Goal: Task Accomplishment & Management: Use online tool/utility

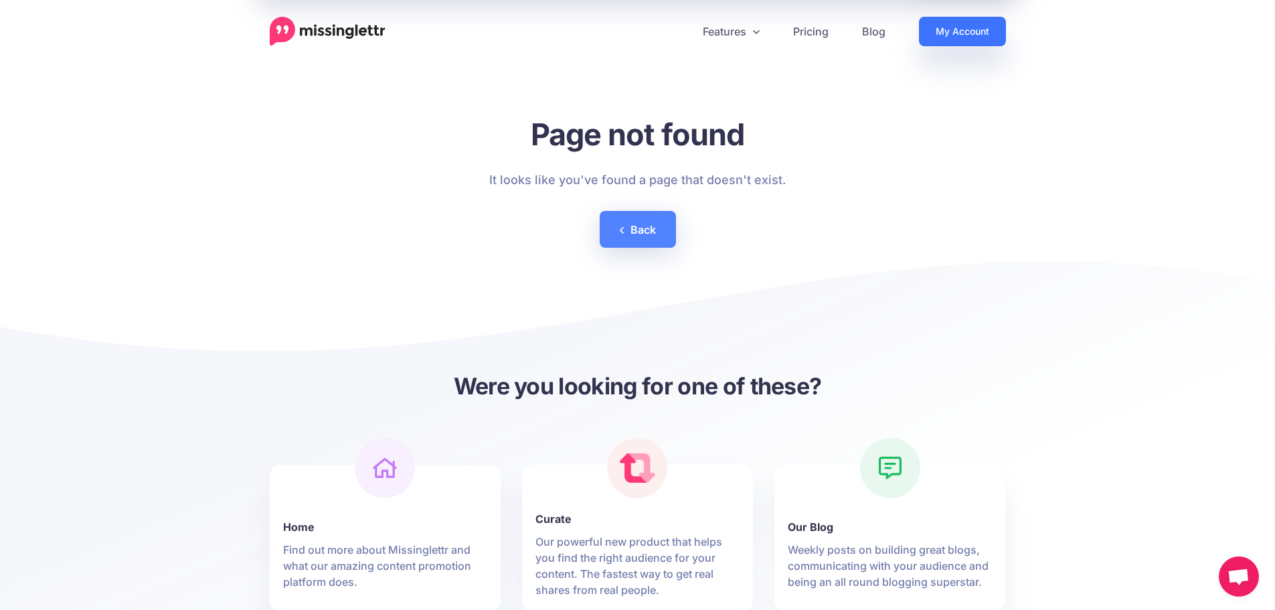
click at [928, 29] on link "My Account" at bounding box center [962, 31] width 87 height 29
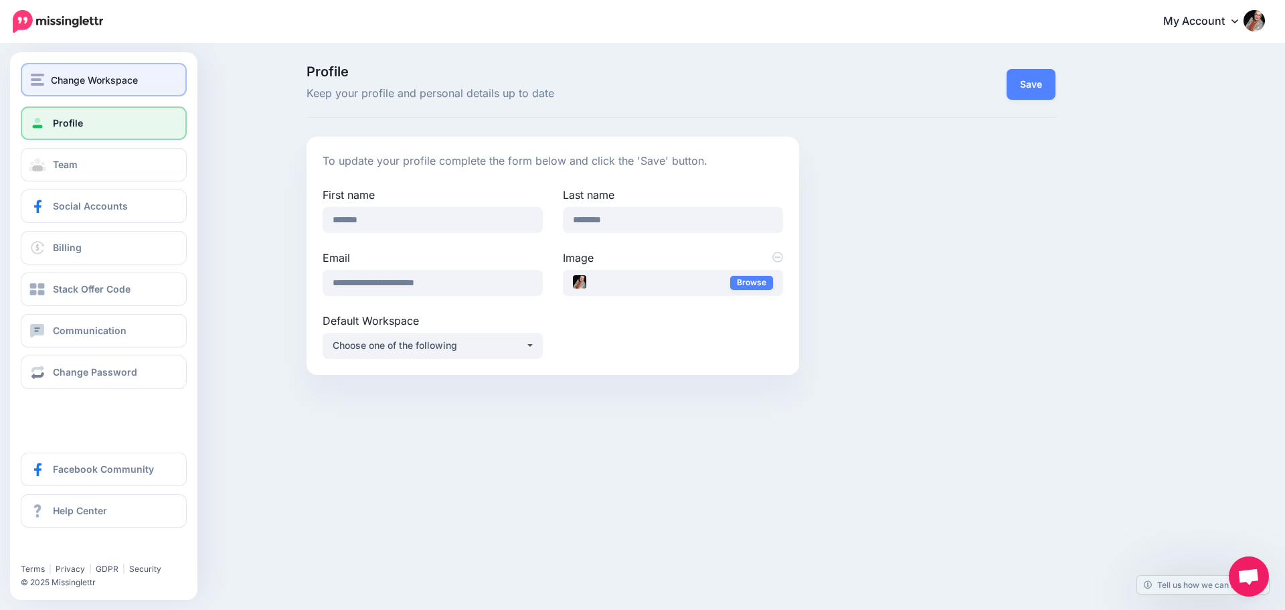
click at [91, 85] on span "Change Workspace" at bounding box center [94, 79] width 87 height 15
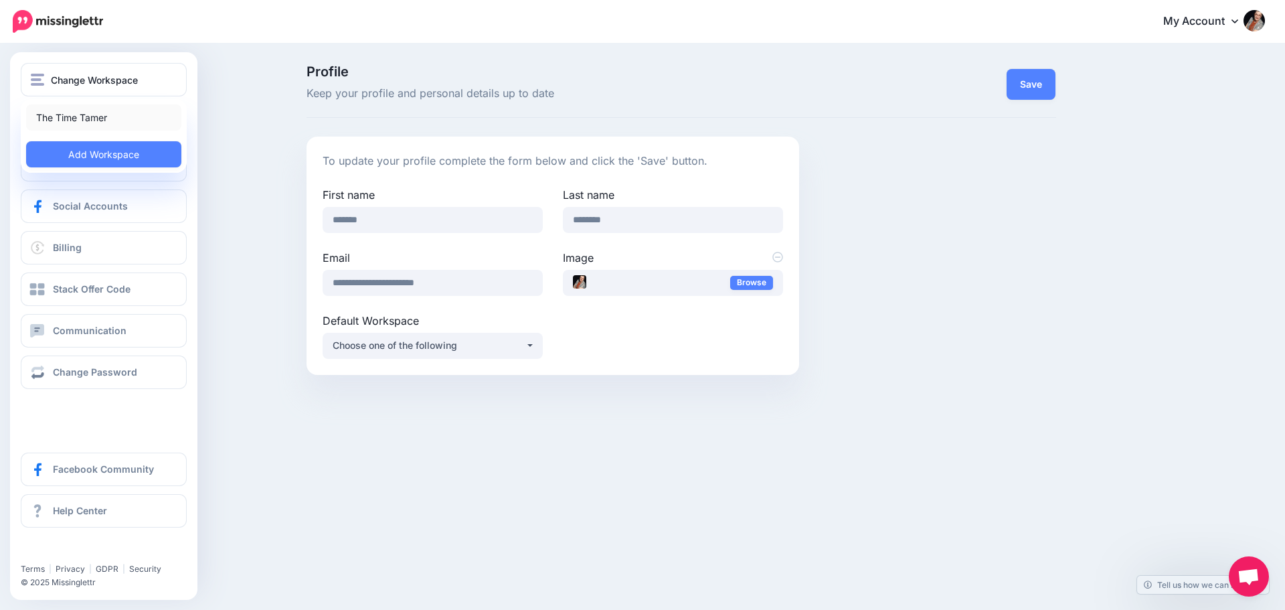
click at [85, 115] on link "The Time Tamer" at bounding box center [103, 117] width 155 height 26
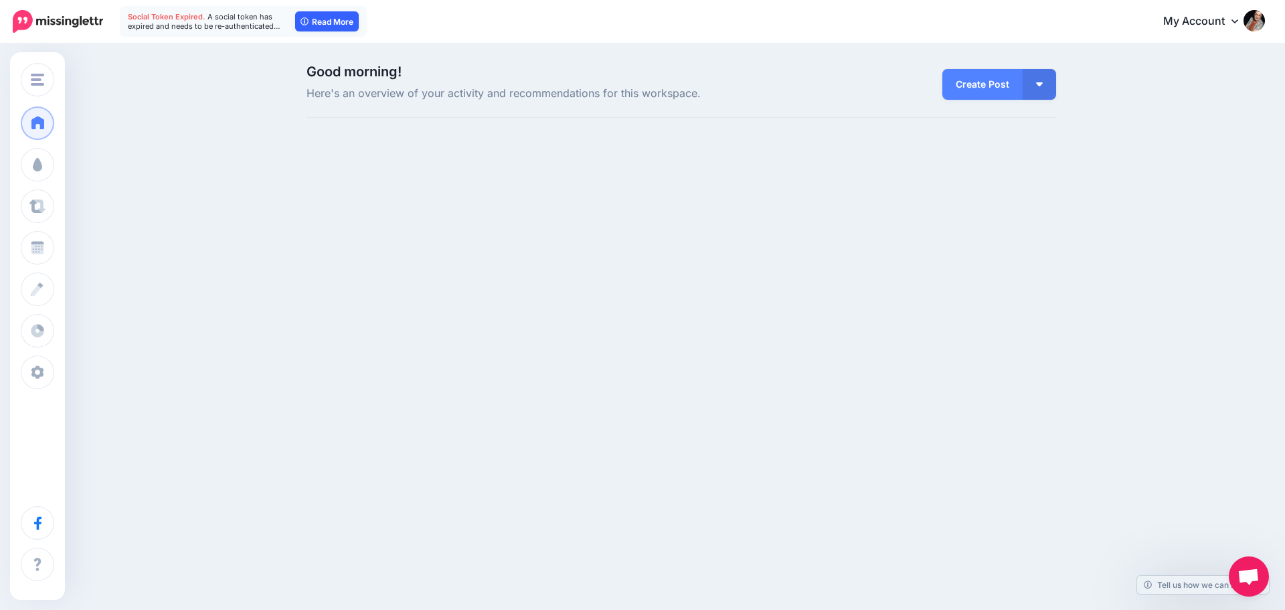
click at [309, 17] on link "Read More" at bounding box center [327, 21] width 64 height 20
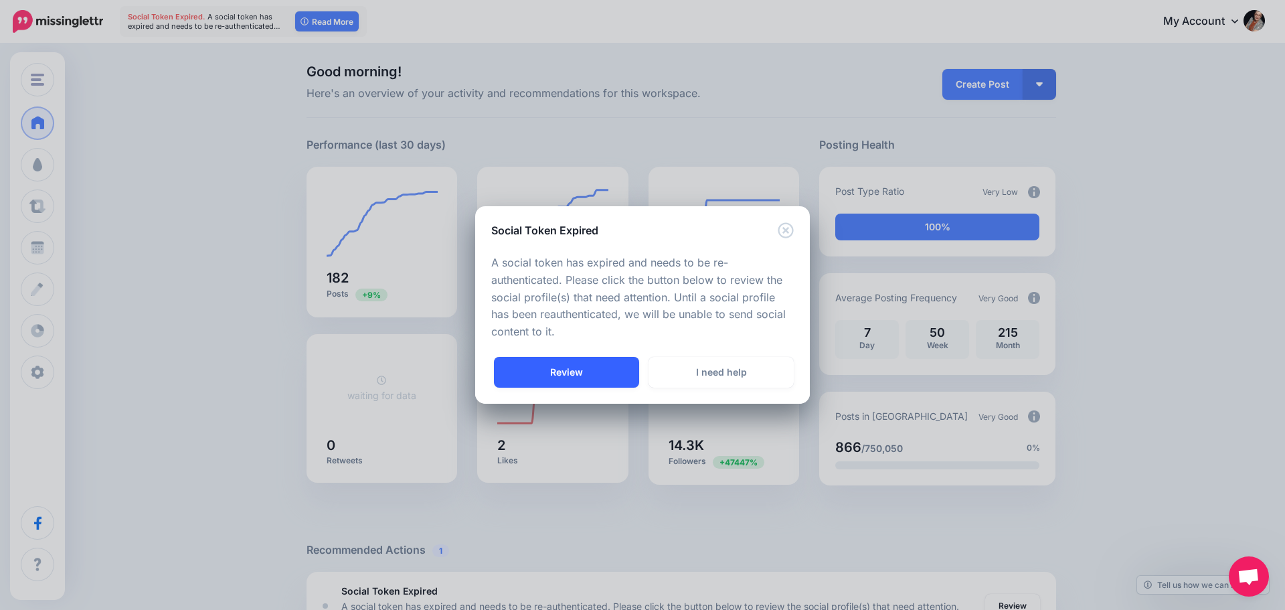
click at [555, 378] on link "Review" at bounding box center [566, 372] width 145 height 31
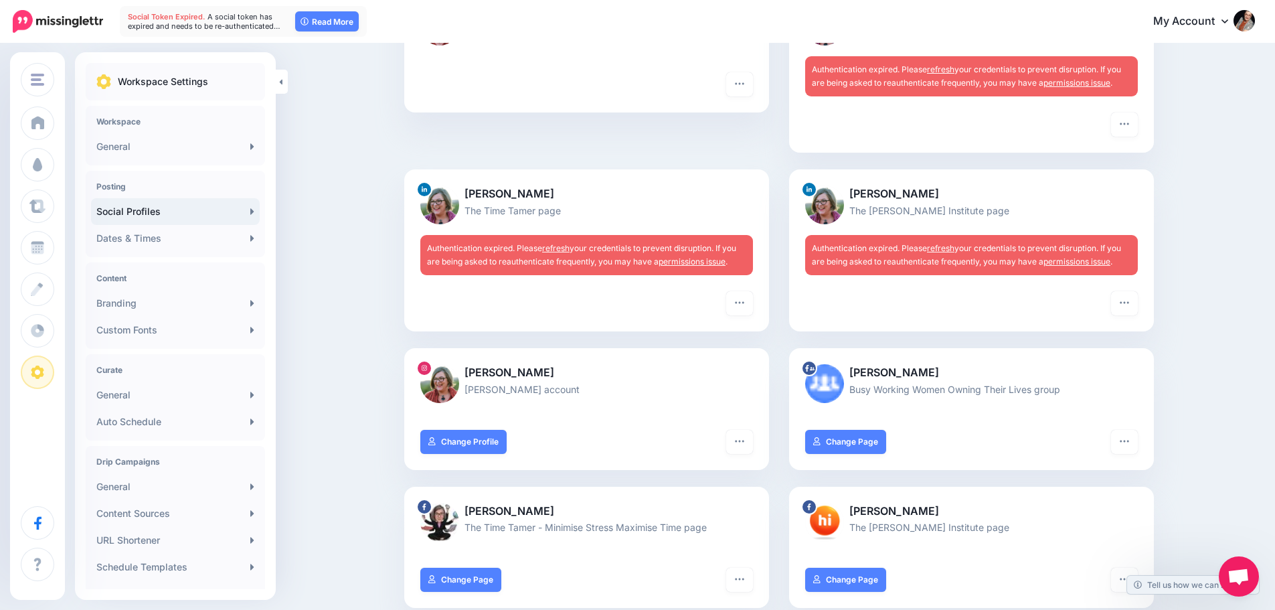
scroll to position [201, 0]
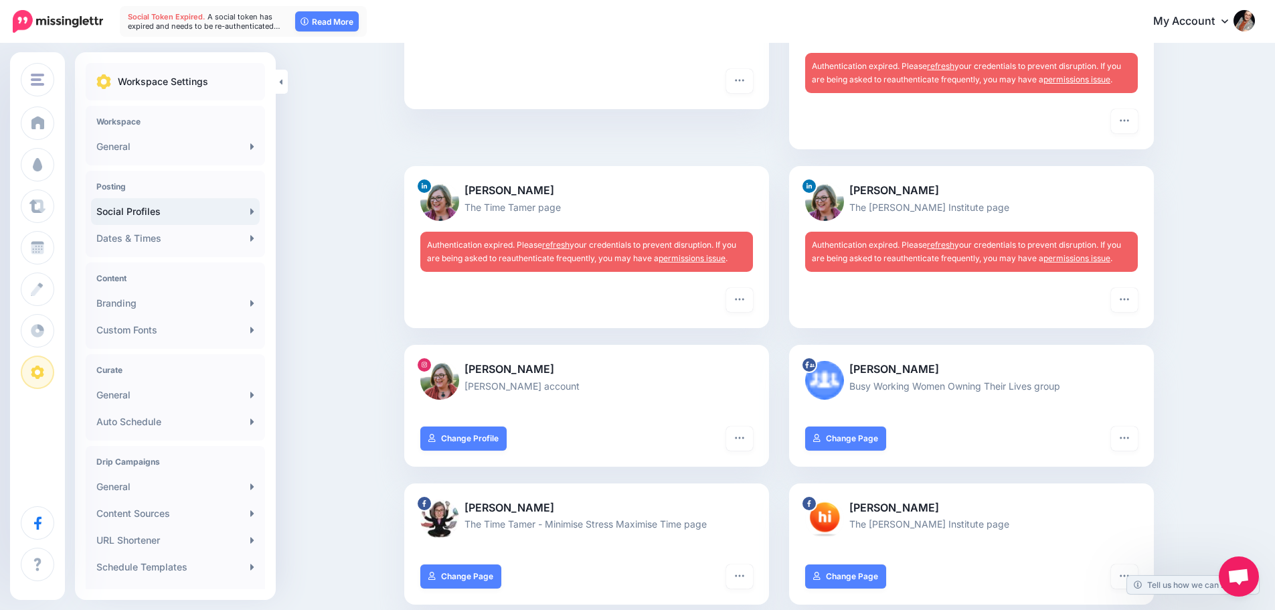
click at [681, 259] on link "permissions issue" at bounding box center [691, 258] width 67 height 10
click at [555, 242] on link "refresh" at bounding box center [555, 245] width 27 height 10
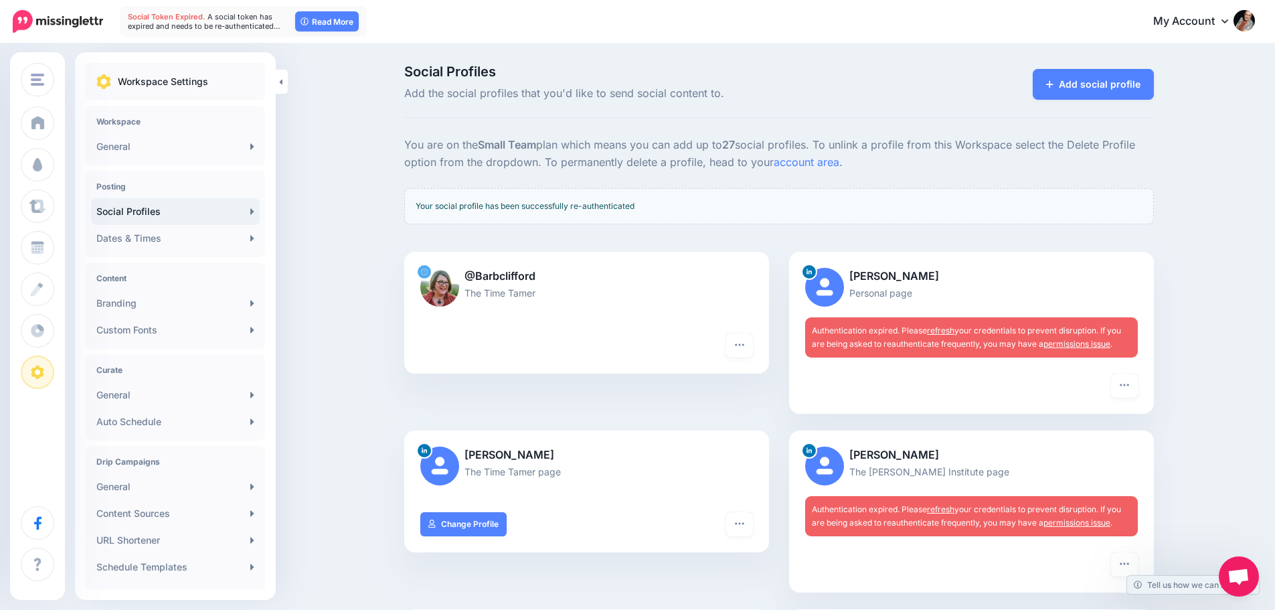
click at [954, 332] on link "refresh" at bounding box center [940, 330] width 27 height 10
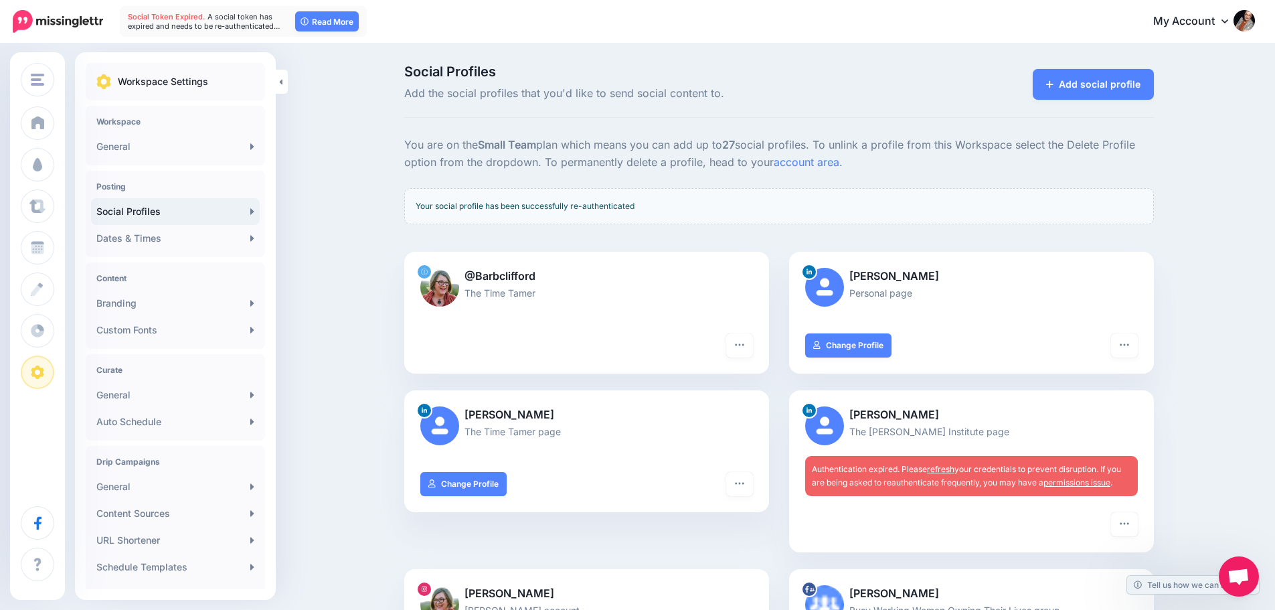
click at [946, 467] on link "refresh" at bounding box center [940, 469] width 27 height 10
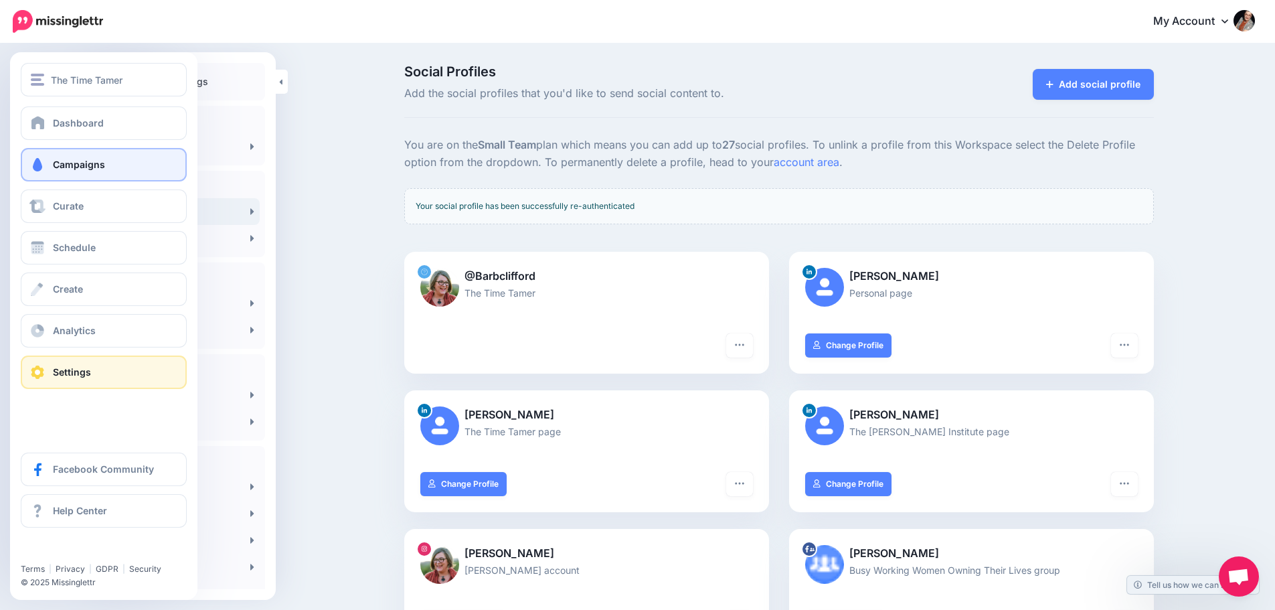
click at [68, 165] on span "Campaigns" at bounding box center [79, 164] width 52 height 11
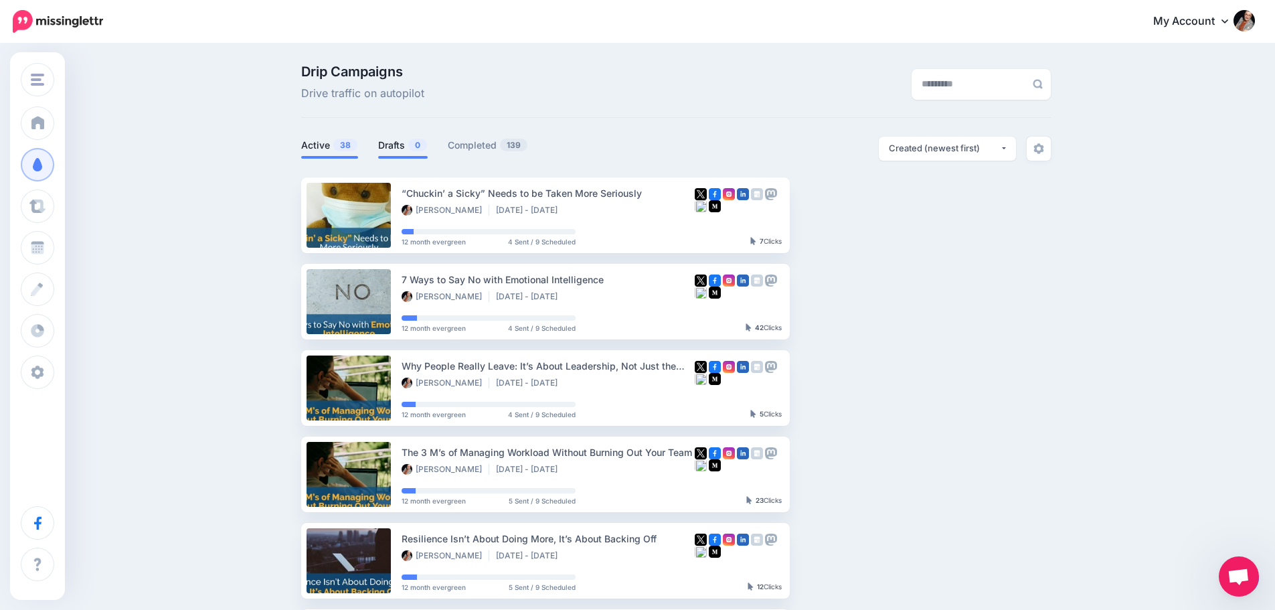
click at [391, 148] on link "Drafts 0" at bounding box center [403, 145] width 50 height 16
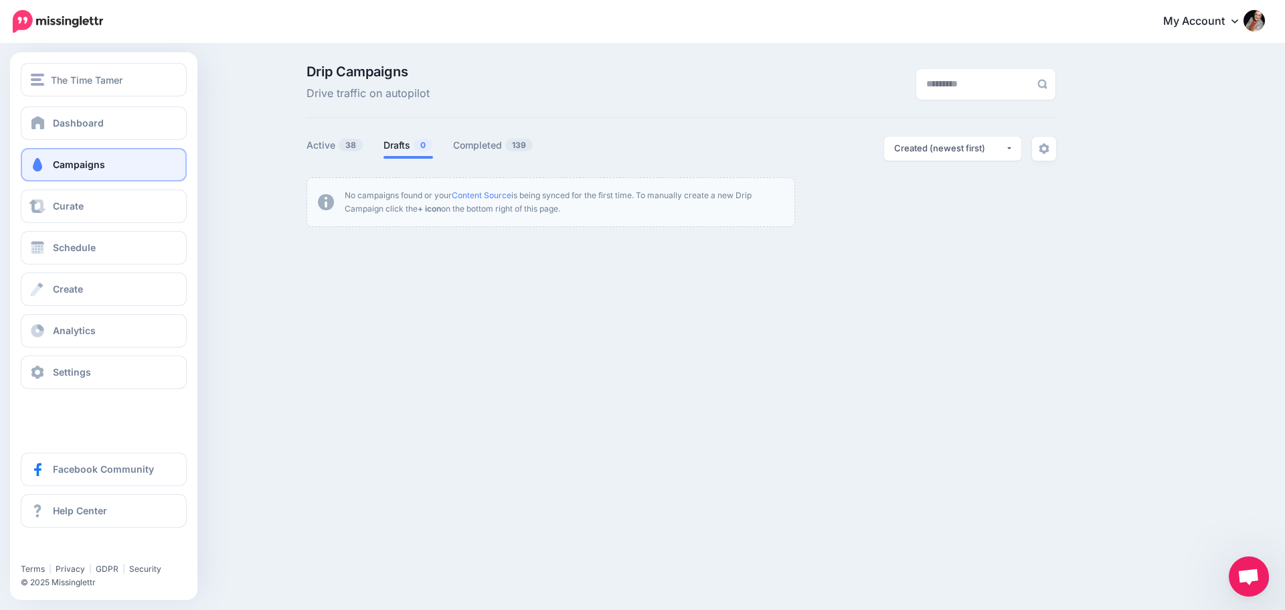
click at [54, 163] on span "Campaigns" at bounding box center [79, 164] width 52 height 11
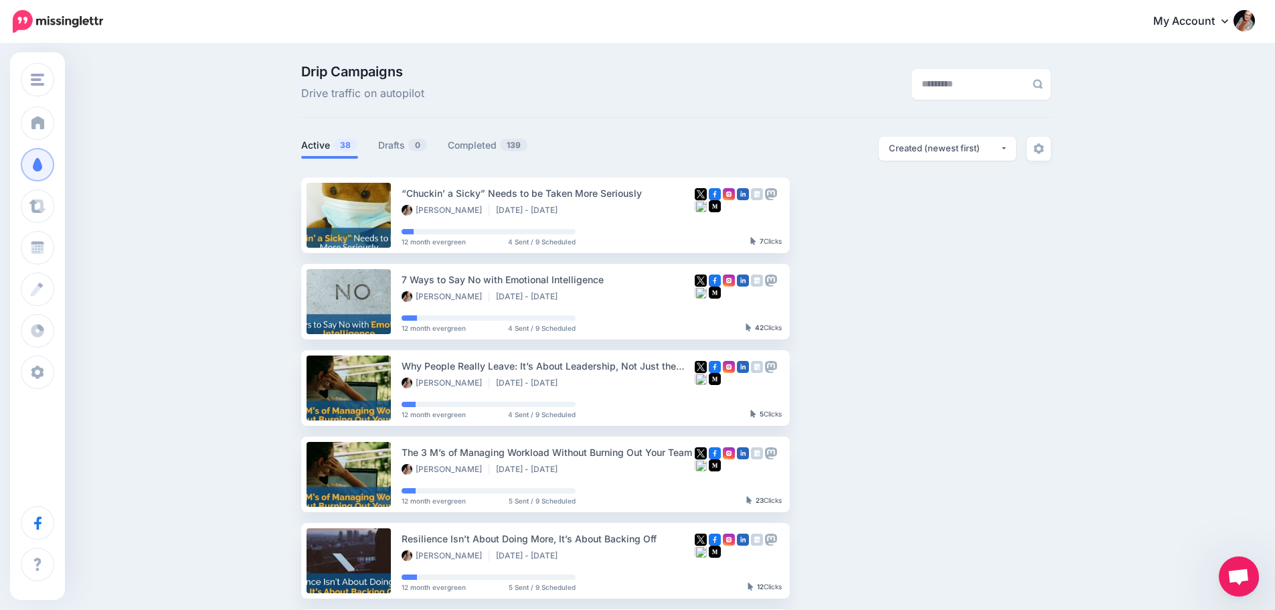
click at [1253, 576] on span "Open chat" at bounding box center [1239, 576] width 40 height 40
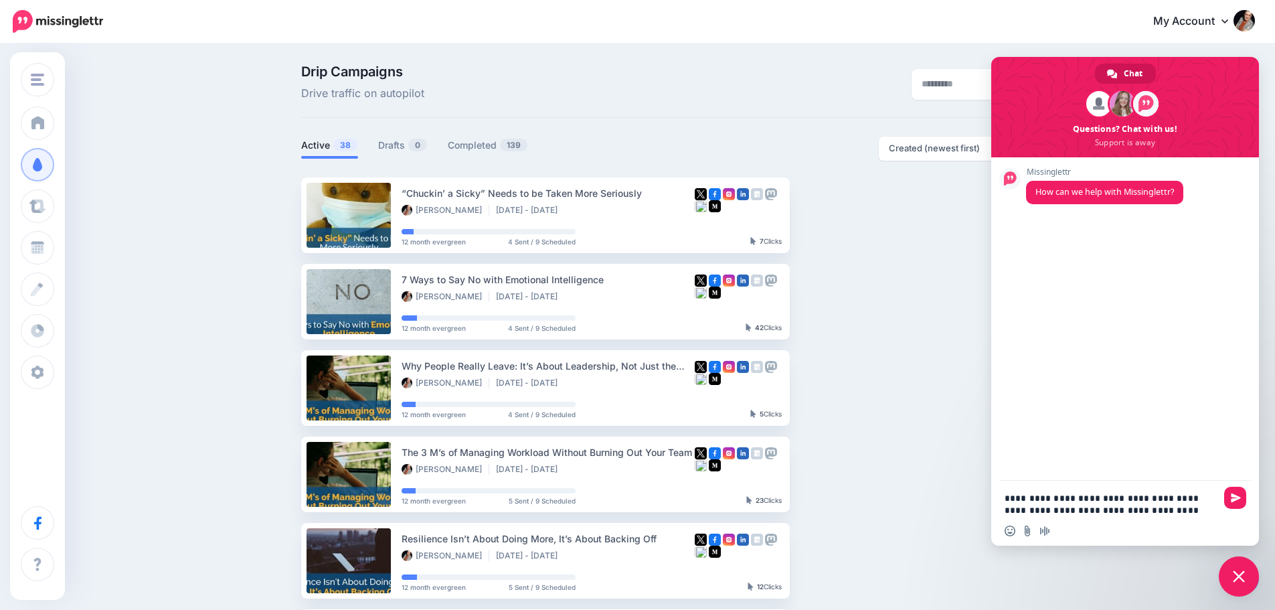
type textarea "**********"
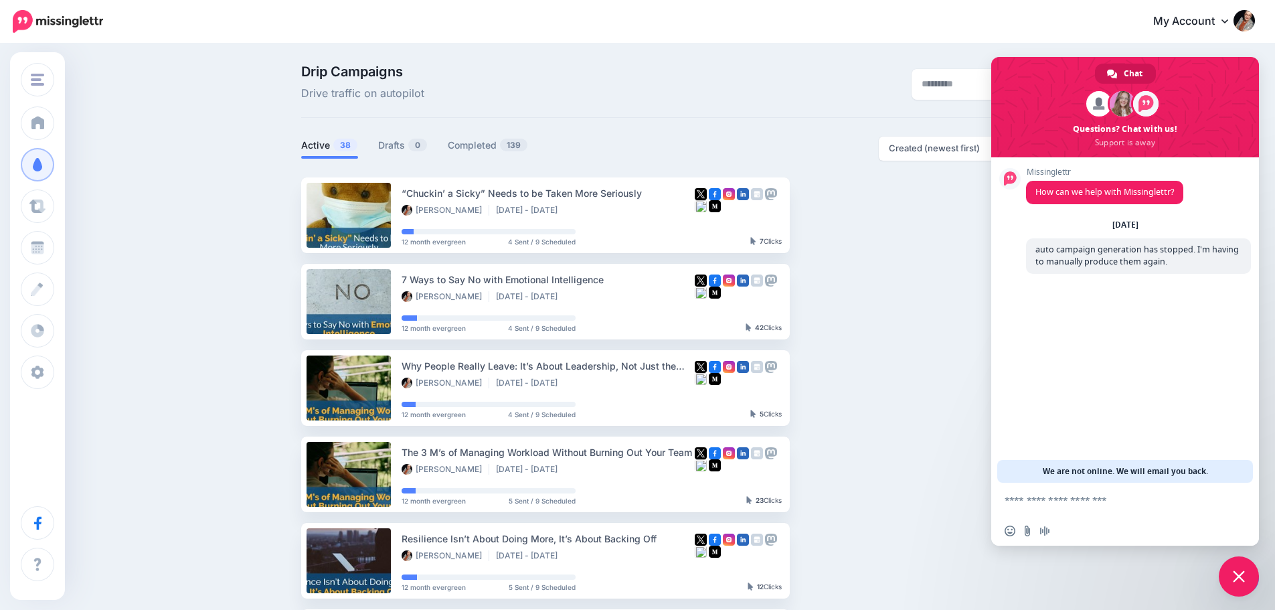
click at [1229, 580] on span "Close chat" at bounding box center [1239, 576] width 40 height 40
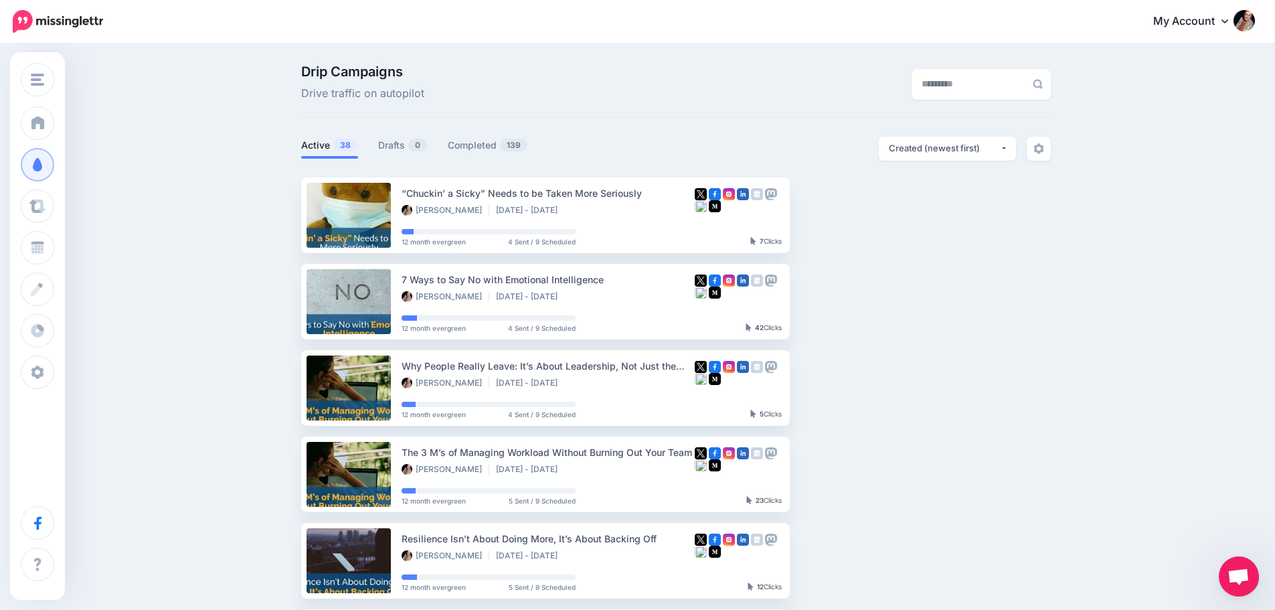
drag, startPoint x: 1243, startPoint y: 571, endPoint x: 1107, endPoint y: 558, distance: 137.2
click at [1101, 559] on body "My Account Dashboard My Account Billing Logout" at bounding box center [637, 305] width 1275 height 610
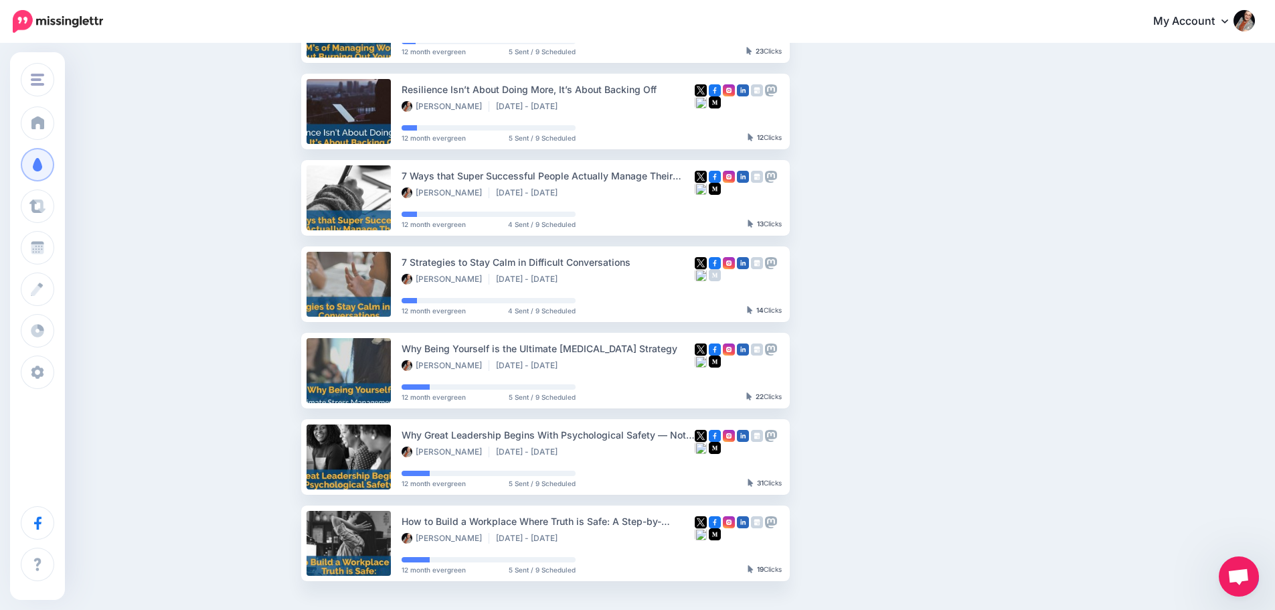
scroll to position [619, 0]
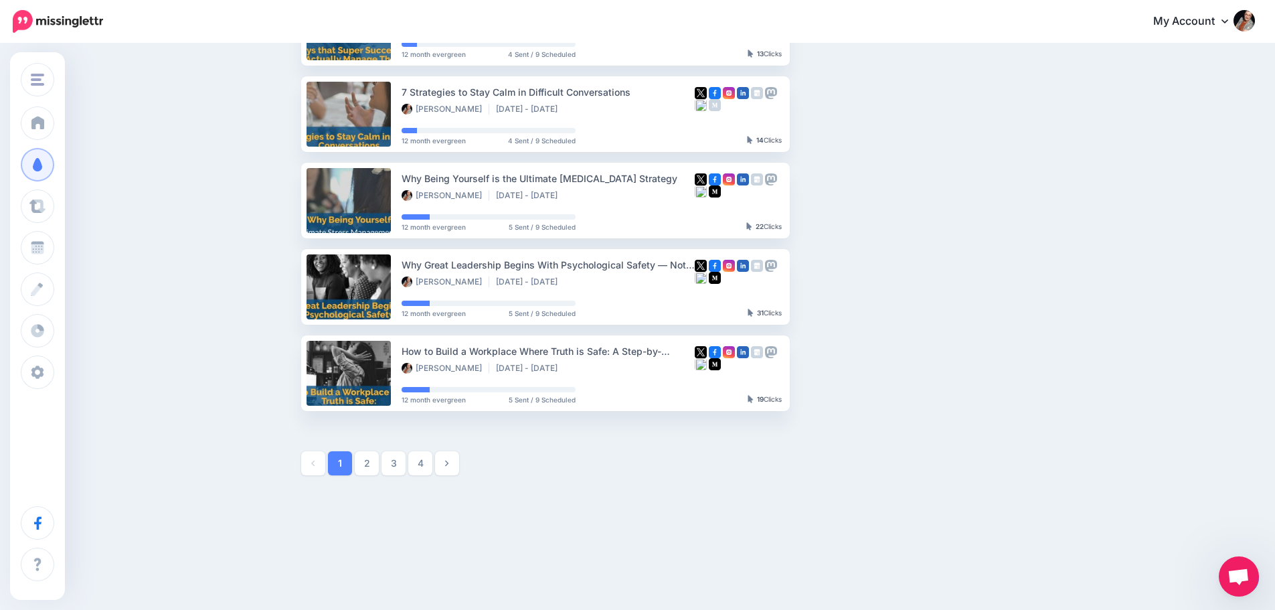
drag, startPoint x: 1239, startPoint y: 578, endPoint x: 1242, endPoint y: 324, distance: 253.6
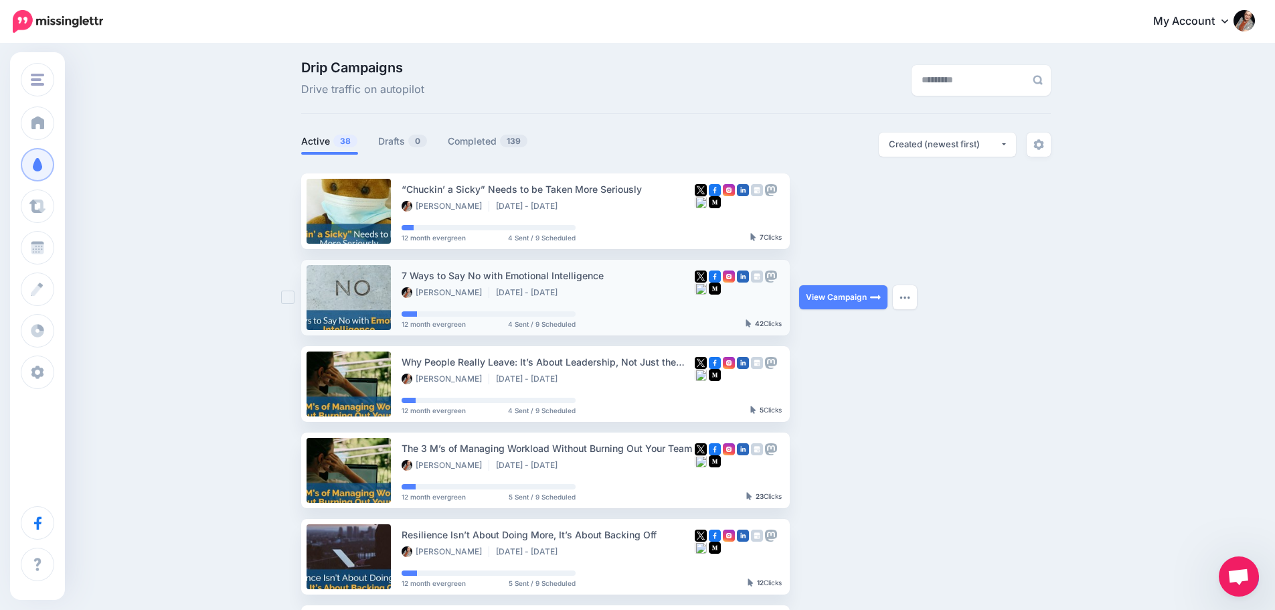
scroll to position [0, 0]
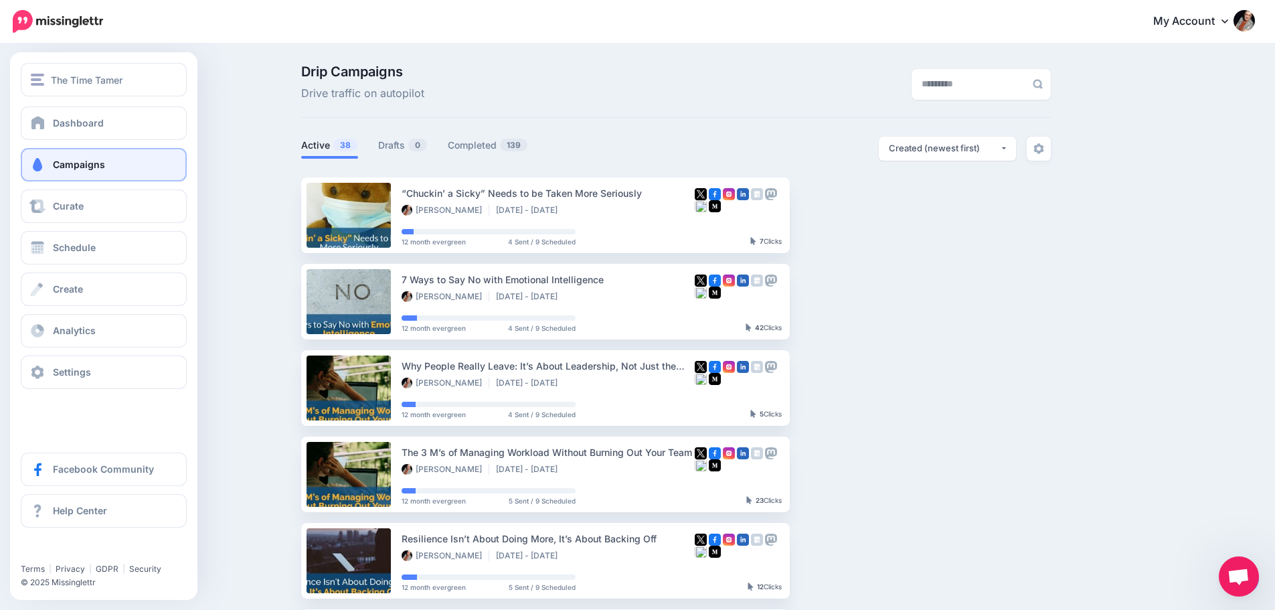
click at [86, 159] on span "Campaigns" at bounding box center [79, 164] width 52 height 11
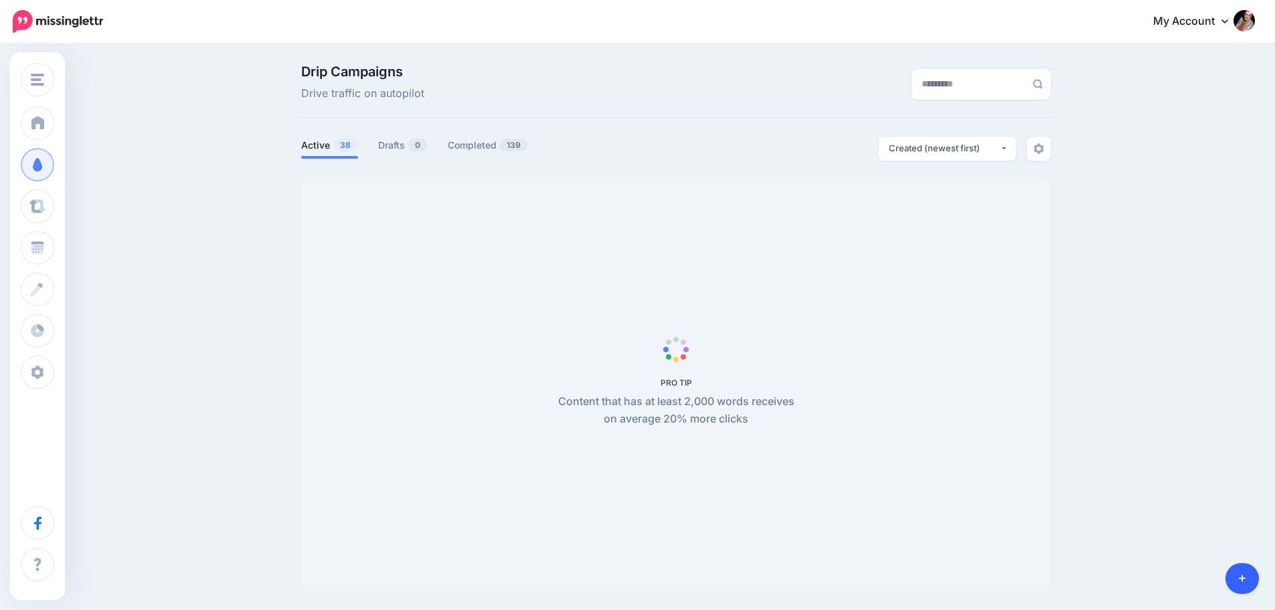
click at [1248, 576] on link at bounding box center [1242, 578] width 34 height 31
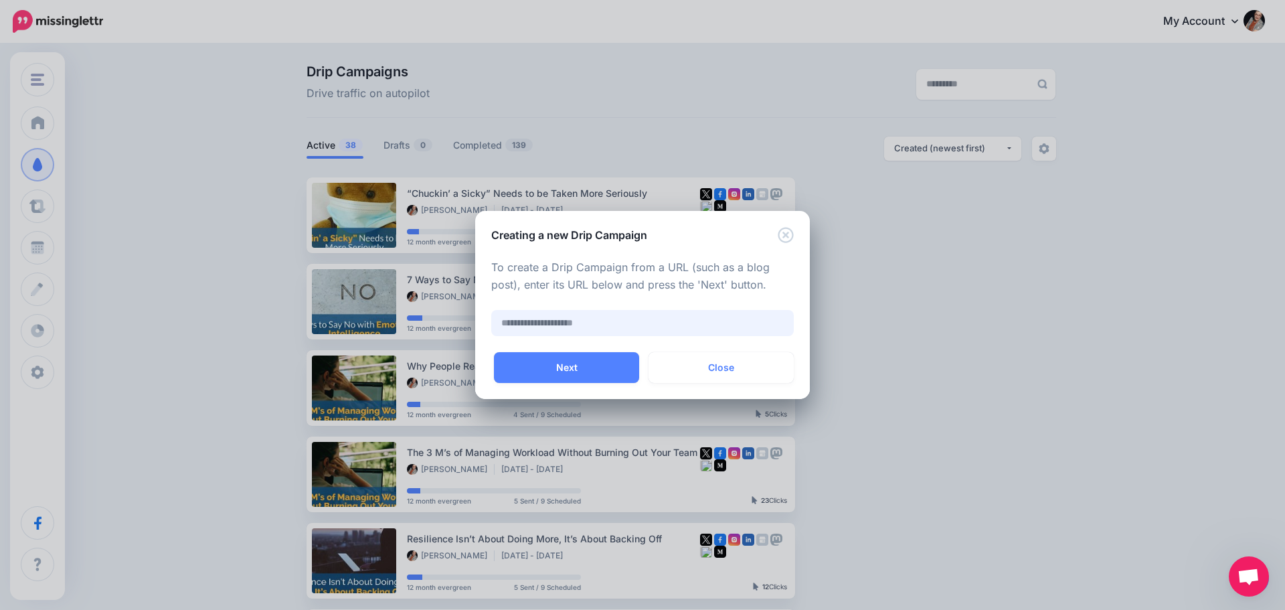
click at [541, 327] on input "text" at bounding box center [642, 323] width 302 height 26
paste input "**********"
type input "**********"
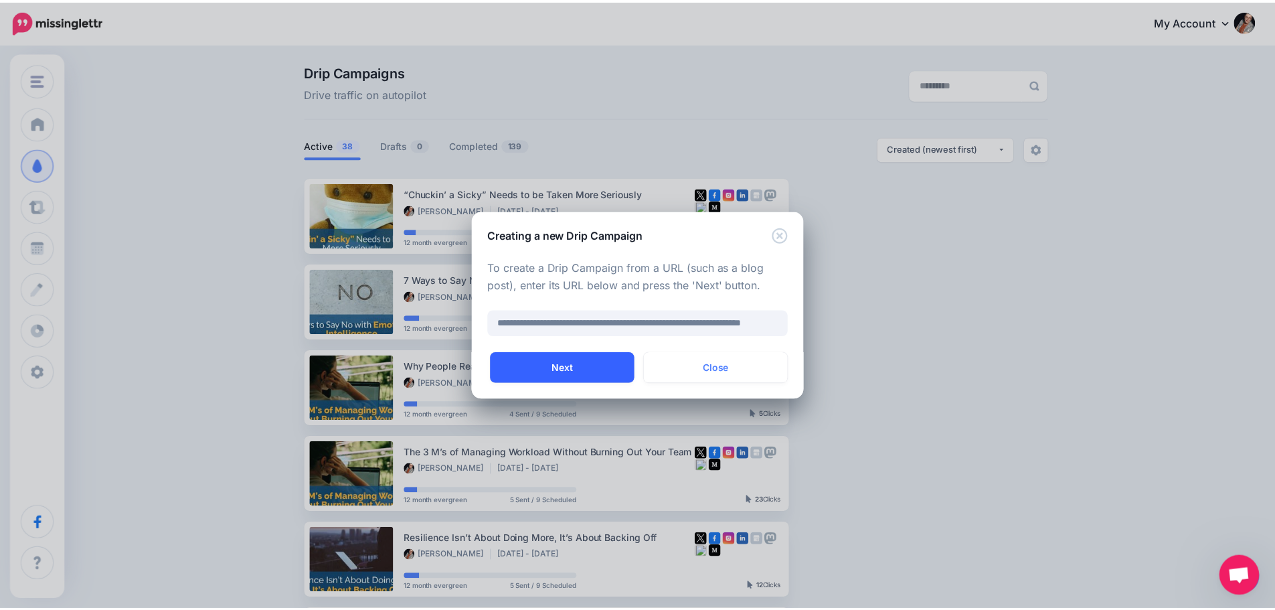
scroll to position [0, 0]
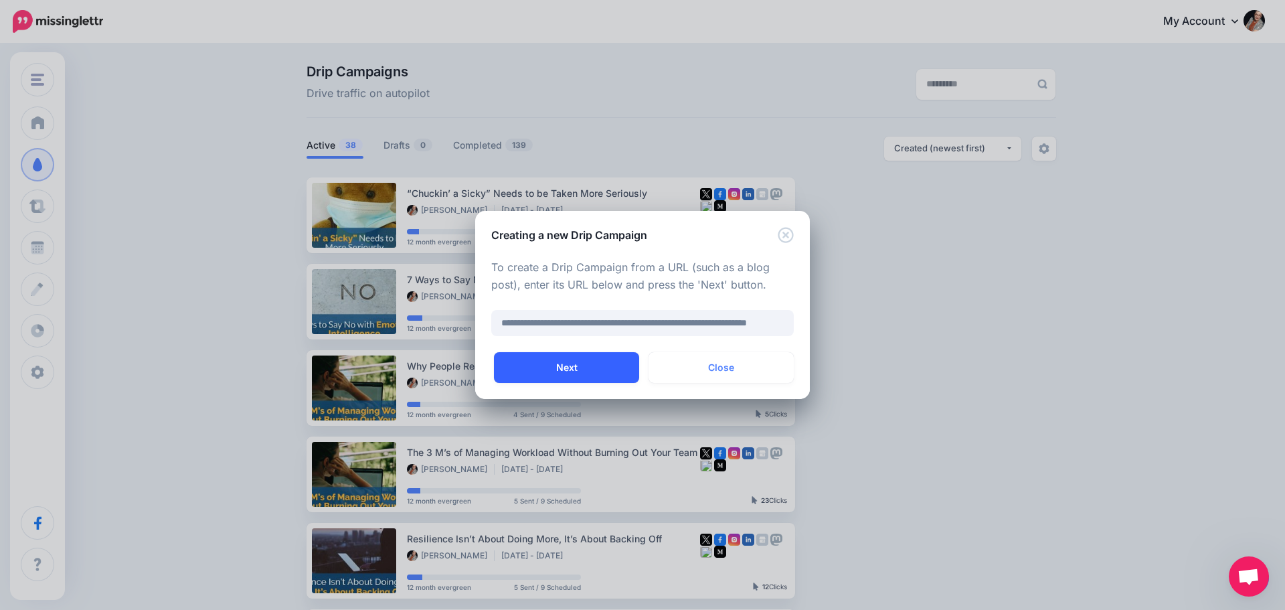
click at [557, 367] on button "Next" at bounding box center [566, 367] width 145 height 31
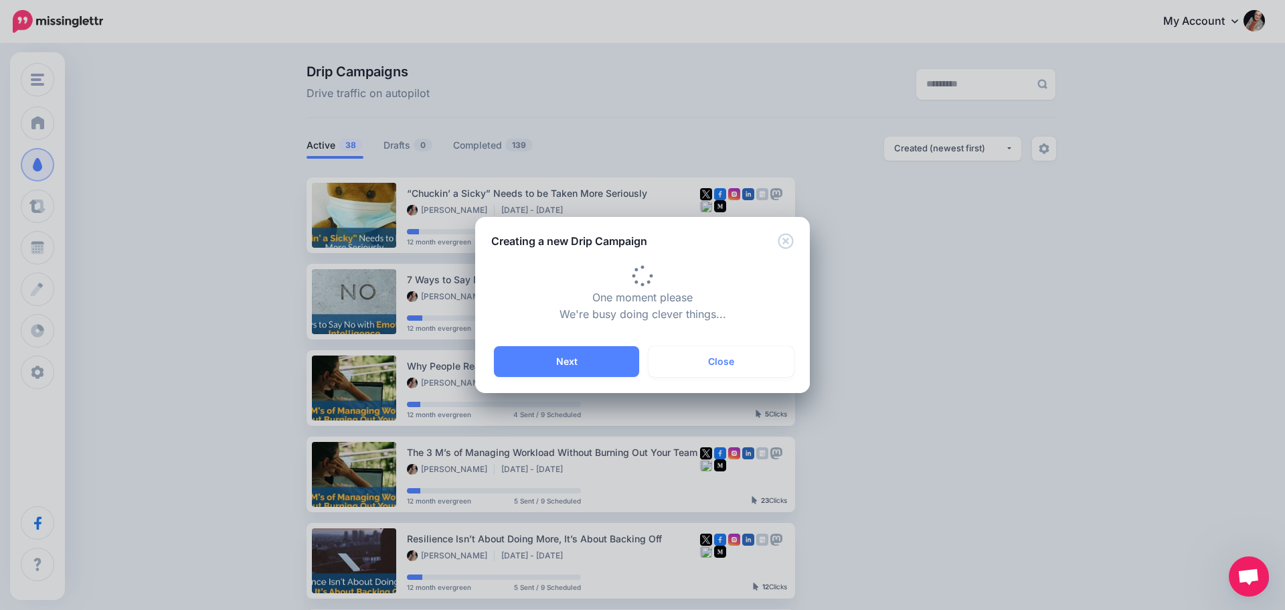
click at [1249, 578] on div "**********" at bounding box center [642, 305] width 1285 height 610
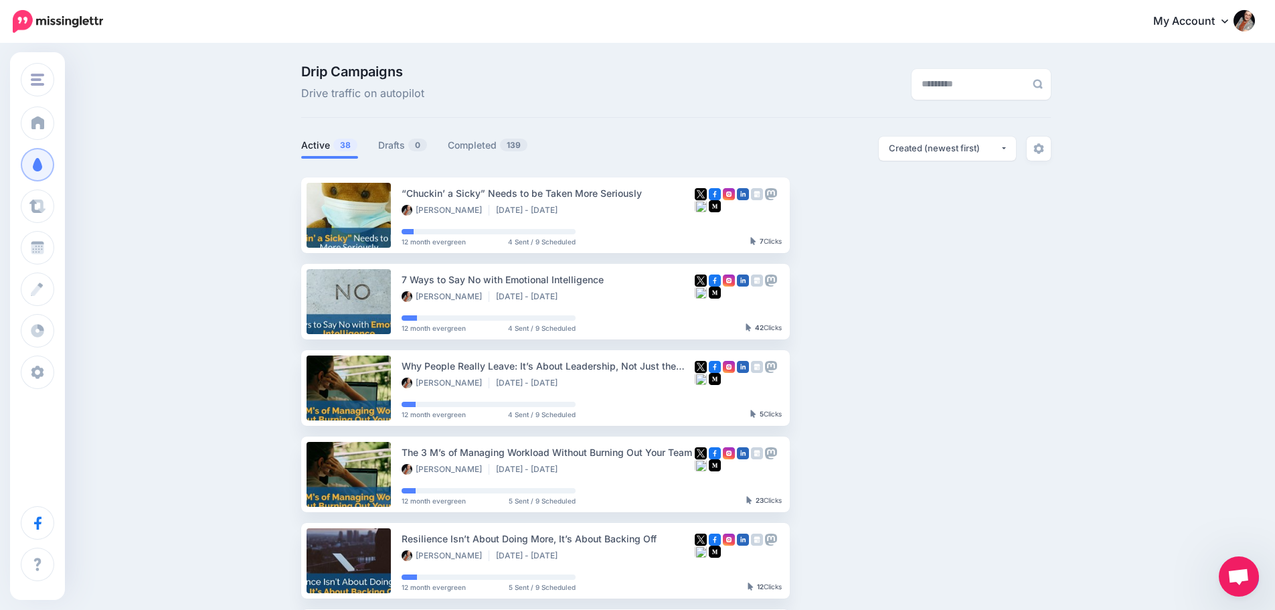
click at [1229, 584] on span "Open chat" at bounding box center [1238, 577] width 22 height 19
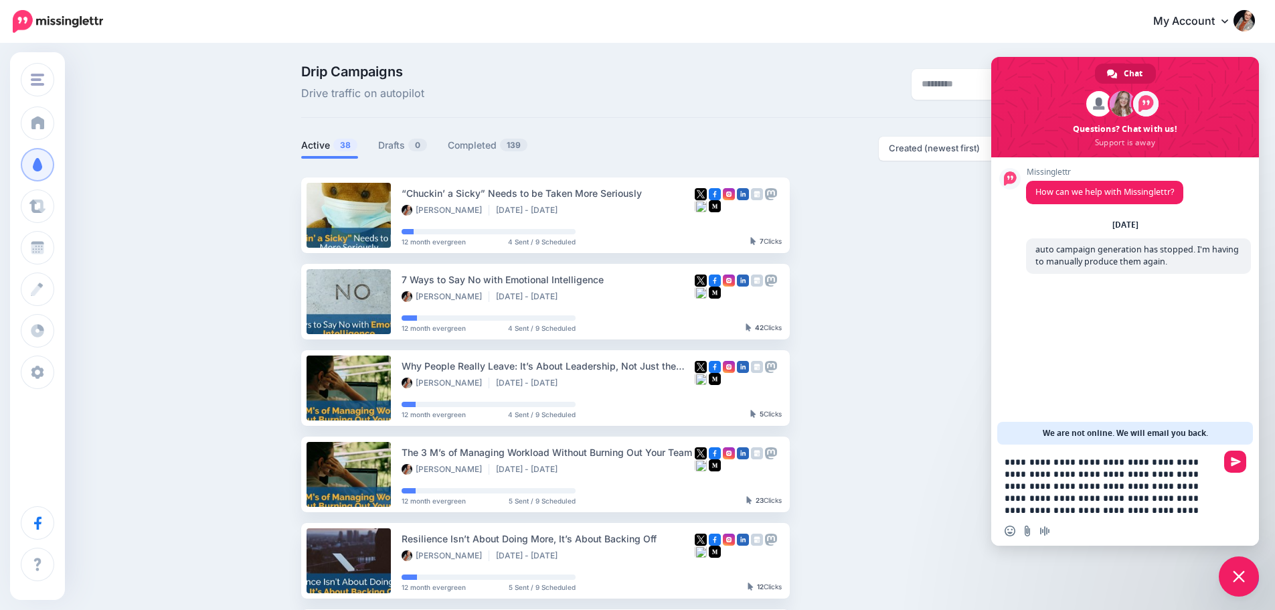
type textarea "**********"
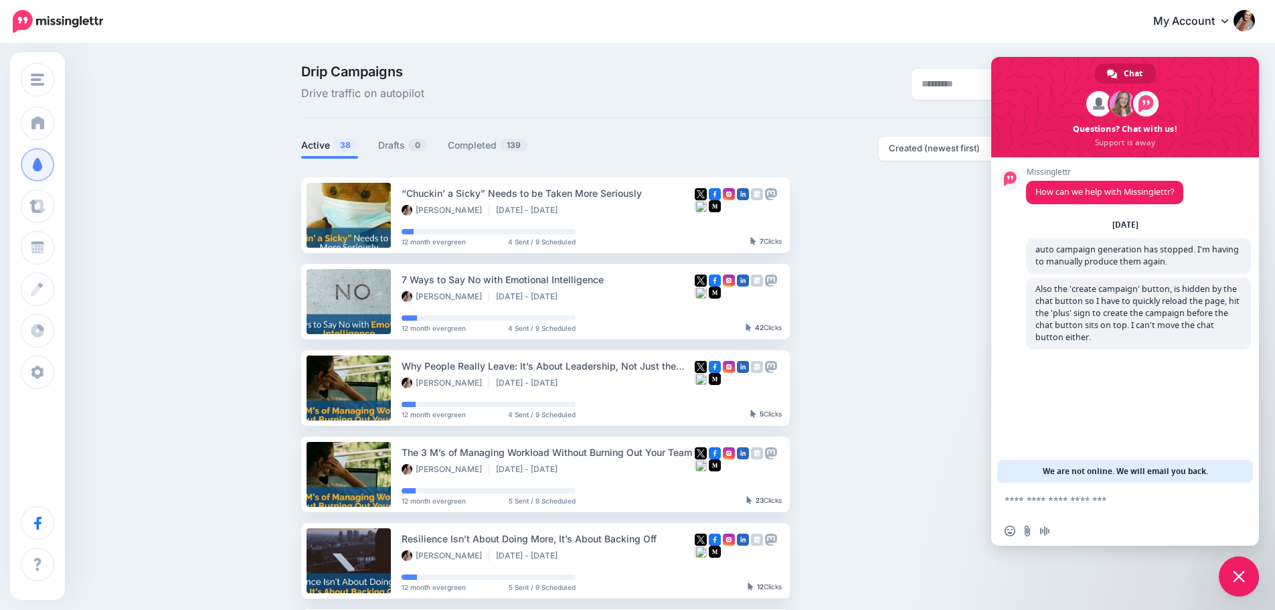
click at [1234, 582] on span "Close chat" at bounding box center [1239, 576] width 40 height 40
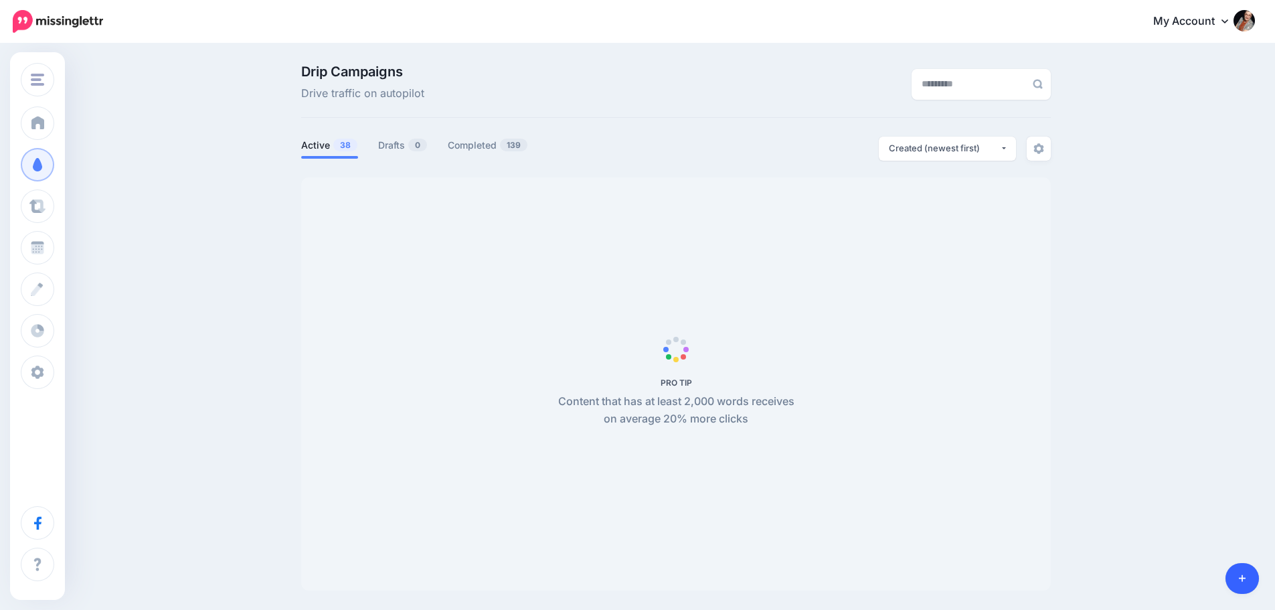
click at [1236, 574] on link at bounding box center [1242, 578] width 34 height 31
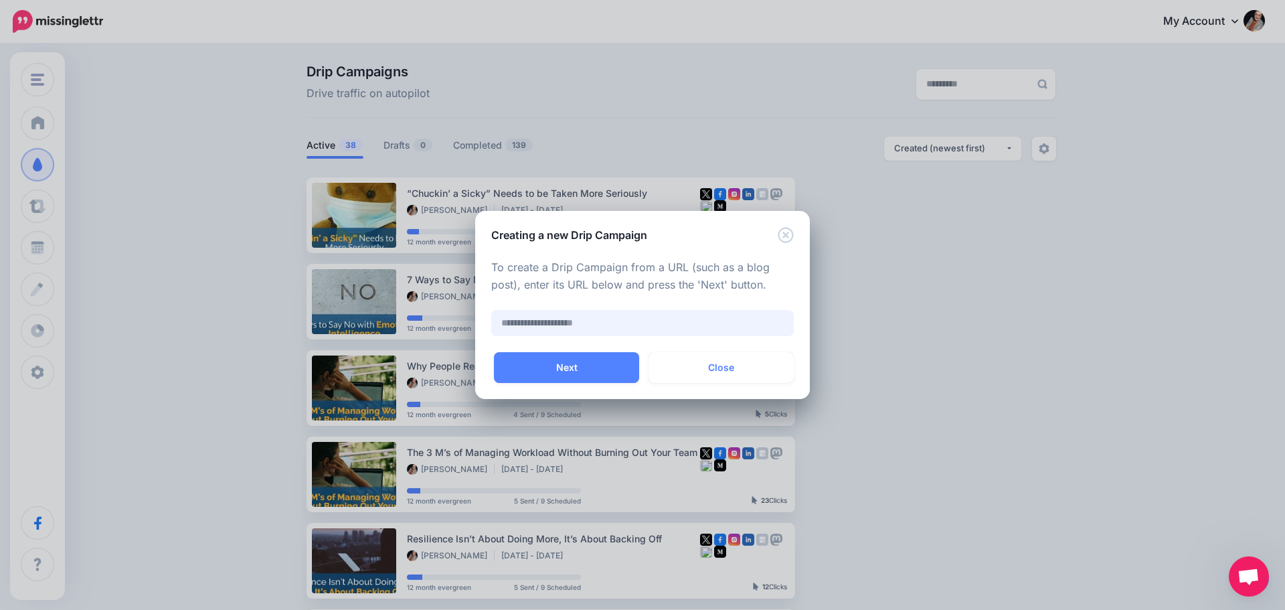
click at [552, 324] on input "text" at bounding box center [642, 323] width 302 height 26
paste input "**********"
type input "**********"
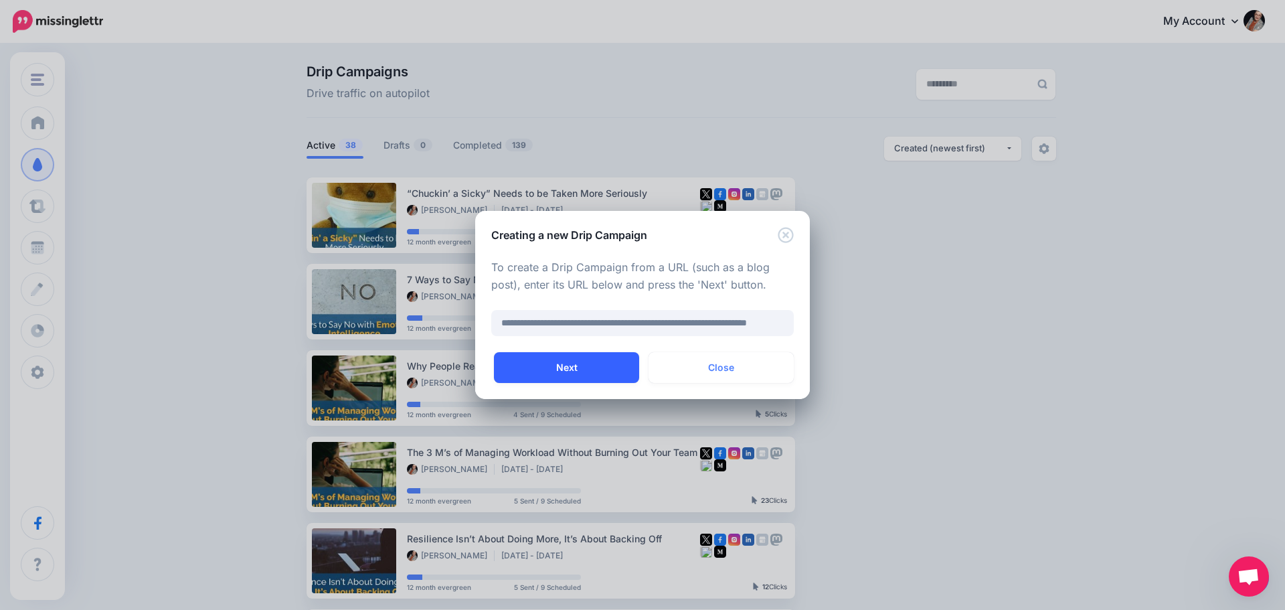
click at [555, 367] on button "Next" at bounding box center [566, 367] width 145 height 31
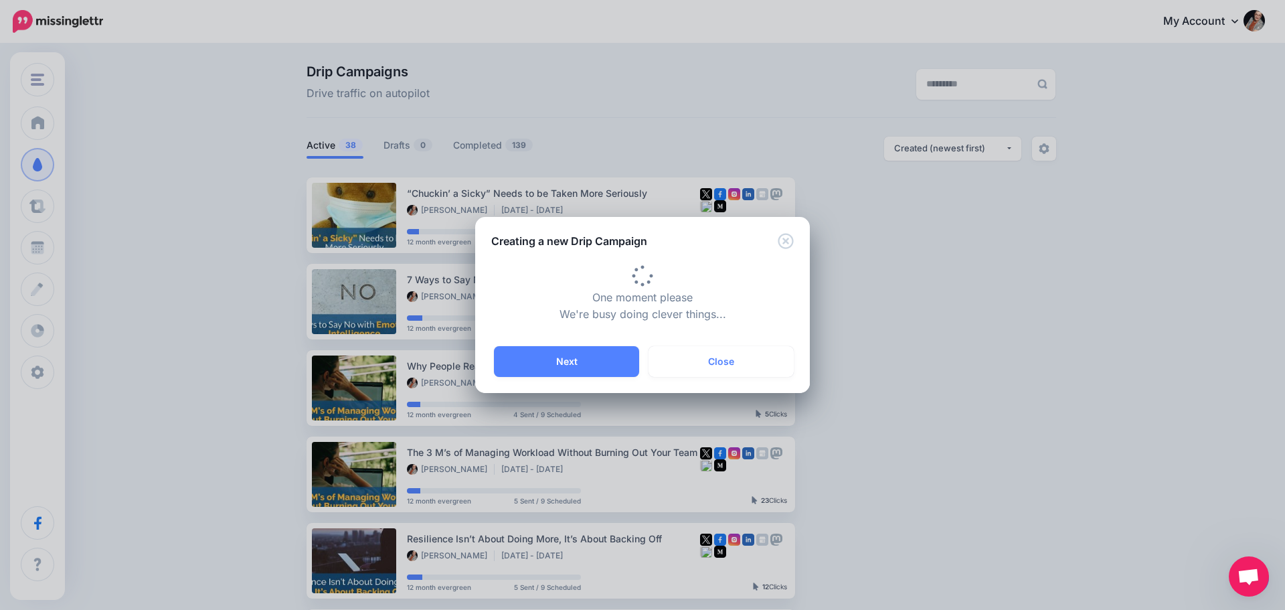
type input "**********"
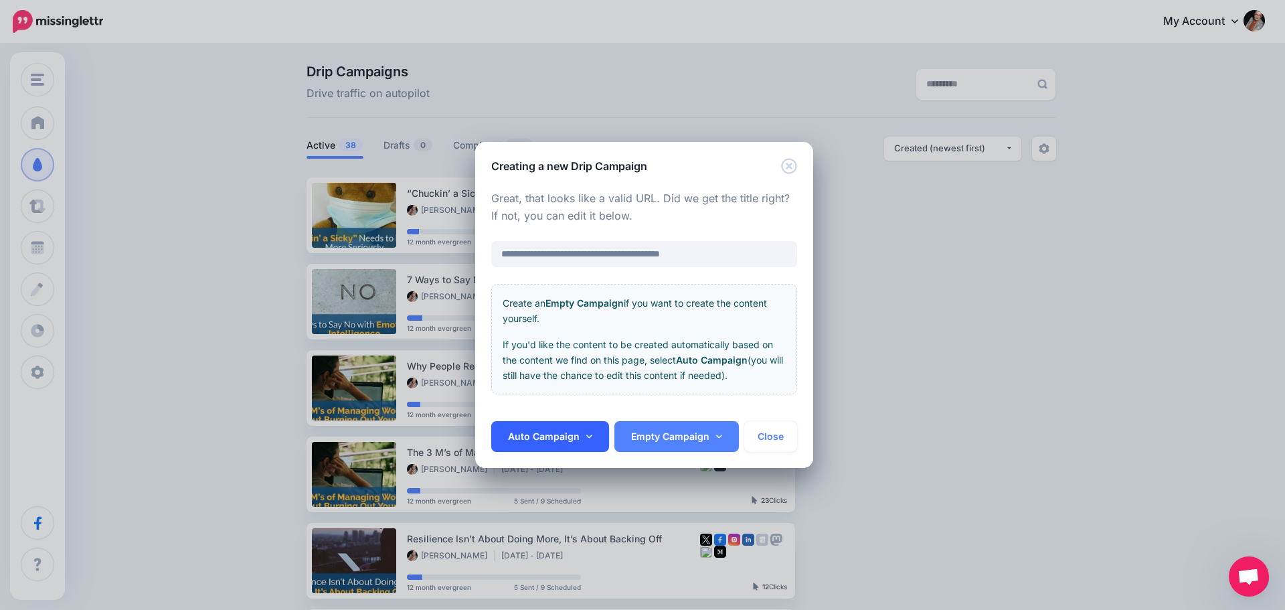
click at [571, 432] on link "Auto Campaign" at bounding box center [550, 436] width 118 height 31
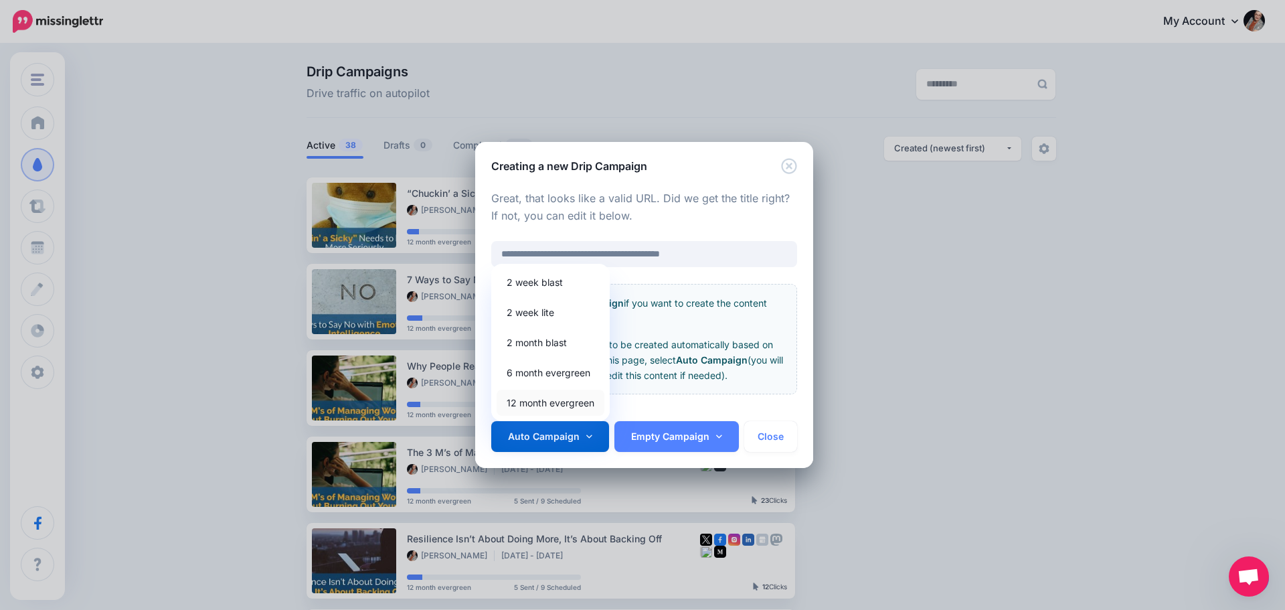
click at [565, 401] on link "12 month evergreen" at bounding box center [551, 402] width 108 height 26
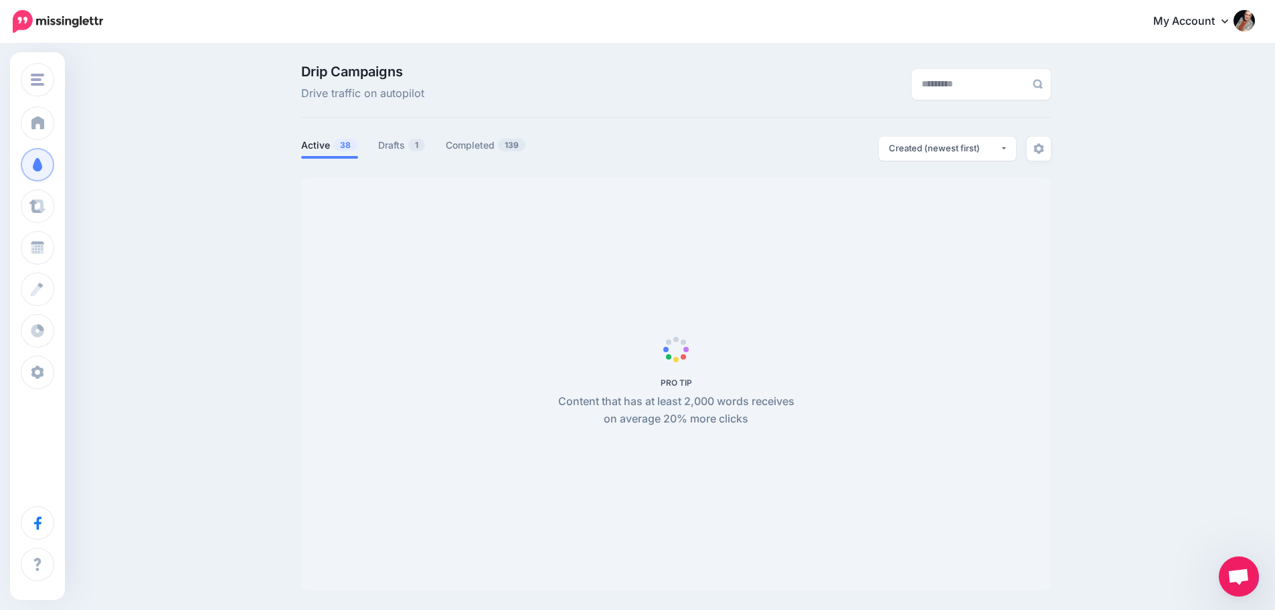
click at [1229, 580] on span "Open chat" at bounding box center [1238, 577] width 22 height 19
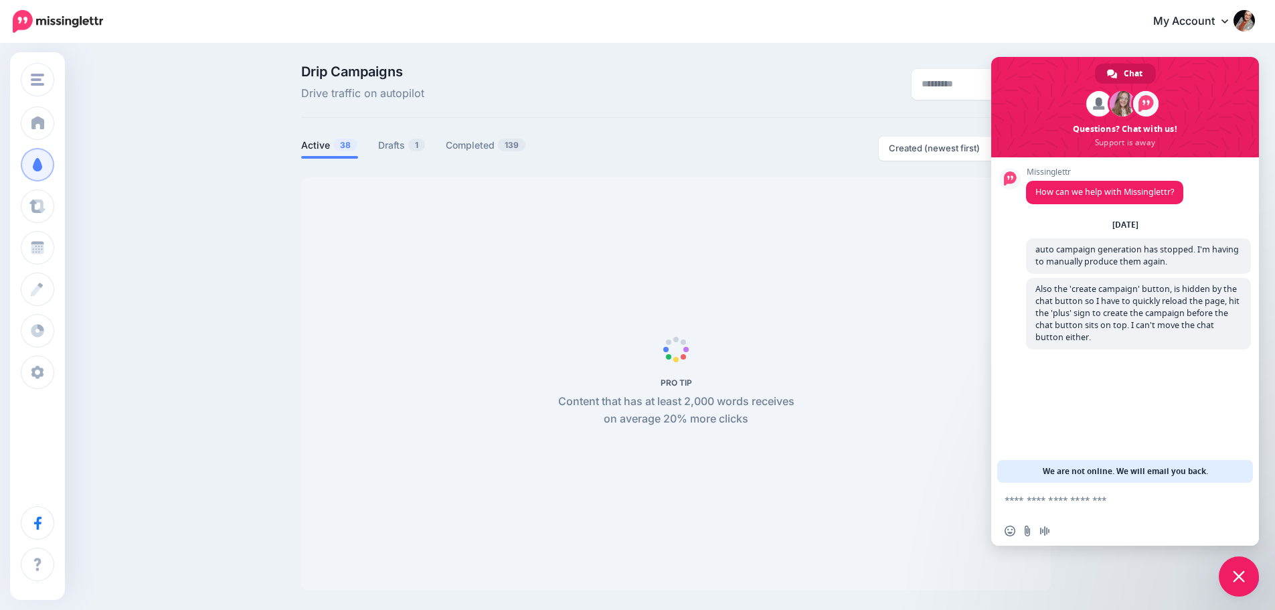
click at [1228, 576] on span "Close chat" at bounding box center [1239, 576] width 40 height 40
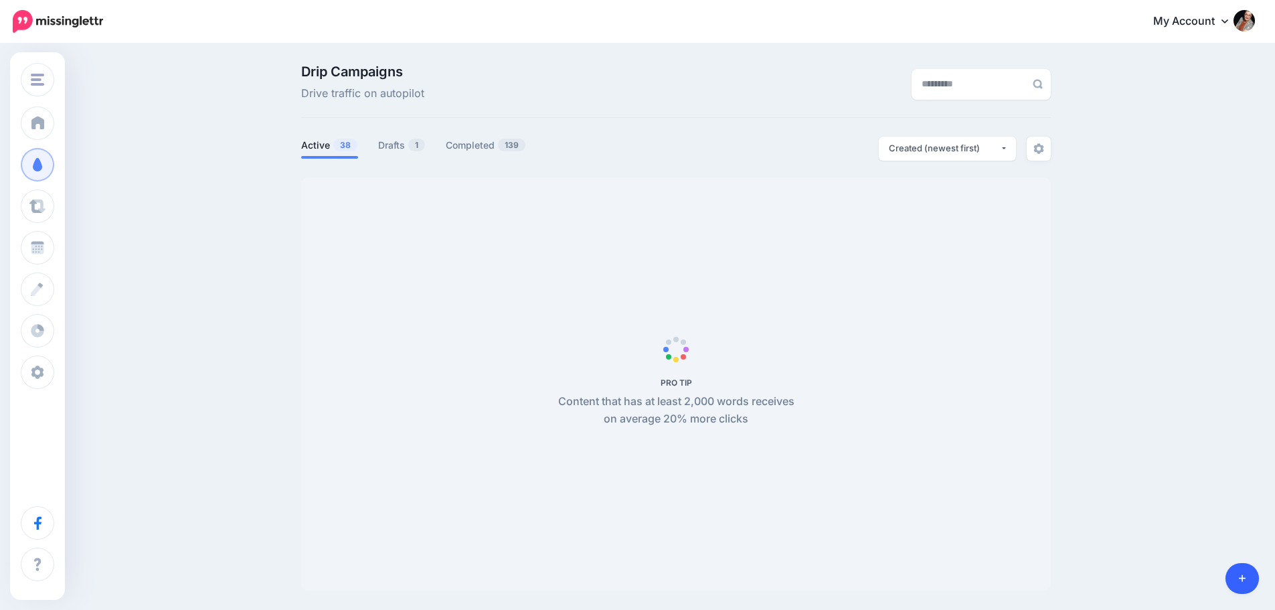
click at [1241, 582] on body "My Account Dashboard My Account Billing Logout" at bounding box center [637, 305] width 1275 height 610
click at [1239, 586] on body "My Account Dashboard My Account Billing Logout" at bounding box center [637, 305] width 1275 height 610
click at [1239, 579] on icon at bounding box center [1242, 577] width 7 height 9
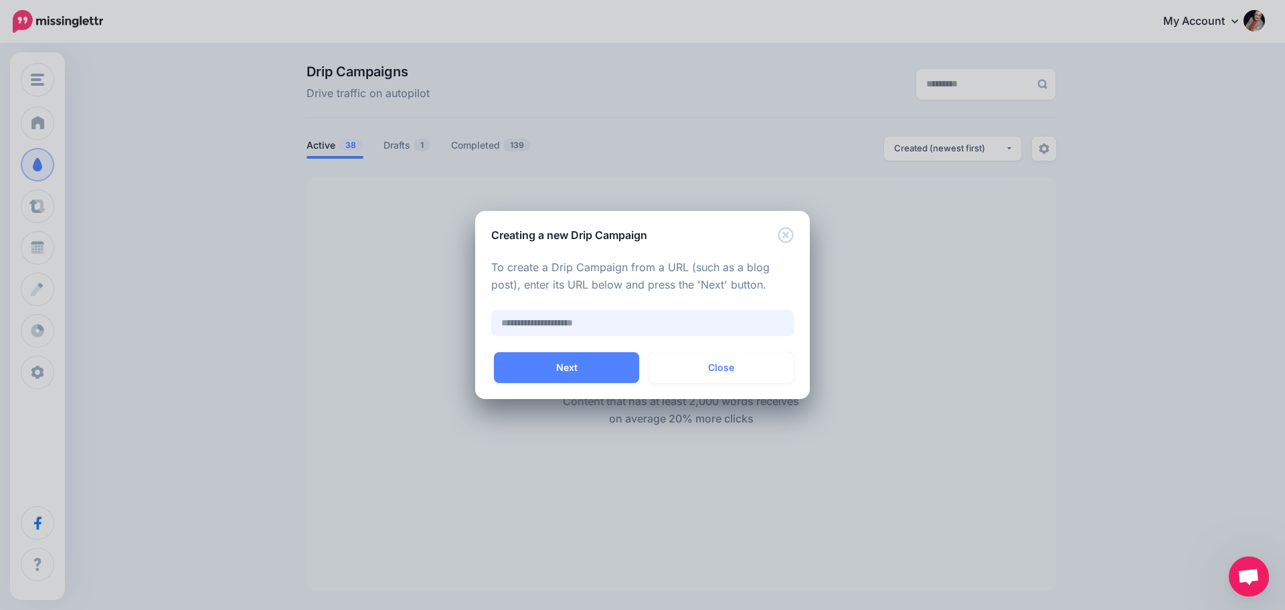
click at [542, 321] on input "text" at bounding box center [642, 323] width 302 height 26
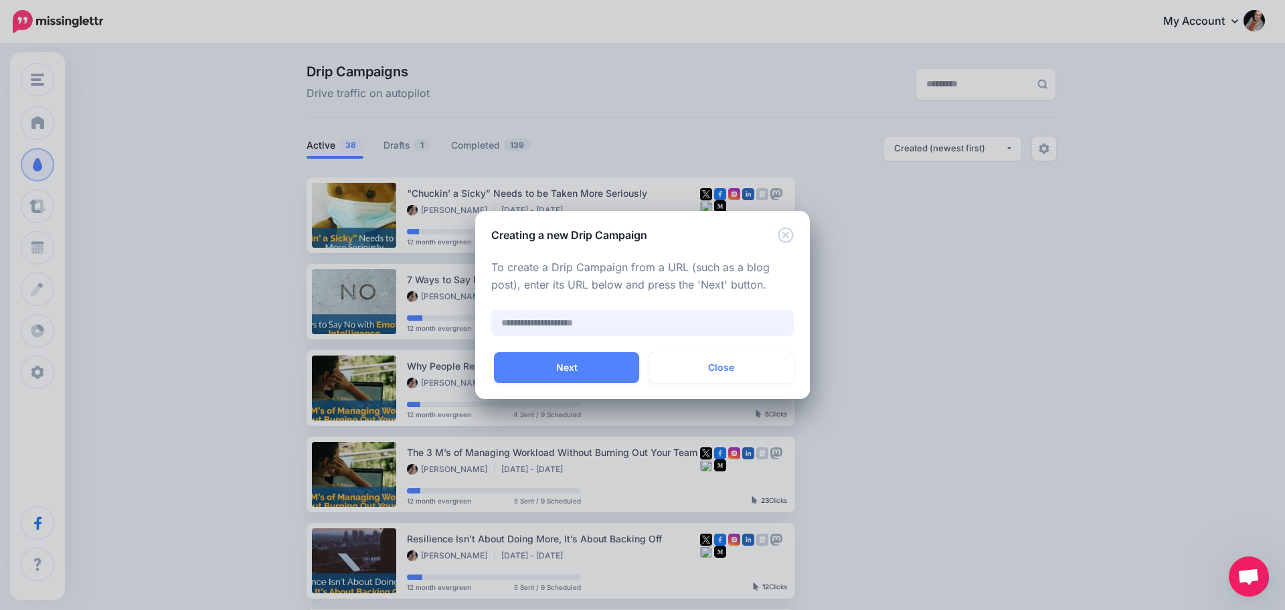
paste input "**********"
type input "**********"
click at [558, 363] on button "Next" at bounding box center [566, 367] width 145 height 31
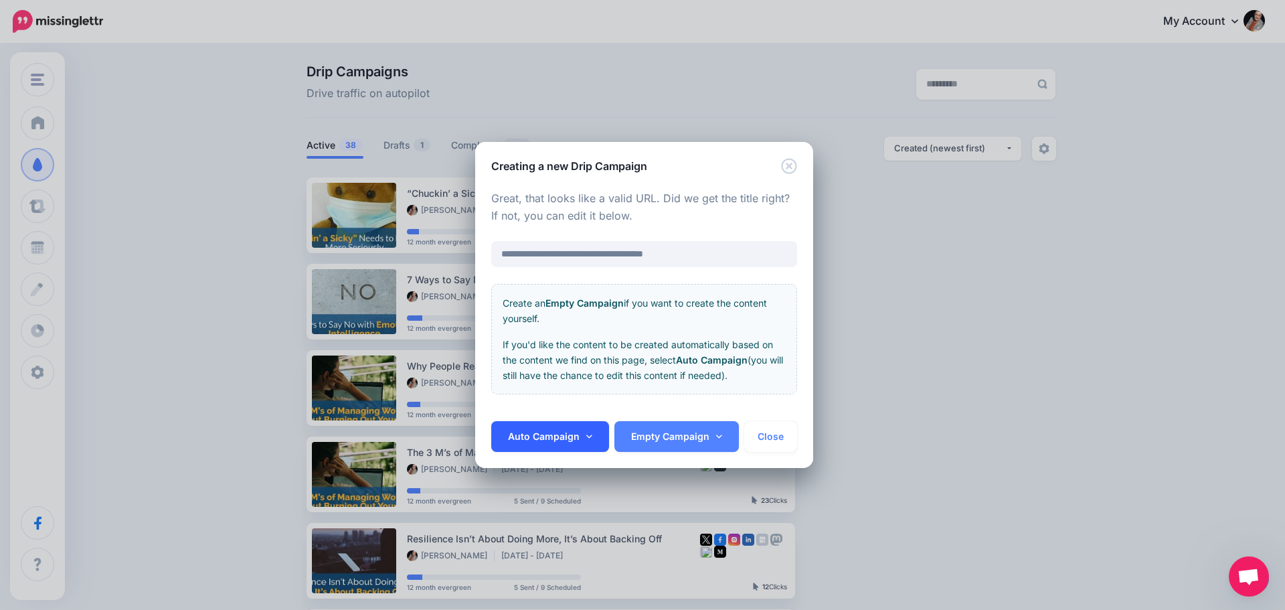
click at [570, 431] on link "Auto Campaign" at bounding box center [550, 436] width 118 height 31
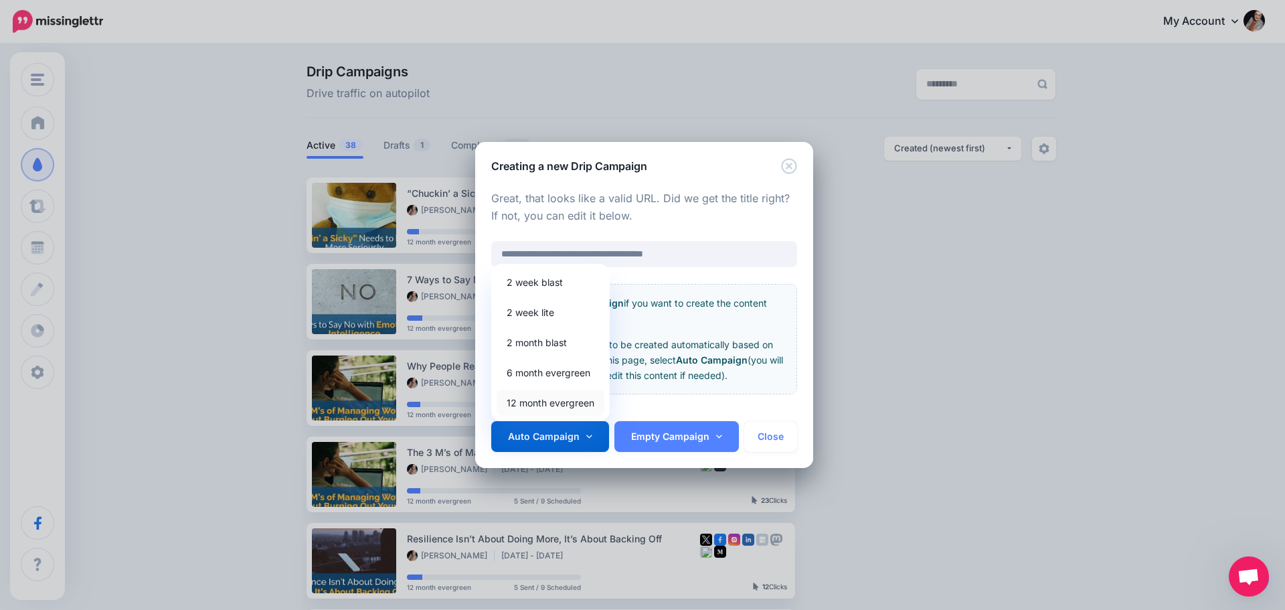
click at [549, 406] on link "12 month evergreen" at bounding box center [551, 402] width 108 height 26
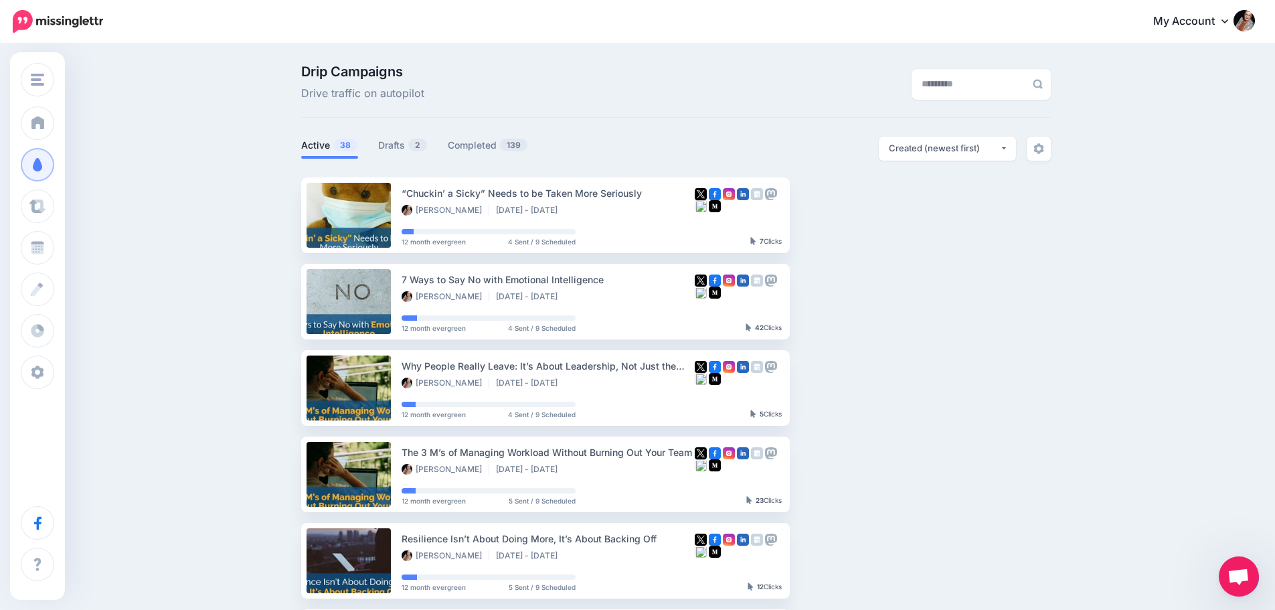
click at [1241, 575] on span "Open chat" at bounding box center [1238, 577] width 22 height 19
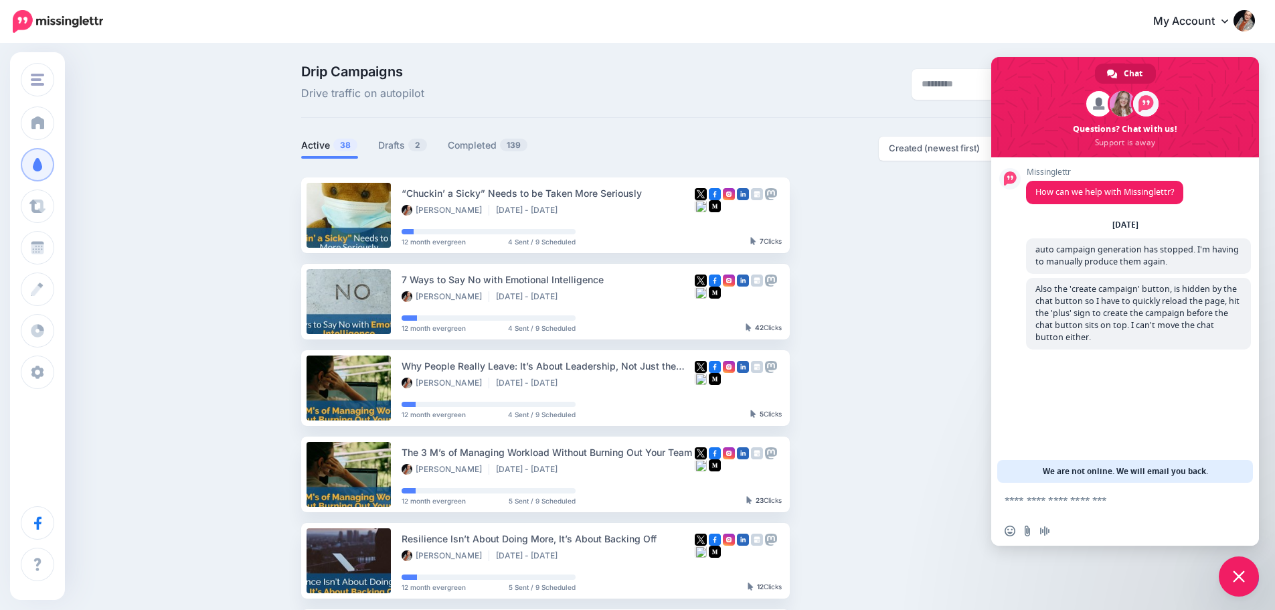
click at [1241, 573] on span "Close chat" at bounding box center [1239, 576] width 12 height 12
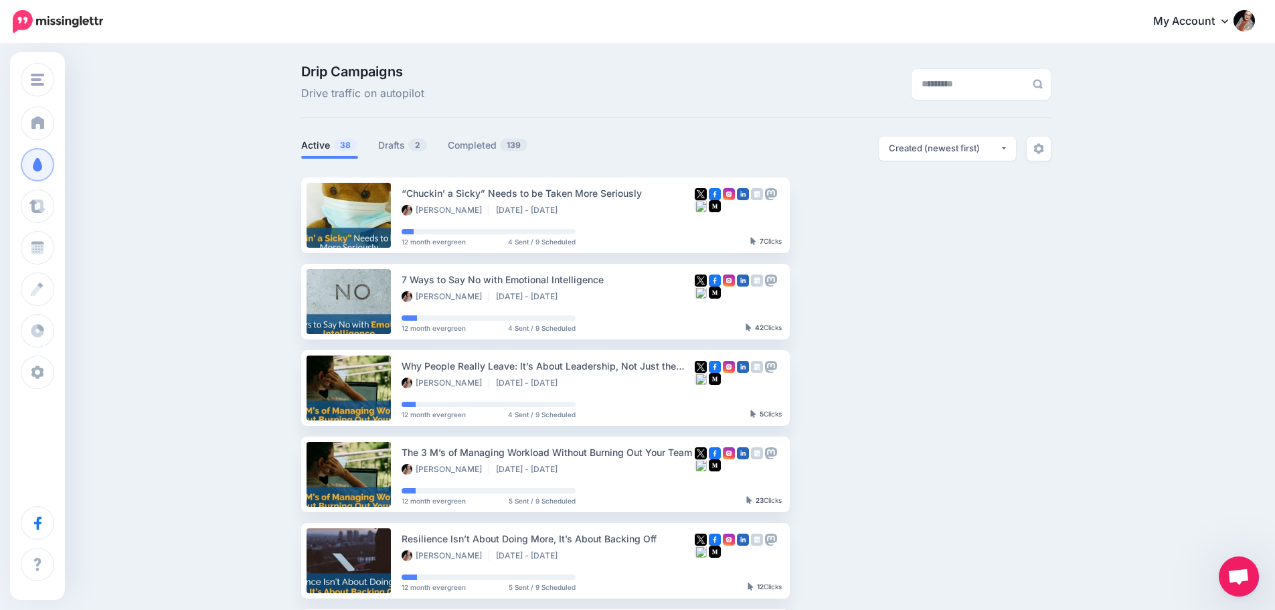
drag, startPoint x: 1241, startPoint y: 573, endPoint x: 1094, endPoint y: 504, distance: 162.2
click at [1094, 504] on body "My Account Dashboard My Account Billing Logout" at bounding box center [637, 305] width 1275 height 610
drag, startPoint x: 1236, startPoint y: 571, endPoint x: 1093, endPoint y: 431, distance: 200.2
click at [1148, 507] on body "My Account Dashboard My Account Billing Logout" at bounding box center [637, 305] width 1275 height 610
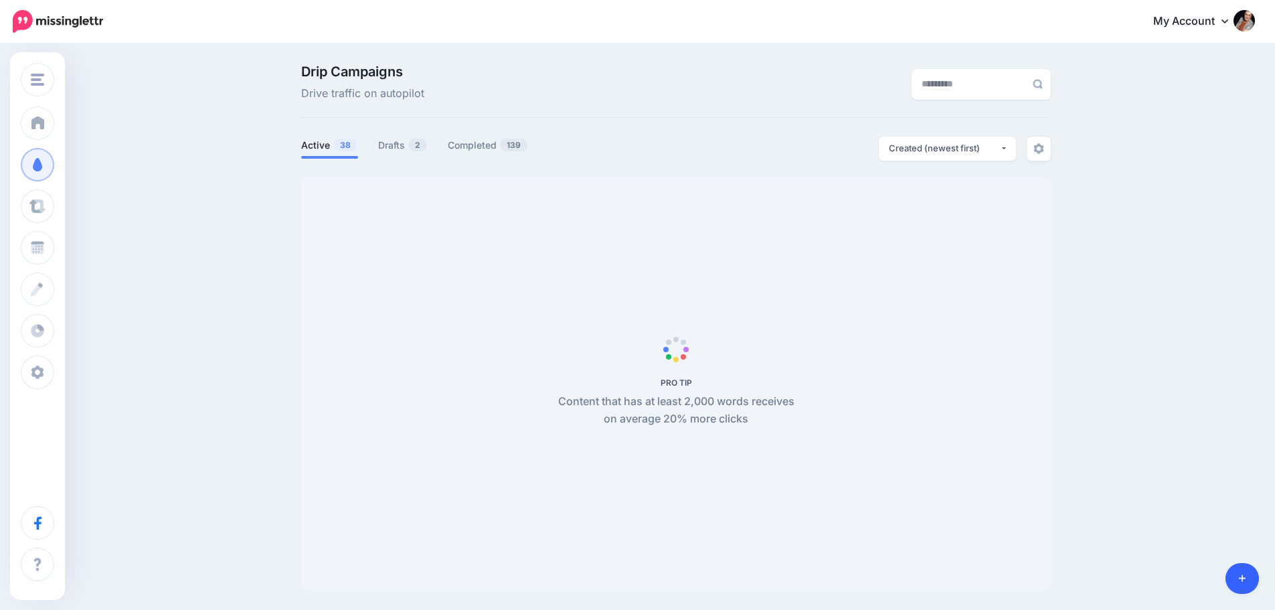
click at [1246, 579] on link at bounding box center [1242, 578] width 34 height 31
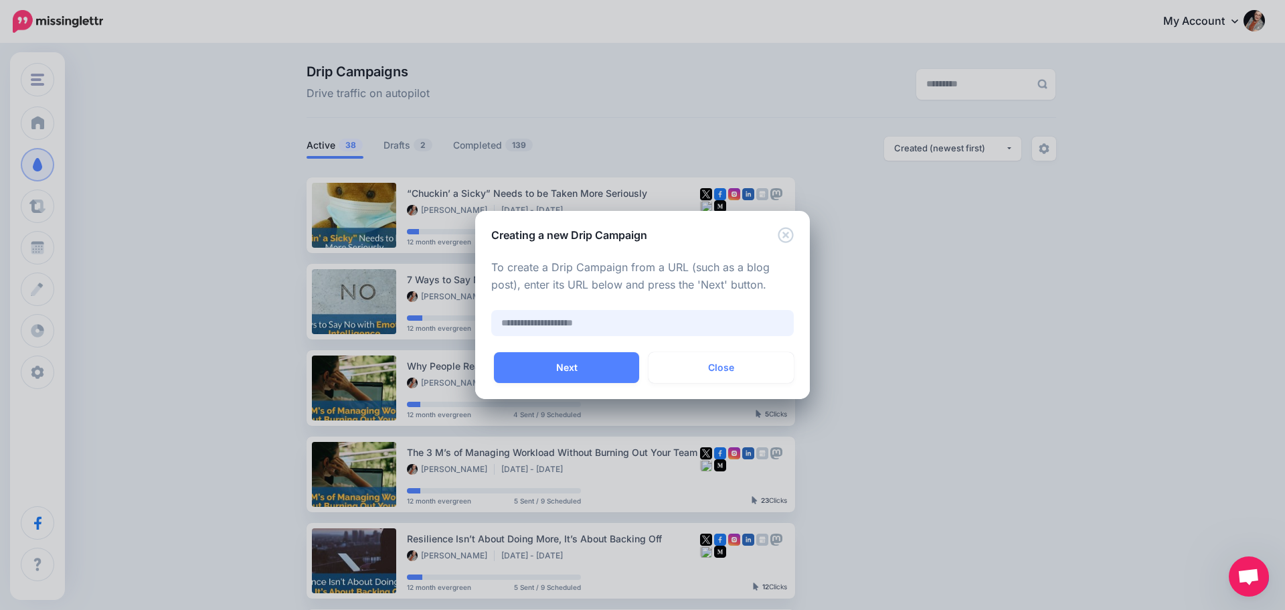
click at [547, 321] on input "text" at bounding box center [642, 323] width 302 height 26
paste input "**********"
type input "**********"
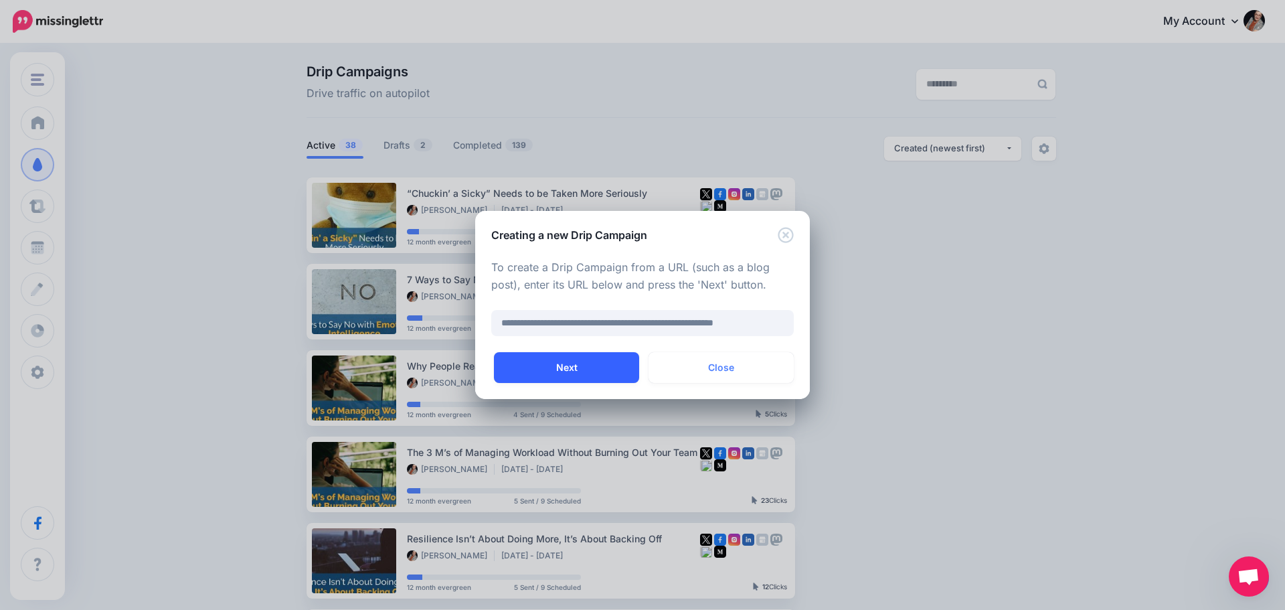
click at [538, 369] on button "Next" at bounding box center [566, 367] width 145 height 31
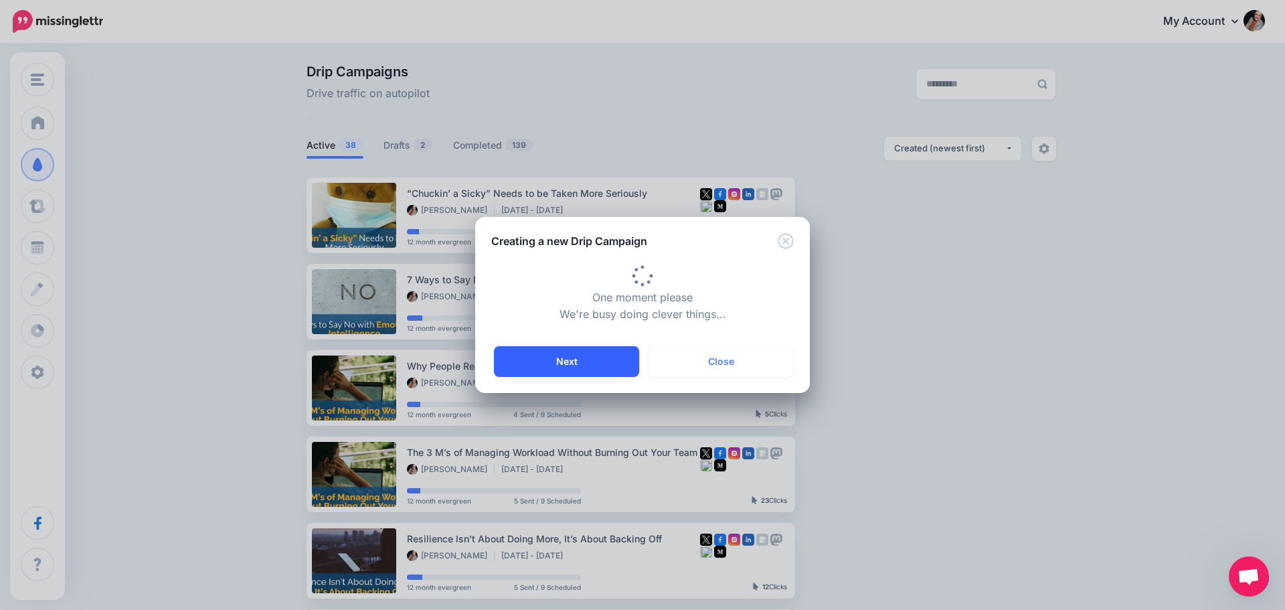
type input "**********"
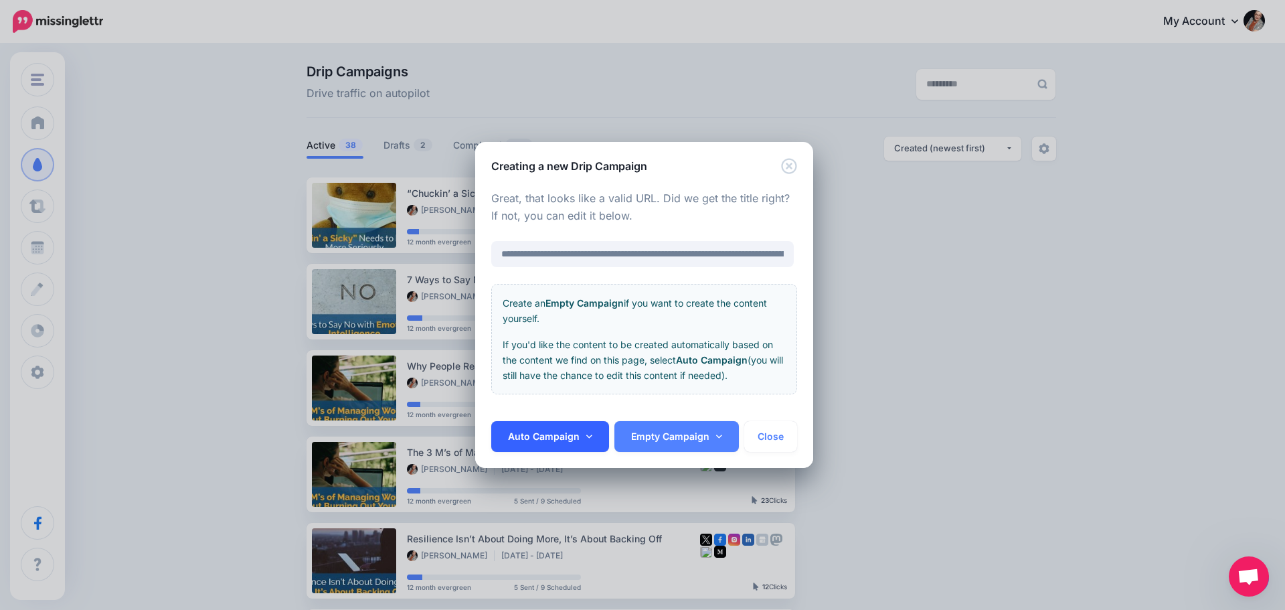
click at [521, 444] on link "Auto Campaign" at bounding box center [550, 436] width 118 height 31
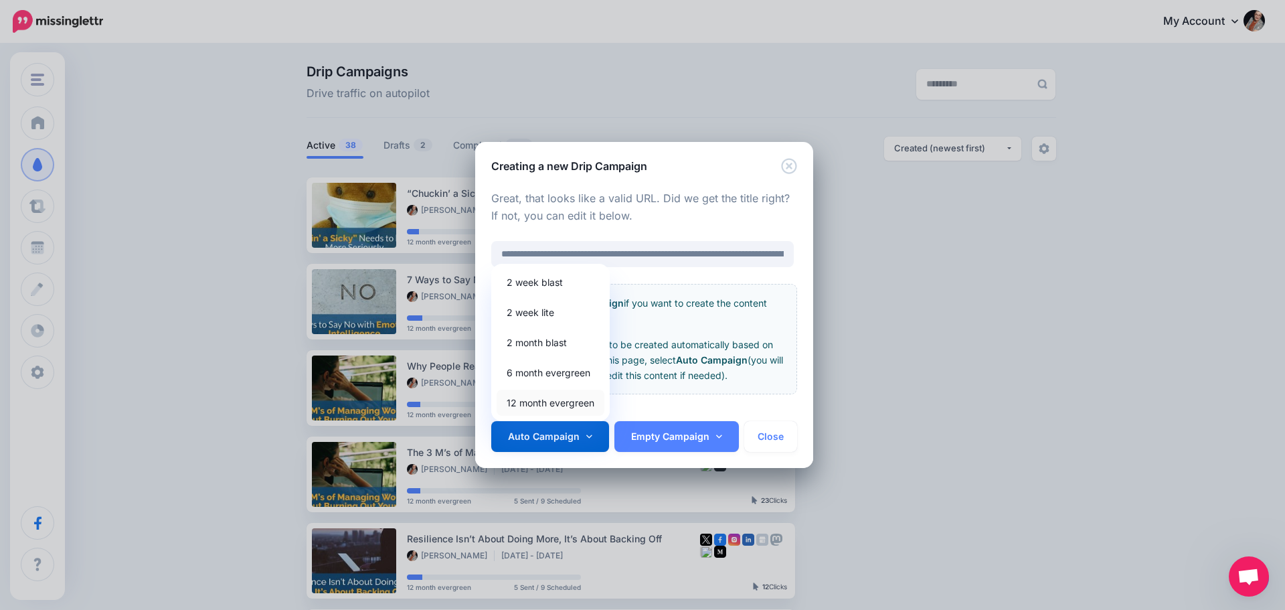
click at [534, 406] on link "12 month evergreen" at bounding box center [551, 402] width 108 height 26
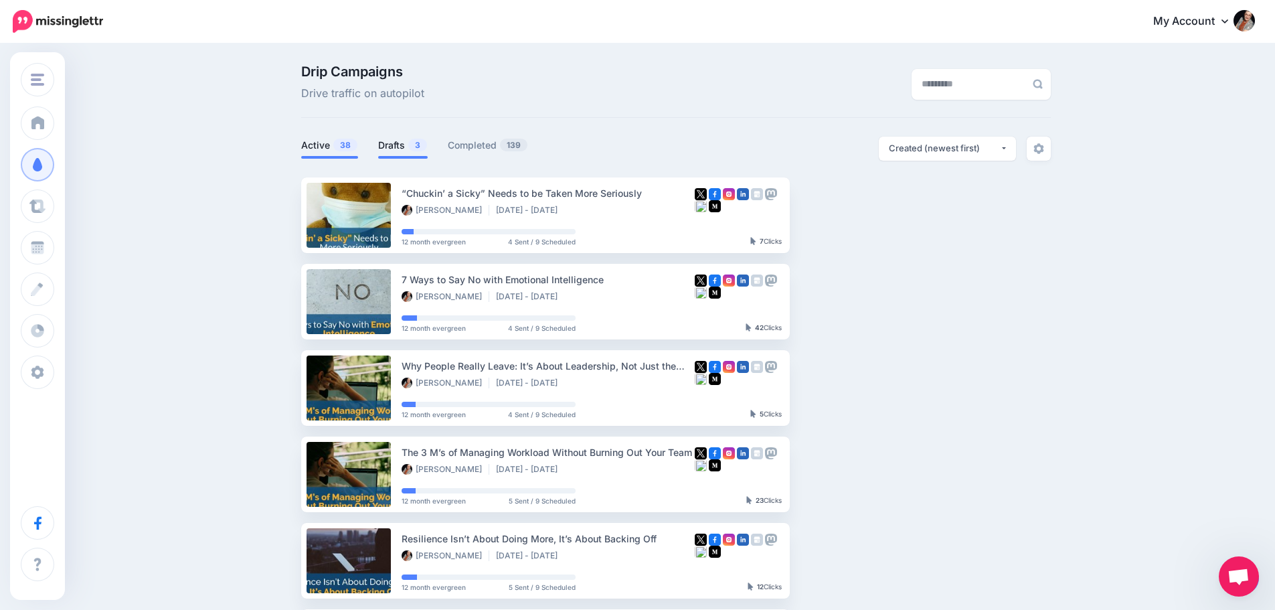
click at [402, 138] on link "Drafts 3" at bounding box center [403, 145] width 50 height 16
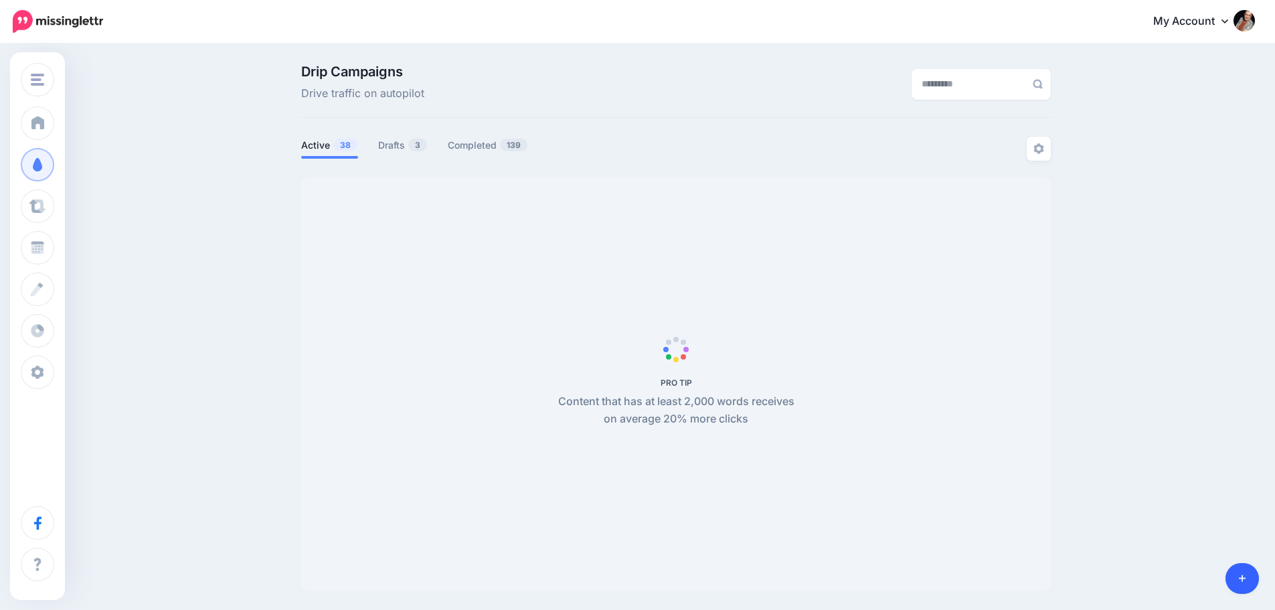
click at [1239, 577] on icon at bounding box center [1242, 577] width 7 height 9
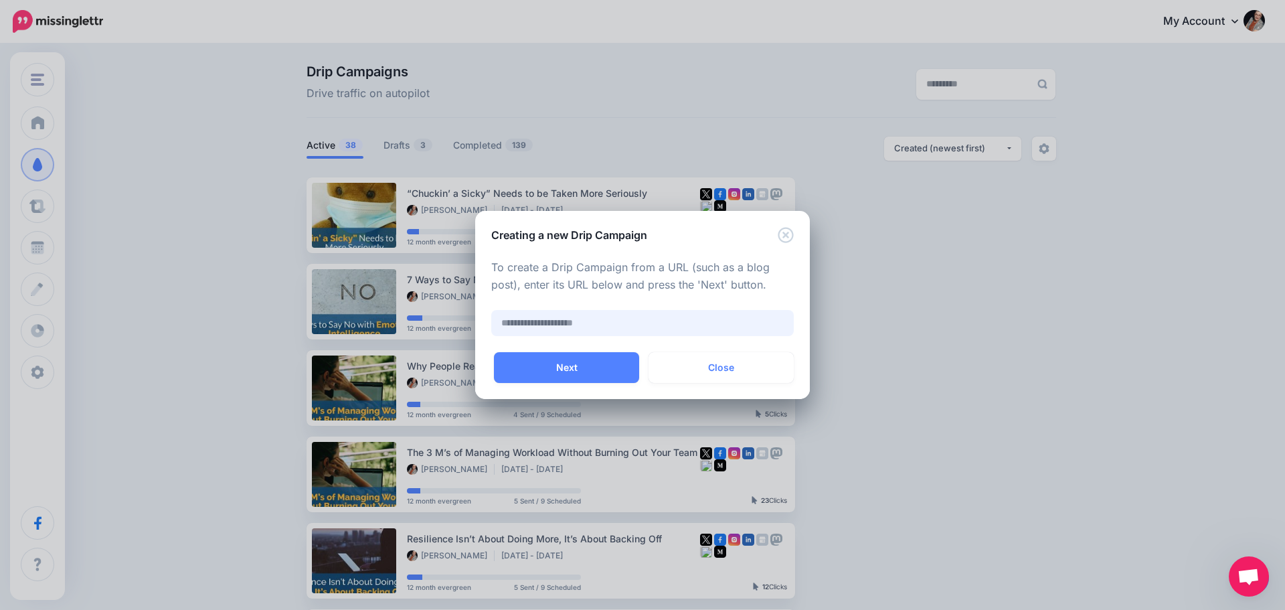
click at [515, 325] on input "text" at bounding box center [642, 323] width 302 height 26
paste input "**********"
type input "**********"
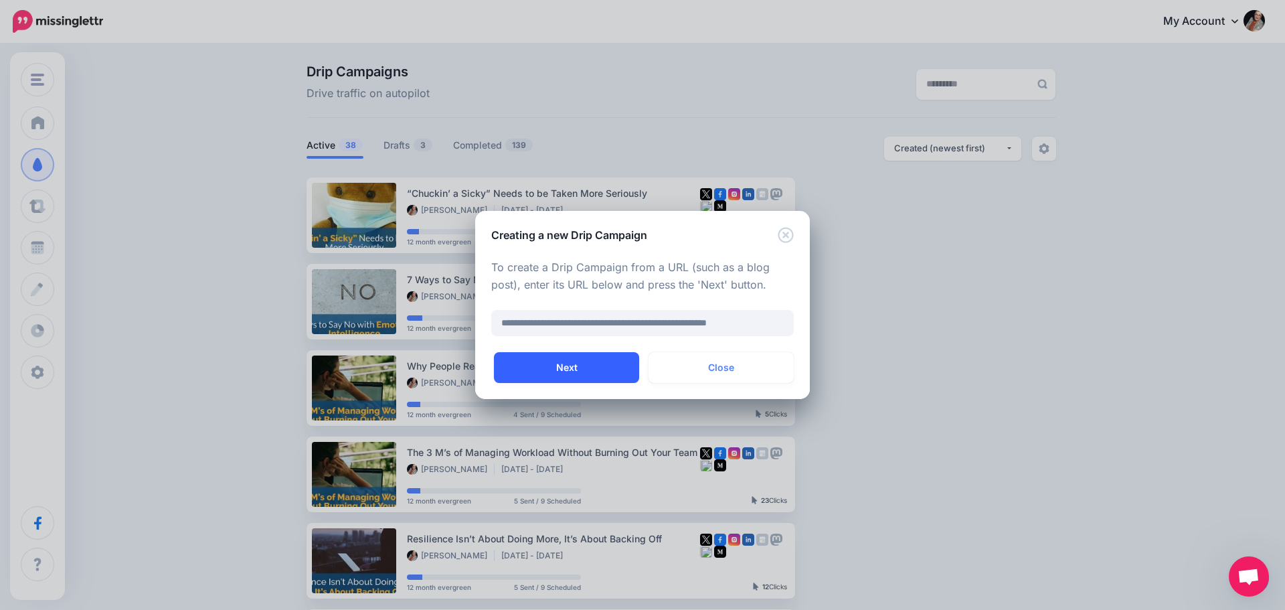
click at [596, 369] on button "Next" at bounding box center [566, 367] width 145 height 31
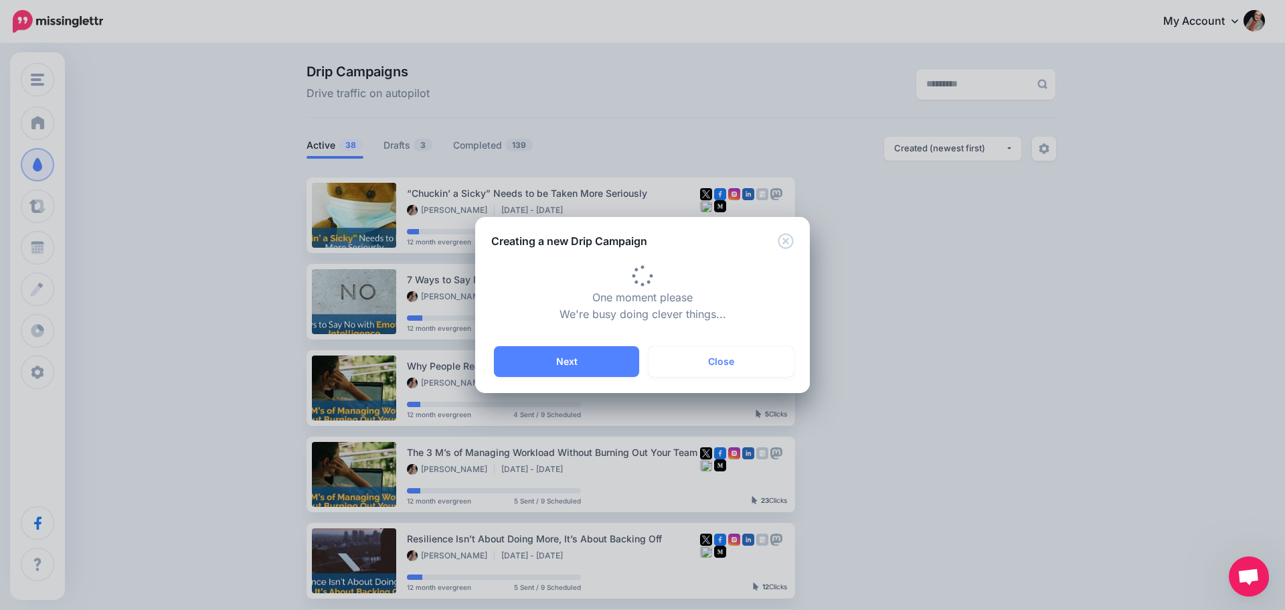
type input "**********"
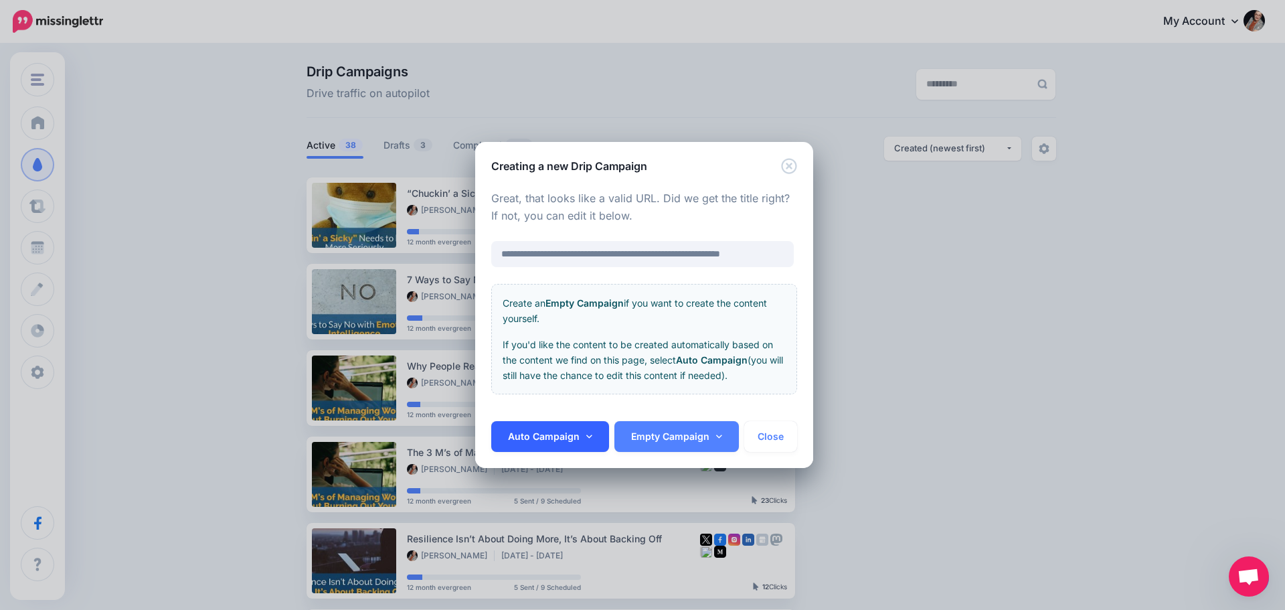
click at [508, 440] on link "Auto Campaign" at bounding box center [550, 436] width 118 height 31
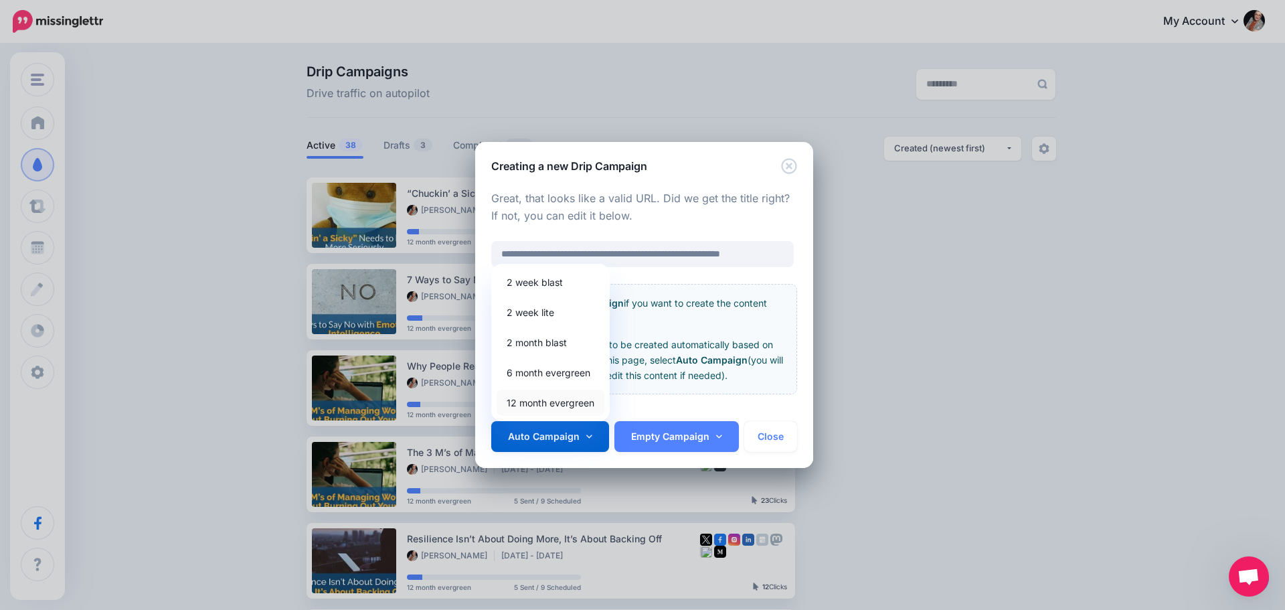
click at [515, 401] on link "12 month evergreen" at bounding box center [551, 402] width 108 height 26
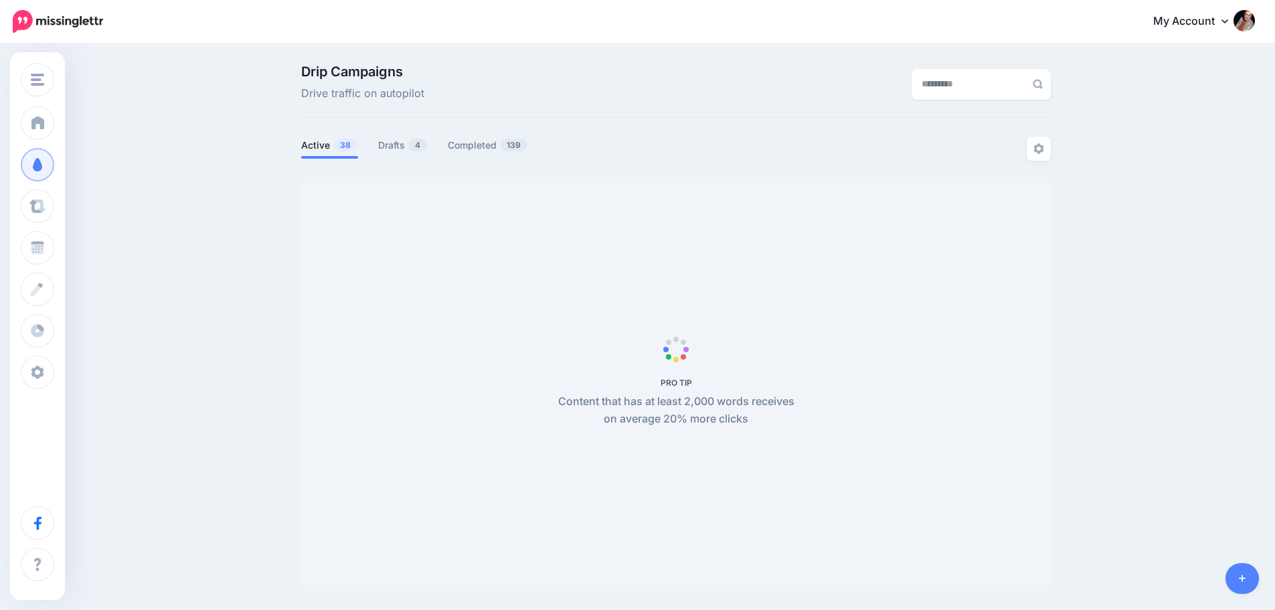
click at [1236, 580] on link at bounding box center [1242, 578] width 34 height 31
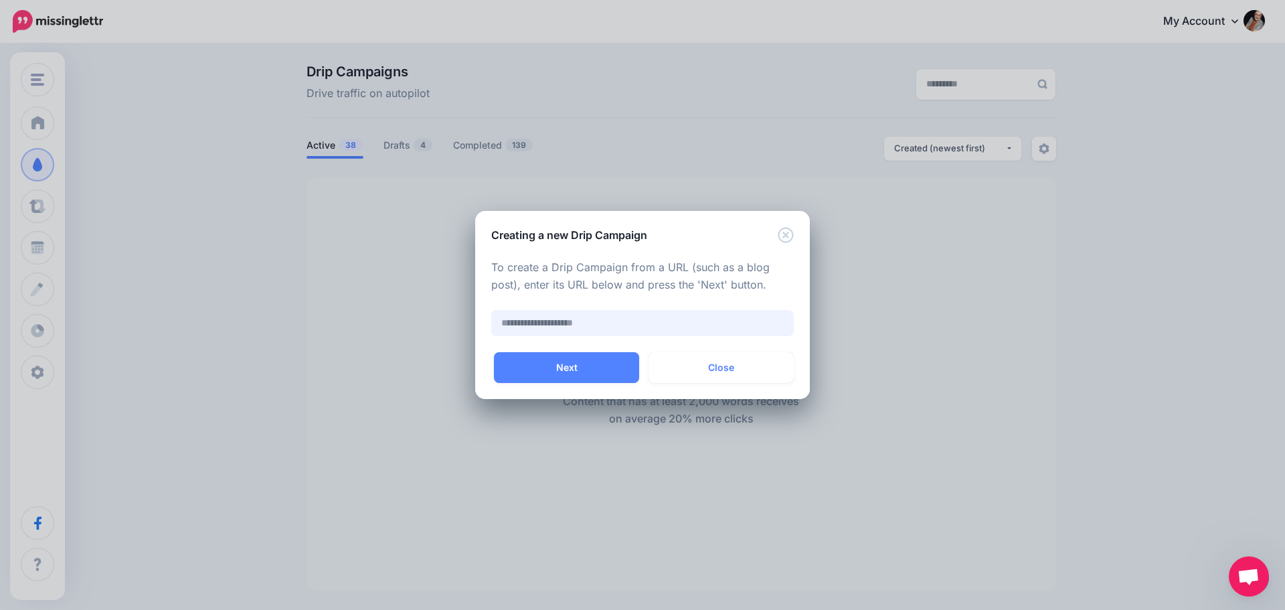
click at [557, 324] on input "text" at bounding box center [642, 323] width 302 height 26
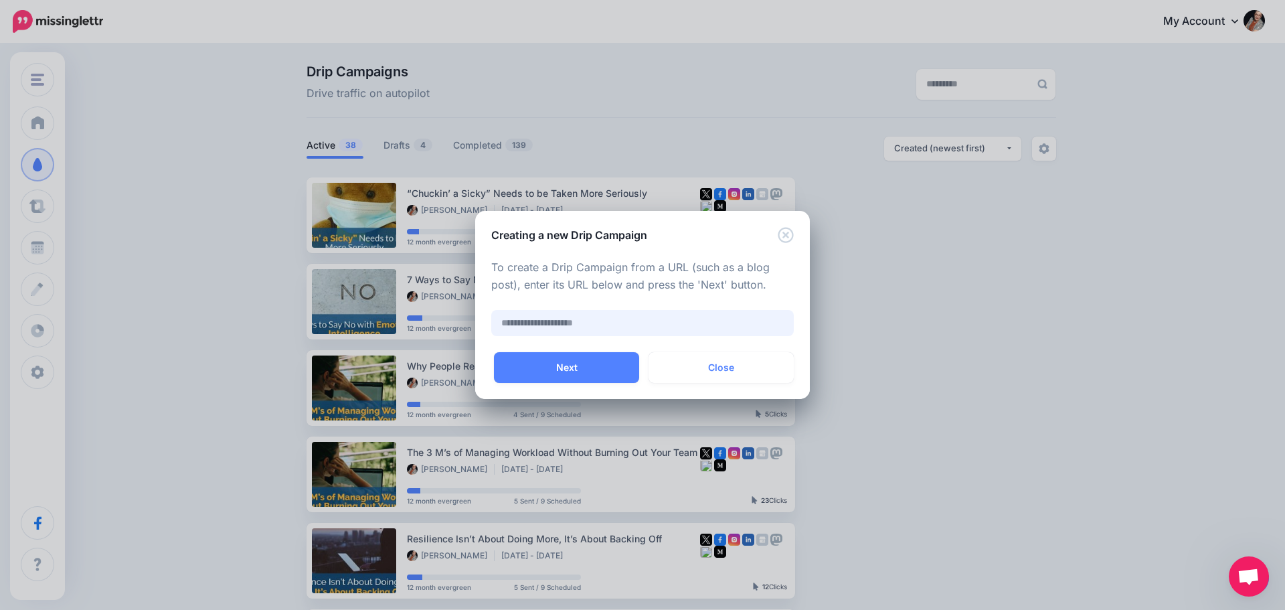
paste input "**********"
type input "**********"
click at [542, 371] on button "Next" at bounding box center [566, 367] width 145 height 31
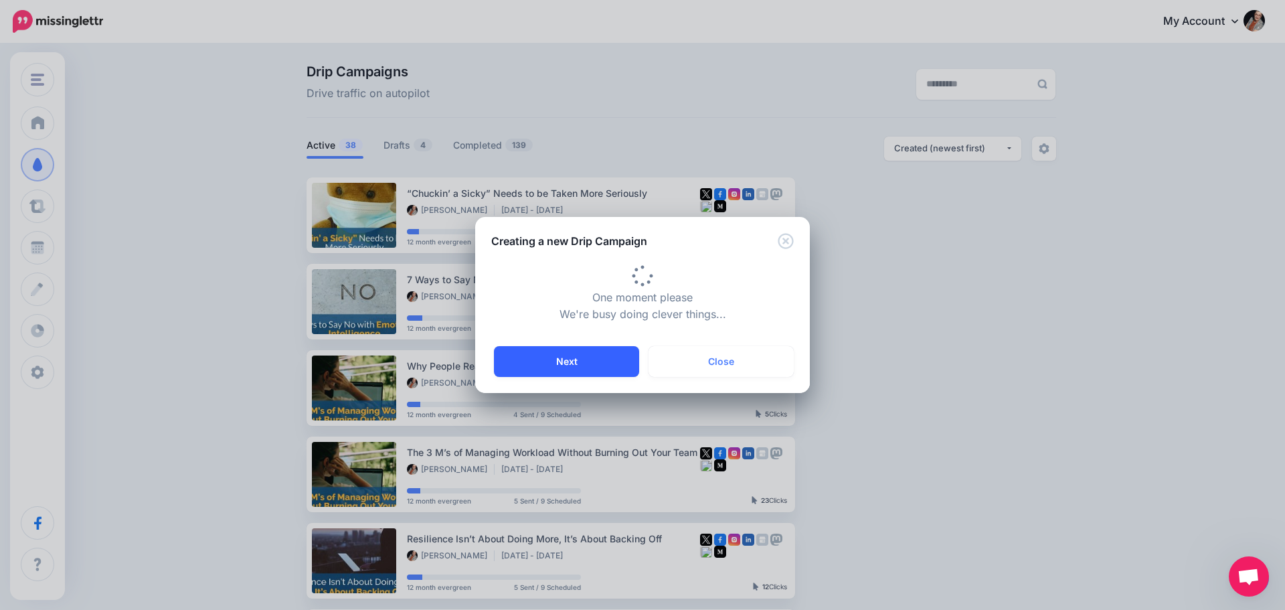
type input "**********"
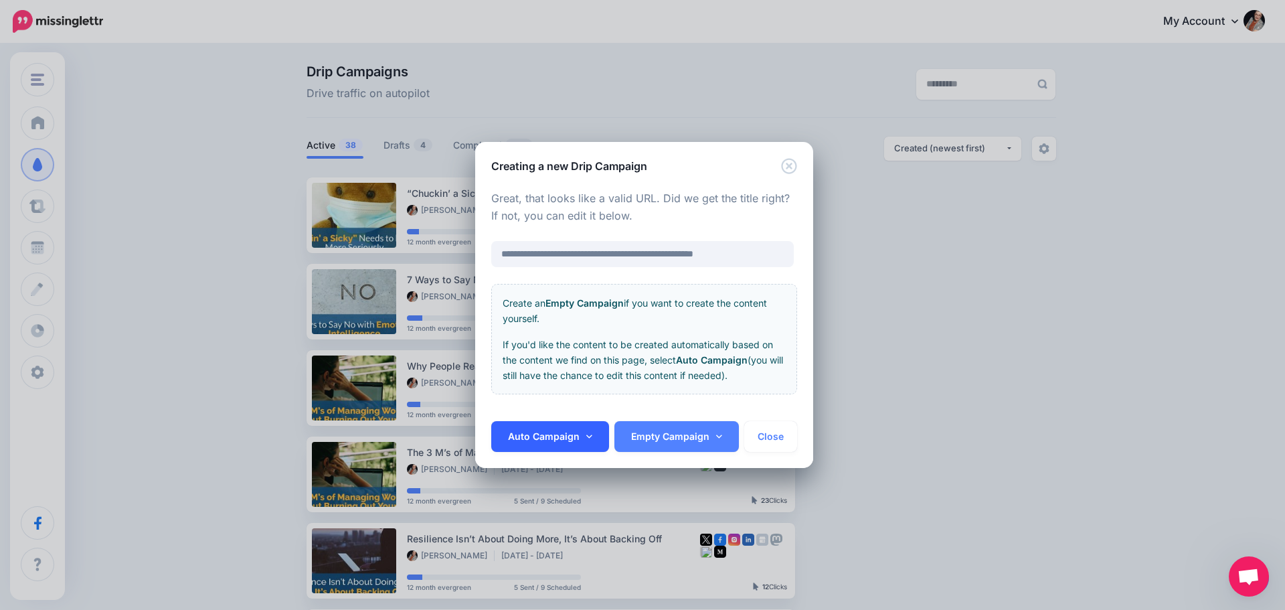
click at [554, 436] on link "Auto Campaign" at bounding box center [550, 436] width 118 height 31
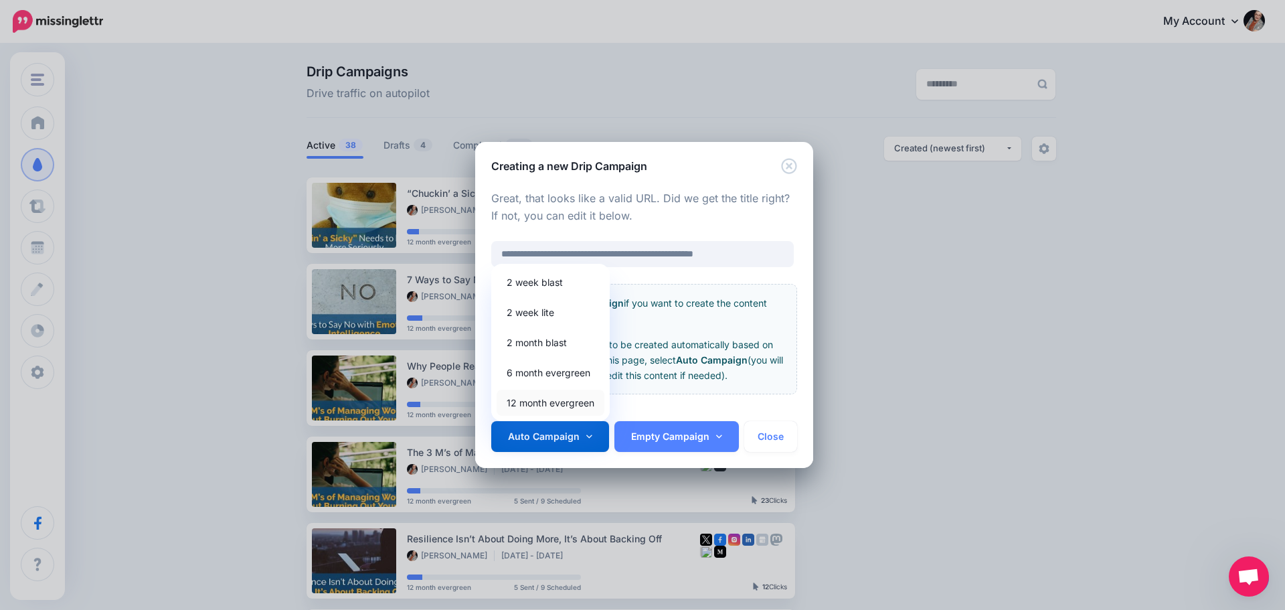
click at [543, 406] on link "12 month evergreen" at bounding box center [551, 402] width 108 height 26
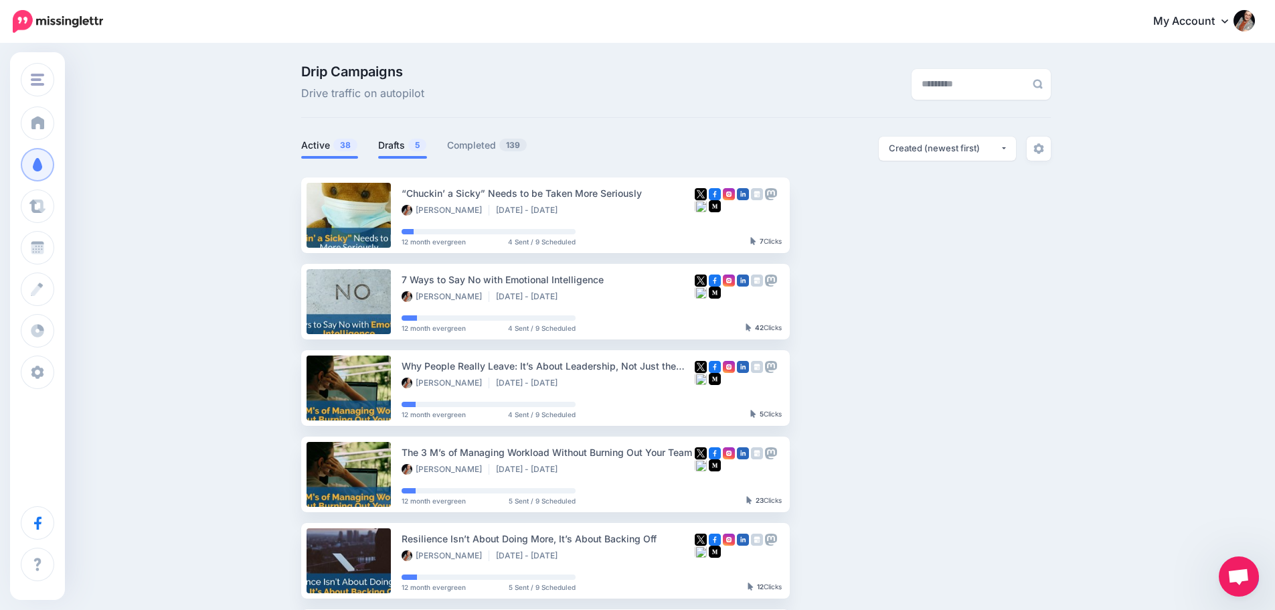
click at [393, 144] on link "Drafts 5" at bounding box center [402, 145] width 49 height 16
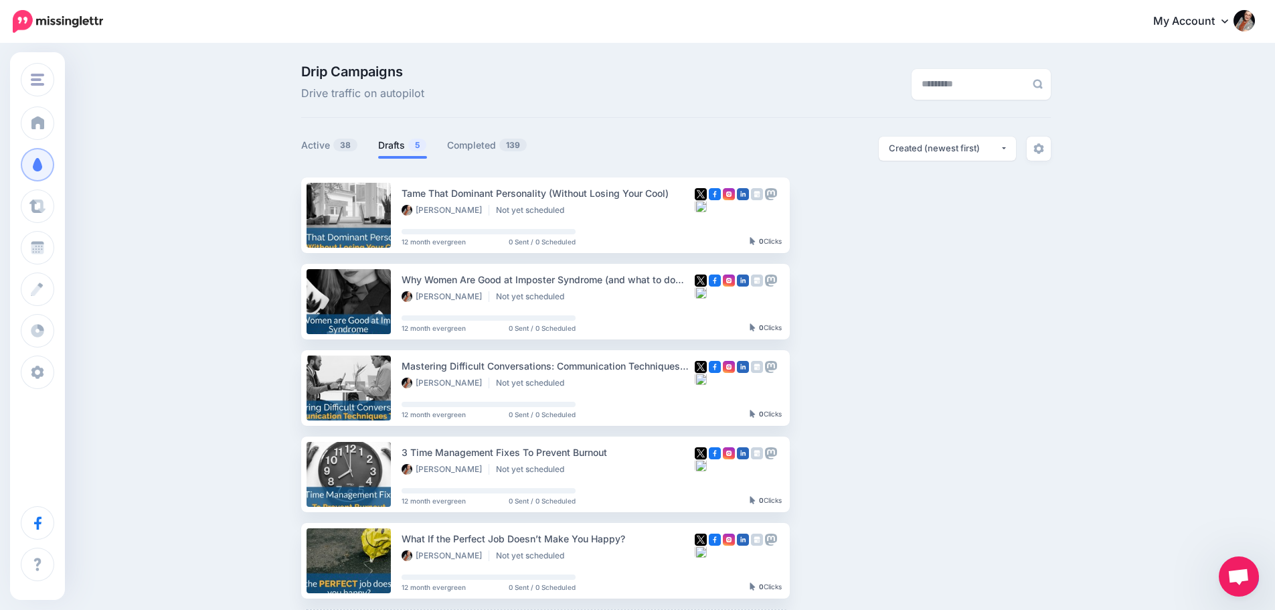
click at [398, 149] on link "Drafts 5" at bounding box center [402, 145] width 49 height 16
click at [849, 211] on link "Setup Campaign" at bounding box center [844, 215] width 91 height 24
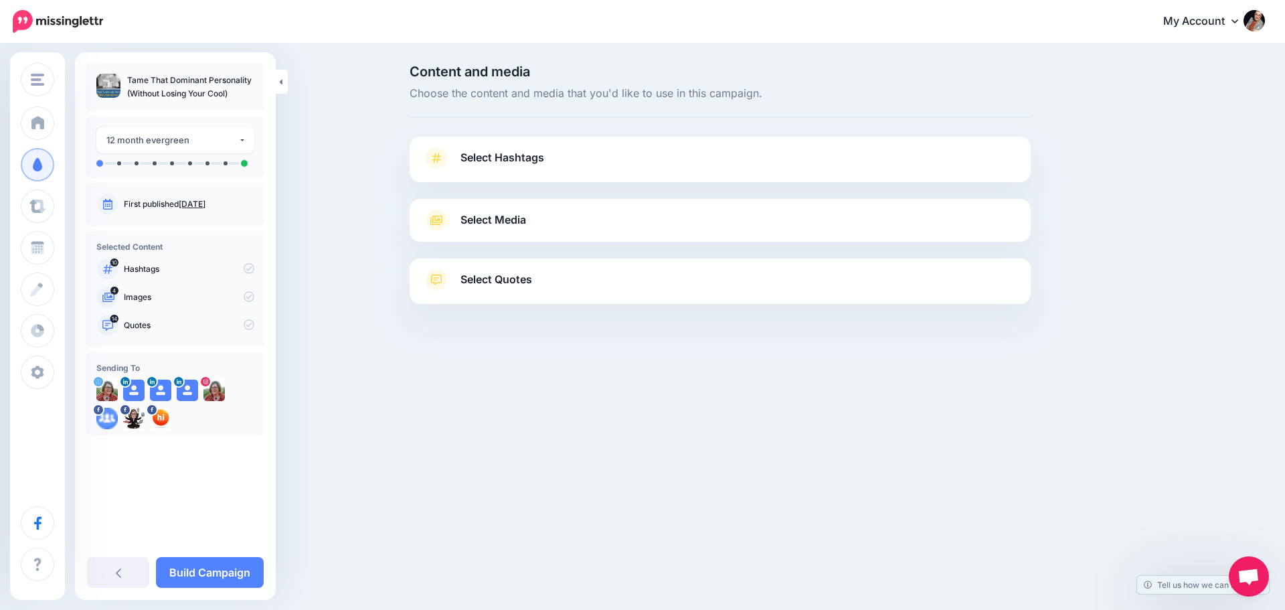
click at [486, 153] on span "Select Hashtags" at bounding box center [502, 158] width 84 height 18
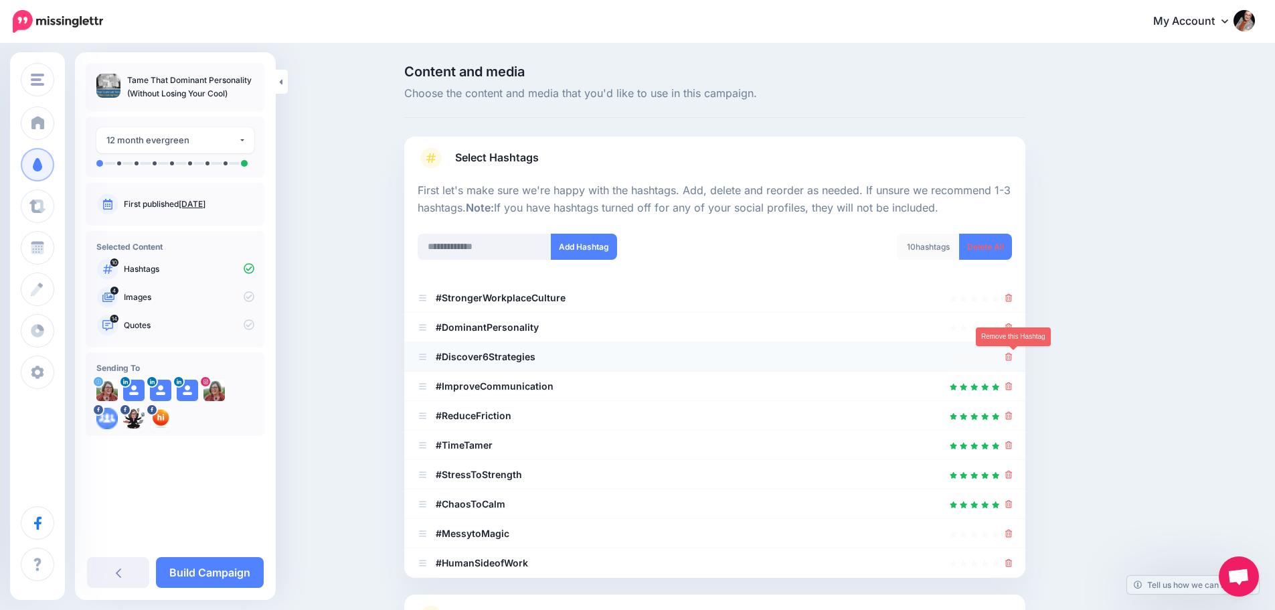
click at [1012, 358] on icon at bounding box center [1008, 357] width 7 height 8
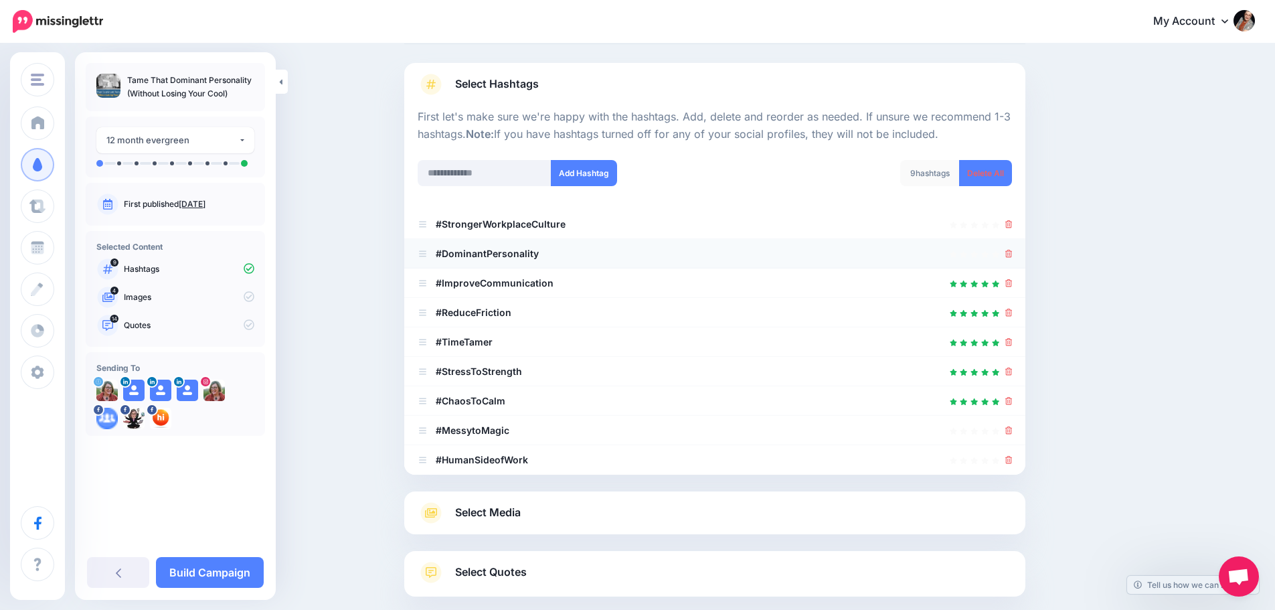
scroll to position [134, 0]
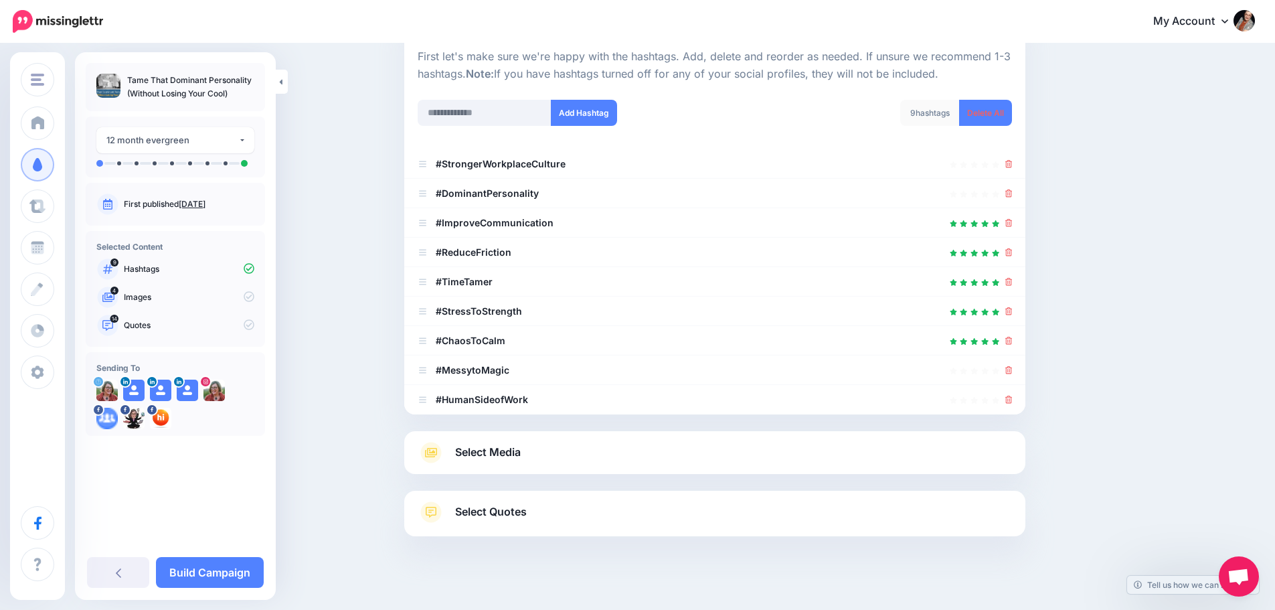
click at [521, 455] on span "Select Media" at bounding box center [488, 452] width 66 height 18
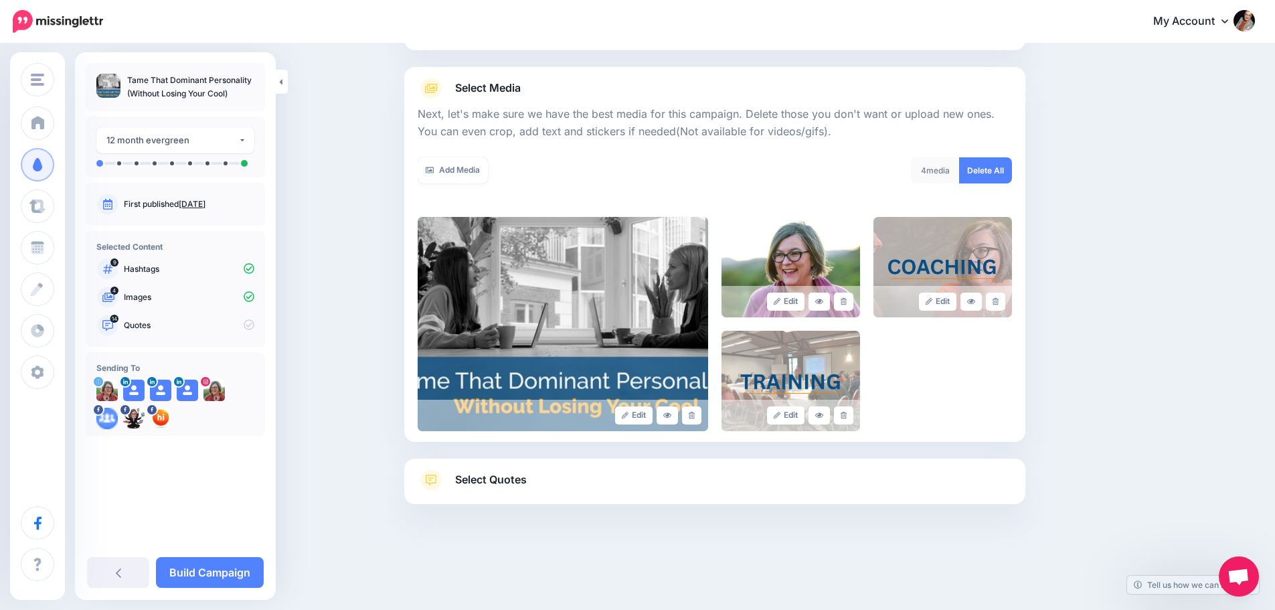
scroll to position [132, 0]
click at [849, 296] on link at bounding box center [843, 301] width 19 height 18
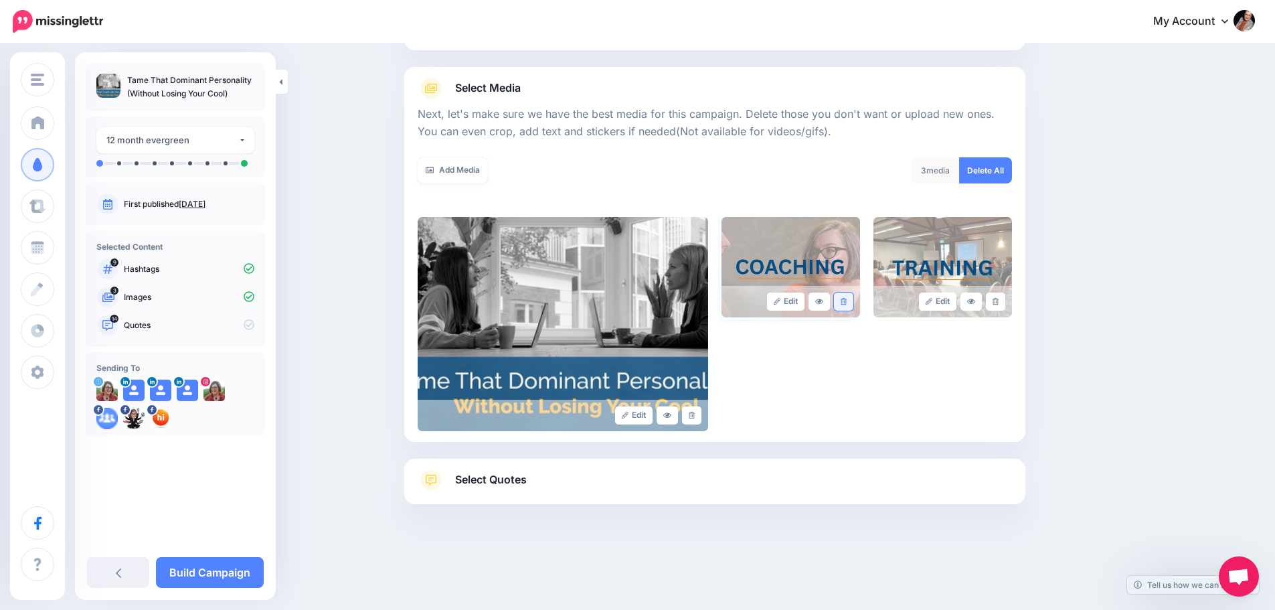
click at [852, 299] on link at bounding box center [843, 301] width 19 height 18
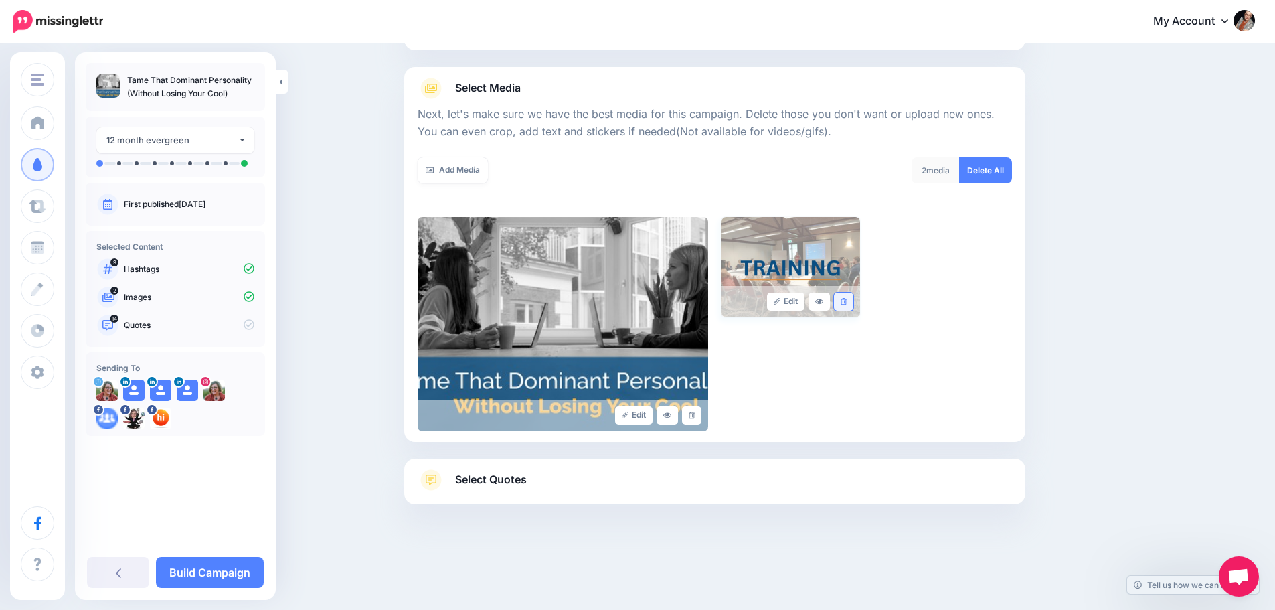
click at [853, 301] on link at bounding box center [843, 301] width 19 height 18
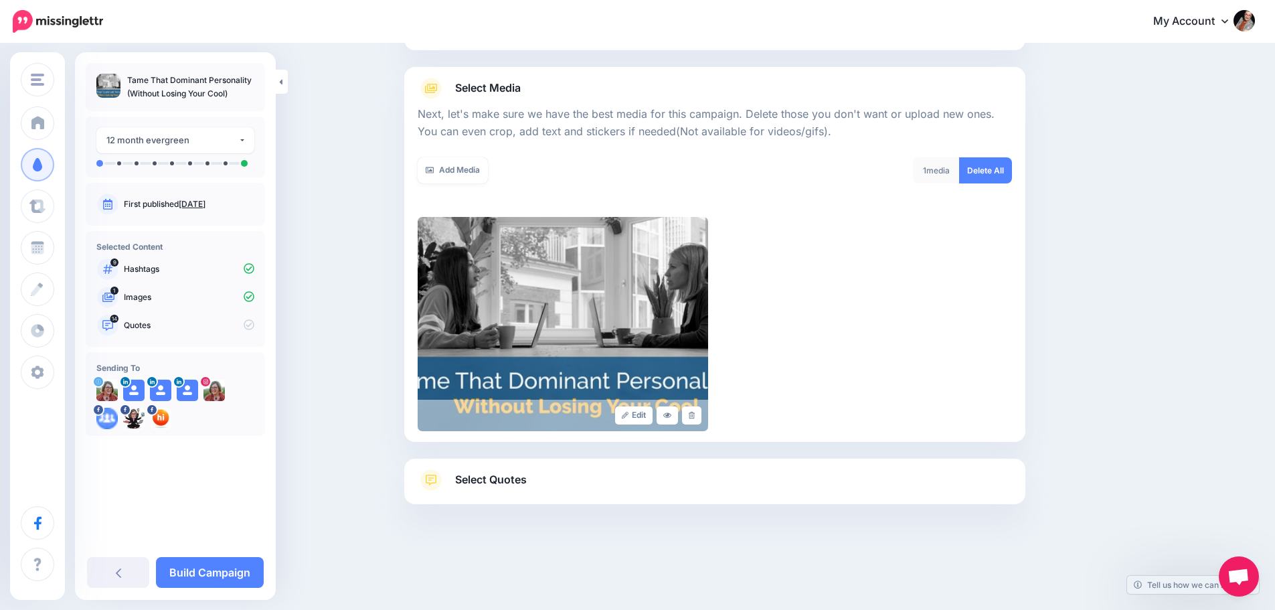
click at [491, 478] on span "Select Quotes" at bounding box center [491, 479] width 72 height 18
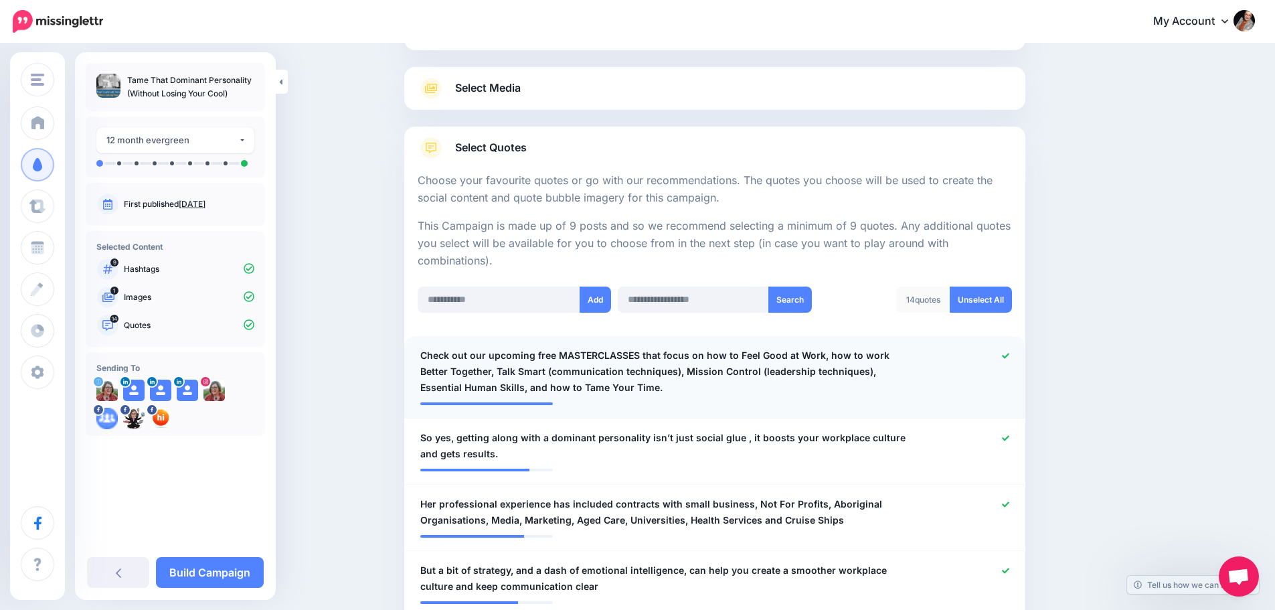
click at [1008, 356] on icon at bounding box center [1005, 355] width 7 height 7
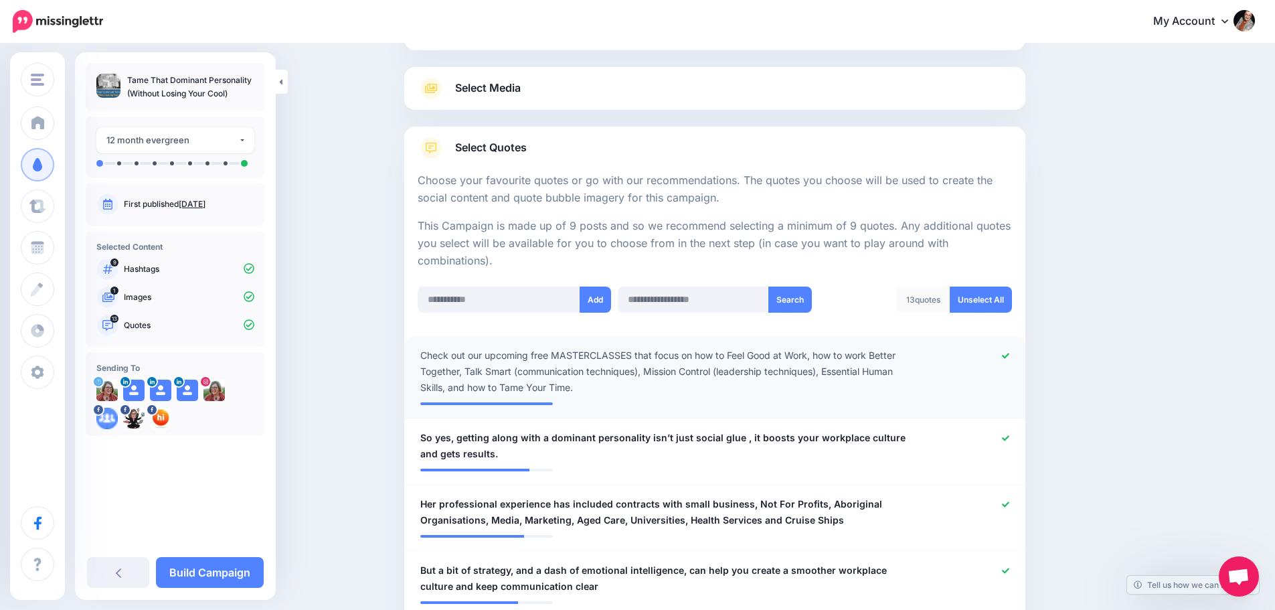
scroll to position [199, 0]
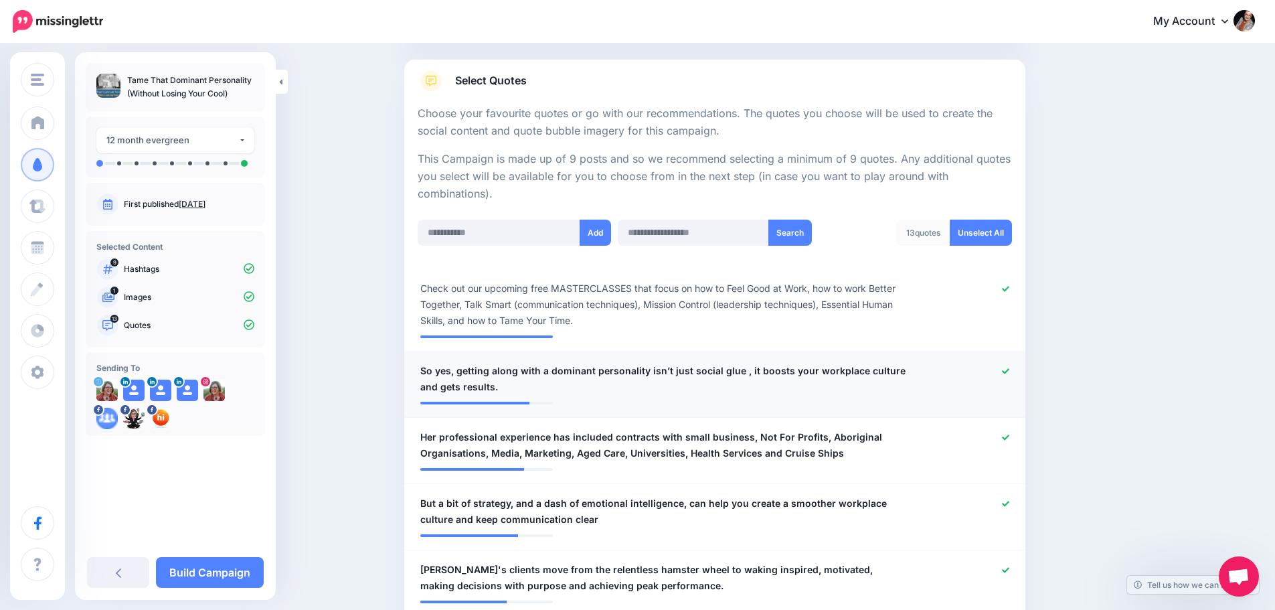
click at [1005, 369] on div at bounding box center [969, 379] width 102 height 32
click at [1009, 438] on icon at bounding box center [1005, 436] width 7 height 5
click at [1009, 371] on icon at bounding box center [1005, 370] width 7 height 5
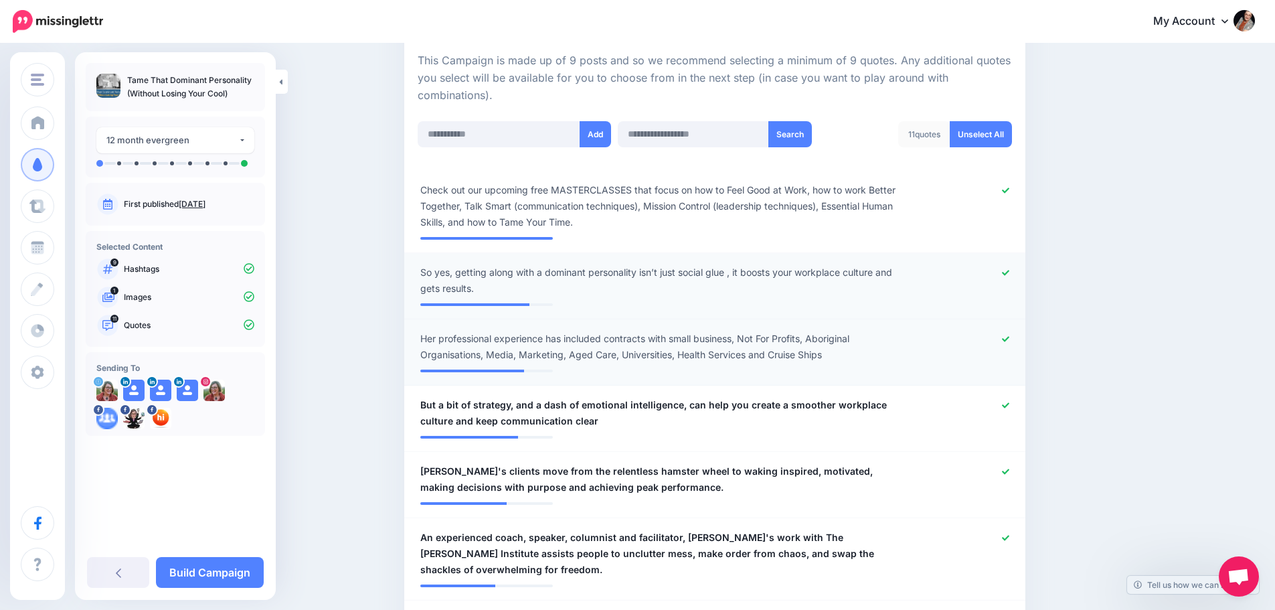
scroll to position [333, 0]
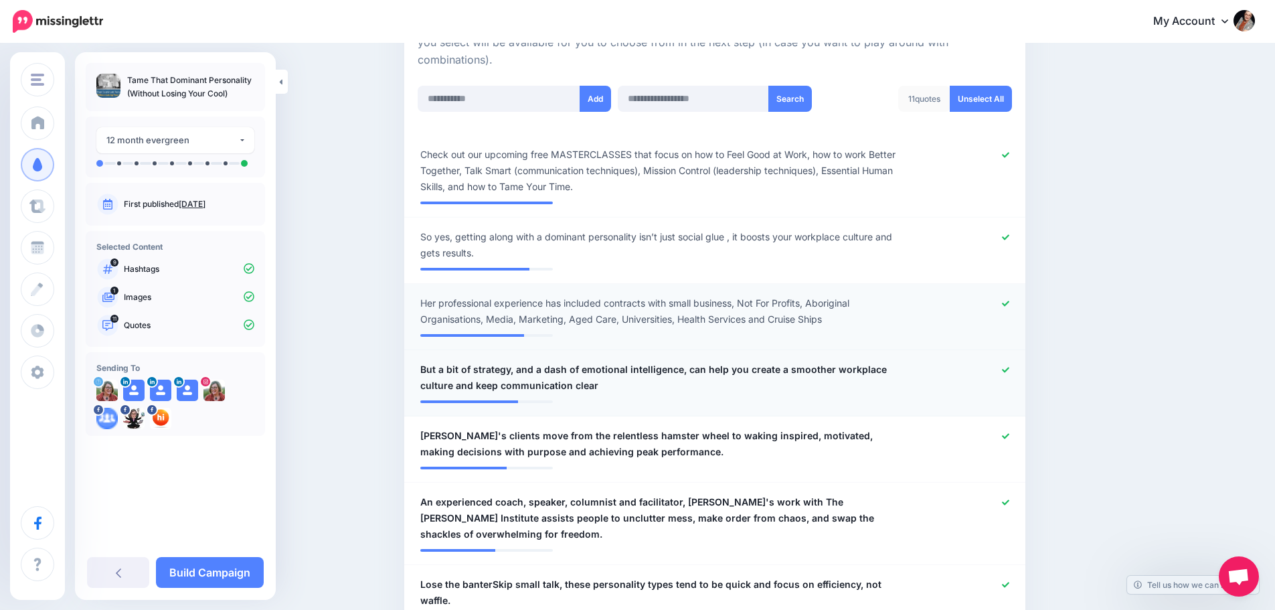
click at [1009, 367] on icon at bounding box center [1005, 369] width 7 height 7
click at [1009, 436] on icon at bounding box center [1005, 435] width 7 height 7
click at [1007, 503] on icon at bounding box center [1005, 502] width 7 height 7
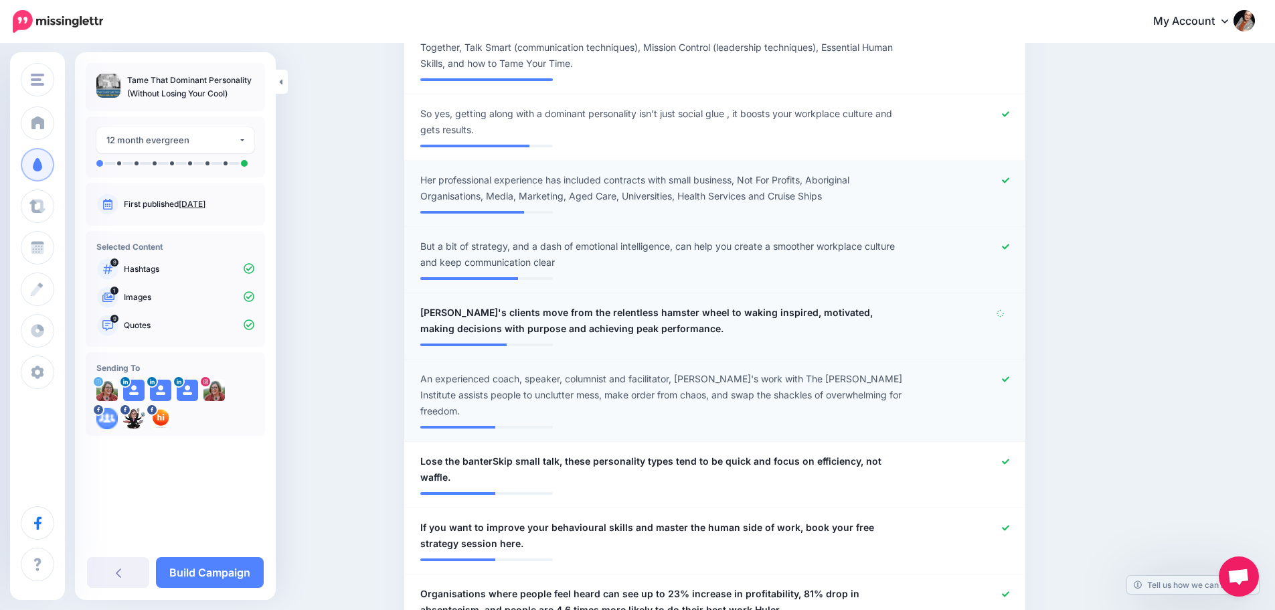
scroll to position [466, 0]
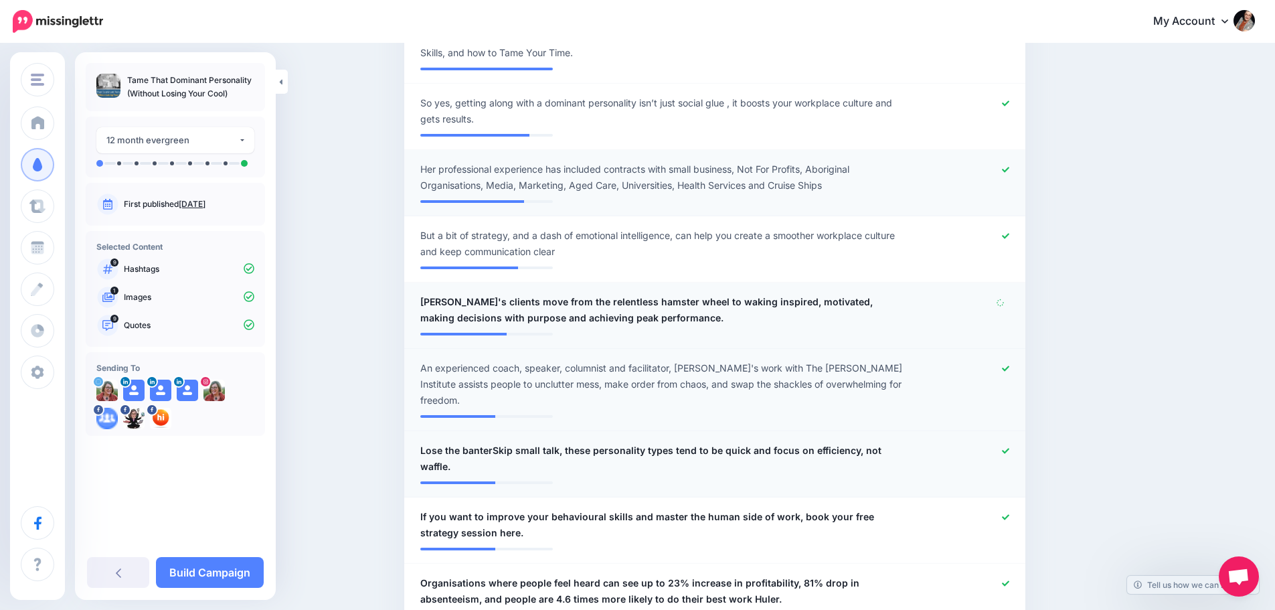
click at [1007, 447] on icon at bounding box center [1005, 450] width 7 height 7
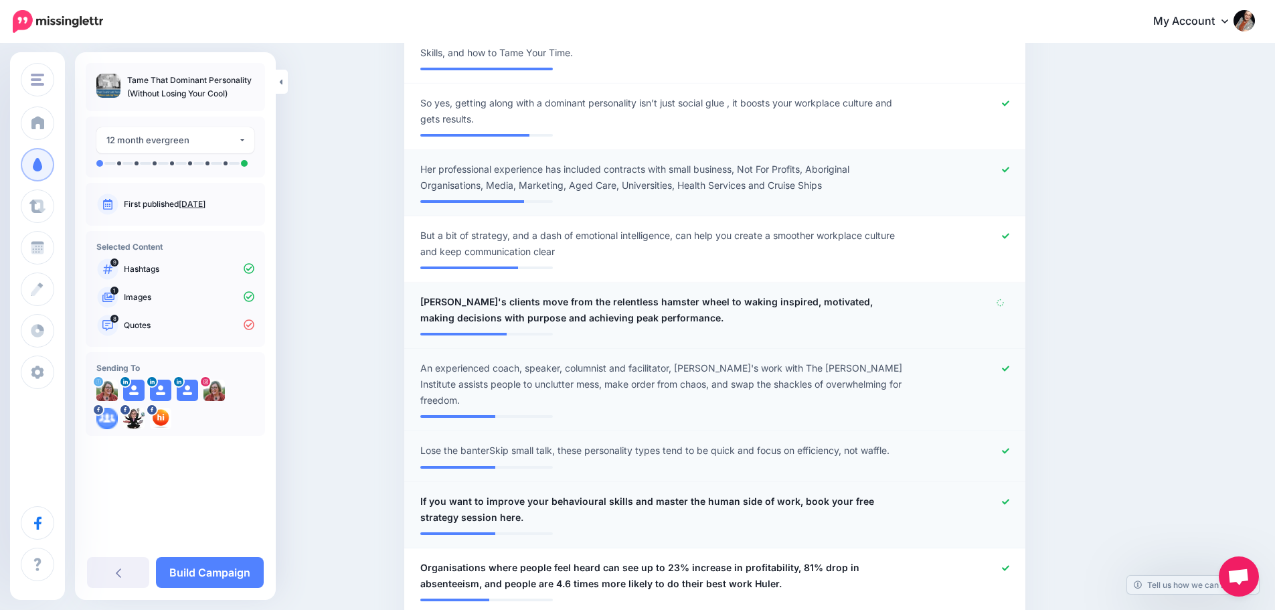
click at [1009, 498] on icon at bounding box center [1005, 501] width 7 height 7
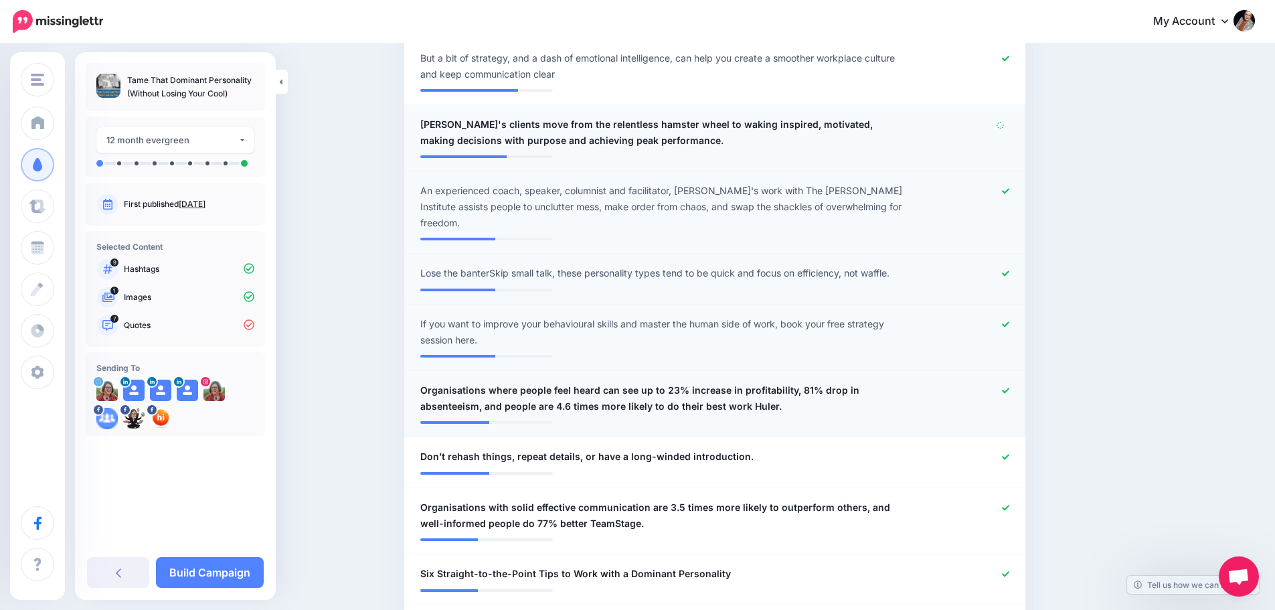
scroll to position [667, 0]
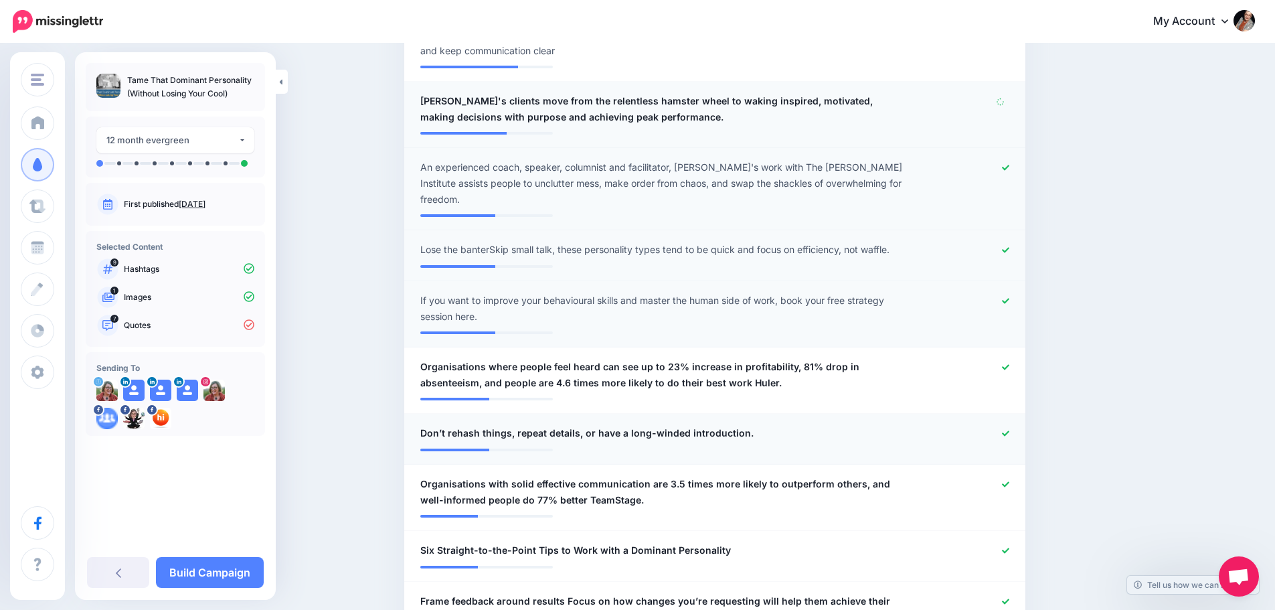
click at [493, 425] on span "Don’t rehash things, repeat details, or have a long-winded introduction." at bounding box center [586, 433] width 333 height 16
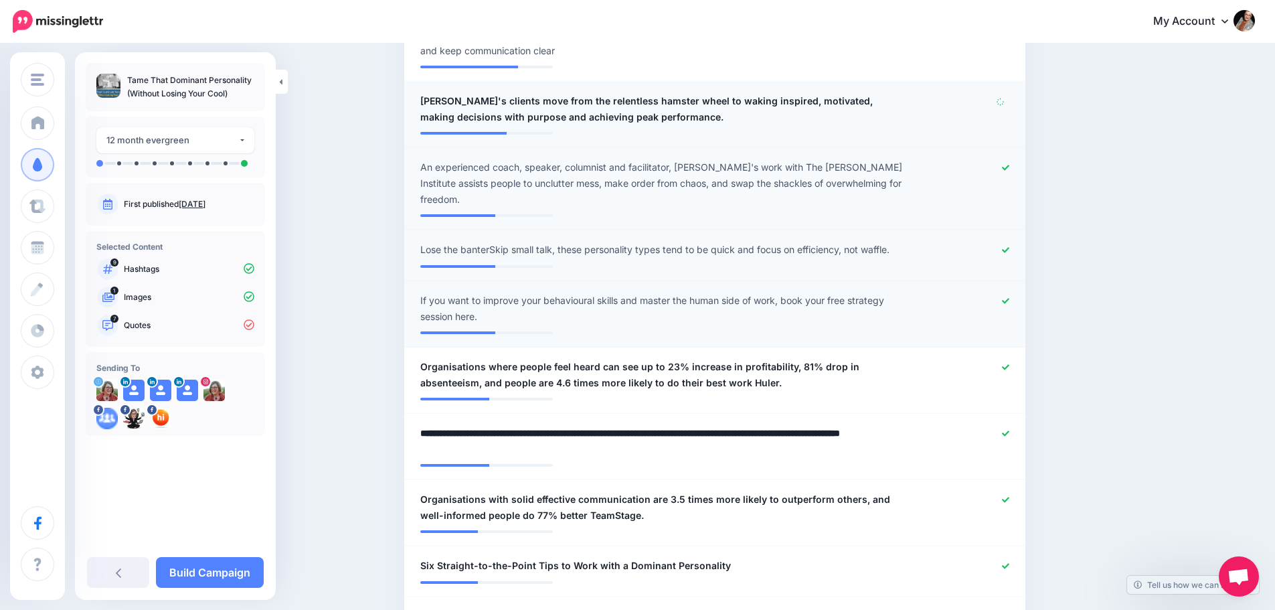
type textarea "**********"
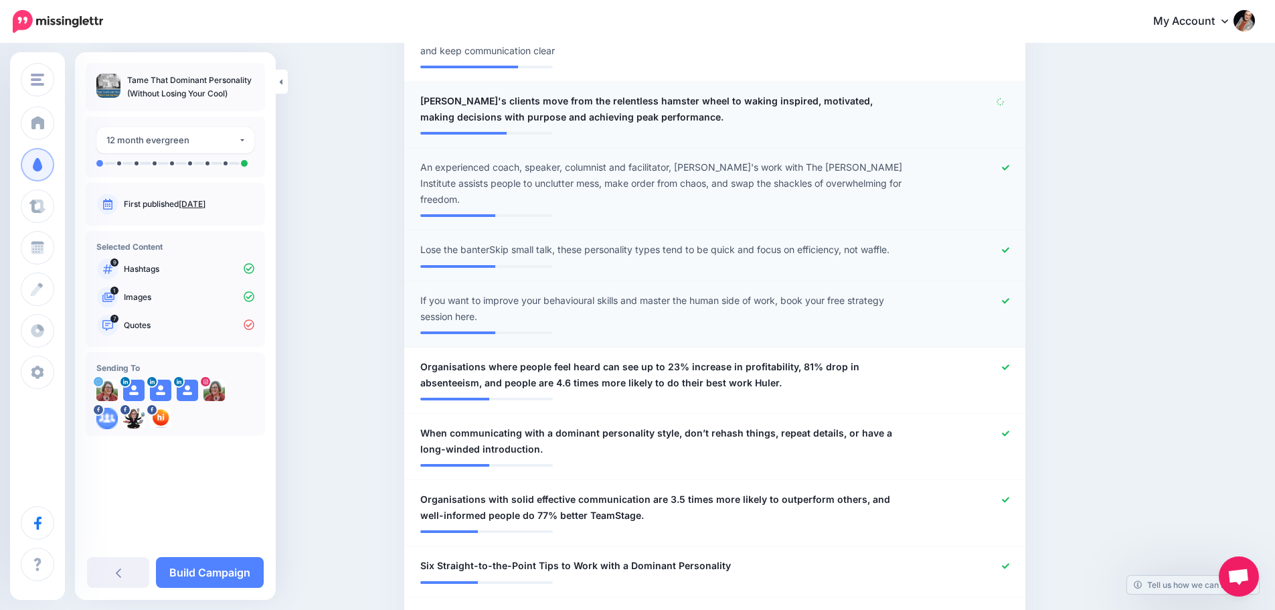
click at [145, 270] on p "Hashtags" at bounding box center [189, 269] width 130 height 12
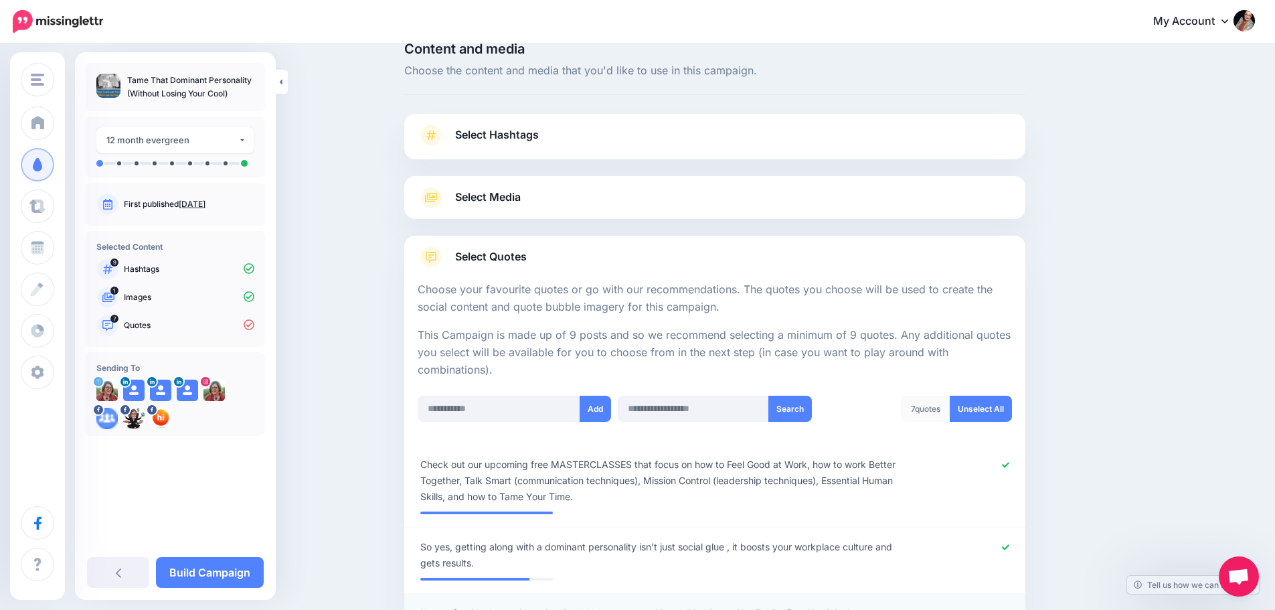
scroll to position [0, 0]
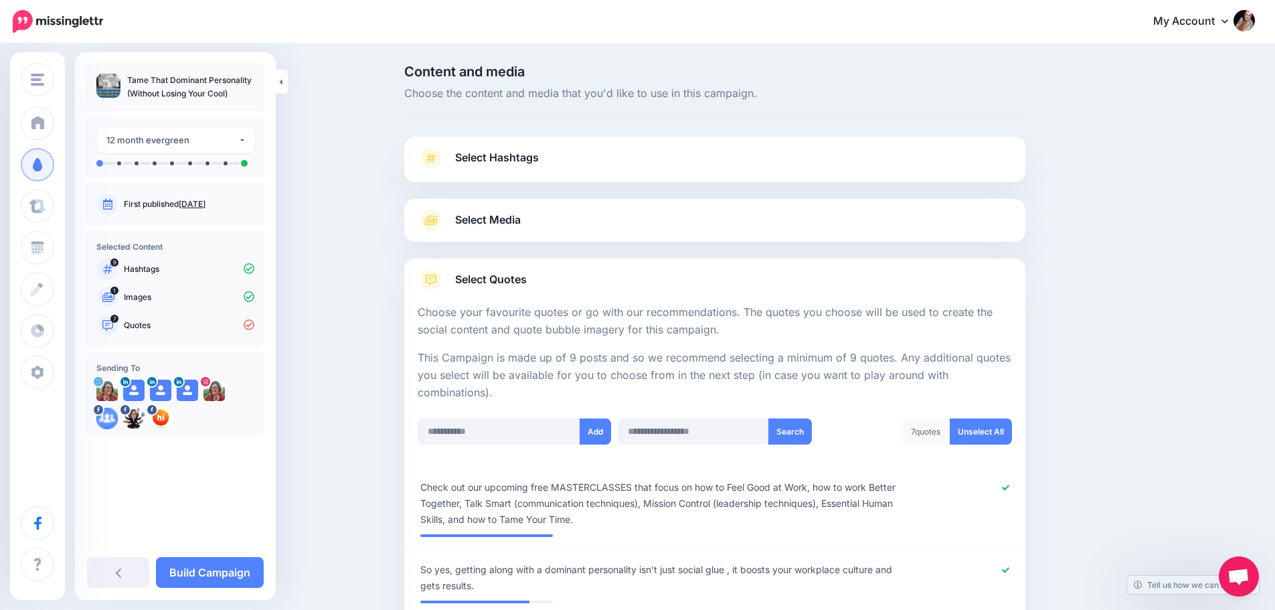
click at [490, 159] on span "Select Hashtags" at bounding box center [497, 158] width 84 height 18
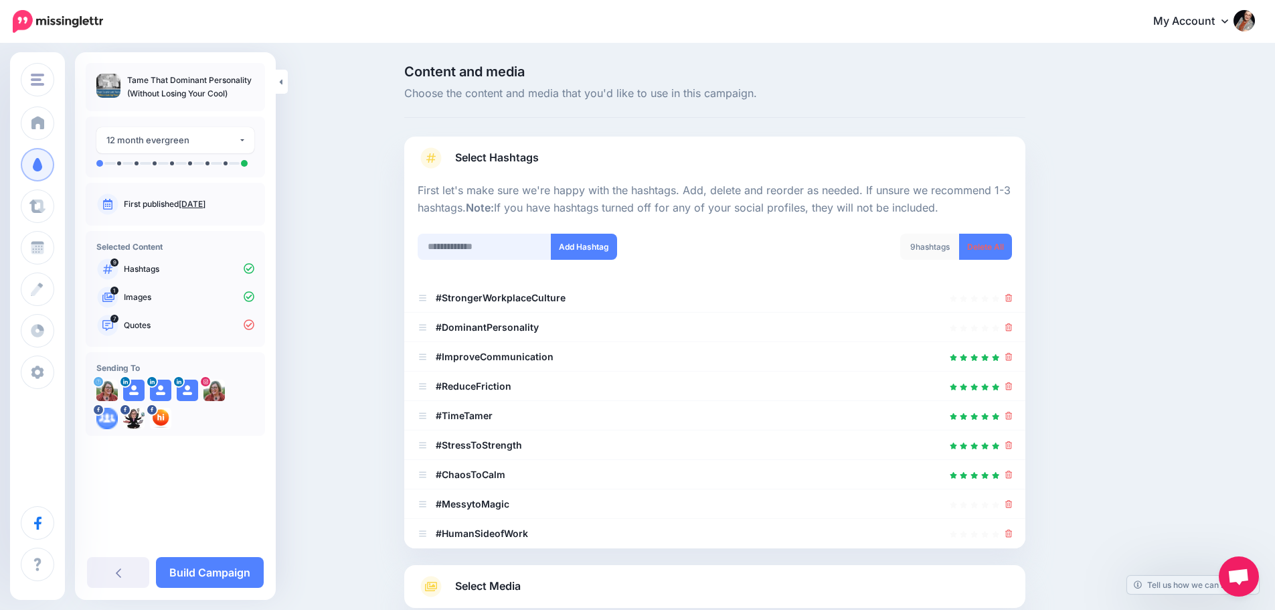
click at [482, 248] on input "text" at bounding box center [485, 247] width 134 height 26
type input "****"
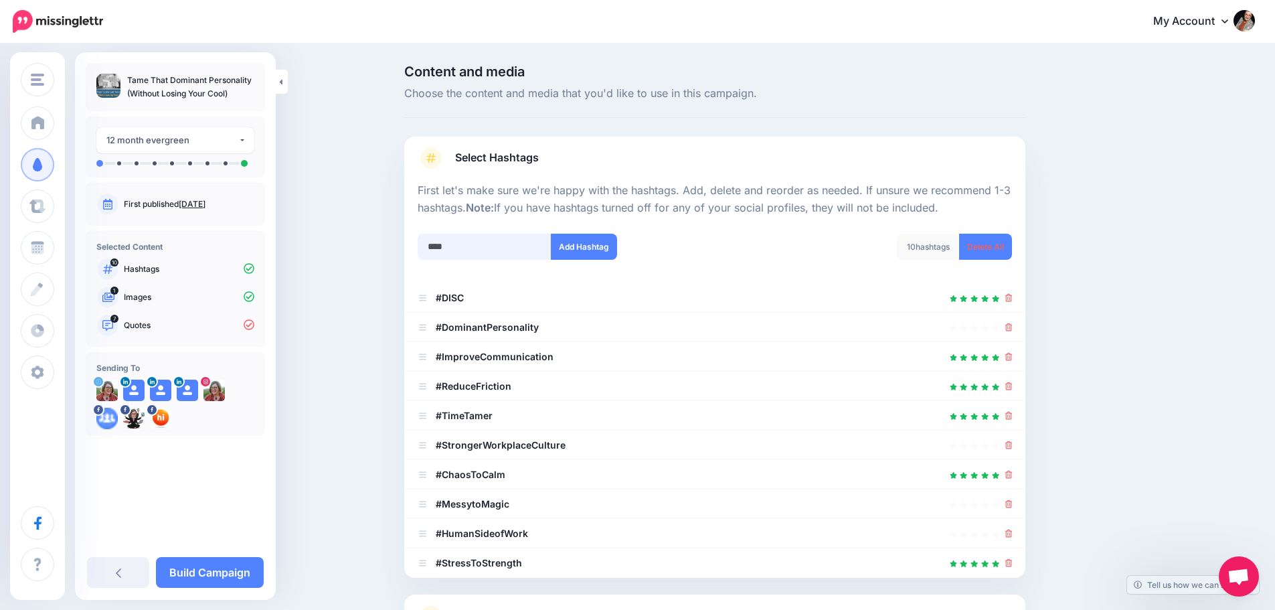
scroll to position [195, 0]
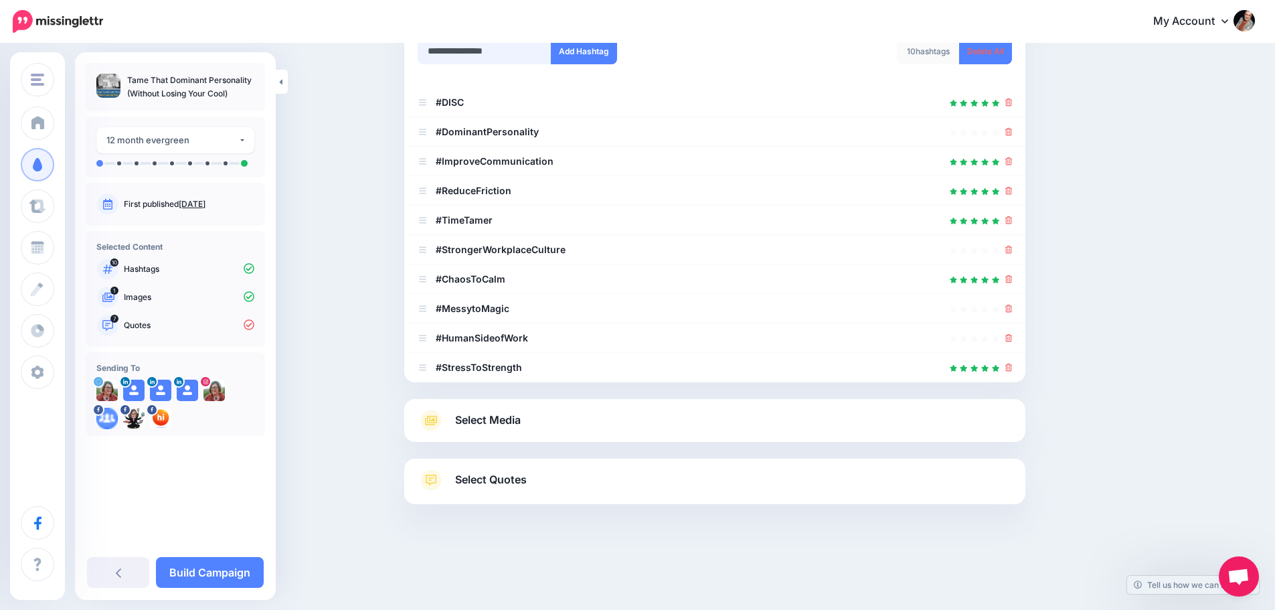
type input "**********"
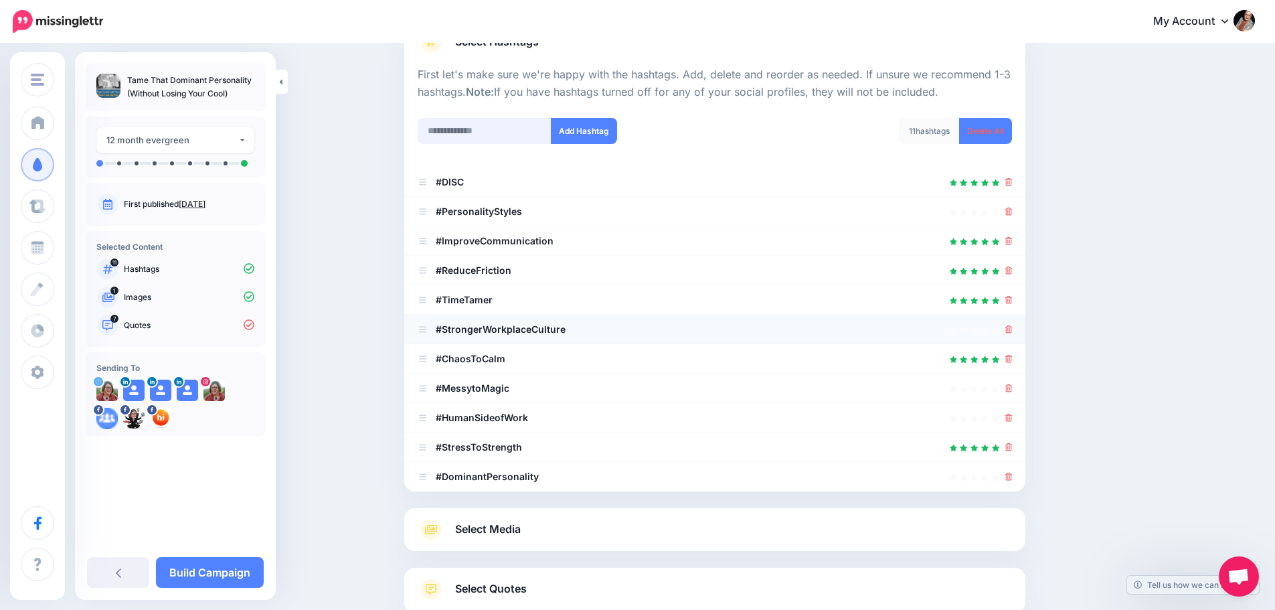
scroll to position [225, 0]
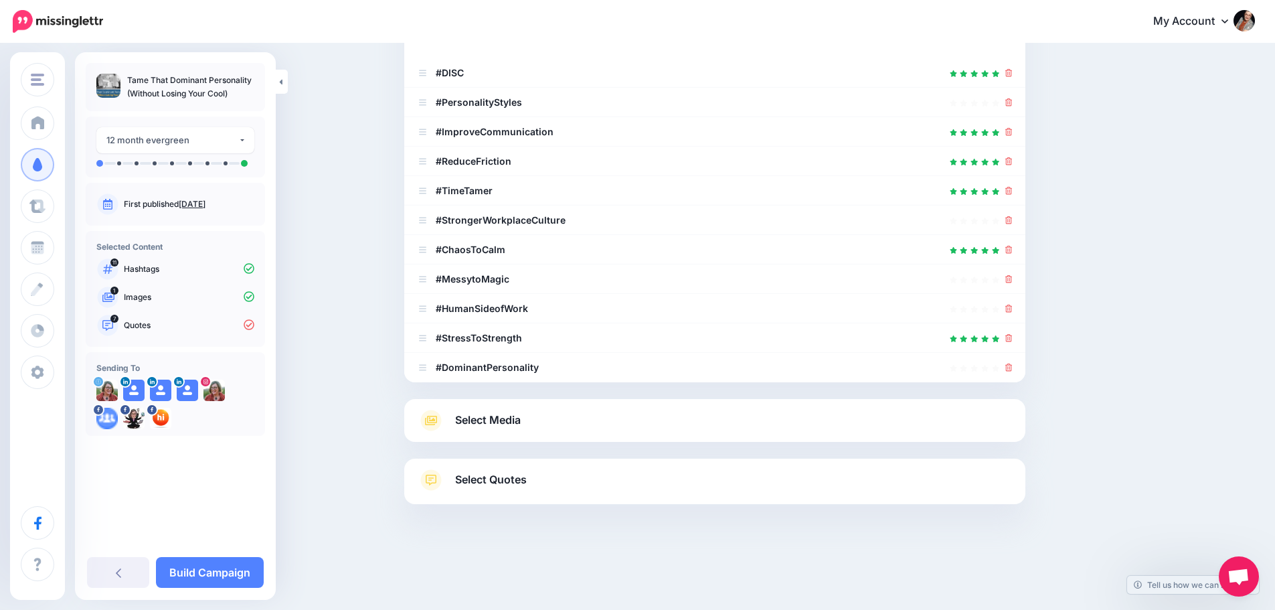
click at [497, 422] on span "Select Media" at bounding box center [488, 420] width 66 height 18
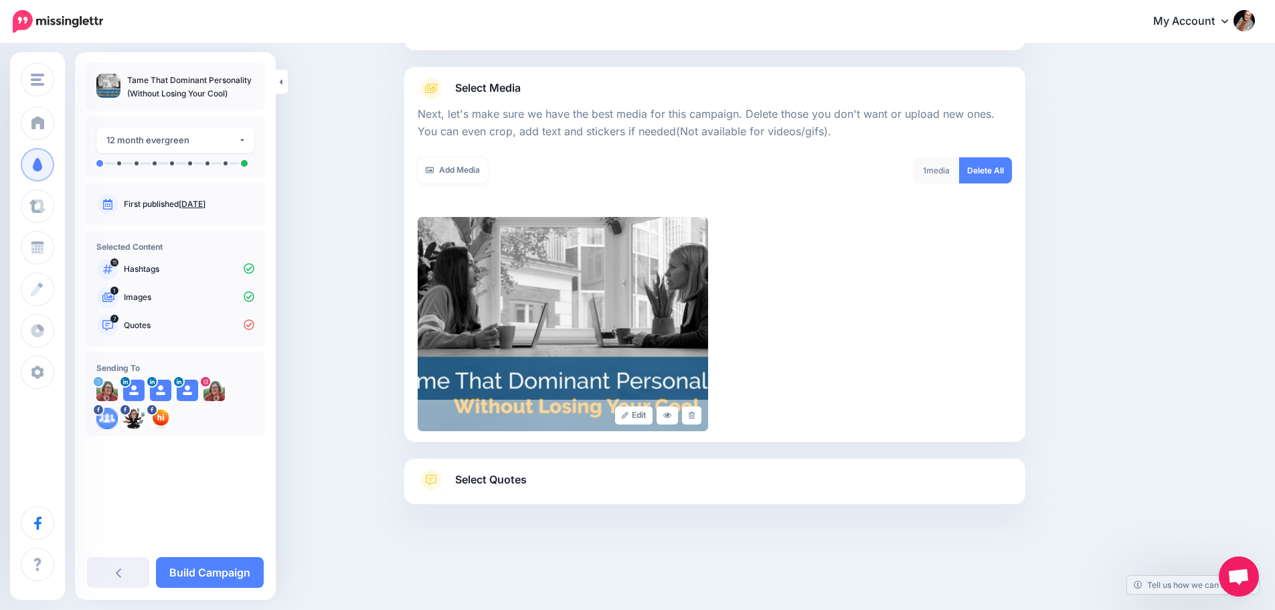
scroll to position [132, 0]
click at [511, 473] on span "Select Quotes" at bounding box center [491, 479] width 72 height 18
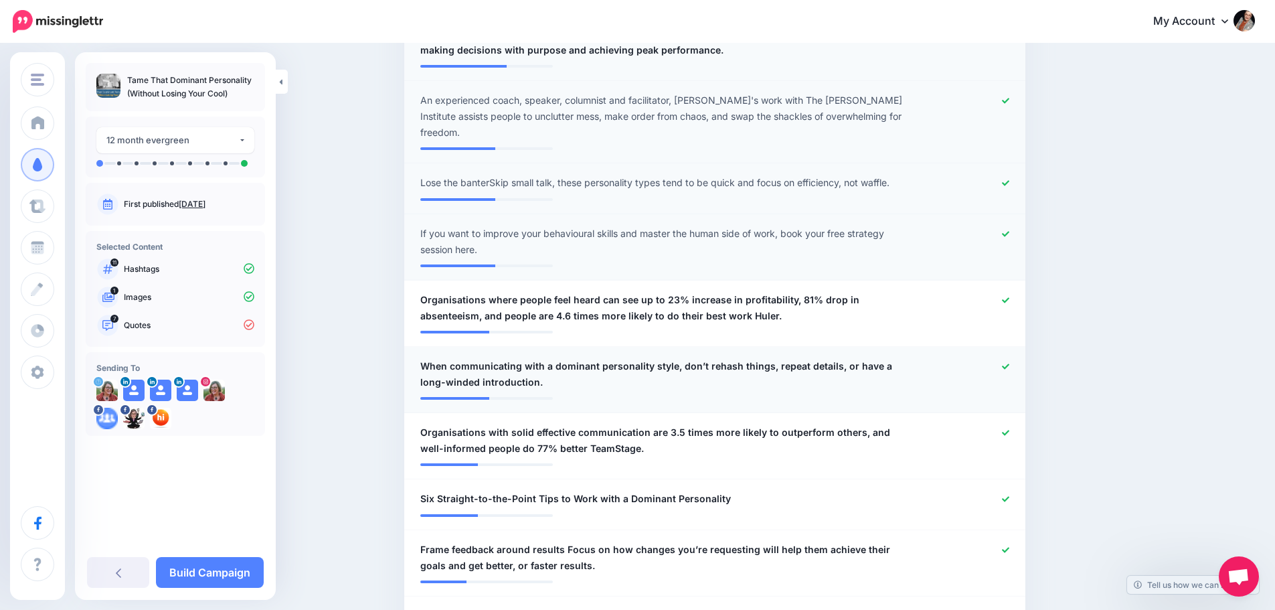
scroll to position [801, 0]
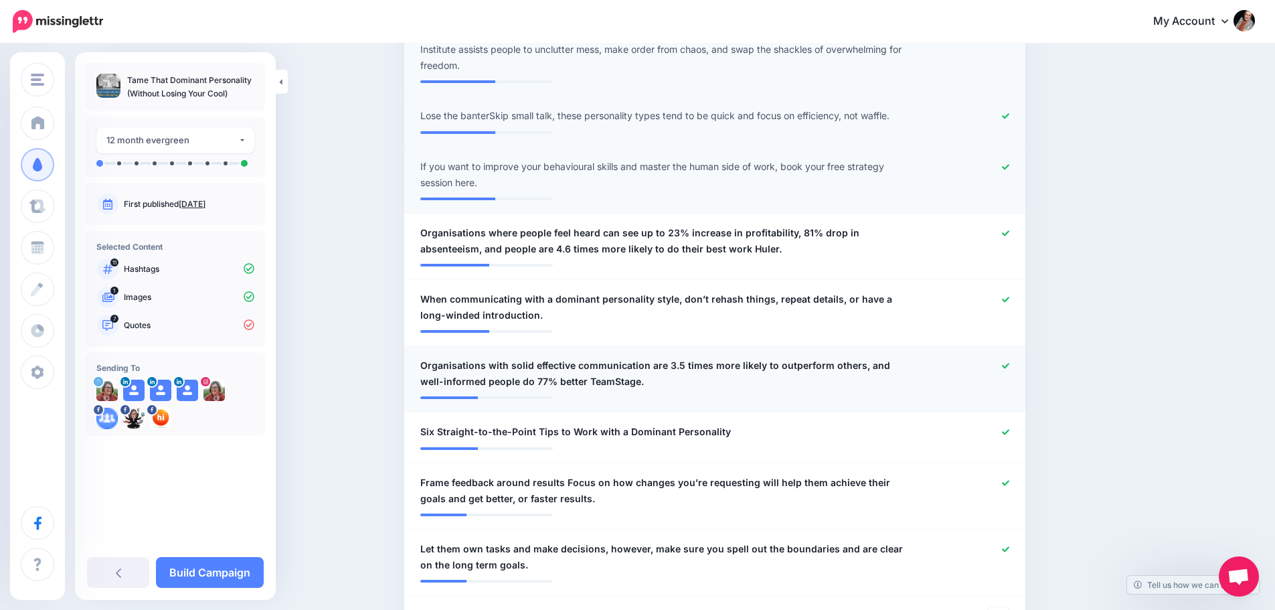
click at [596, 365] on span "Organisations with solid effective communication are 3.5 times more likely to o…" at bounding box center [664, 373] width 488 height 32
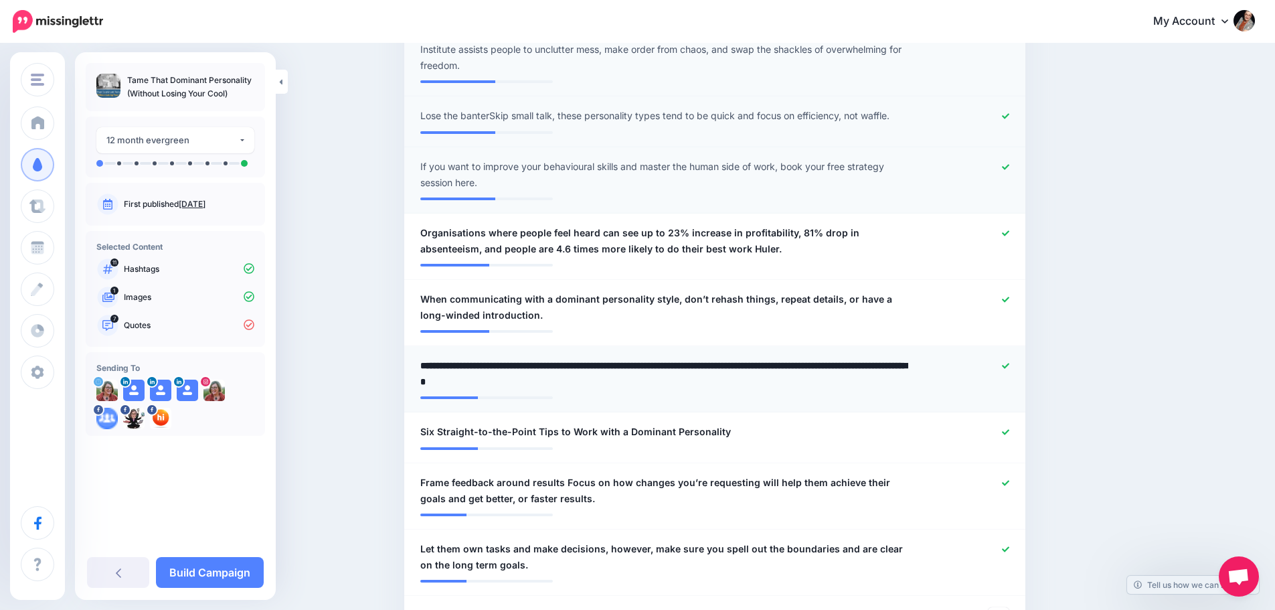
drag, startPoint x: 569, startPoint y: 365, endPoint x: 669, endPoint y: 360, distance: 99.2
click at [654, 365] on textarea "**********" at bounding box center [664, 373] width 488 height 32
type textarea "**********"
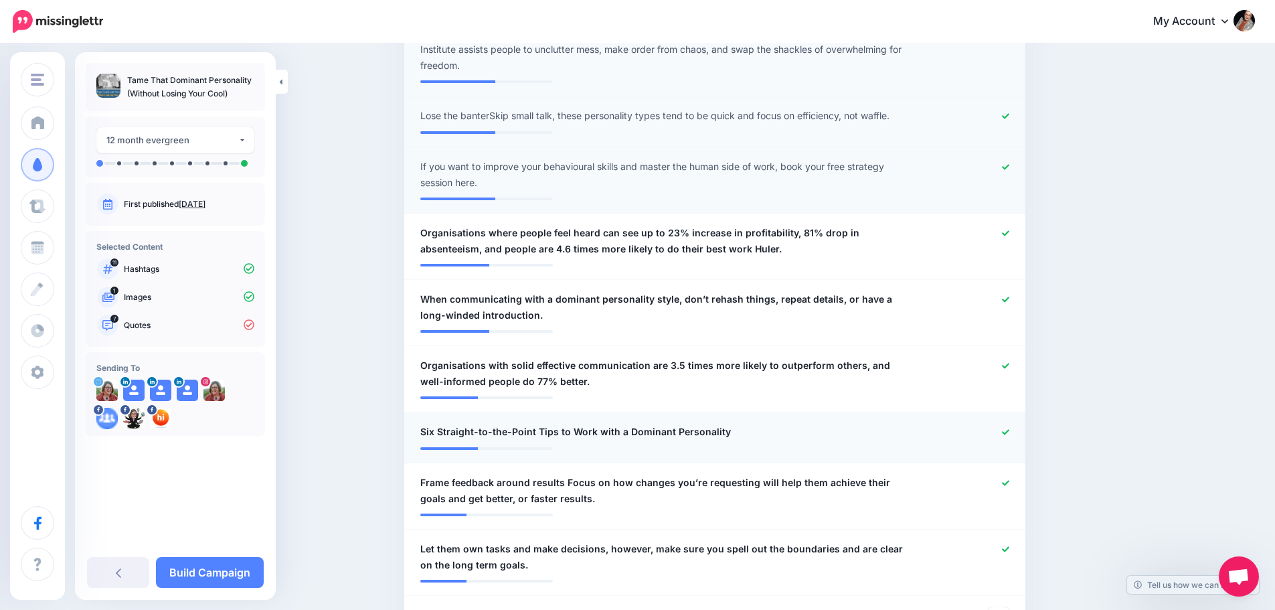
click at [1009, 429] on icon at bounding box center [1005, 431] width 7 height 5
click at [620, 474] on span "Frame feedback around results Focus on how changes you’re requesting will help …" at bounding box center [664, 490] width 488 height 32
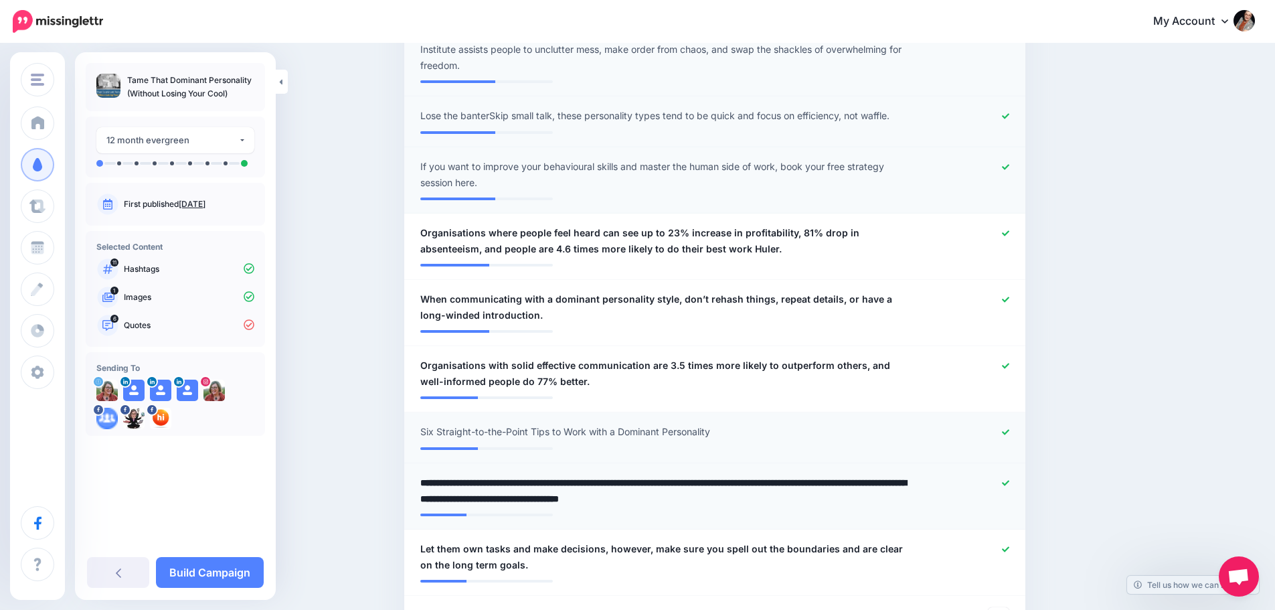
click at [796, 474] on textarea "**********" at bounding box center [664, 490] width 488 height 32
type textarea "**********"
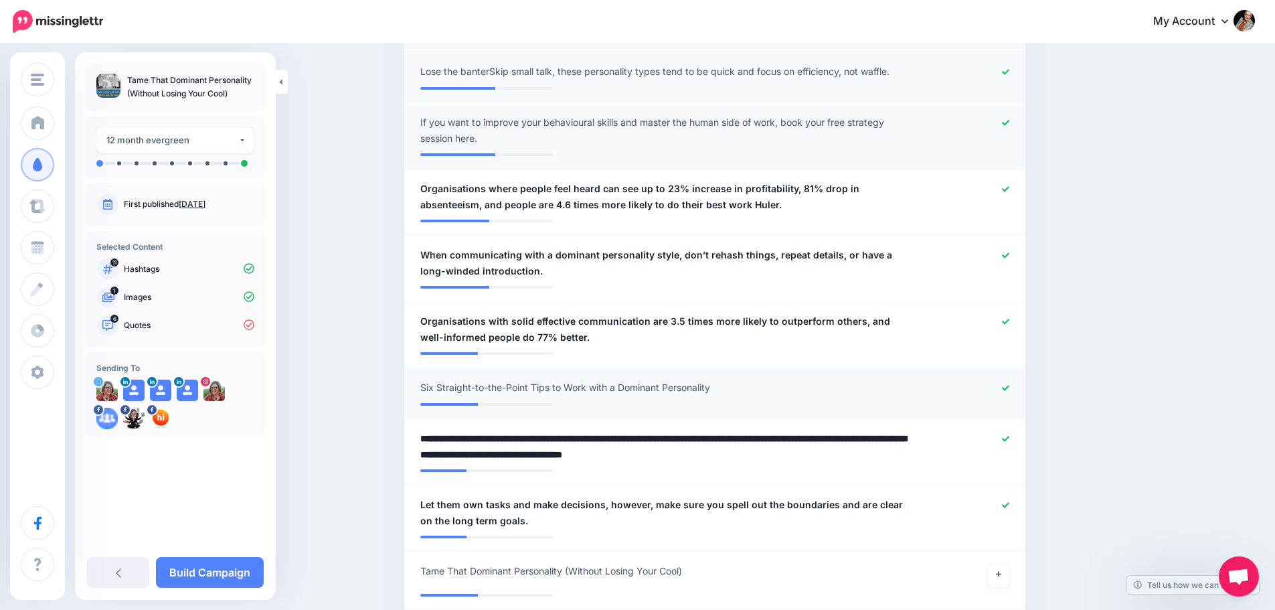
scroll to position [868, 0]
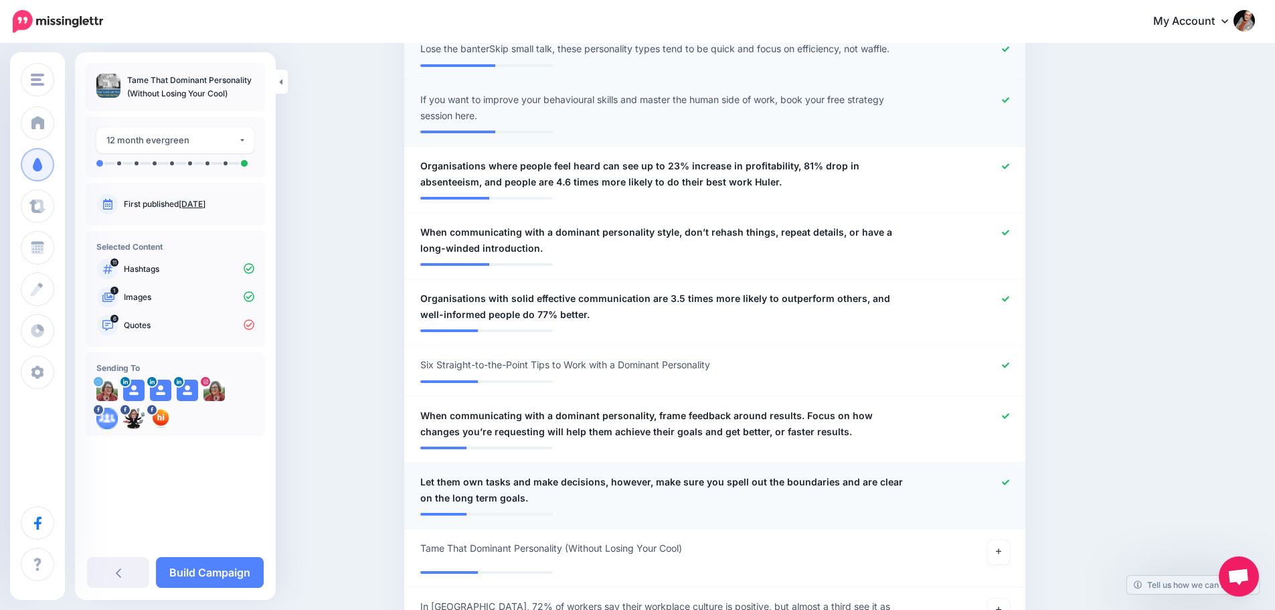
click at [478, 474] on span "Let them own tasks and make decisions, however, make sure you spell out the bou…" at bounding box center [664, 490] width 488 height 32
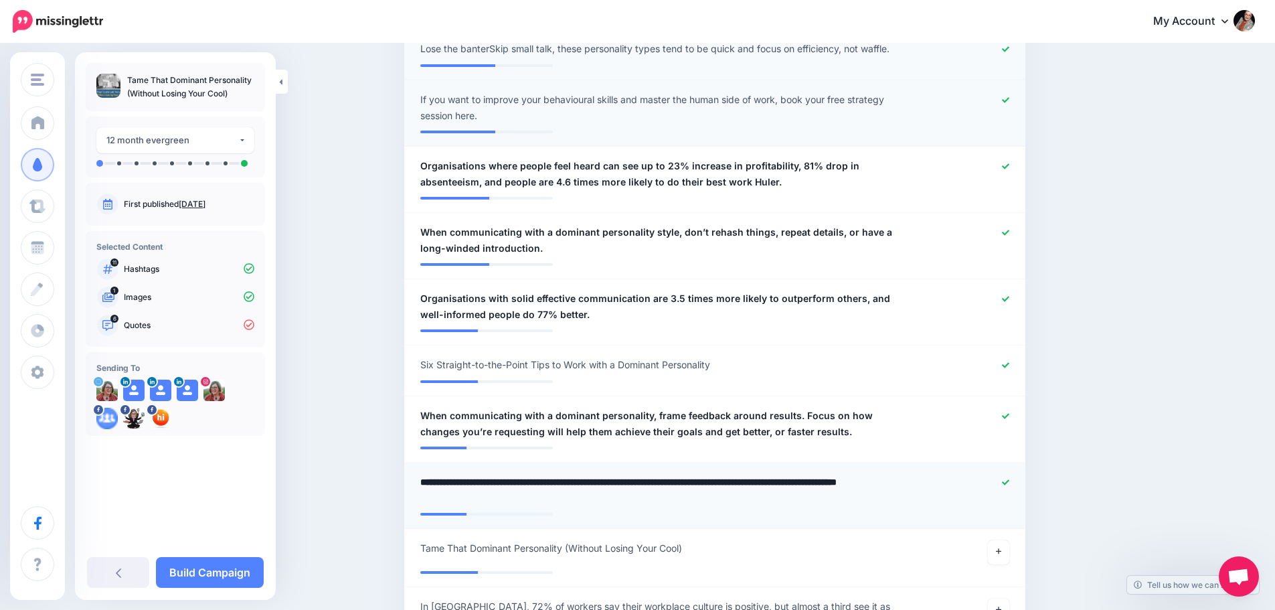
click at [460, 474] on textarea "**********" at bounding box center [664, 490] width 488 height 32
drag, startPoint x: 442, startPoint y: 466, endPoint x: 372, endPoint y: 460, distance: 69.9
type textarea "**********"
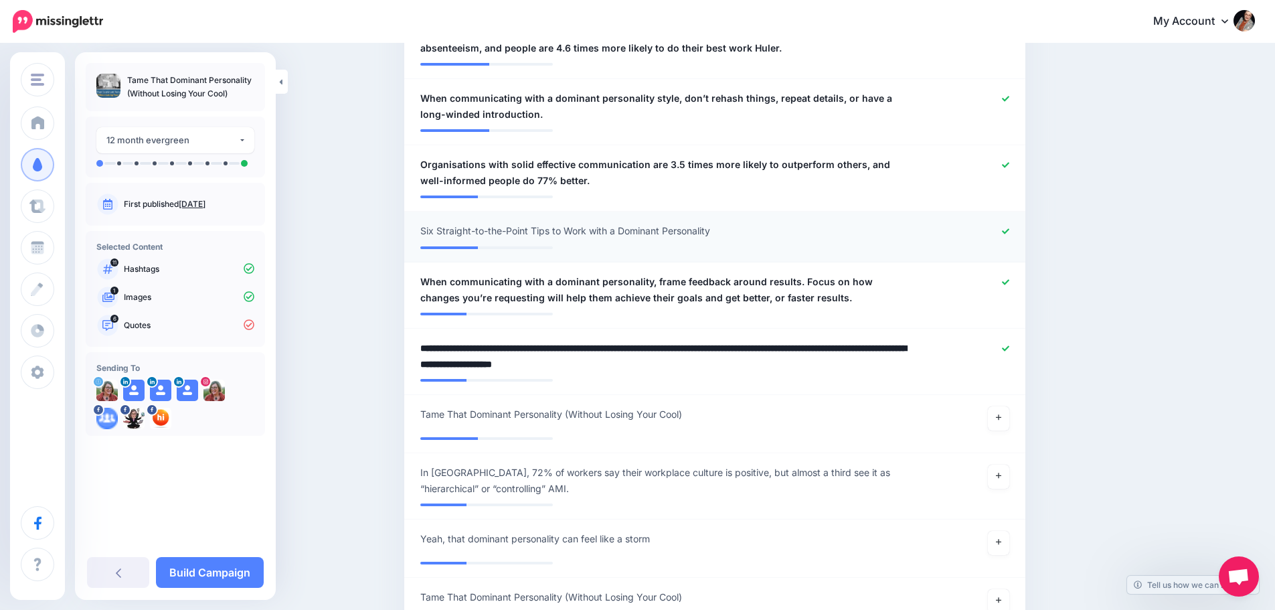
scroll to position [1069, 0]
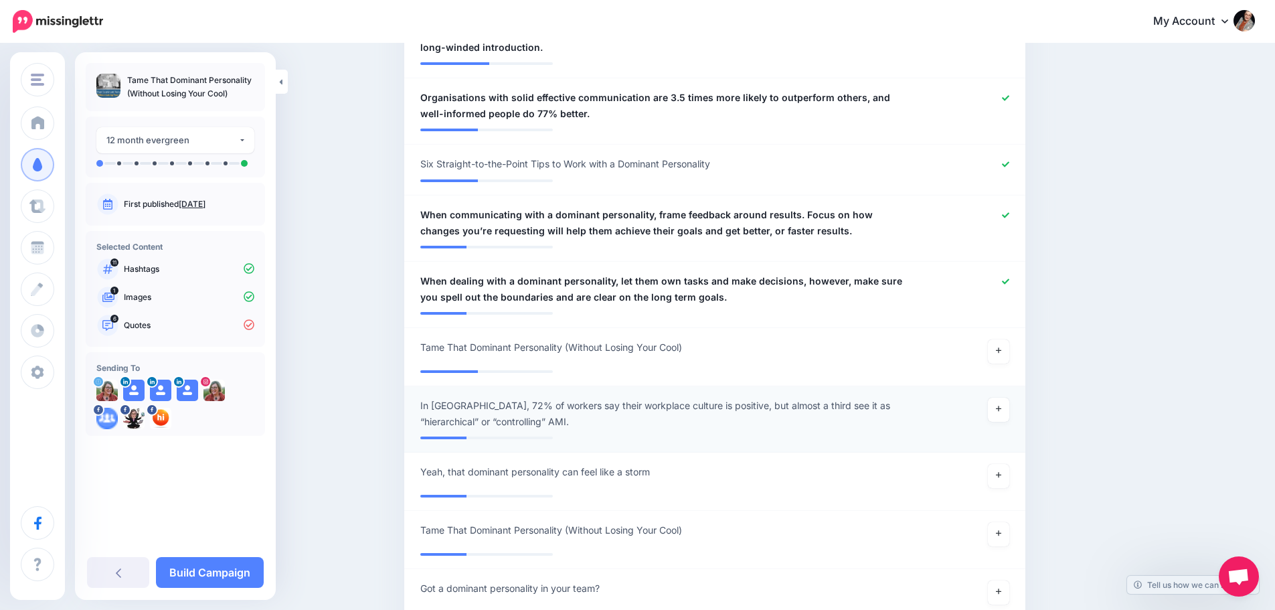
click at [584, 401] on span "In Australia, 72% of workers say their workplace culture is positive, but almos…" at bounding box center [664, 413] width 488 height 32
click at [547, 406] on textarea "**********" at bounding box center [664, 413] width 488 height 32
type textarea "**********"
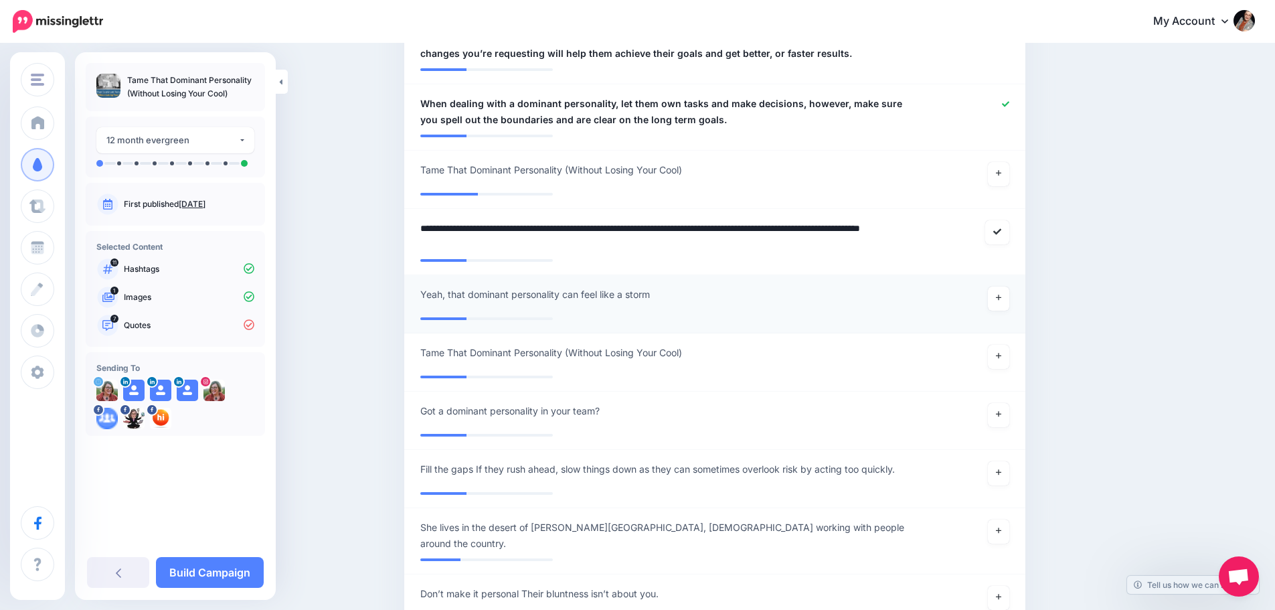
scroll to position [1269, 0]
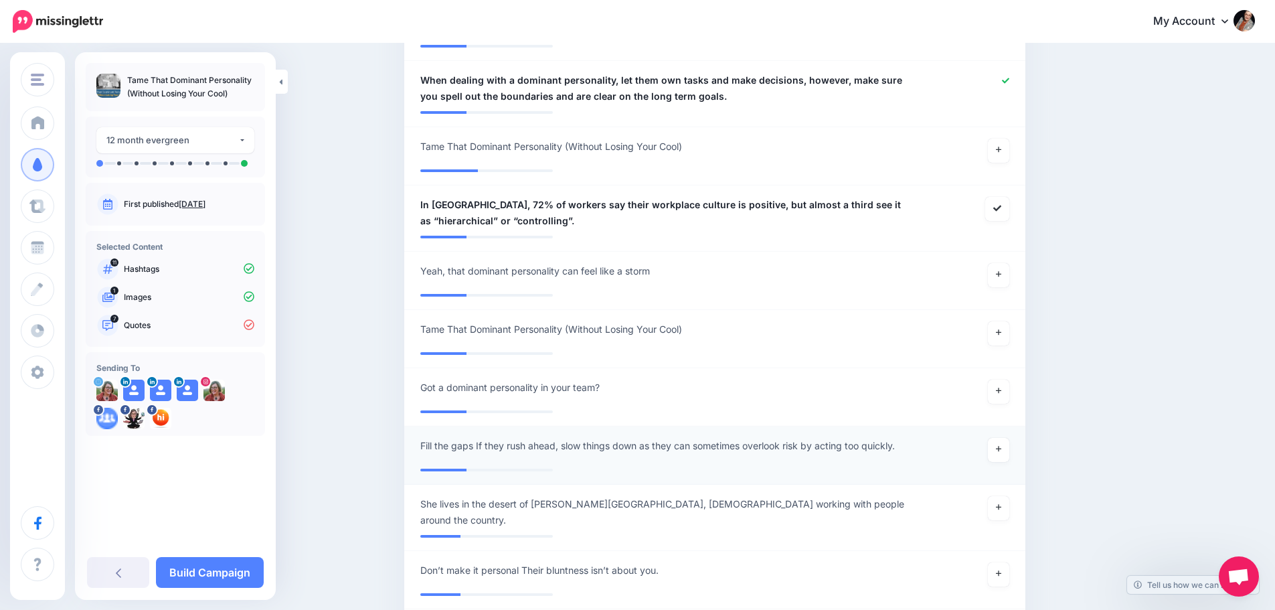
click at [933, 438] on div at bounding box center [969, 450] width 102 height 24
click at [453, 438] on span "Fill the gaps If they rush ahead, slow things down as they can sometimes overlo…" at bounding box center [657, 446] width 474 height 16
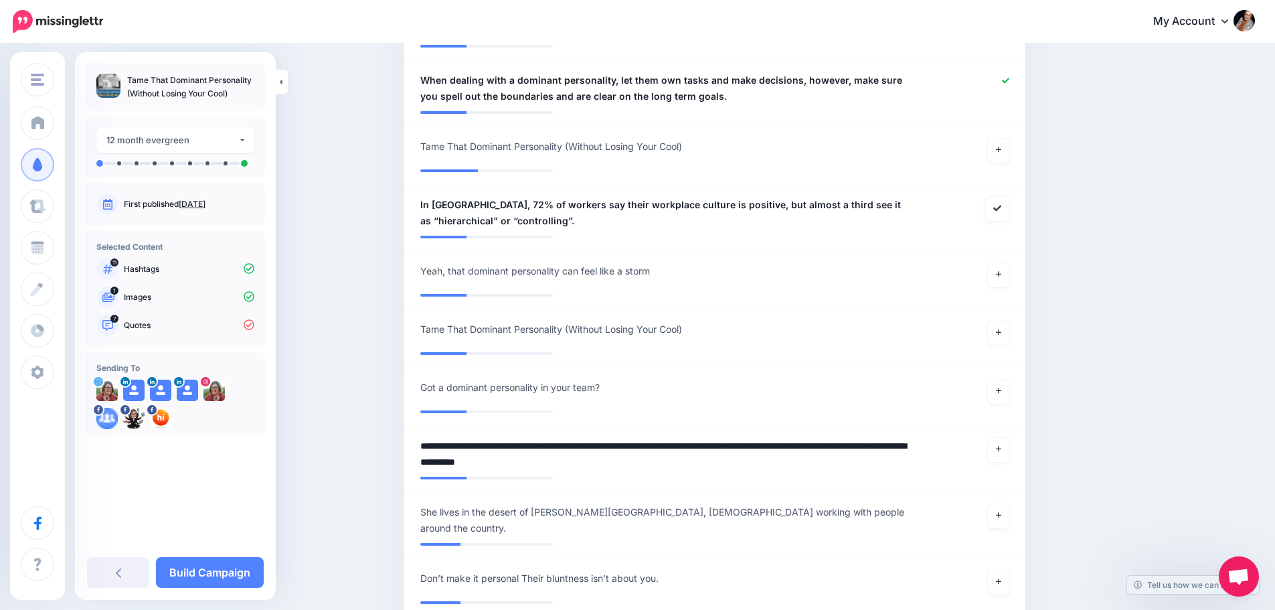
type textarea "**********"
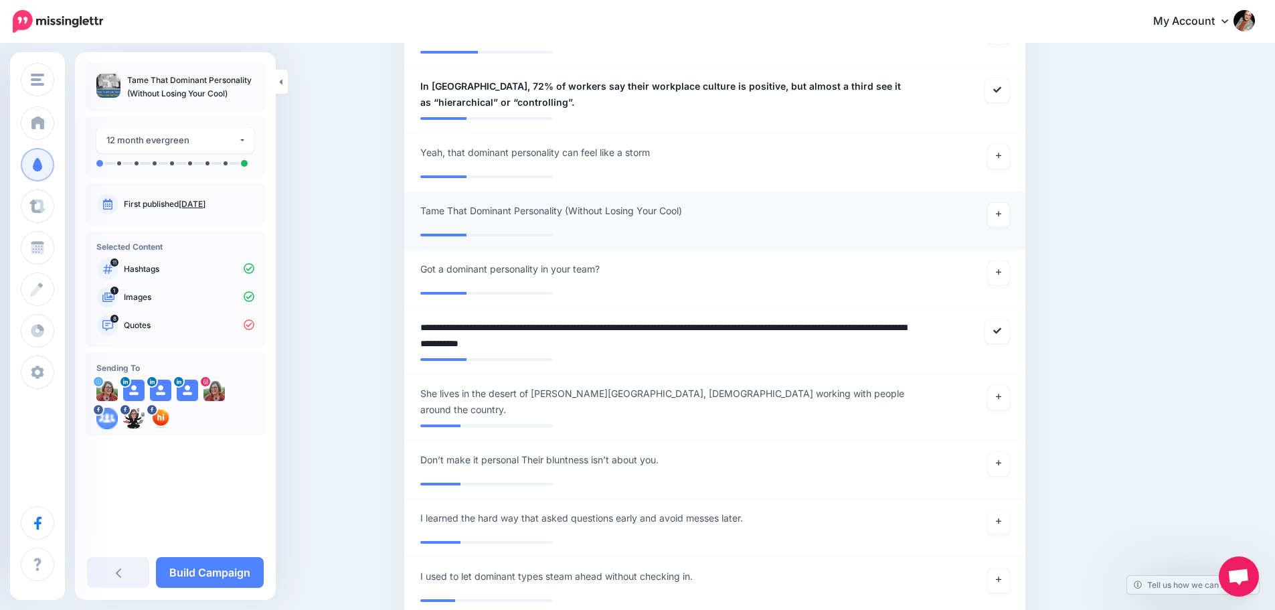
scroll to position [1403, 0]
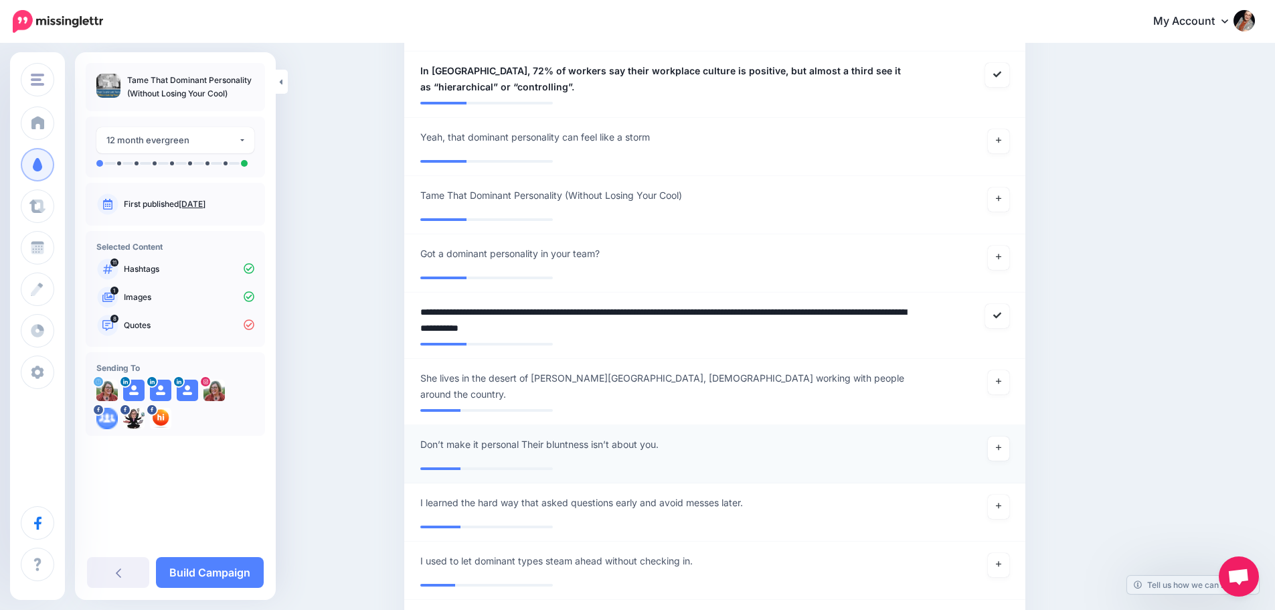
click at [531, 436] on span "Don’t make it personal Their bluntness isn’t about you." at bounding box center [539, 444] width 238 height 16
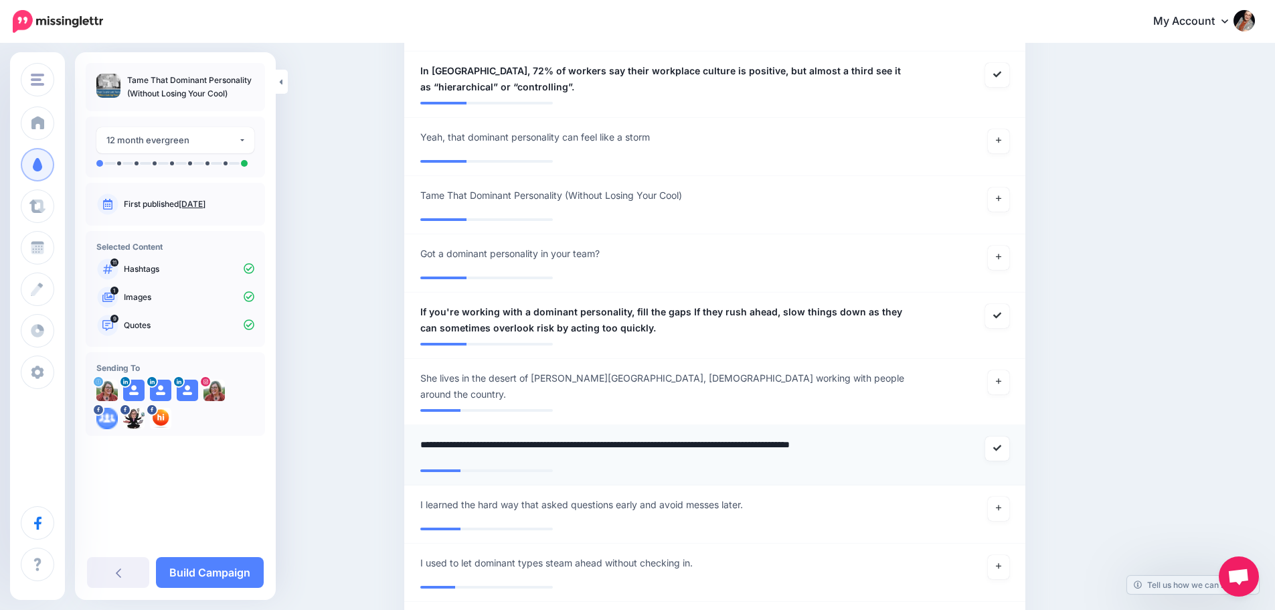
click at [762, 436] on textarea "**********" at bounding box center [664, 449] width 488 height 26
type textarea "**********"
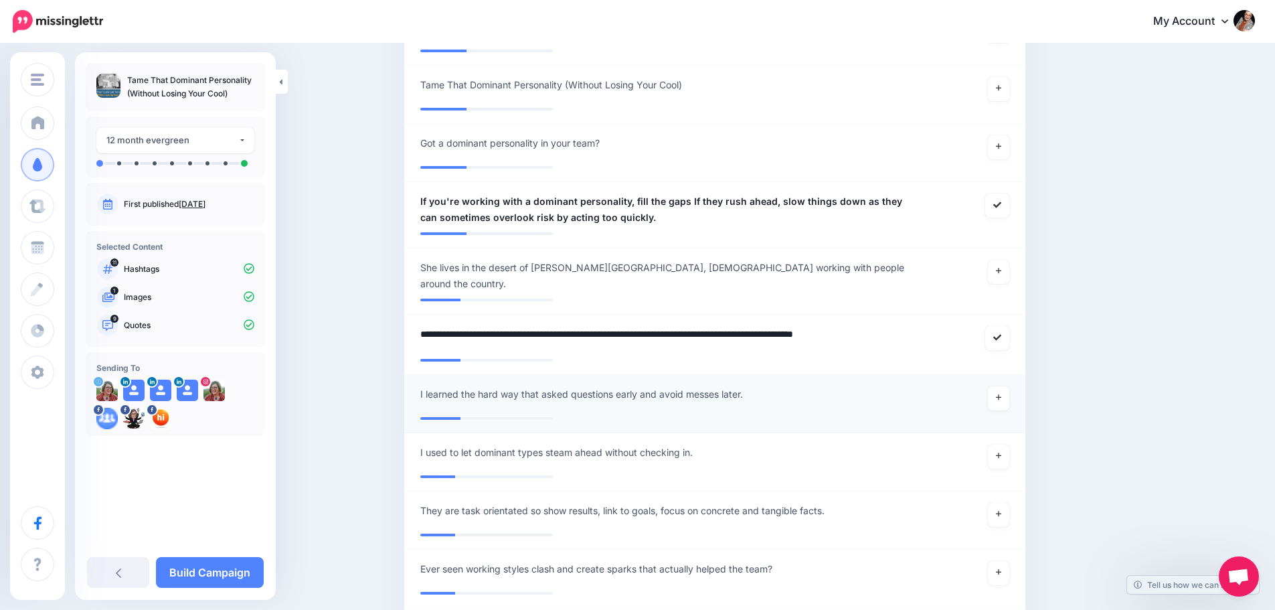
scroll to position [1537, 0]
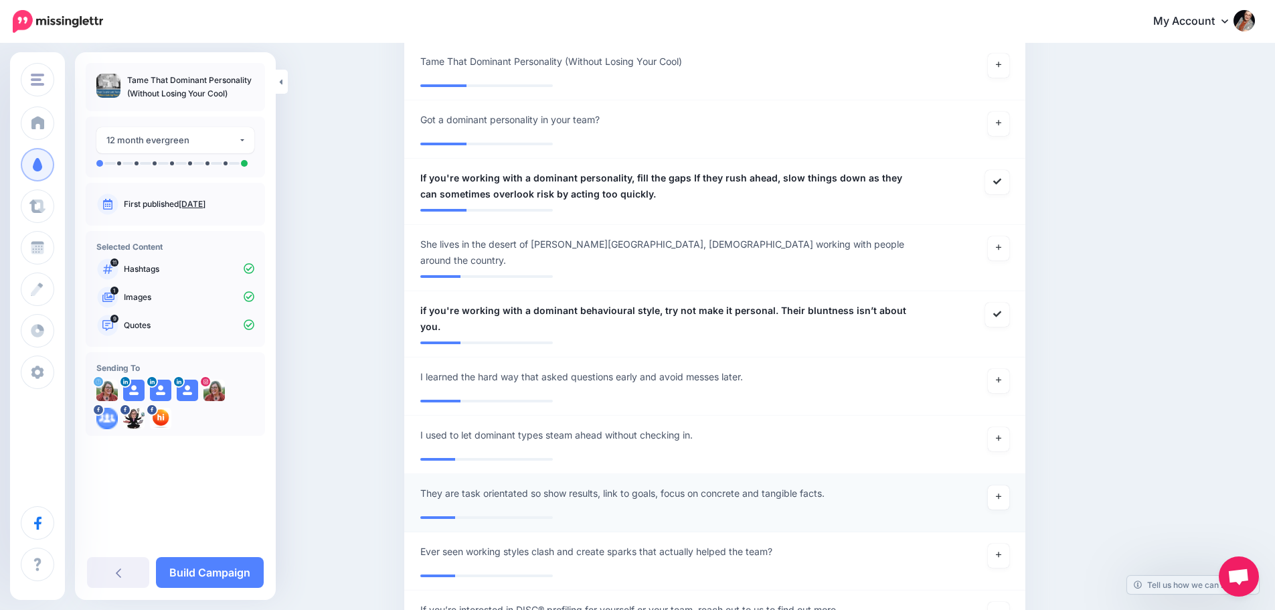
click at [640, 485] on span "They are task orientated so show results, link to goals, focus on concrete and …" at bounding box center [622, 493] width 404 height 16
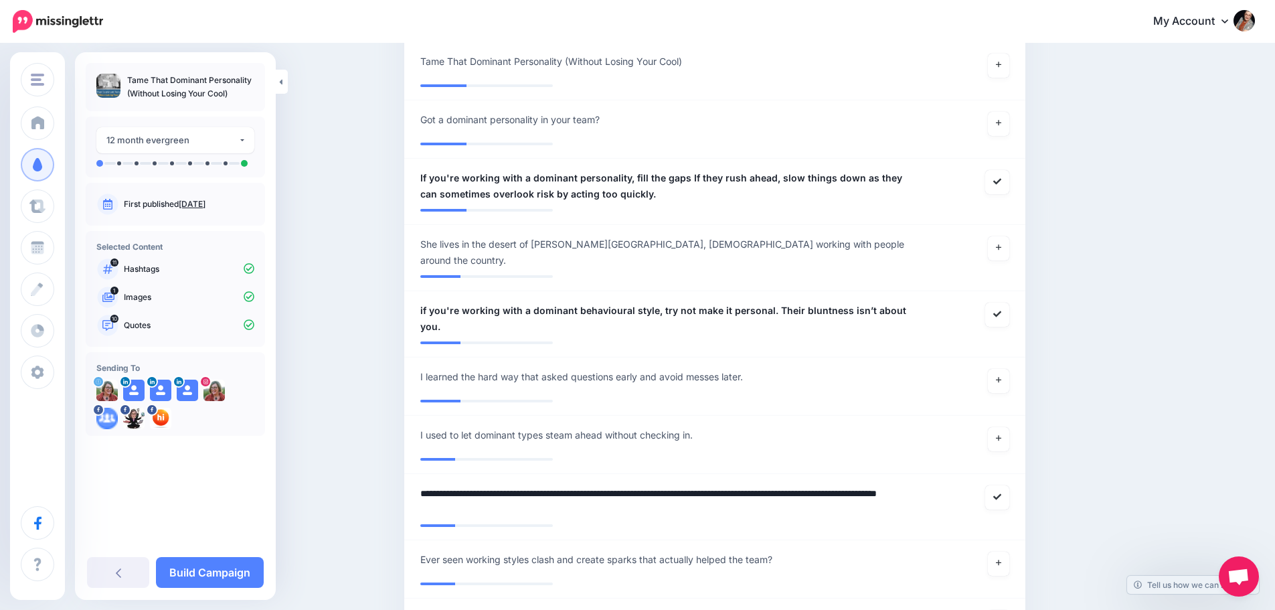
type textarea "**********"
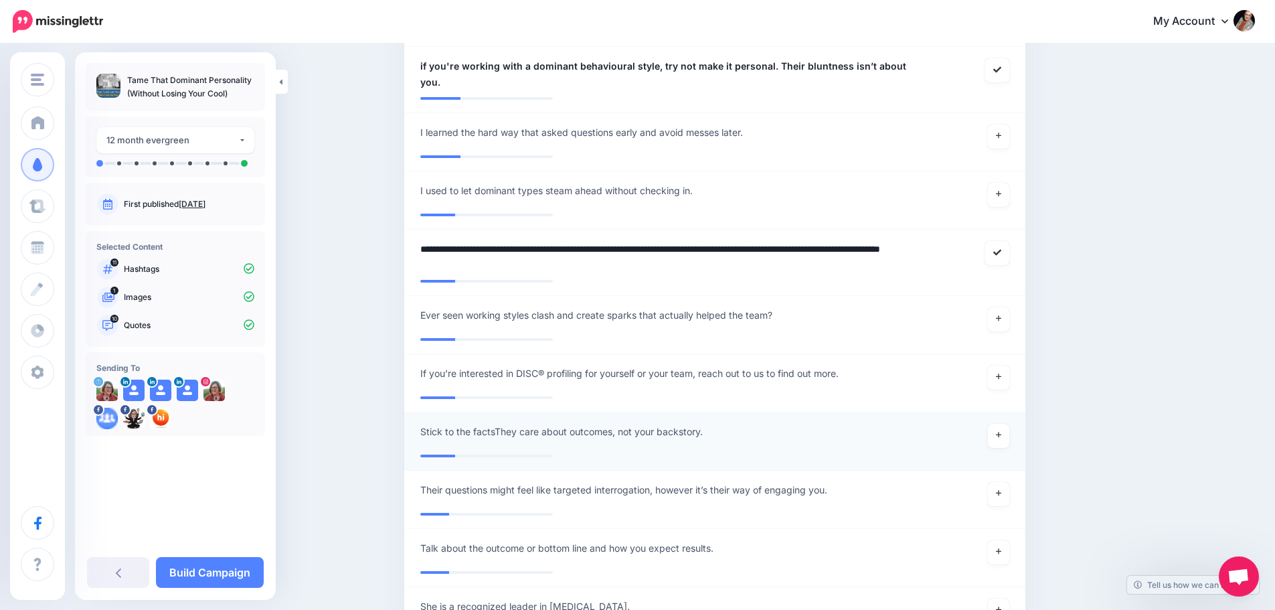
scroll to position [1805, 0]
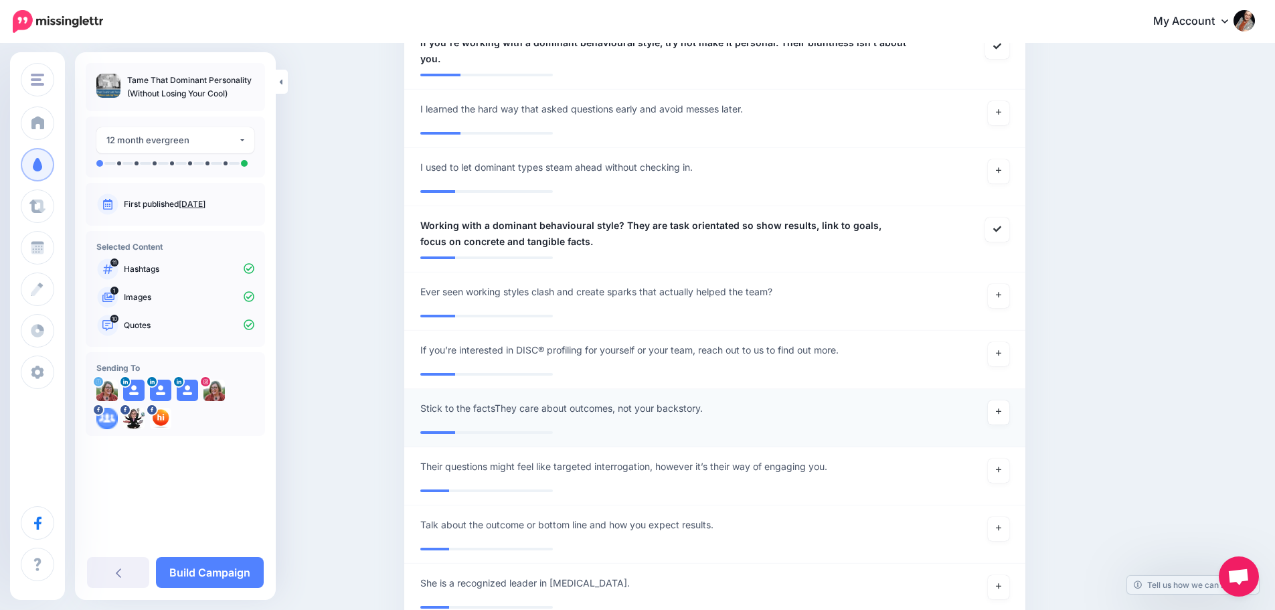
click at [667, 400] on span "Stick to the factsThey care about outcomes, not your backstory." at bounding box center [561, 408] width 282 height 16
click at [741, 400] on div "**********" at bounding box center [664, 412] width 508 height 24
click at [658, 400] on span "Stick to the factsThey care about outcomes, not your backstory." at bounding box center [561, 408] width 282 height 16
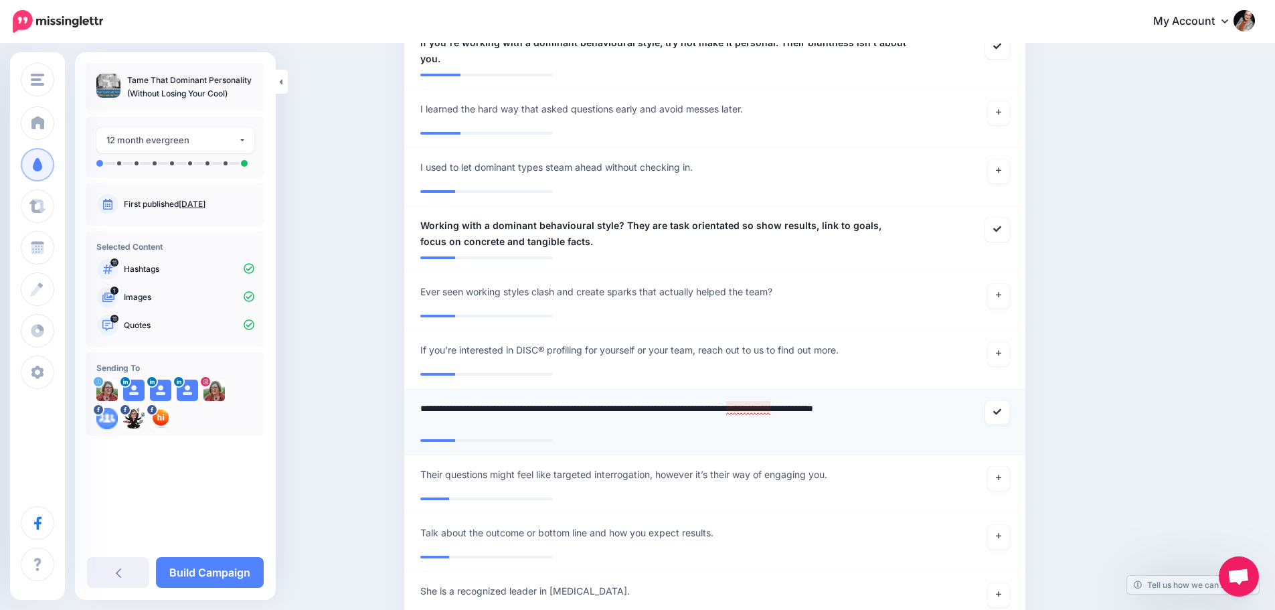
click at [756, 400] on textarea "**********" at bounding box center [664, 416] width 488 height 32
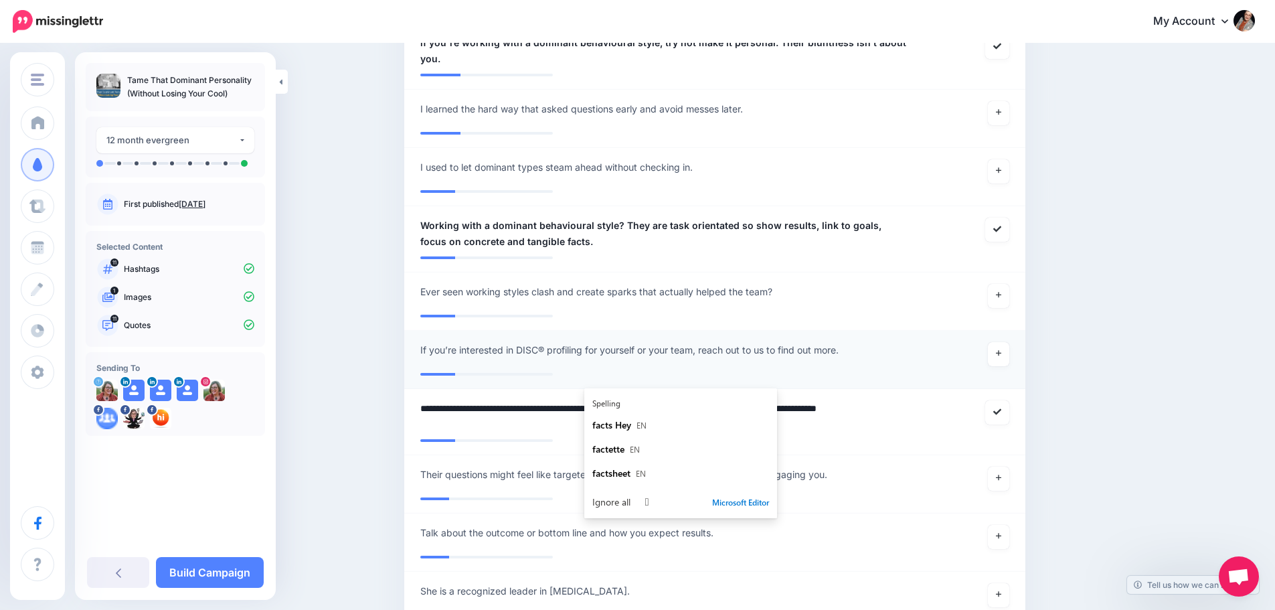
type textarea "**********"
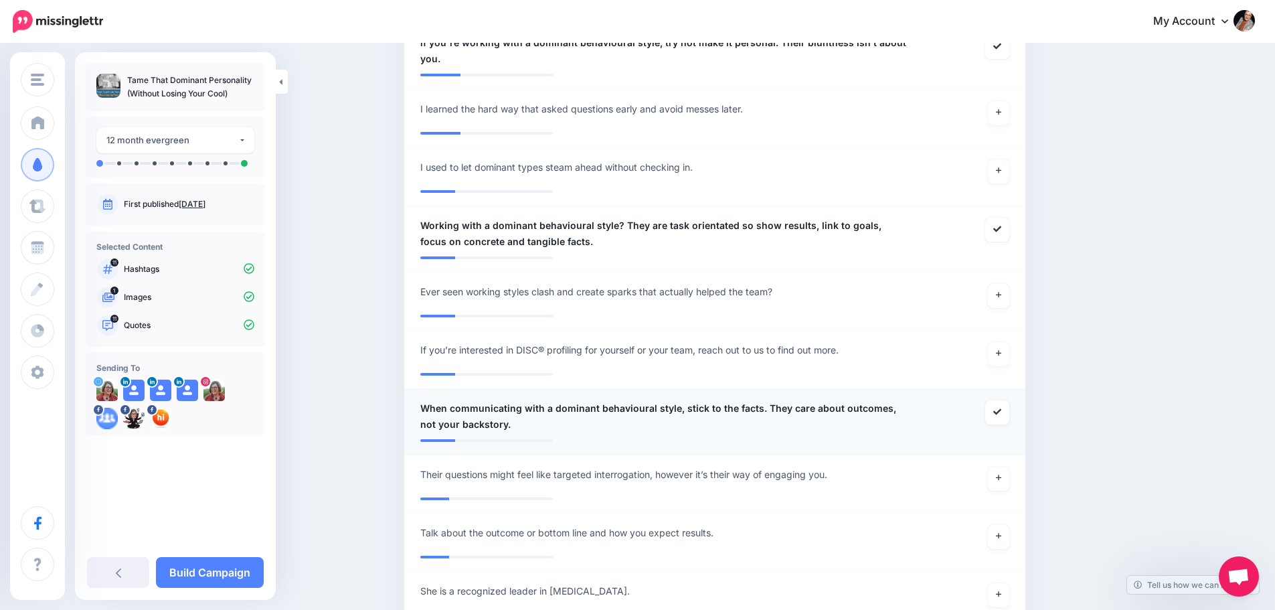
click at [518, 432] on div at bounding box center [714, 435] width 589 height 7
click at [205, 578] on link "Build Campaign" at bounding box center [210, 572] width 108 height 31
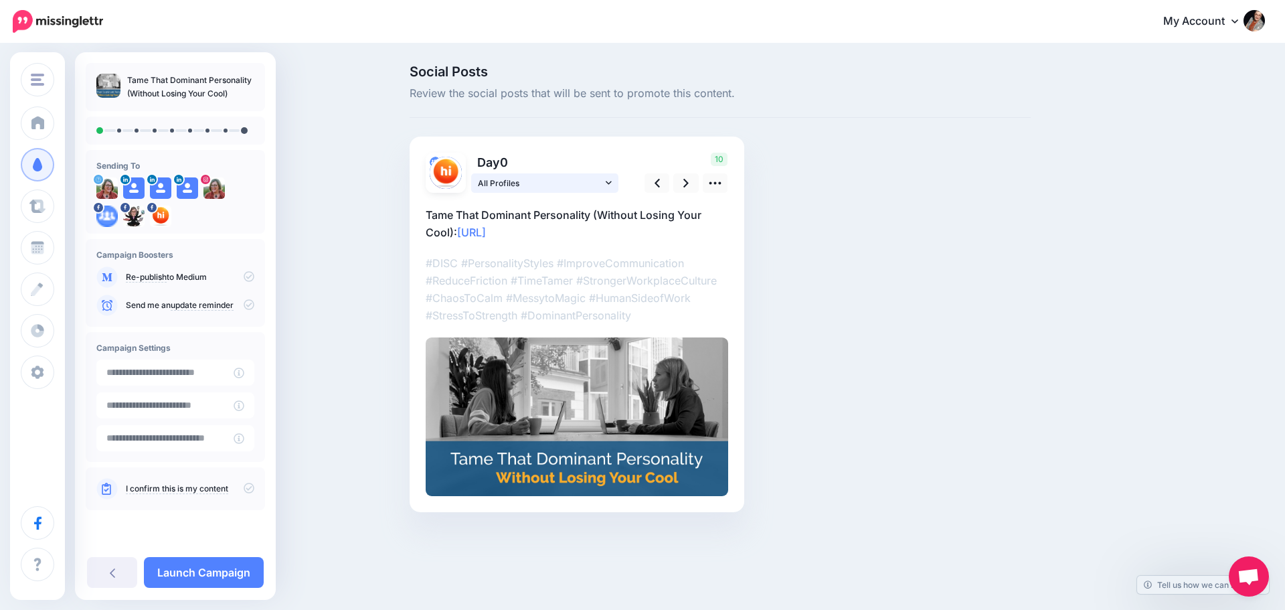
click at [598, 188] on span "All Profiles" at bounding box center [540, 183] width 124 height 14
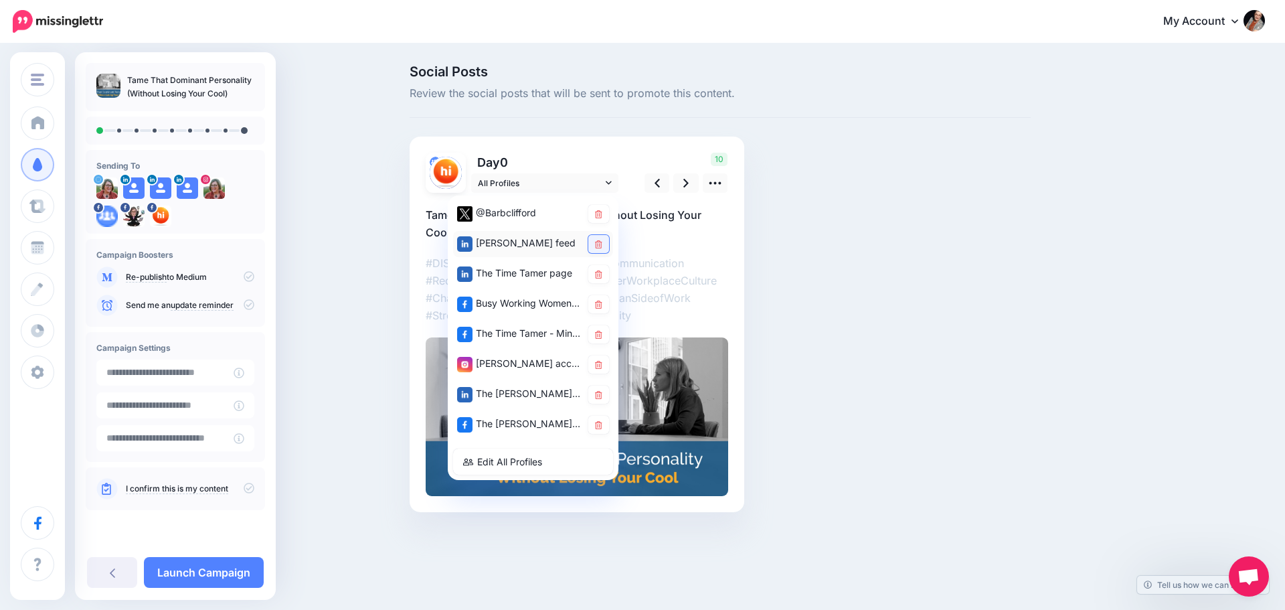
click at [602, 251] on link at bounding box center [598, 244] width 21 height 18
click at [628, 143] on div "Day 0 10" at bounding box center [577, 324] width 335 height 375
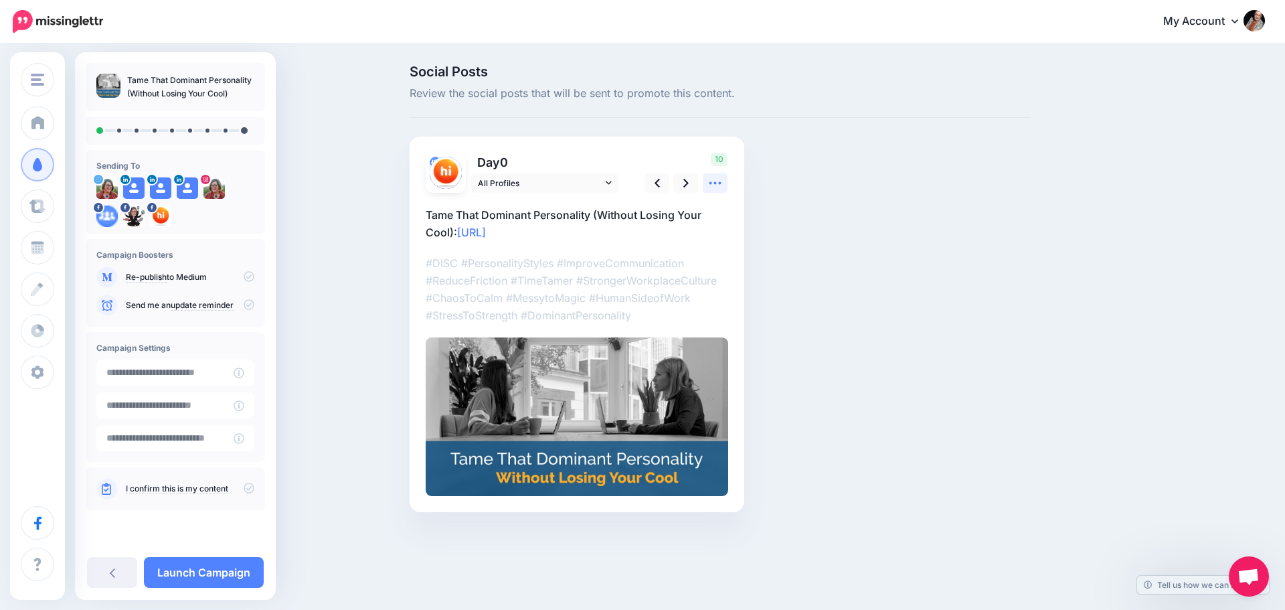
click at [717, 184] on icon at bounding box center [715, 183] width 14 height 14
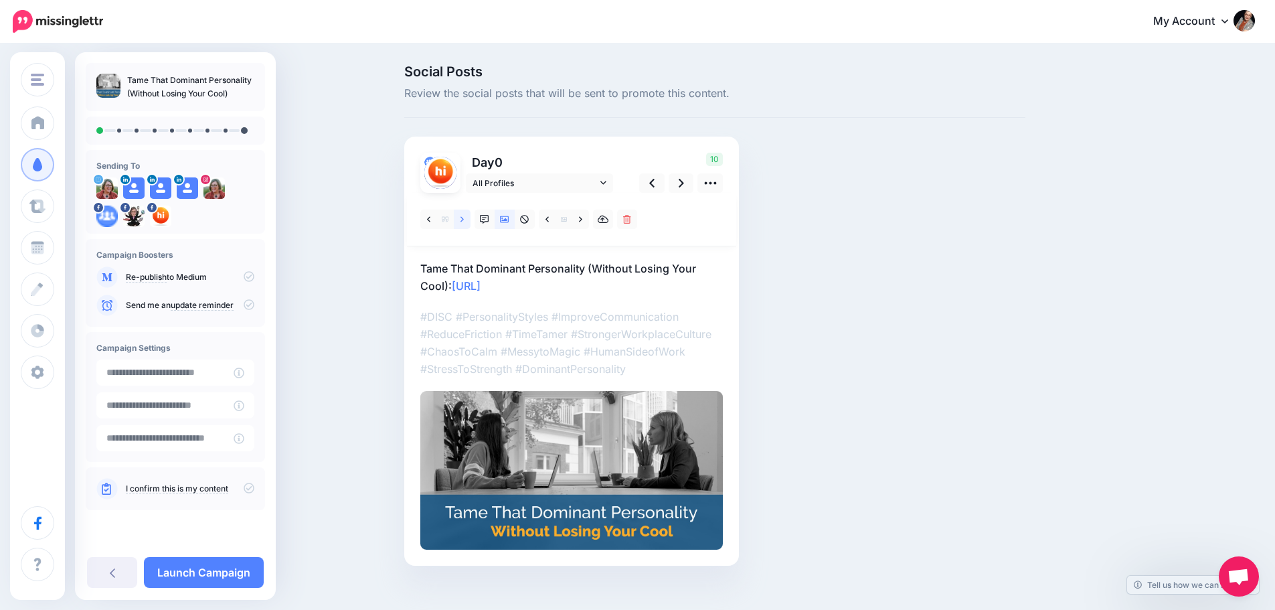
click at [464, 218] on link at bounding box center [462, 218] width 17 height 19
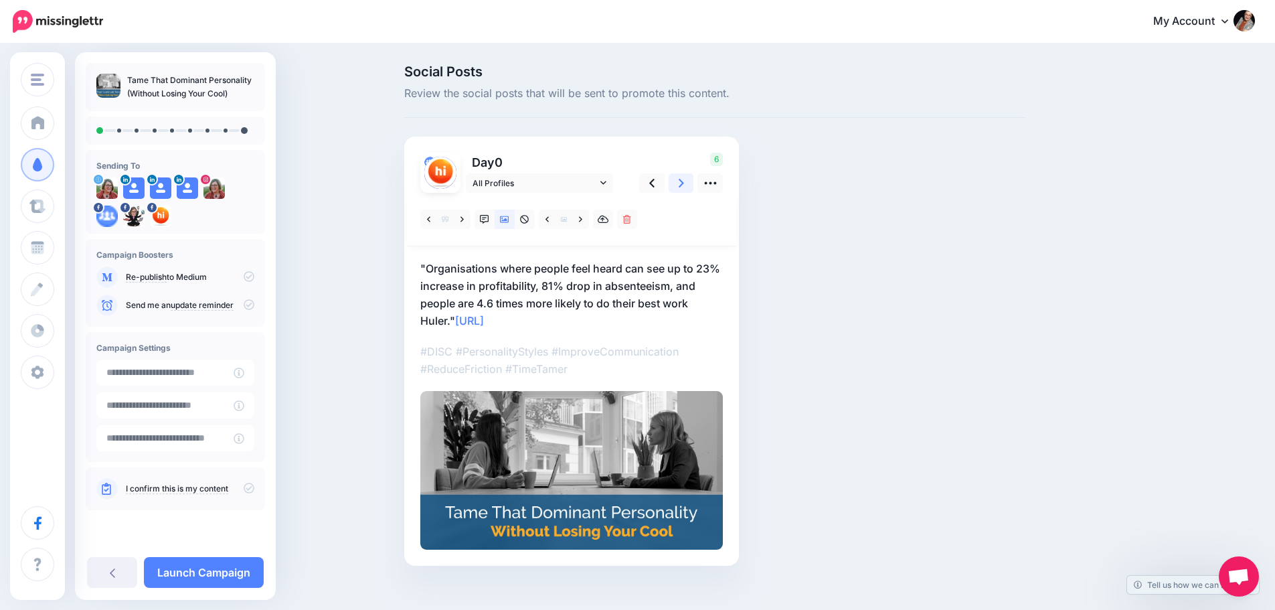
click at [684, 183] on icon at bounding box center [681, 183] width 5 height 9
click at [553, 193] on link "All Profiles" at bounding box center [539, 182] width 147 height 19
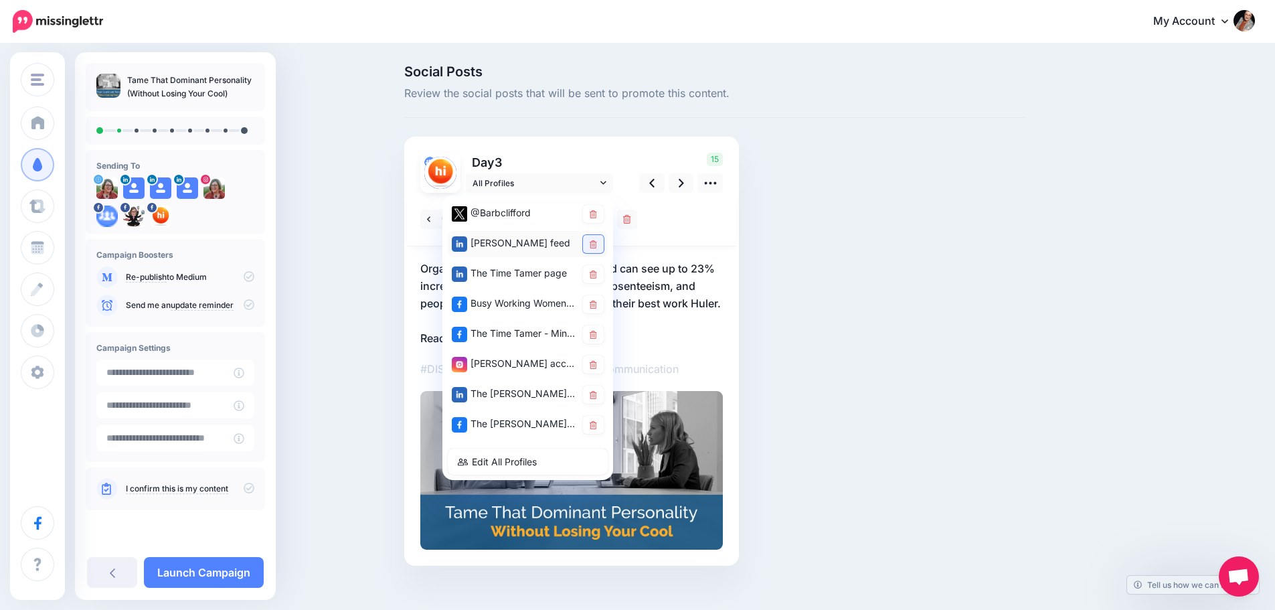
click at [597, 241] on icon at bounding box center [593, 244] width 7 height 8
click at [625, 154] on div "Day 3 All Profiles" at bounding box center [517, 173] width 215 height 40
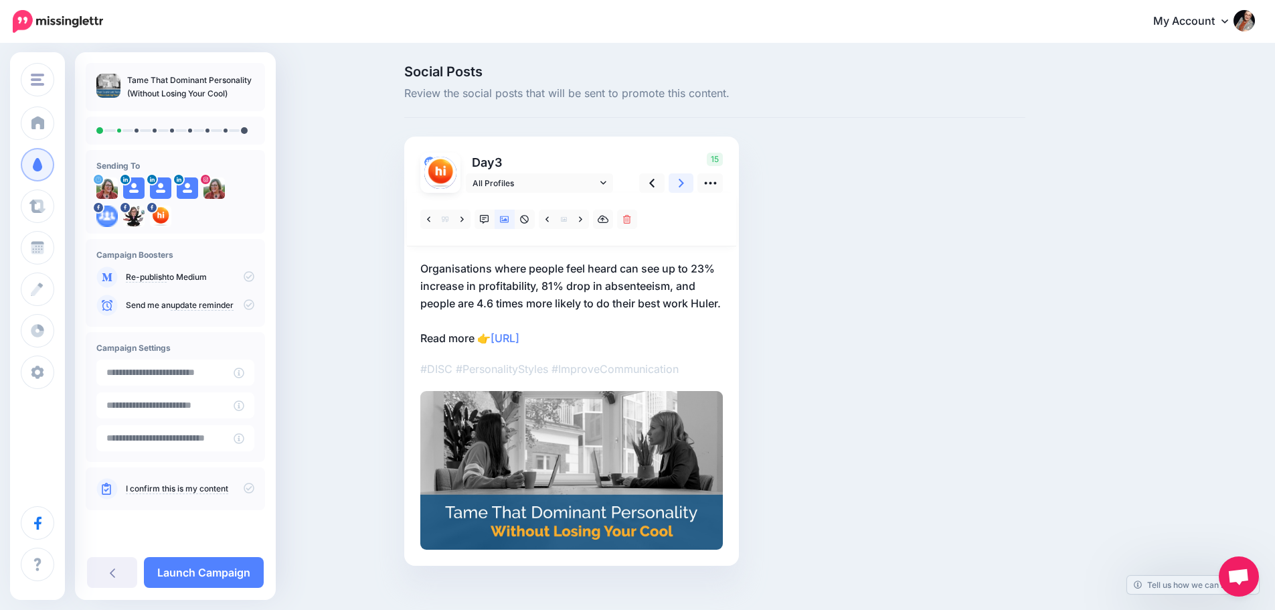
click at [691, 185] on link at bounding box center [681, 182] width 25 height 19
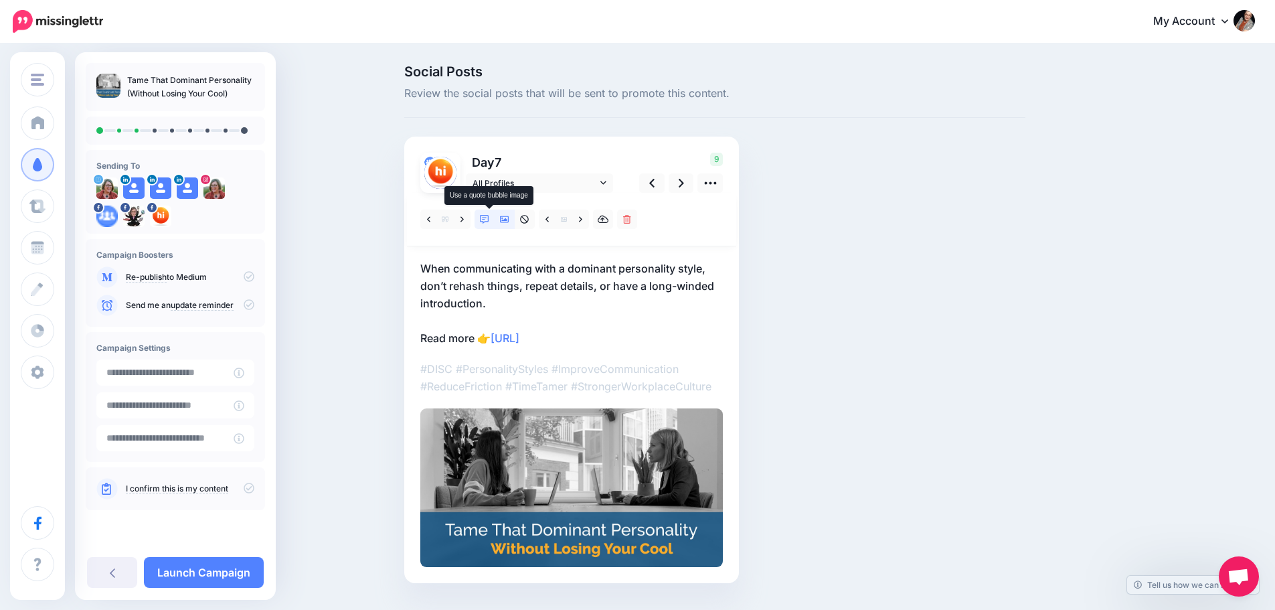
click at [484, 217] on link at bounding box center [484, 218] width 20 height 19
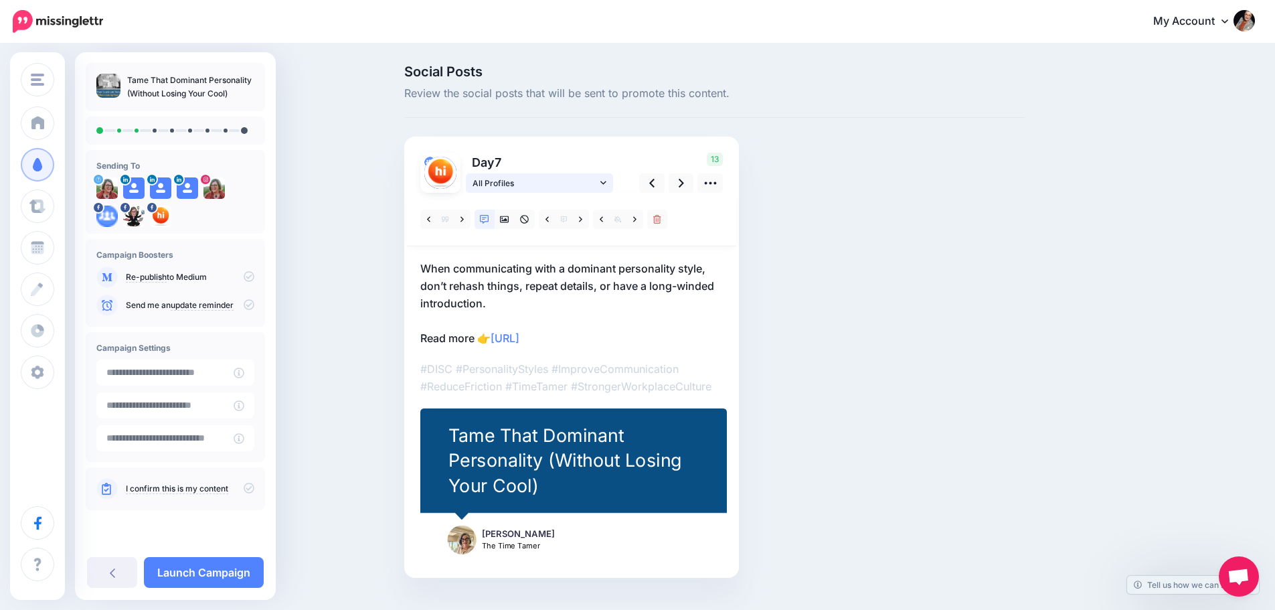
click at [606, 184] on icon at bounding box center [603, 182] width 6 height 3
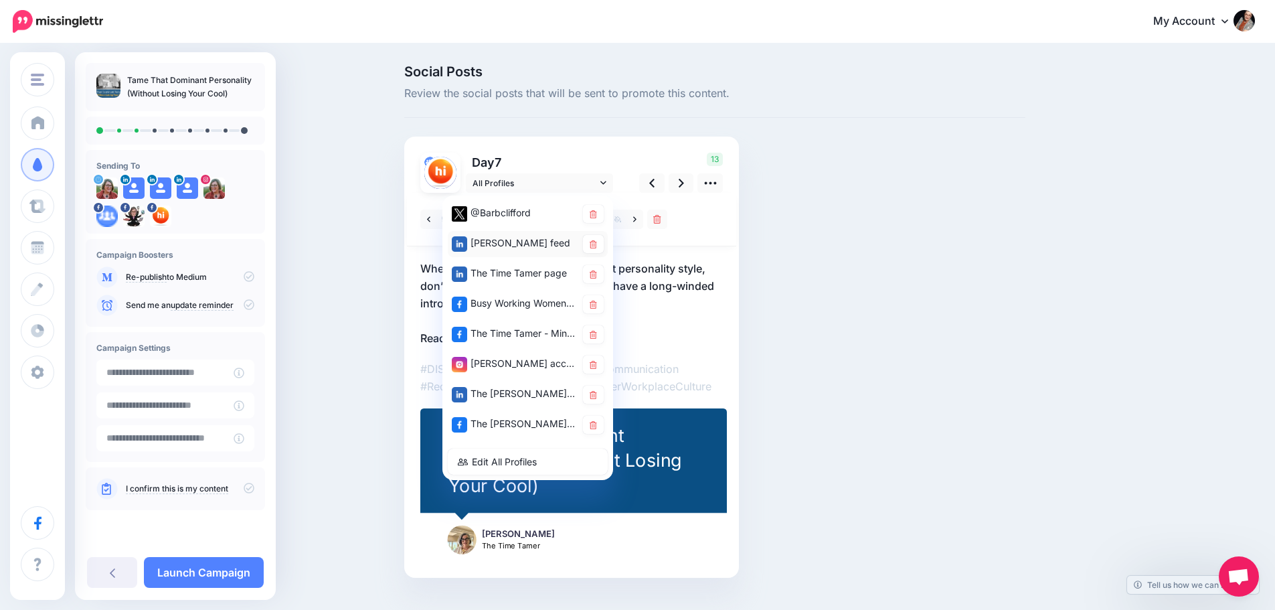
click at [519, 242] on div "[PERSON_NAME] feed" at bounding box center [514, 243] width 124 height 17
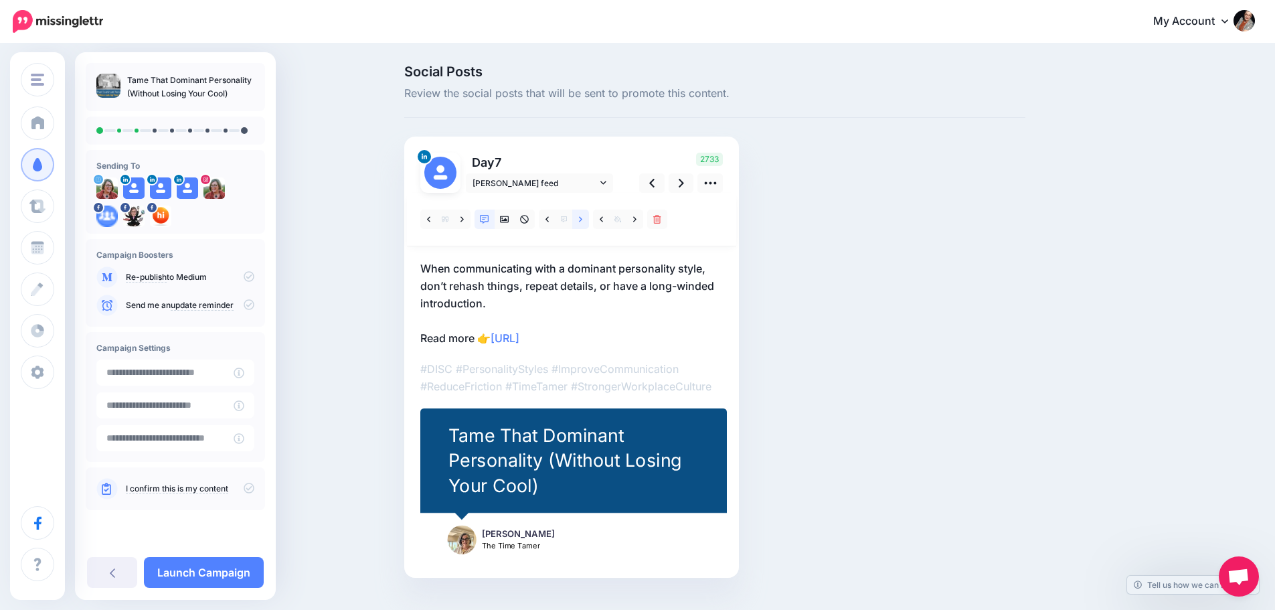
click at [582, 221] on icon at bounding box center [580, 218] width 3 height 5
click at [469, 218] on link at bounding box center [462, 218] width 17 height 19
click at [582, 219] on link at bounding box center [580, 218] width 17 height 19
click at [681, 185] on link at bounding box center [681, 182] width 25 height 19
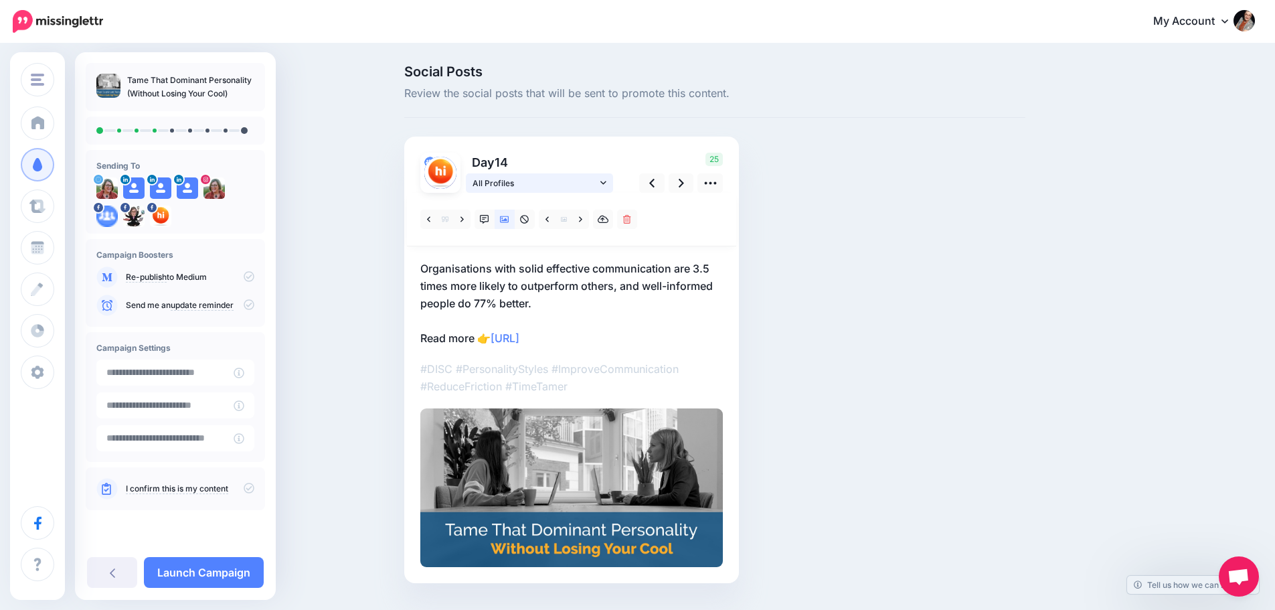
click at [606, 187] on icon at bounding box center [603, 182] width 6 height 9
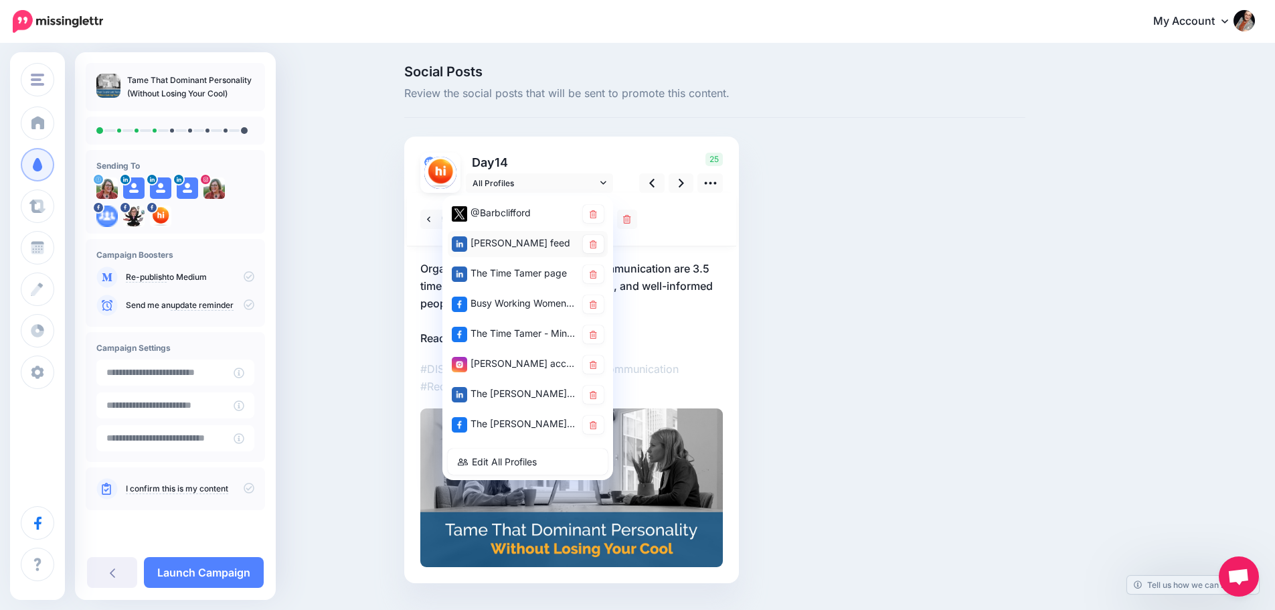
click at [532, 237] on div "[PERSON_NAME] feed" at bounding box center [514, 243] width 124 height 17
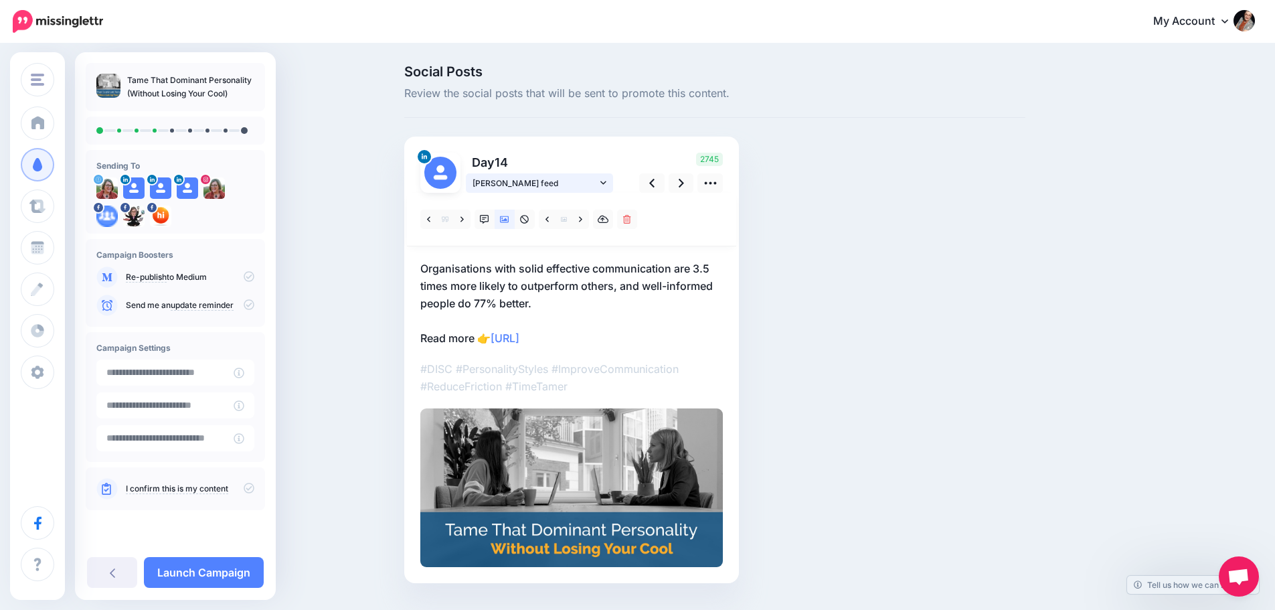
click at [606, 185] on icon at bounding box center [603, 182] width 6 height 9
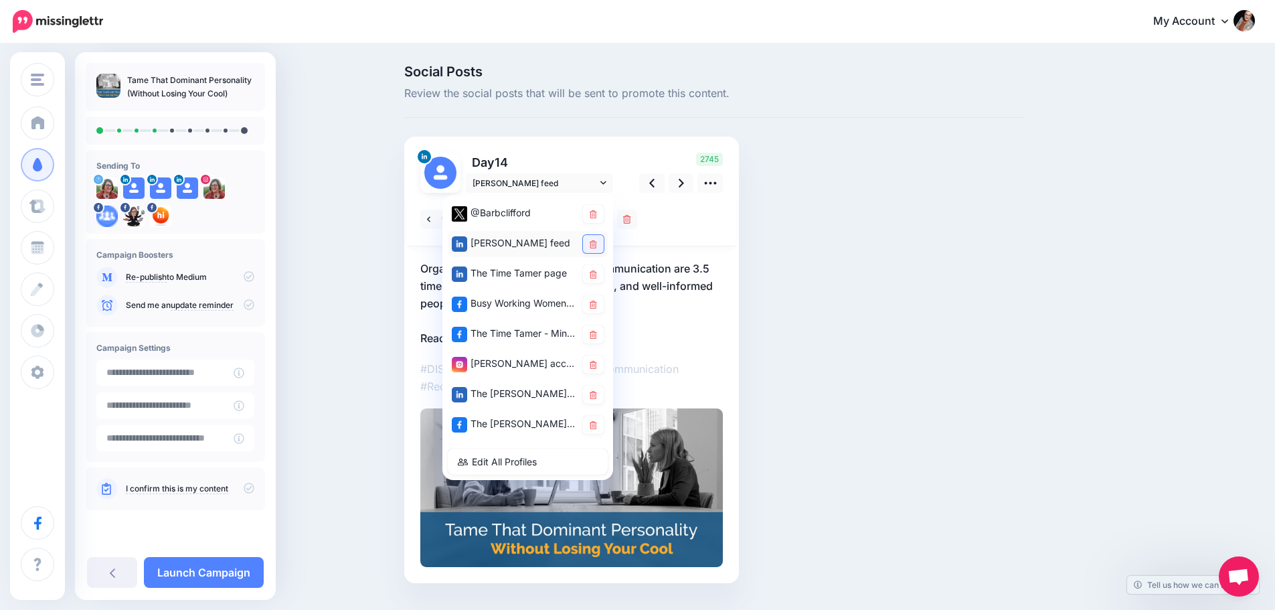
click at [597, 246] on icon at bounding box center [593, 244] width 7 height 8
click at [654, 183] on icon at bounding box center [651, 183] width 5 height 14
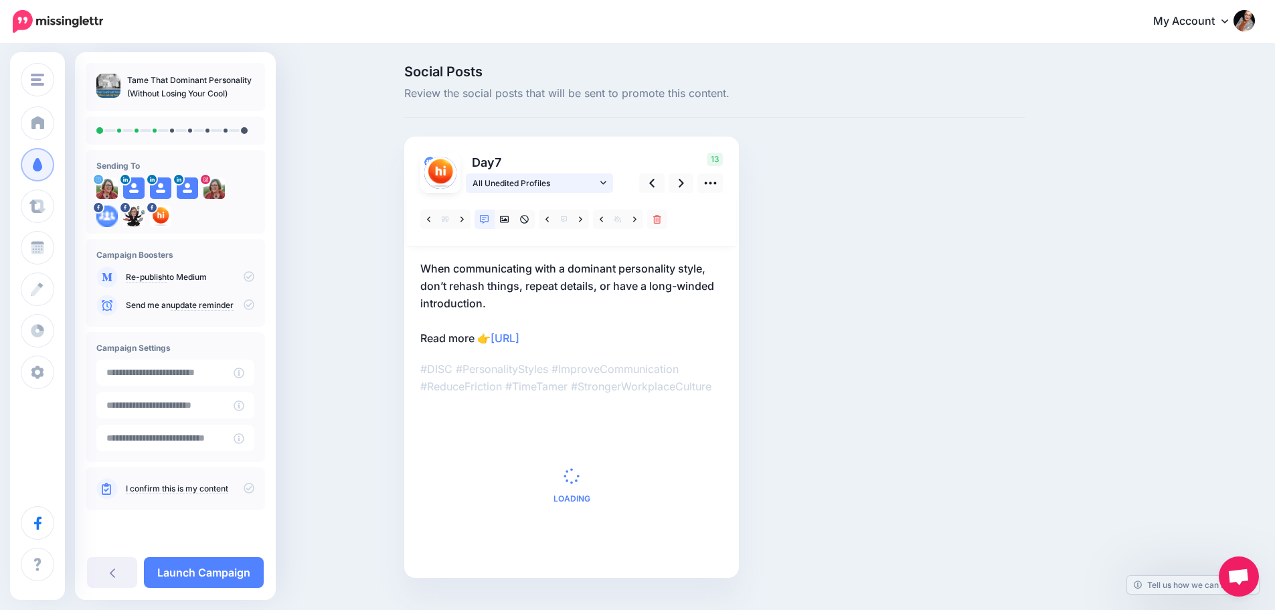
click at [606, 185] on icon at bounding box center [603, 182] width 6 height 9
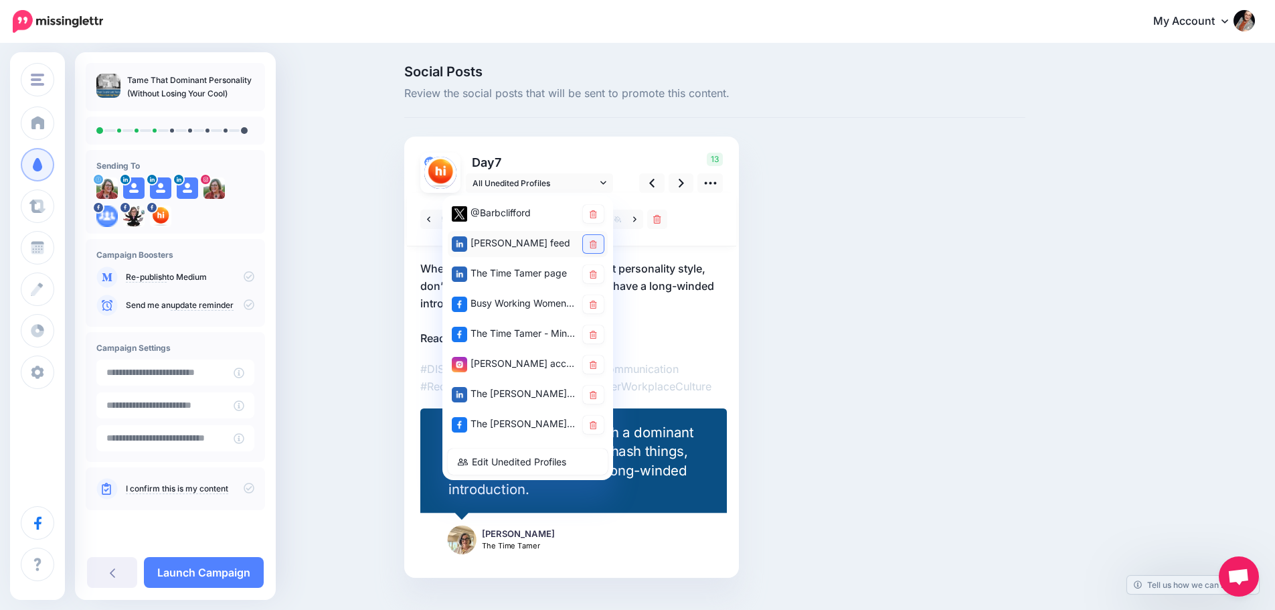
click at [597, 244] on icon at bounding box center [593, 244] width 7 height 8
click at [684, 182] on icon at bounding box center [681, 183] width 5 height 9
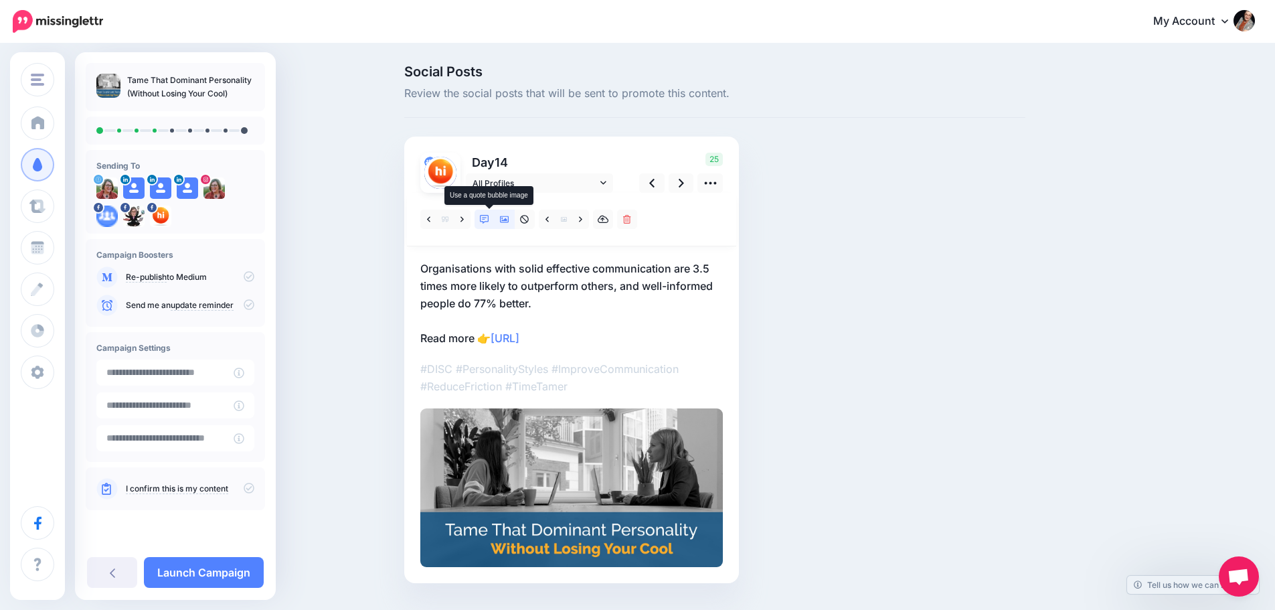
click at [489, 221] on icon at bounding box center [484, 219] width 9 height 9
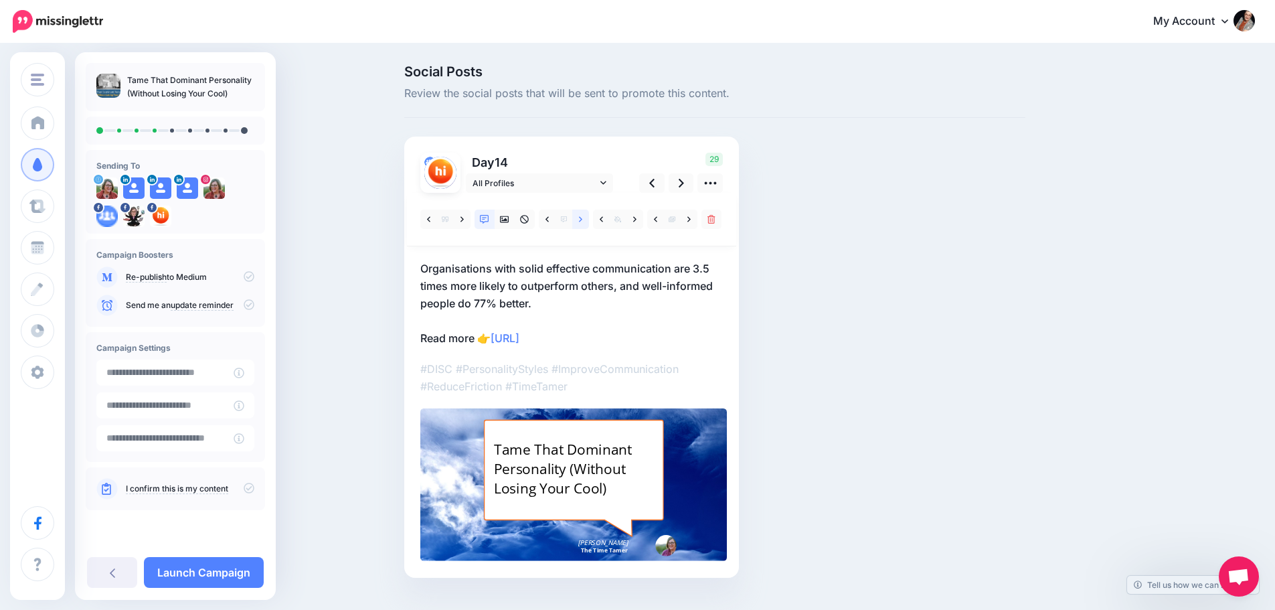
click at [582, 221] on icon at bounding box center [580, 219] width 3 height 9
click at [460, 219] on link at bounding box center [462, 218] width 17 height 19
click at [586, 185] on span "All Profiles" at bounding box center [534, 183] width 124 height 14
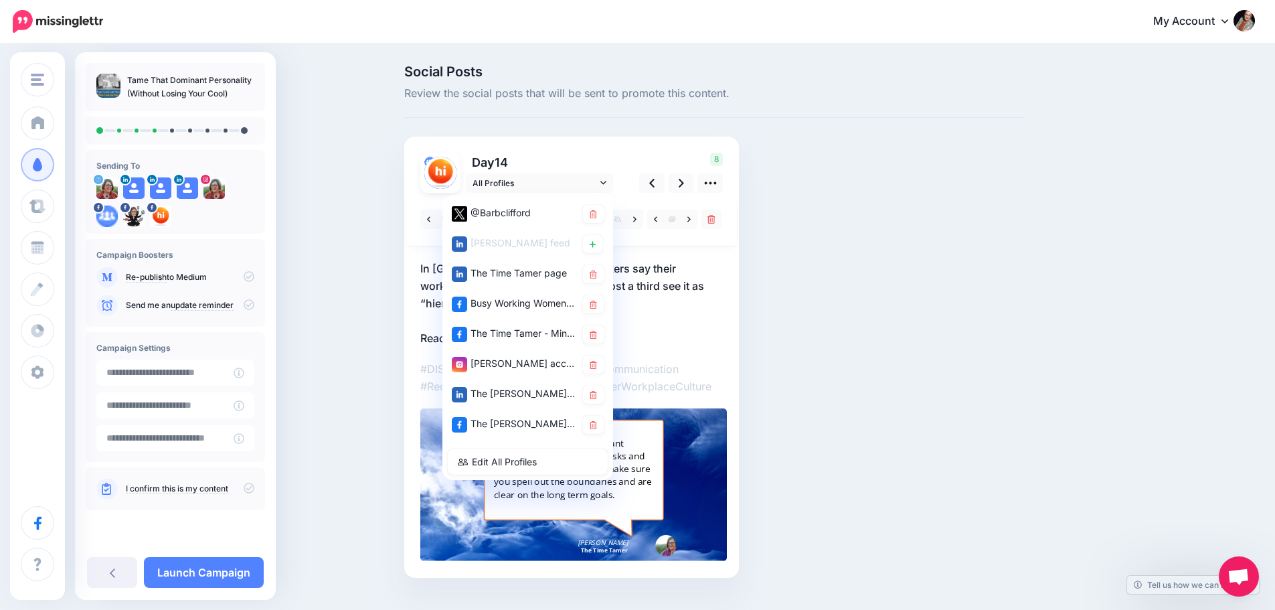
click at [636, 161] on div "8" at bounding box center [679, 173] width 108 height 40
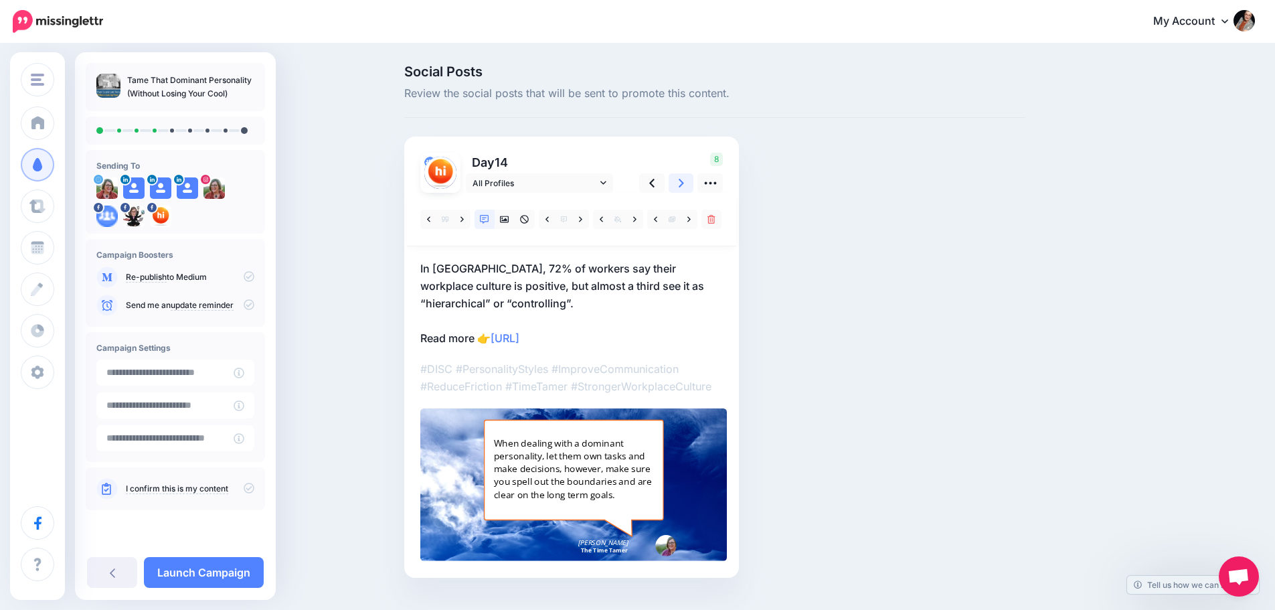
click at [684, 181] on icon at bounding box center [681, 183] width 5 height 9
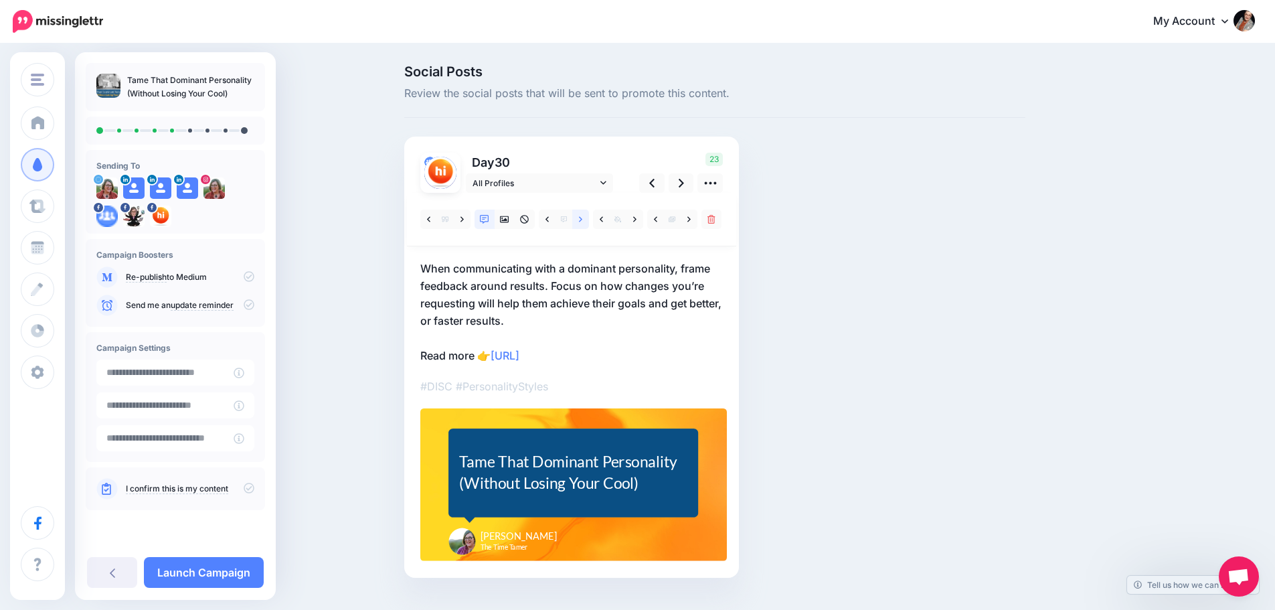
click at [582, 217] on icon at bounding box center [580, 219] width 3 height 9
click at [582, 466] on div "If you're working with a dominant personality, fill the gaps If they rush ahead…" at bounding box center [573, 471] width 228 height 66
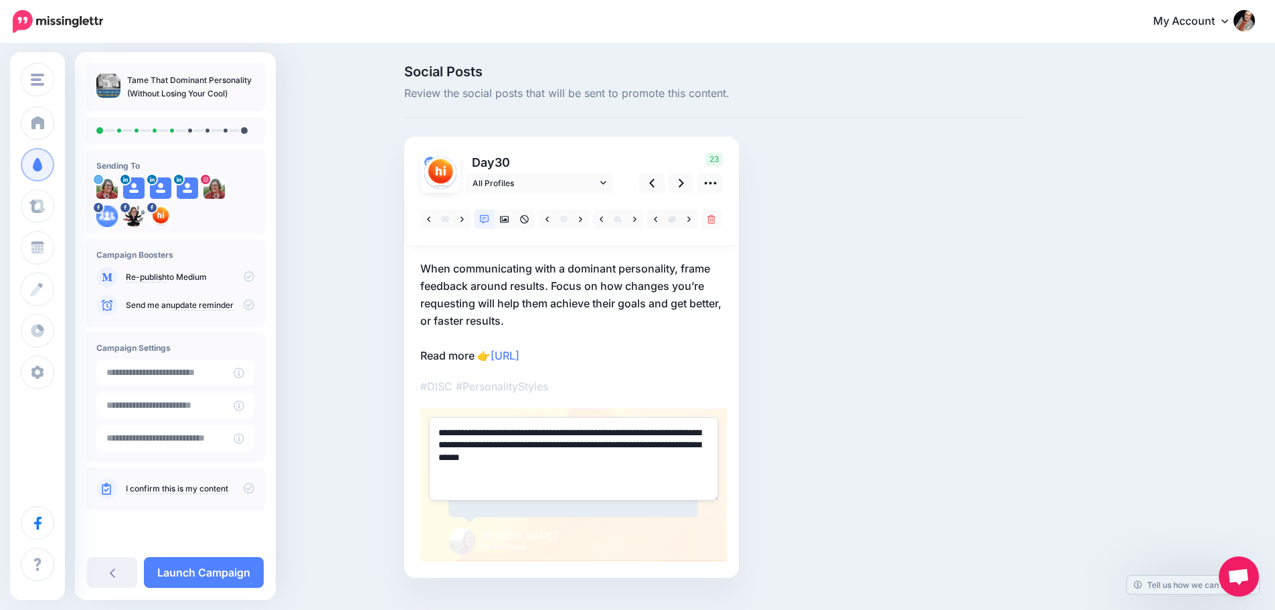
click at [697, 435] on textarea "**********" at bounding box center [573, 458] width 289 height 83
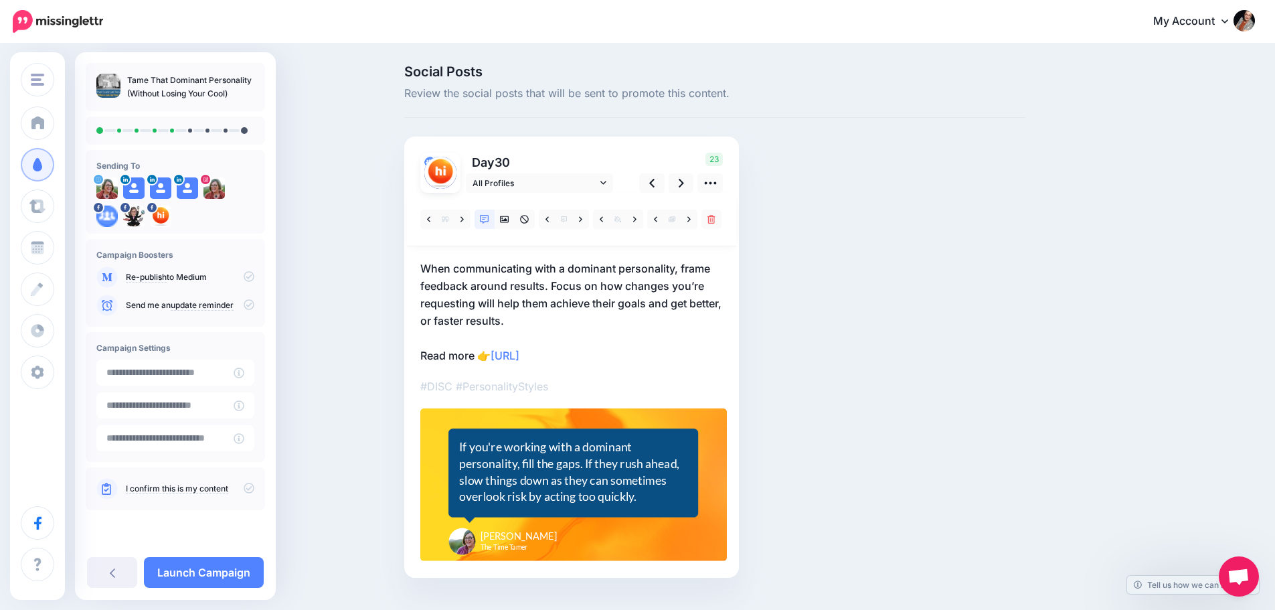
click at [671, 316] on p "When communicating with a dominant personality, frame feedback around results. …" at bounding box center [571, 312] width 302 height 104
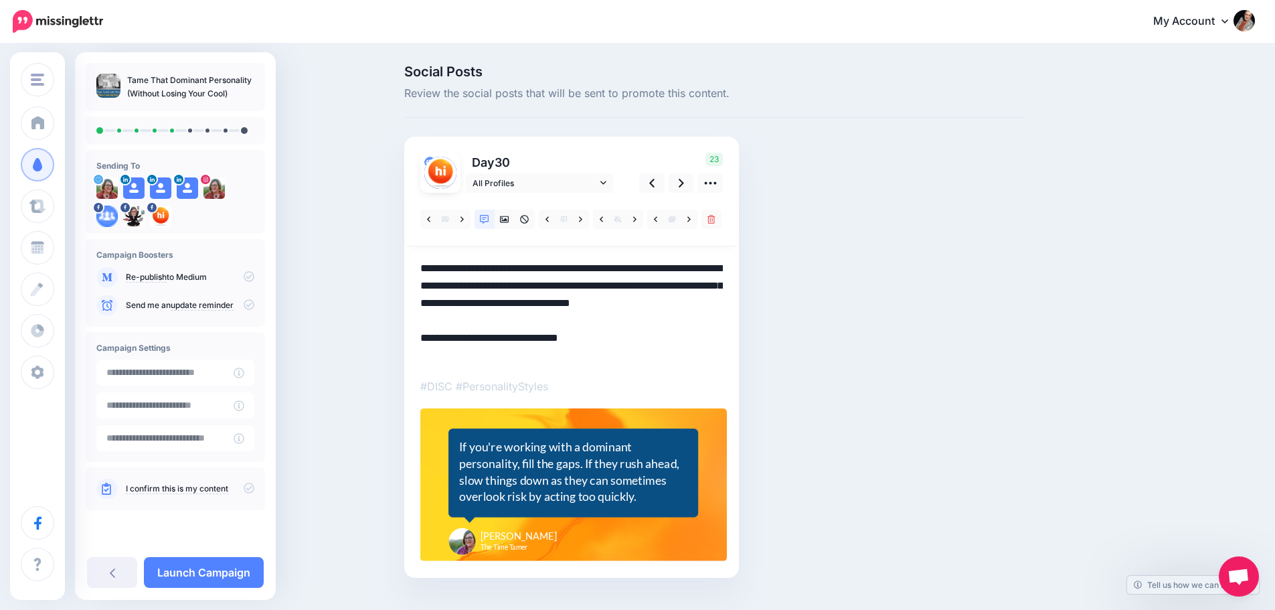
click at [489, 459] on div "If you're working with a dominant personality, fill the gaps. If they rush ahea…" at bounding box center [573, 471] width 228 height 66
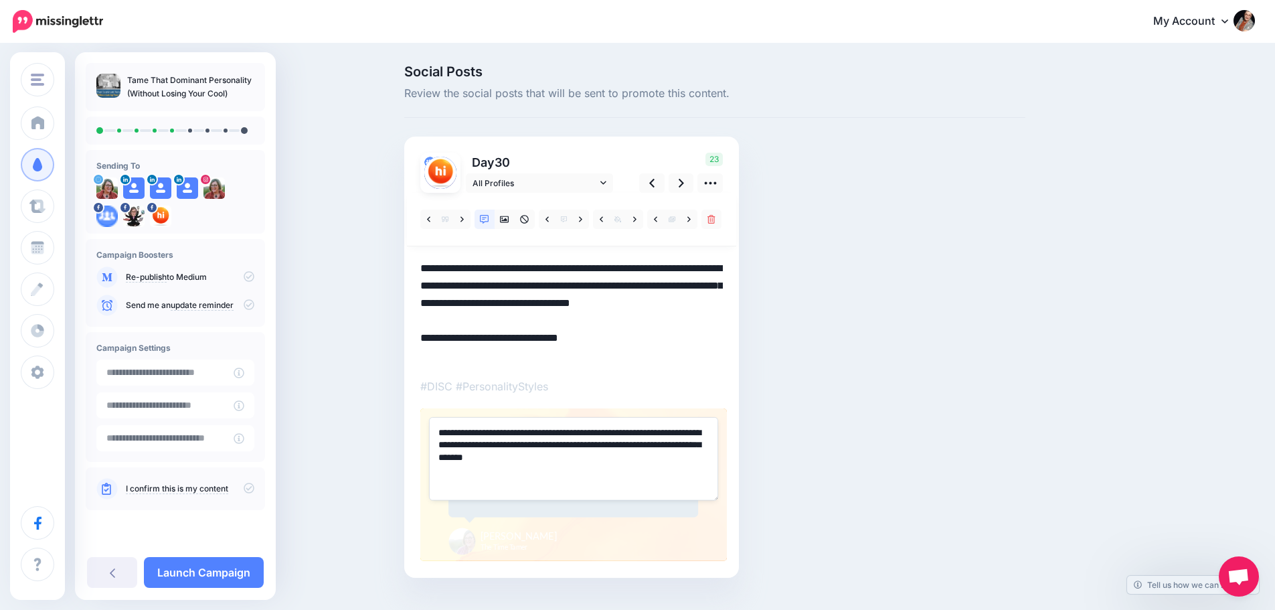
click at [614, 436] on textarea "**********" at bounding box center [573, 458] width 289 height 83
click at [613, 436] on textarea "**********" at bounding box center [573, 458] width 289 height 83
type textarea "**********"
click at [640, 270] on textarea "**********" at bounding box center [571, 312] width 302 height 104
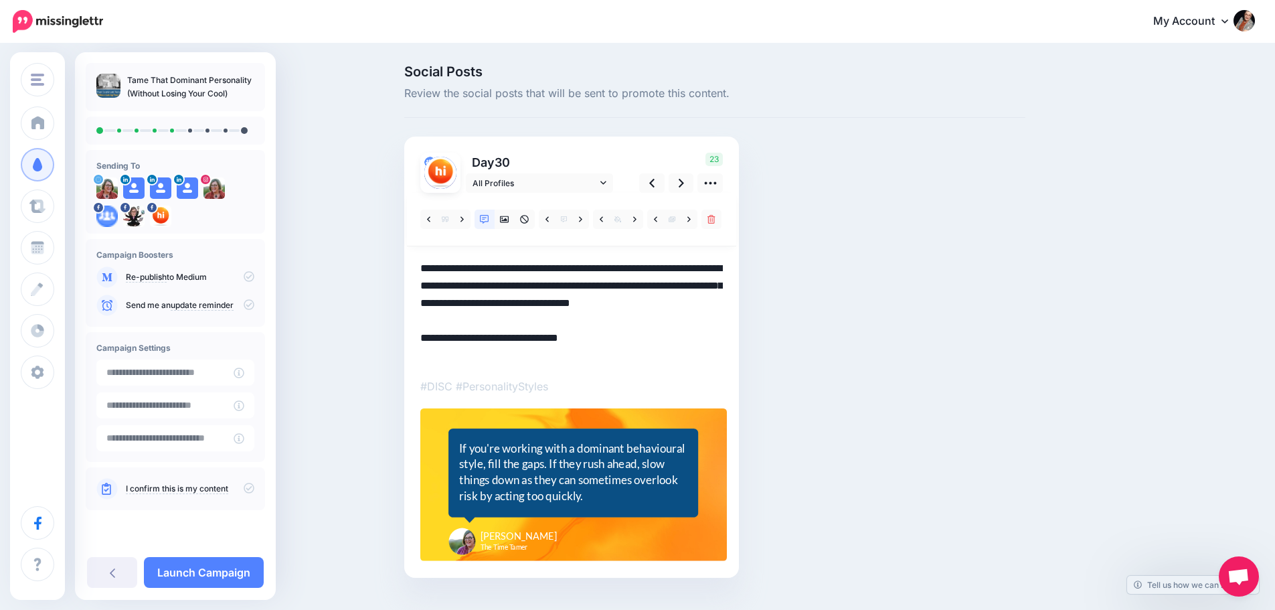
click at [640, 270] on textarea "**********" at bounding box center [571, 312] width 302 height 104
click at [589, 317] on textarea "**********" at bounding box center [571, 312] width 302 height 104
click at [561, 185] on span "All Profiles" at bounding box center [534, 183] width 124 height 14
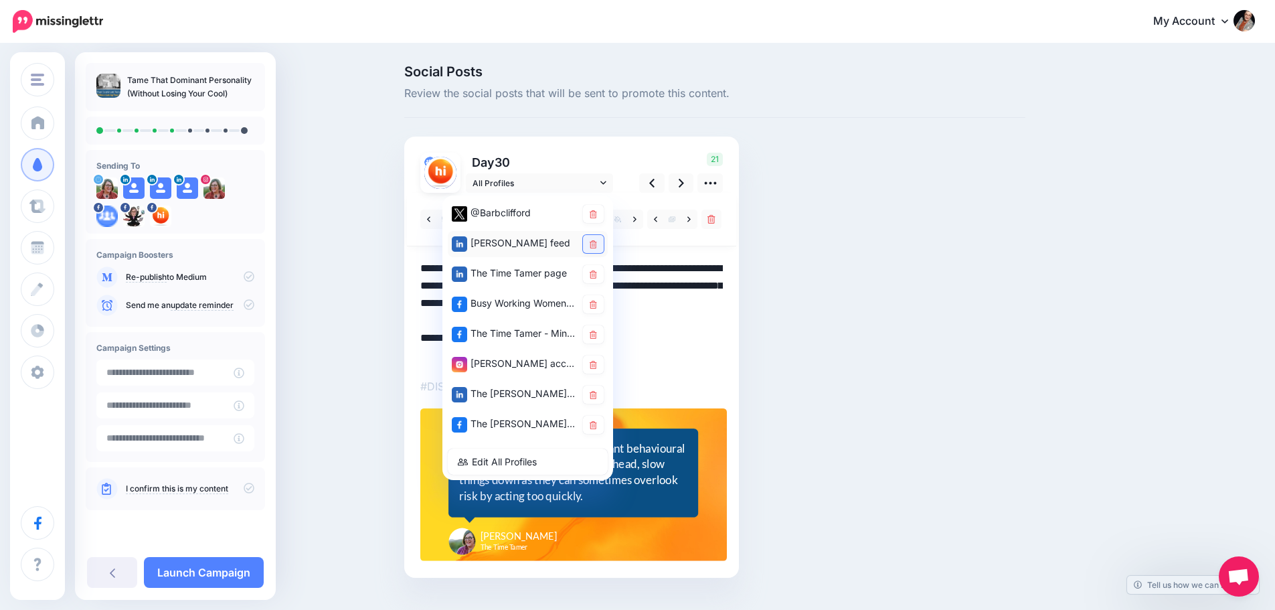
click at [595, 245] on icon at bounding box center [593, 244] width 7 height 8
click at [840, 398] on div "Social Posts Review the social posts that will be sent to promote this content.…" at bounding box center [714, 341] width 641 height 553
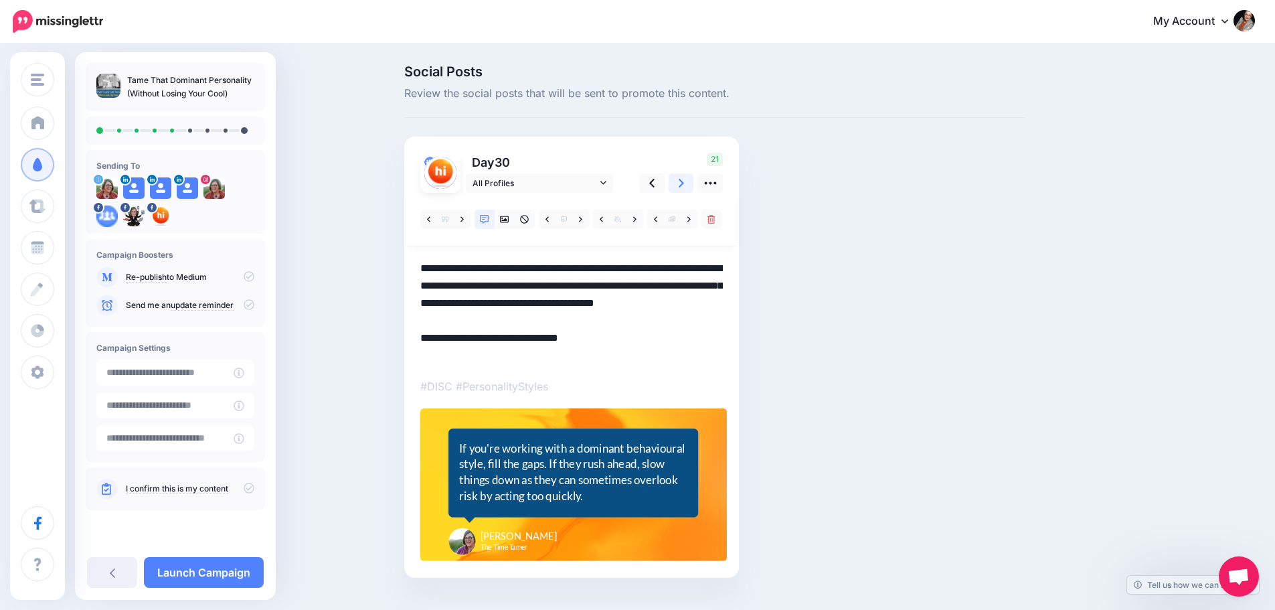
click at [691, 179] on link at bounding box center [681, 182] width 25 height 19
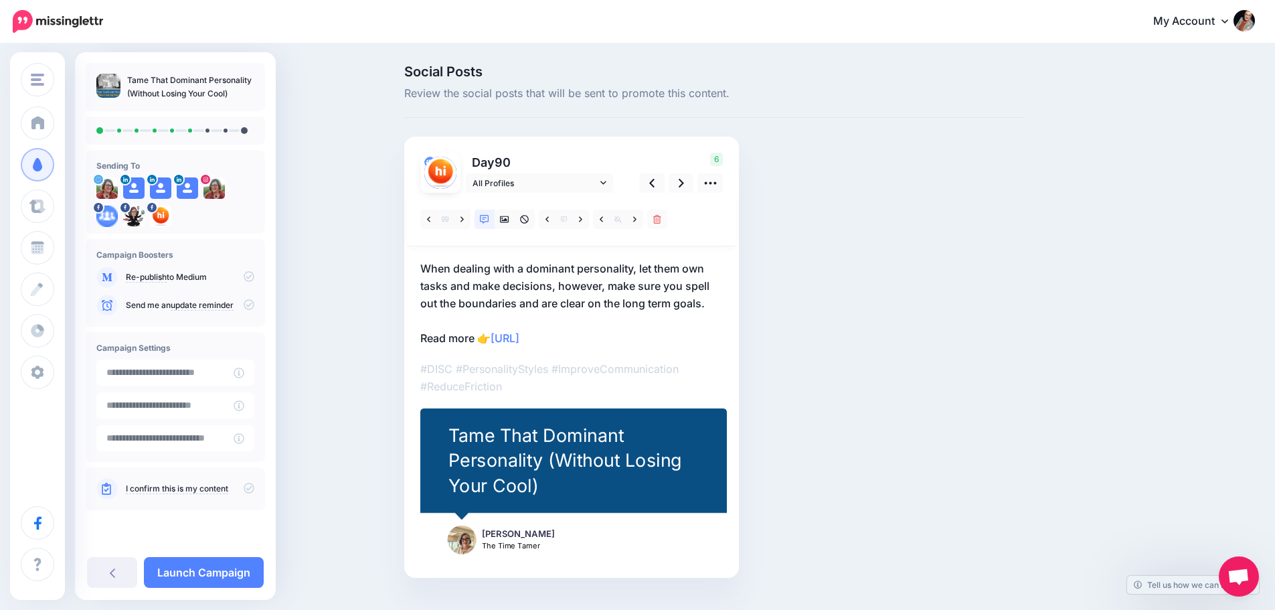
click at [605, 269] on p "When dealing with a dominant personality, let them own tasks and make decisions…" at bounding box center [571, 303] width 302 height 87
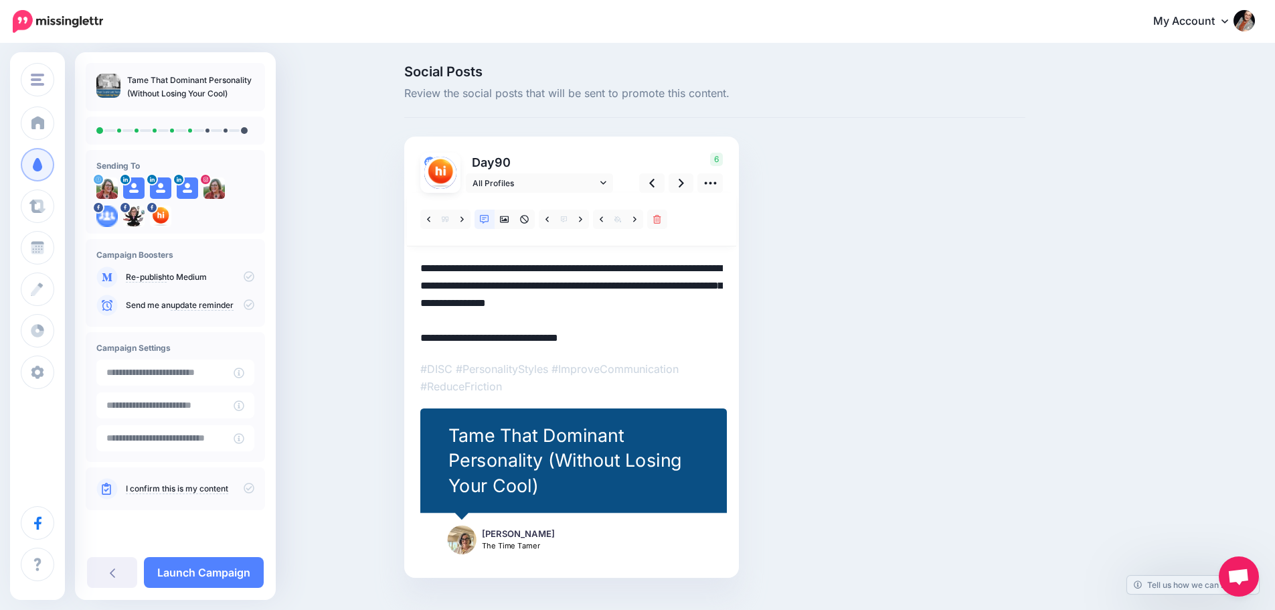
click at [606, 268] on textarea "**********" at bounding box center [571, 303] width 302 height 87
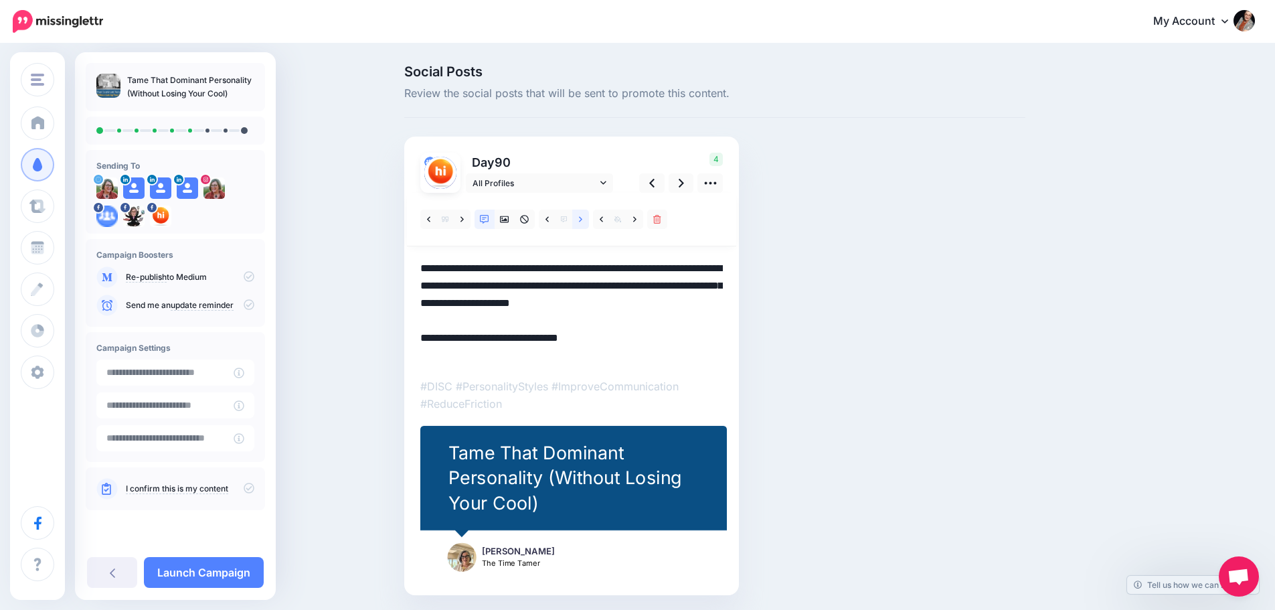
click at [587, 221] on link at bounding box center [580, 218] width 17 height 19
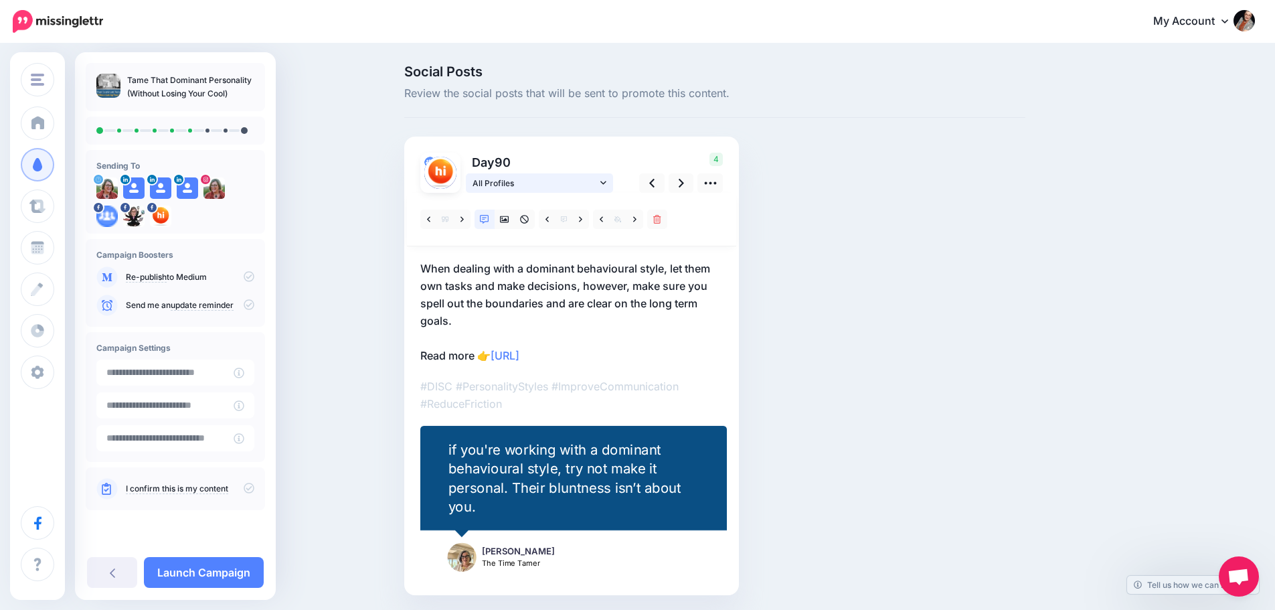
click at [535, 181] on span "All Profiles" at bounding box center [534, 183] width 124 height 14
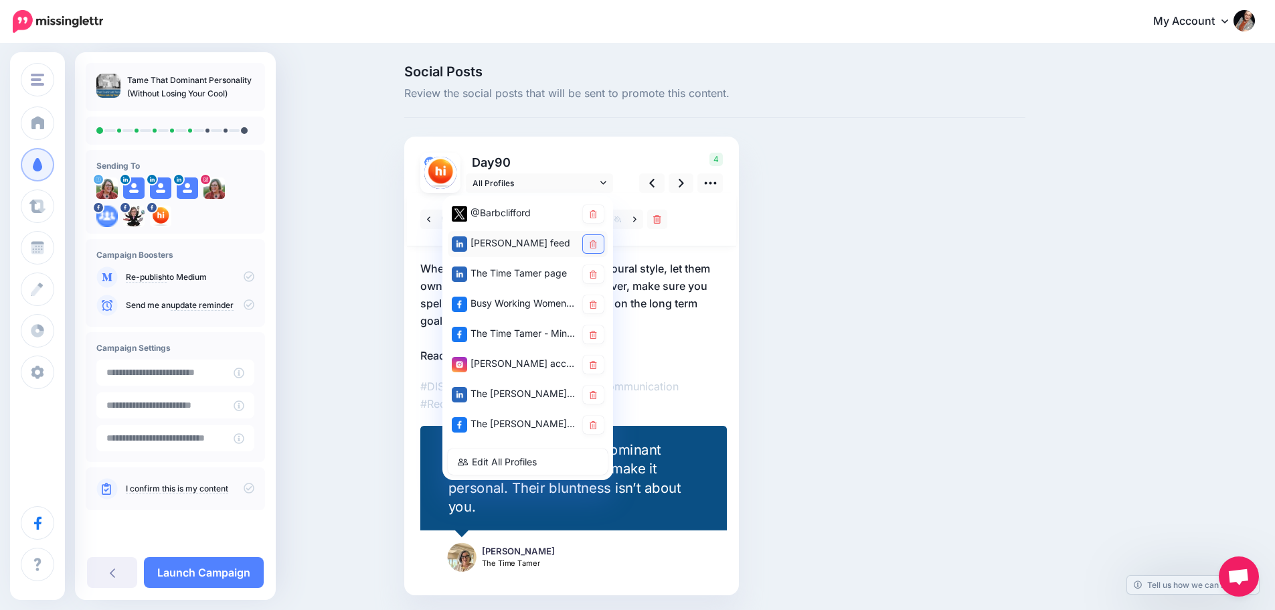
click at [594, 244] on link at bounding box center [593, 244] width 21 height 18
click at [684, 181] on icon at bounding box center [681, 183] width 5 height 9
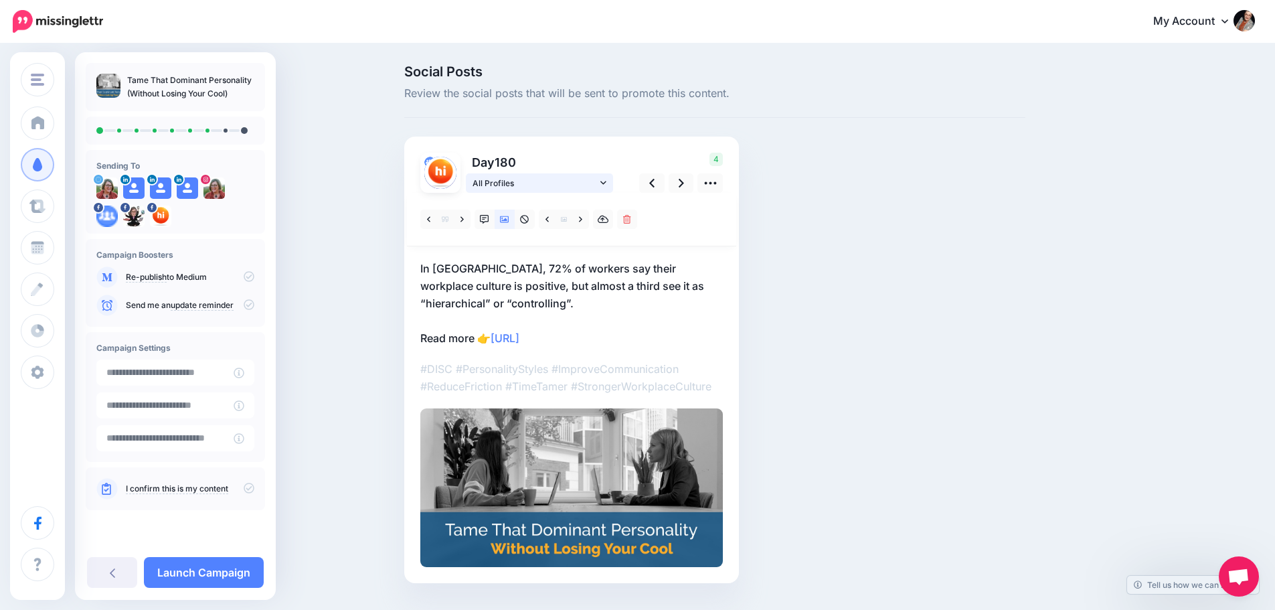
click at [542, 187] on span "All Profiles" at bounding box center [534, 183] width 124 height 14
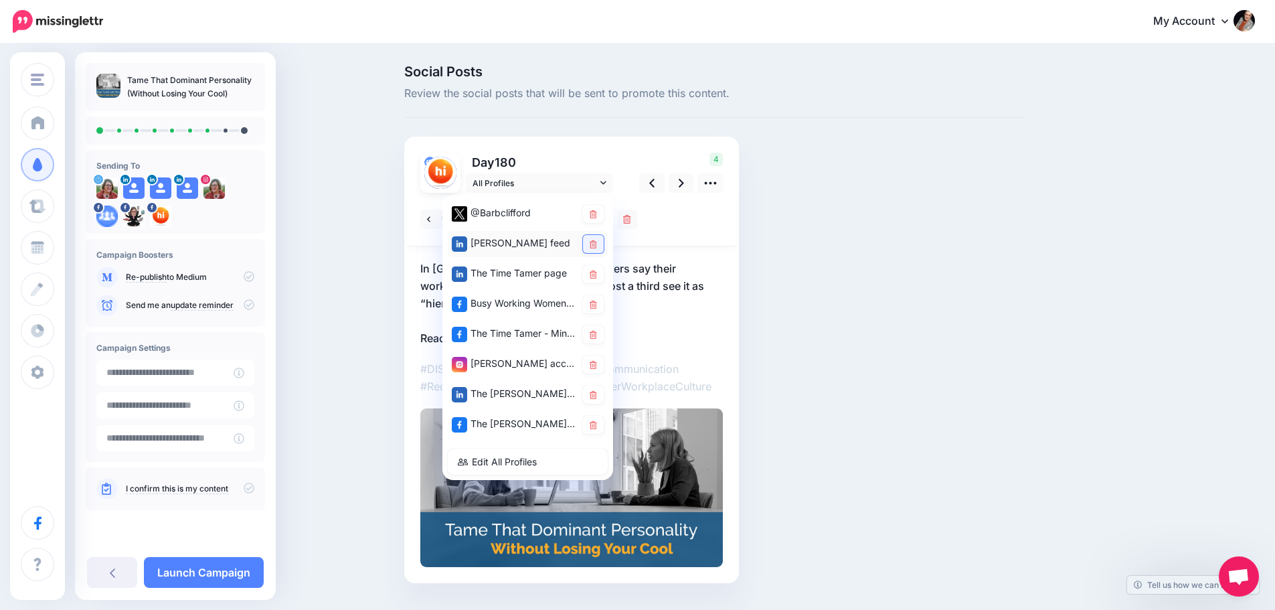
click at [597, 243] on icon at bounding box center [593, 244] width 7 height 8
drag, startPoint x: 580, startPoint y: 158, endPoint x: 594, endPoint y: 149, distance: 16.0
click at [585, 154] on p "Day 180" at bounding box center [540, 162] width 149 height 19
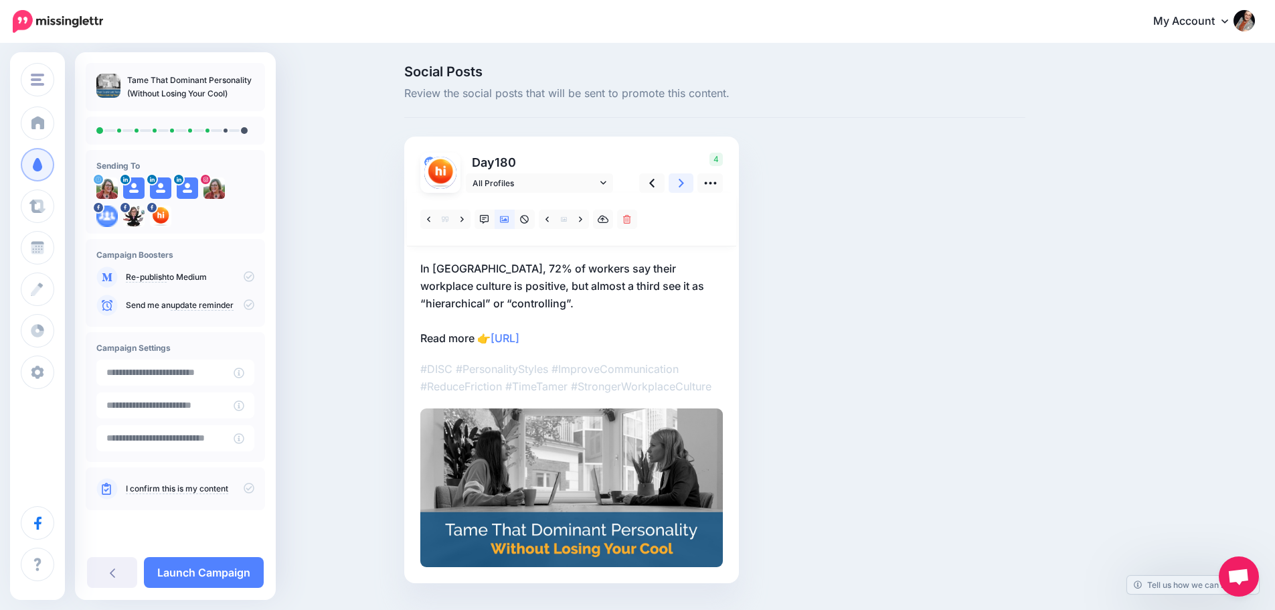
click at [684, 185] on icon at bounding box center [681, 183] width 5 height 9
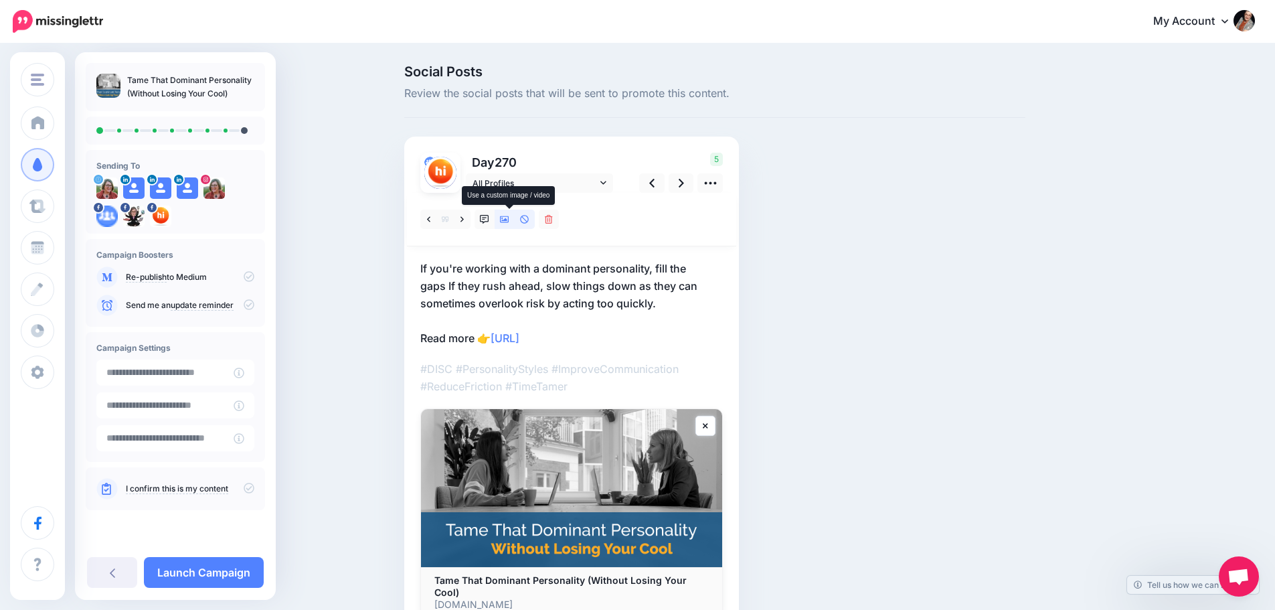
click at [509, 215] on icon at bounding box center [504, 219] width 9 height 9
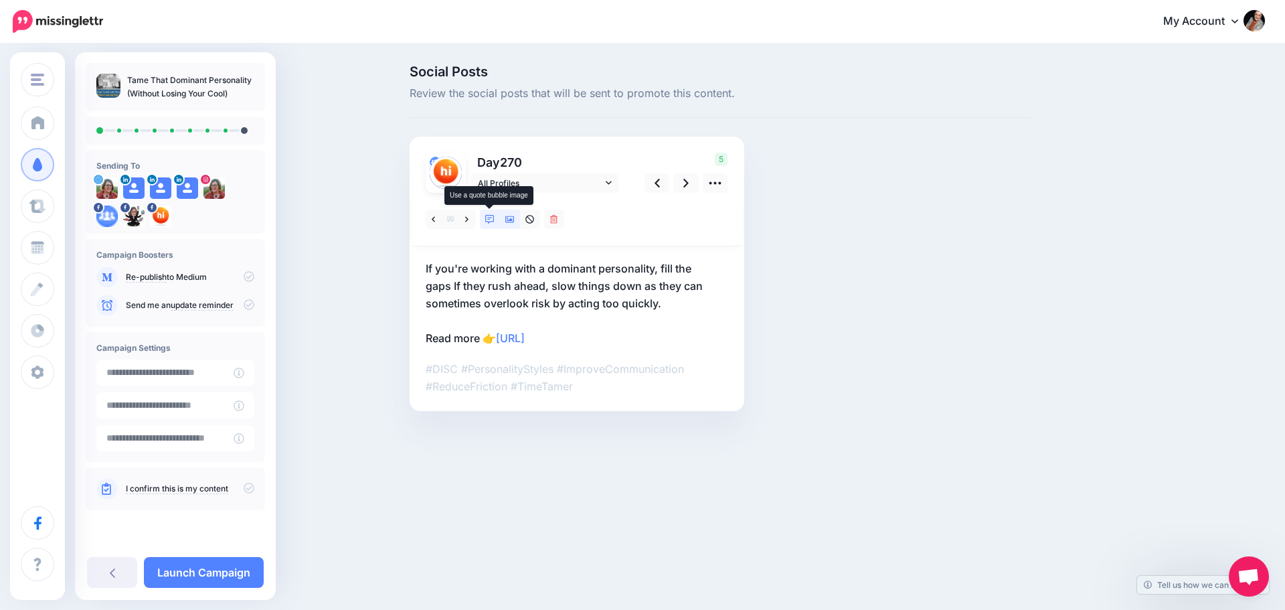
click at [489, 217] on icon at bounding box center [489, 219] width 9 height 9
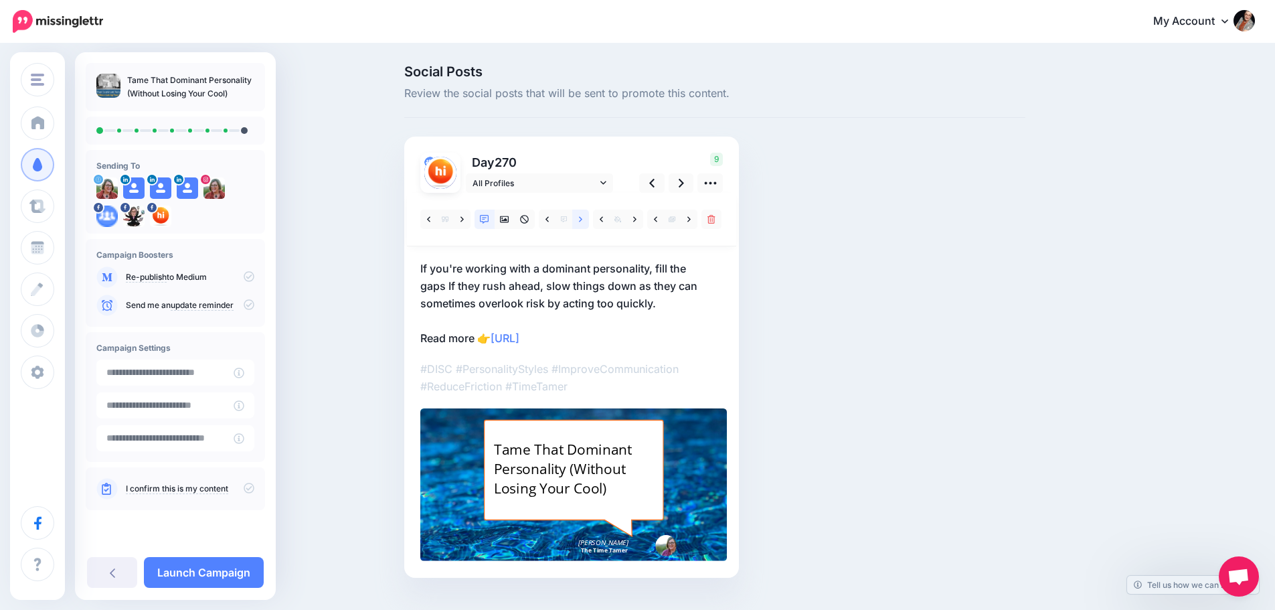
click at [589, 221] on link at bounding box center [580, 218] width 17 height 19
click at [594, 279] on p "If you're working with a dominant personality, fill the gaps If they rush ahead…" at bounding box center [571, 303] width 302 height 87
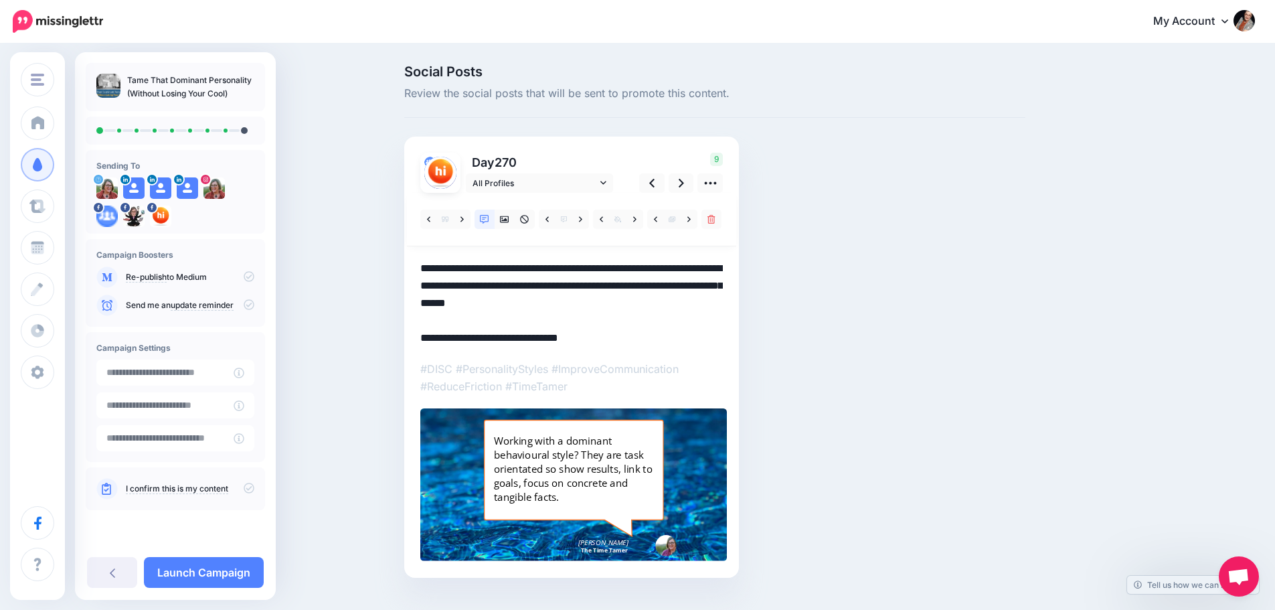
click at [608, 270] on textarea "**********" at bounding box center [571, 303] width 302 height 87
type textarea "**********"
click at [682, 181] on link at bounding box center [681, 182] width 25 height 19
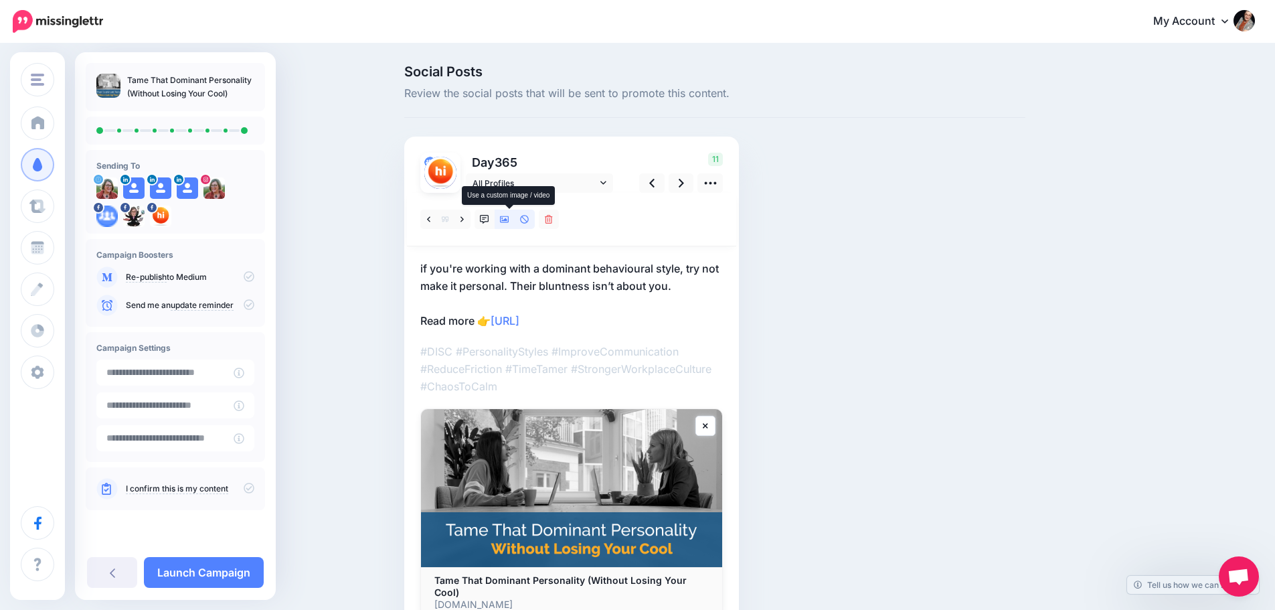
click at [509, 219] on icon at bounding box center [504, 219] width 9 height 7
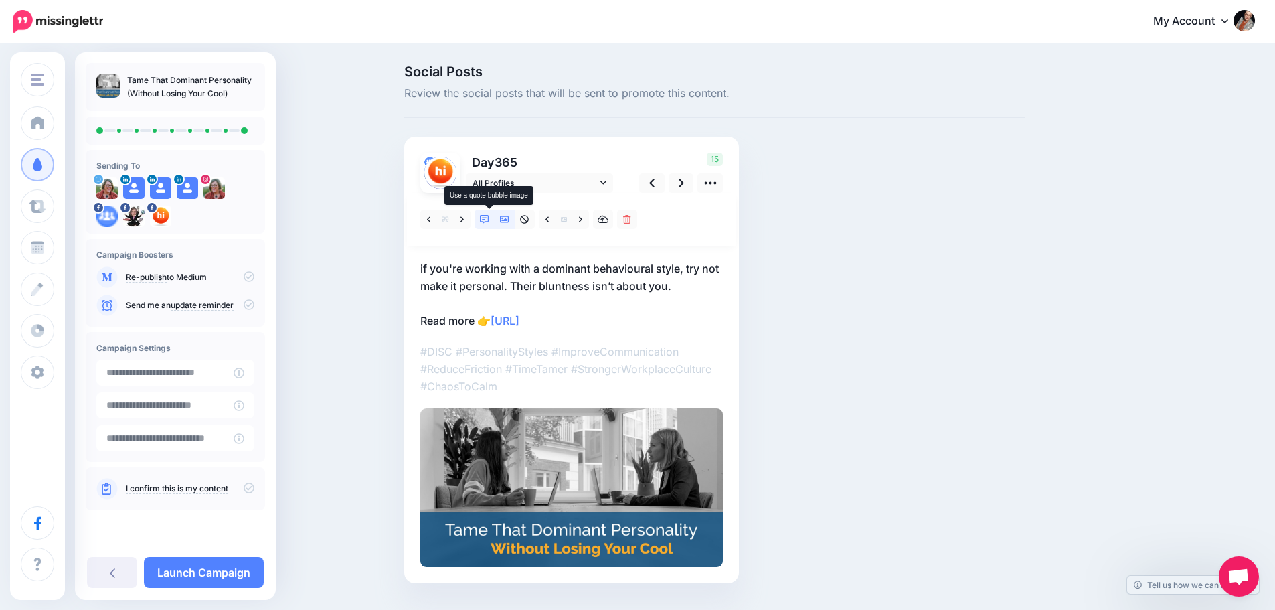
click at [489, 219] on icon at bounding box center [484, 219] width 9 height 9
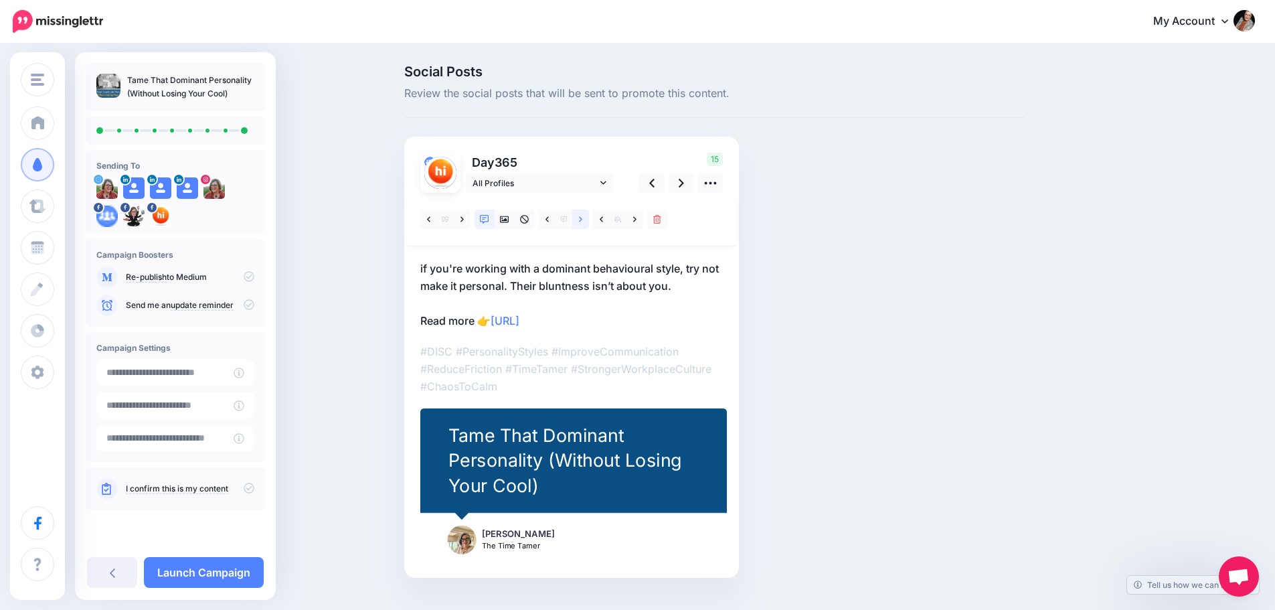
click at [582, 217] on link at bounding box center [580, 218] width 17 height 19
click at [250, 278] on icon at bounding box center [249, 276] width 11 height 11
click at [250, 491] on icon at bounding box center [249, 487] width 11 height 11
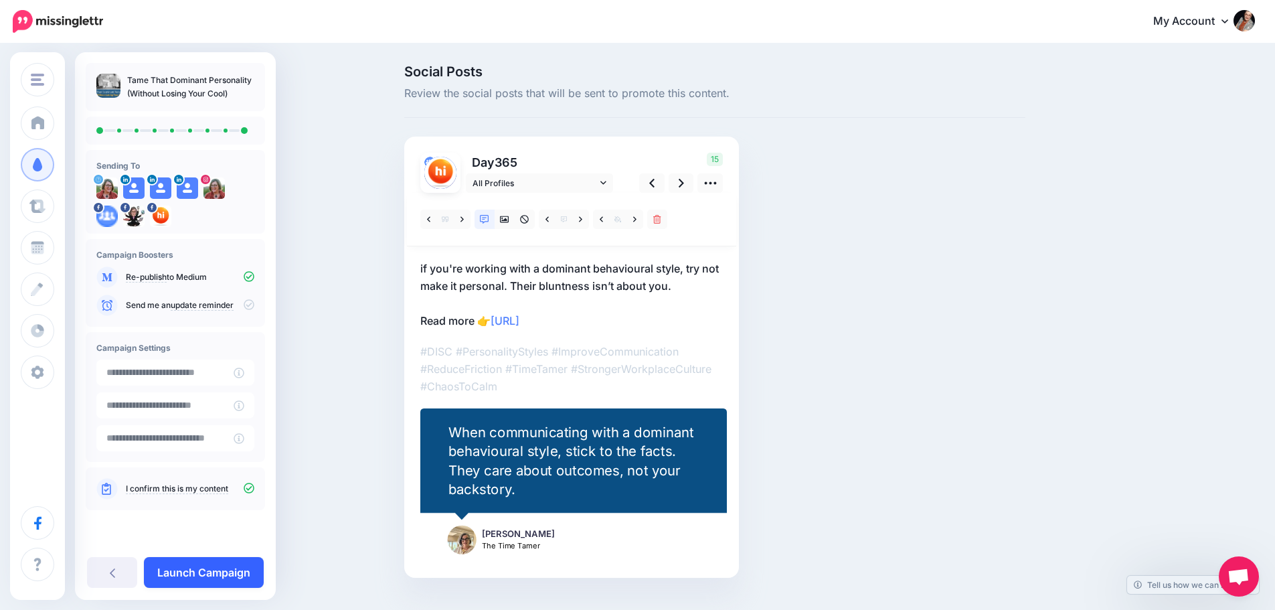
click at [186, 573] on link "Launch Campaign" at bounding box center [204, 572] width 120 height 31
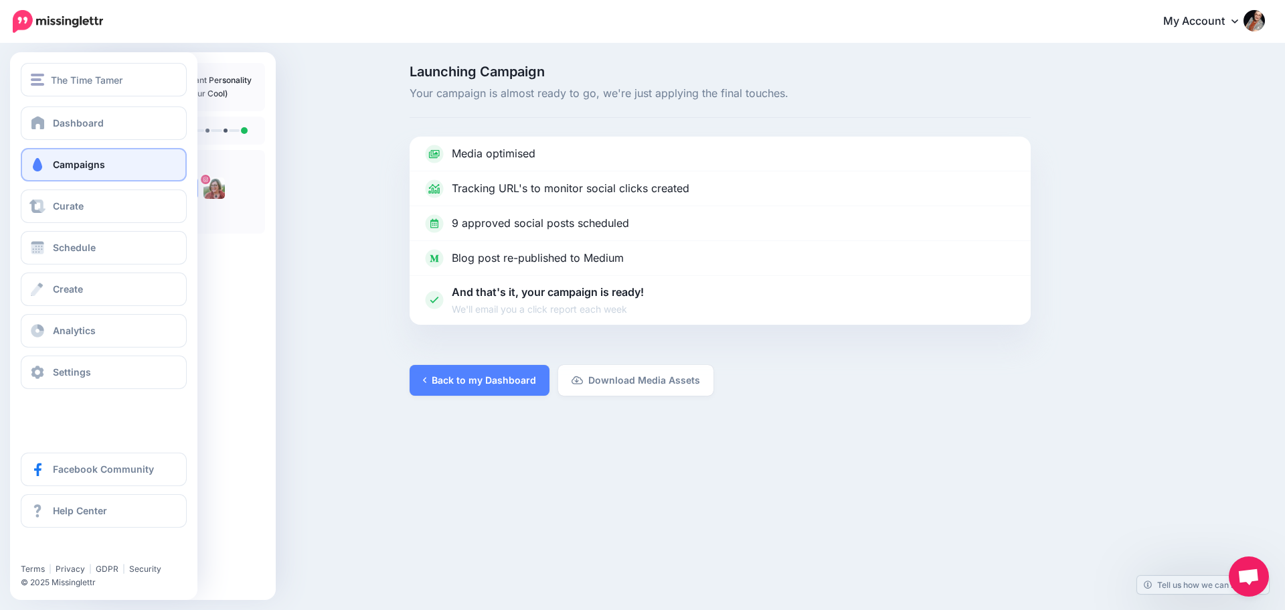
click at [92, 165] on span "Campaigns" at bounding box center [79, 164] width 52 height 11
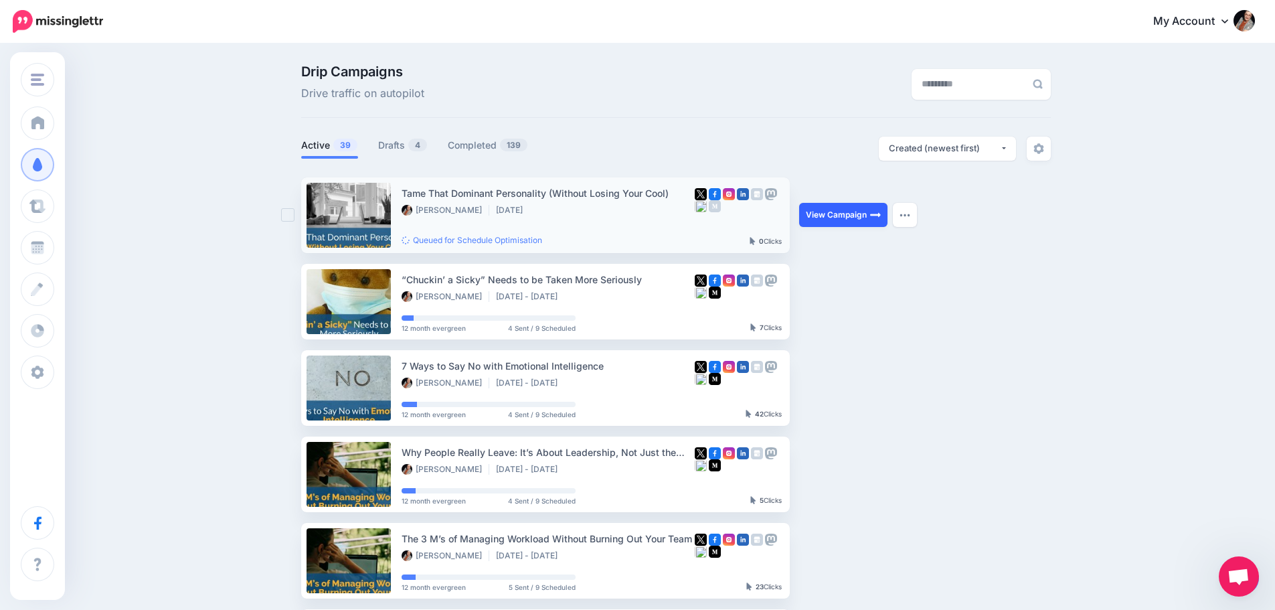
click at [826, 211] on link "View Campaign" at bounding box center [843, 215] width 88 height 24
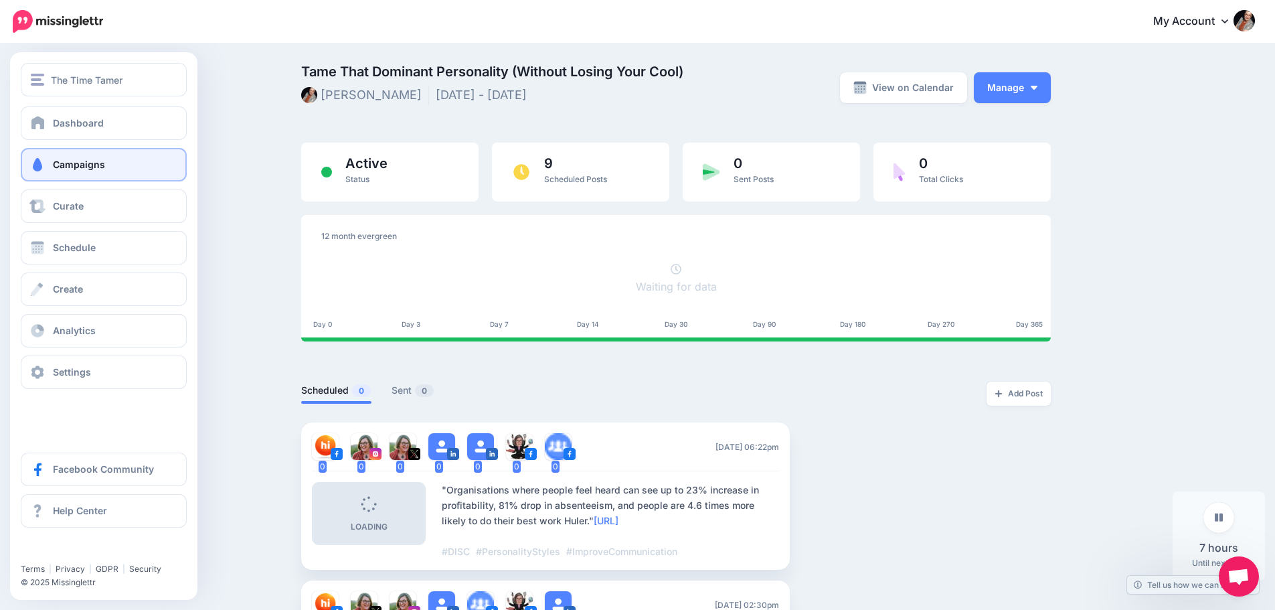
click at [57, 165] on span "Campaigns" at bounding box center [79, 164] width 52 height 11
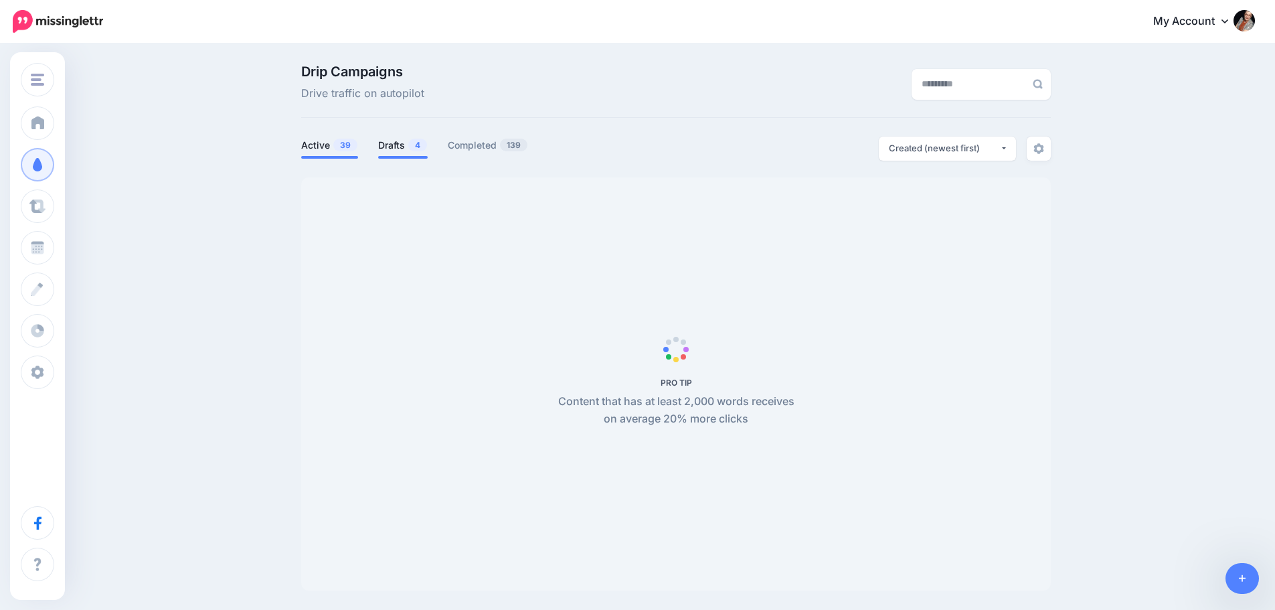
click at [396, 149] on link "Drafts 4" at bounding box center [403, 145] width 50 height 16
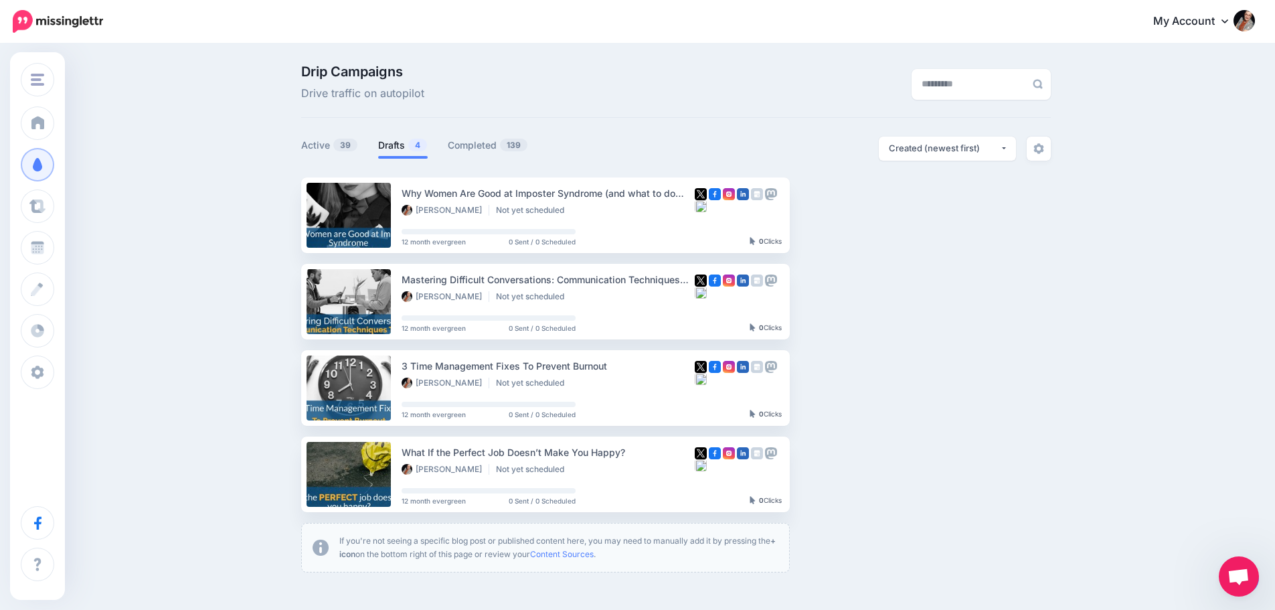
click at [404, 147] on link "Drafts 4" at bounding box center [403, 145] width 50 height 16
click at [851, 218] on link "Setup Campaign" at bounding box center [844, 215] width 91 height 24
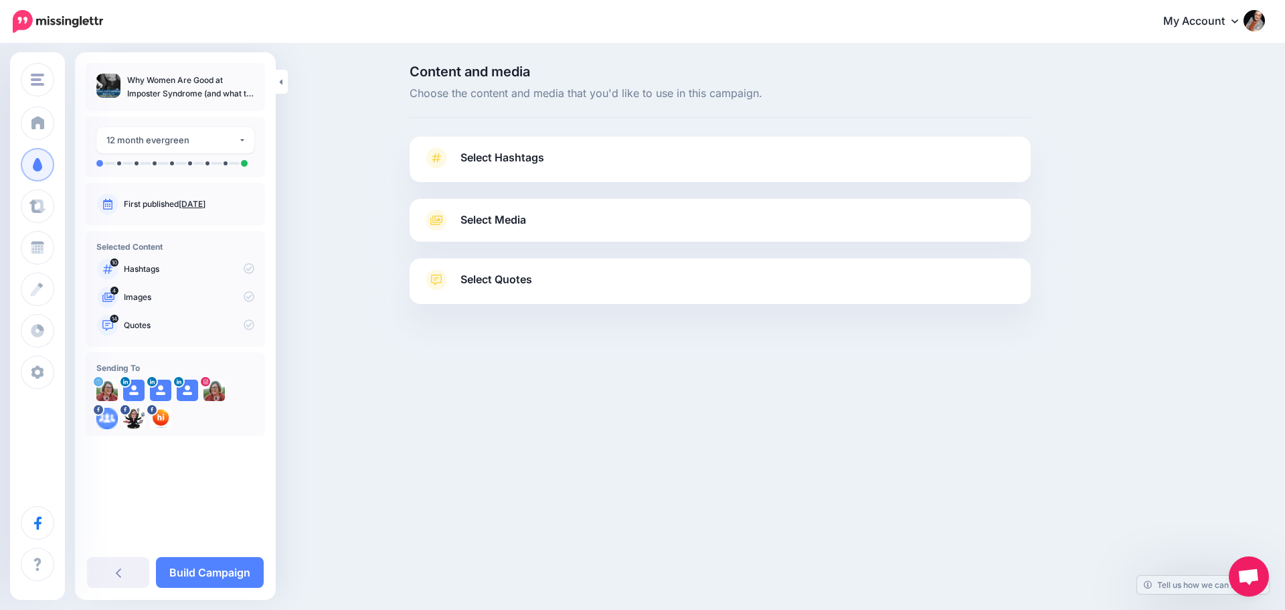
click at [486, 159] on span "Select Hashtags" at bounding box center [502, 158] width 84 height 18
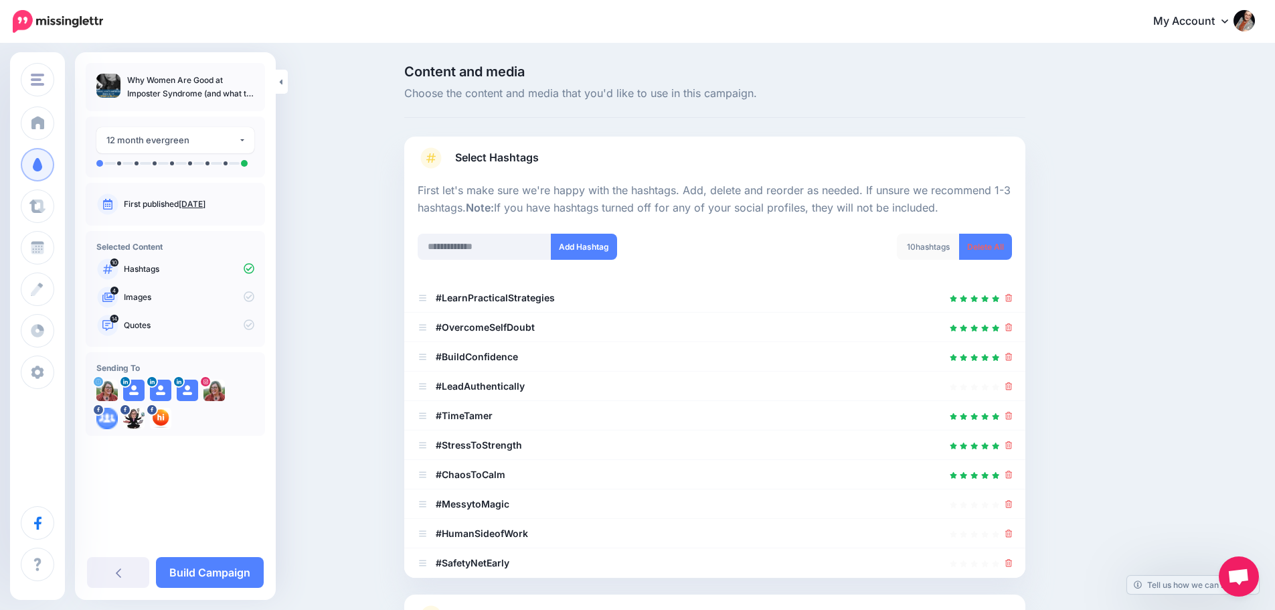
click at [486, 159] on span "Select Hashtags" at bounding box center [497, 158] width 84 height 18
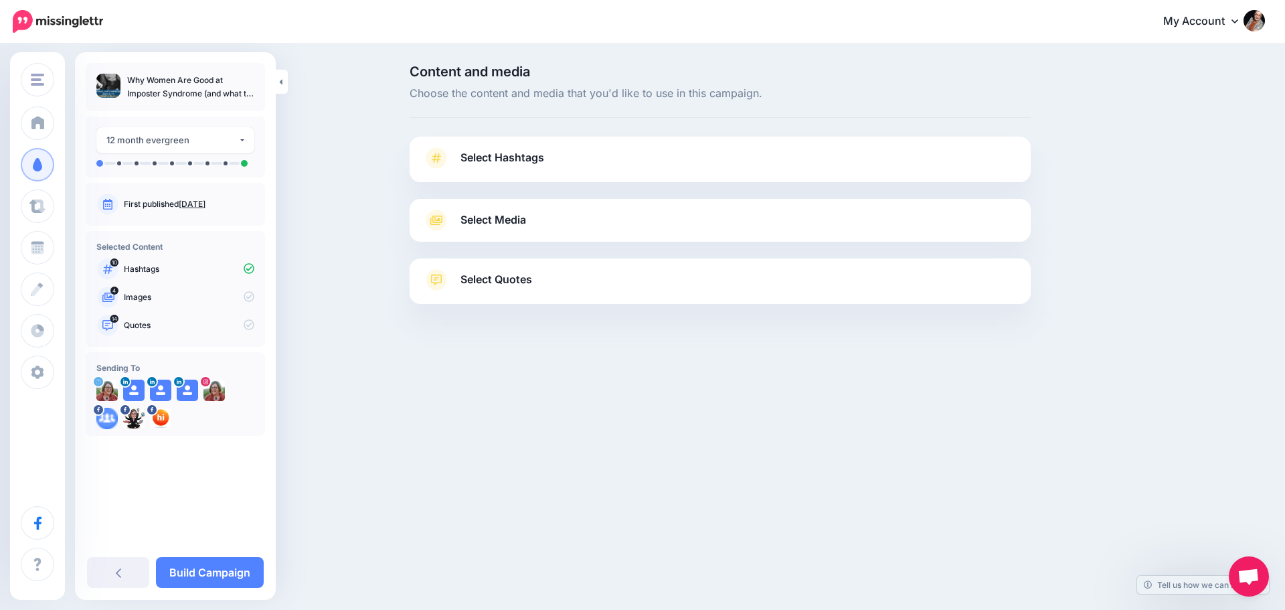
click at [491, 224] on span "Select Media" at bounding box center [493, 220] width 66 height 18
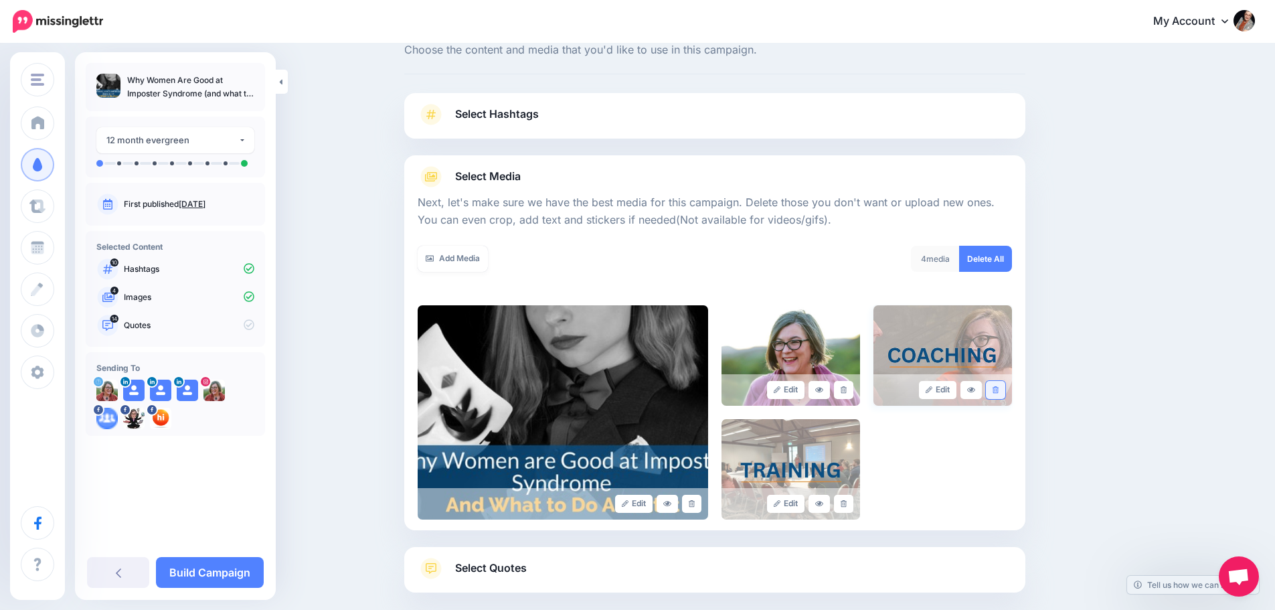
scroll to position [67, 0]
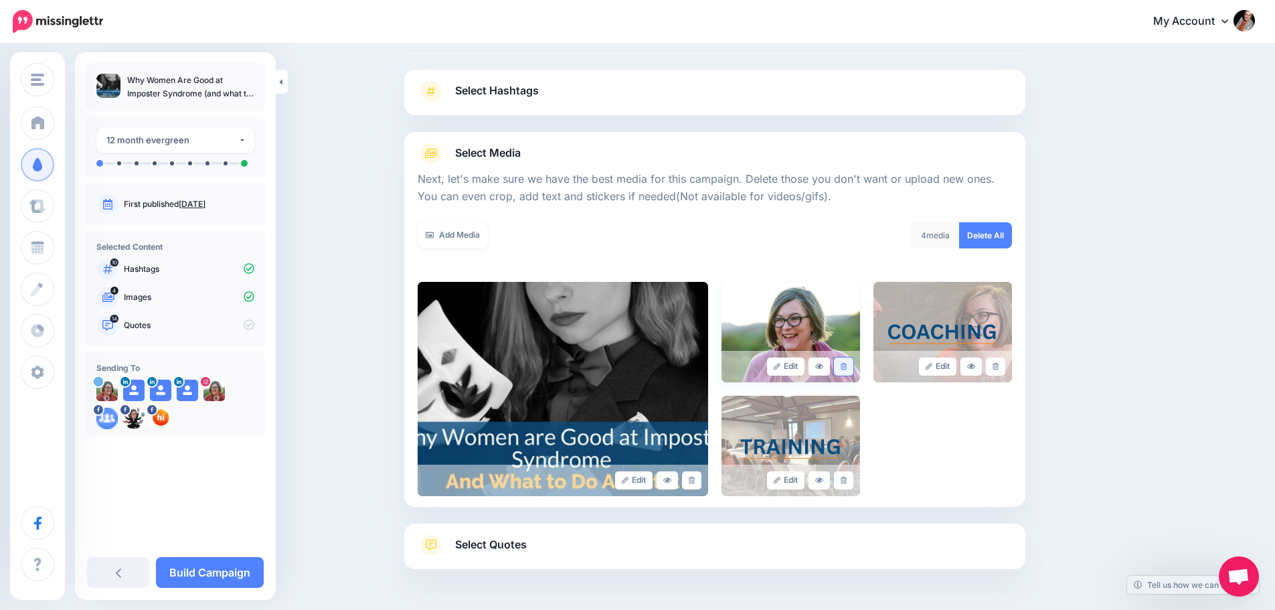
click at [847, 366] on icon at bounding box center [843, 366] width 6 height 7
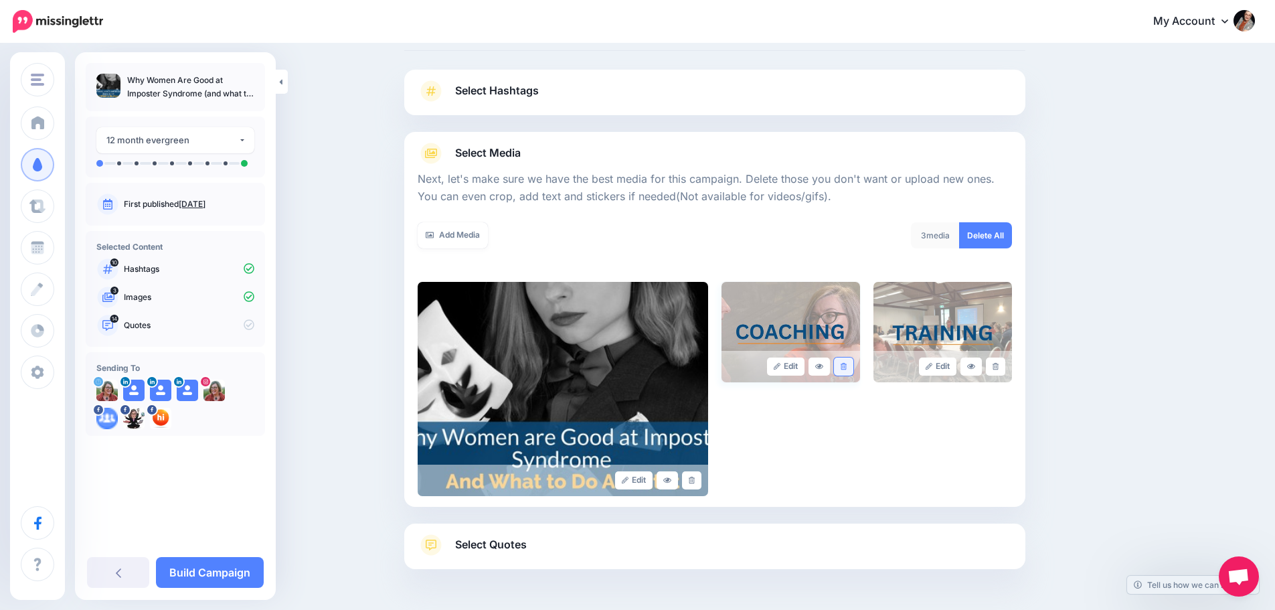
click at [853, 369] on link at bounding box center [843, 366] width 19 height 18
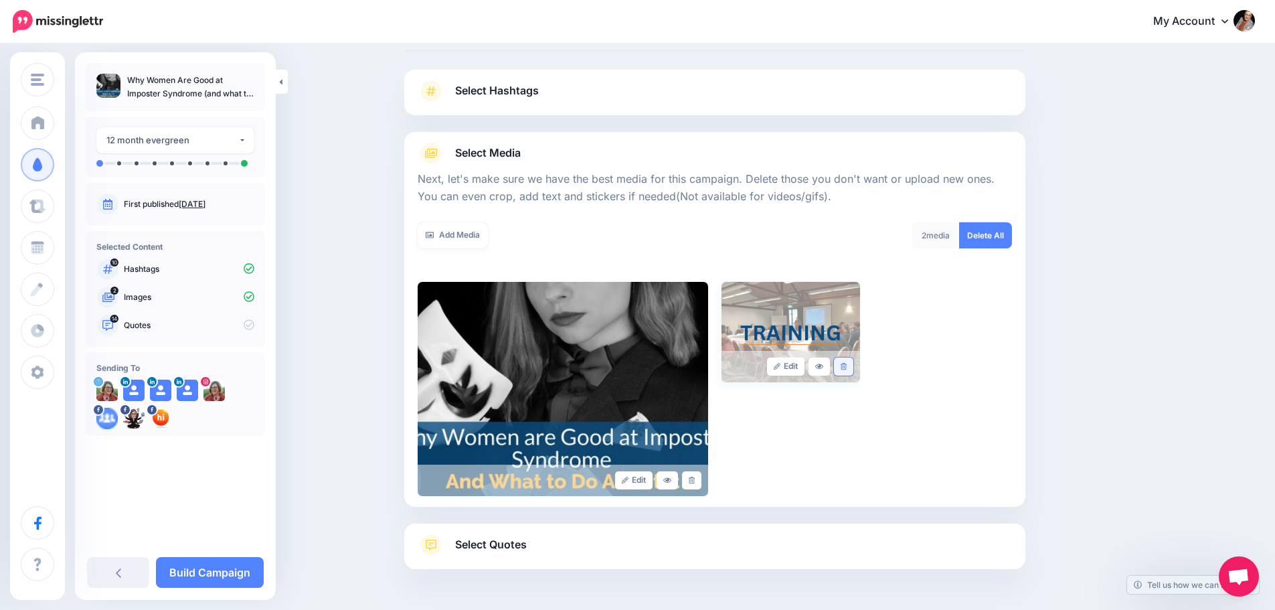
click at [849, 371] on link at bounding box center [843, 366] width 19 height 18
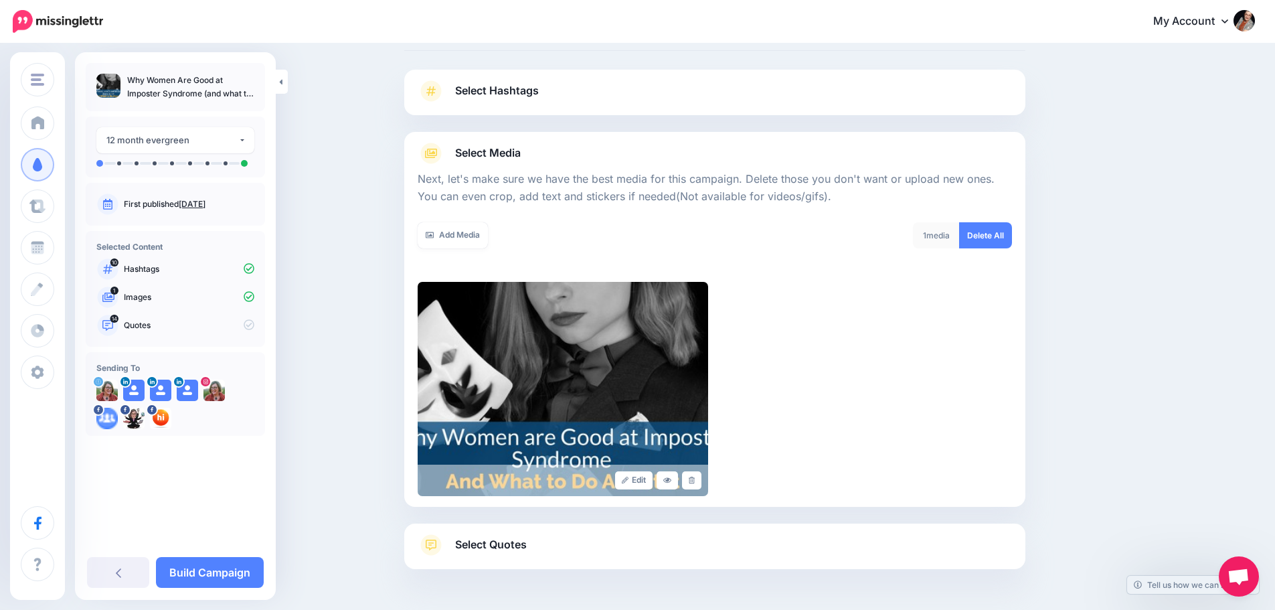
click at [501, 92] on span "Select Hashtags" at bounding box center [497, 91] width 84 height 18
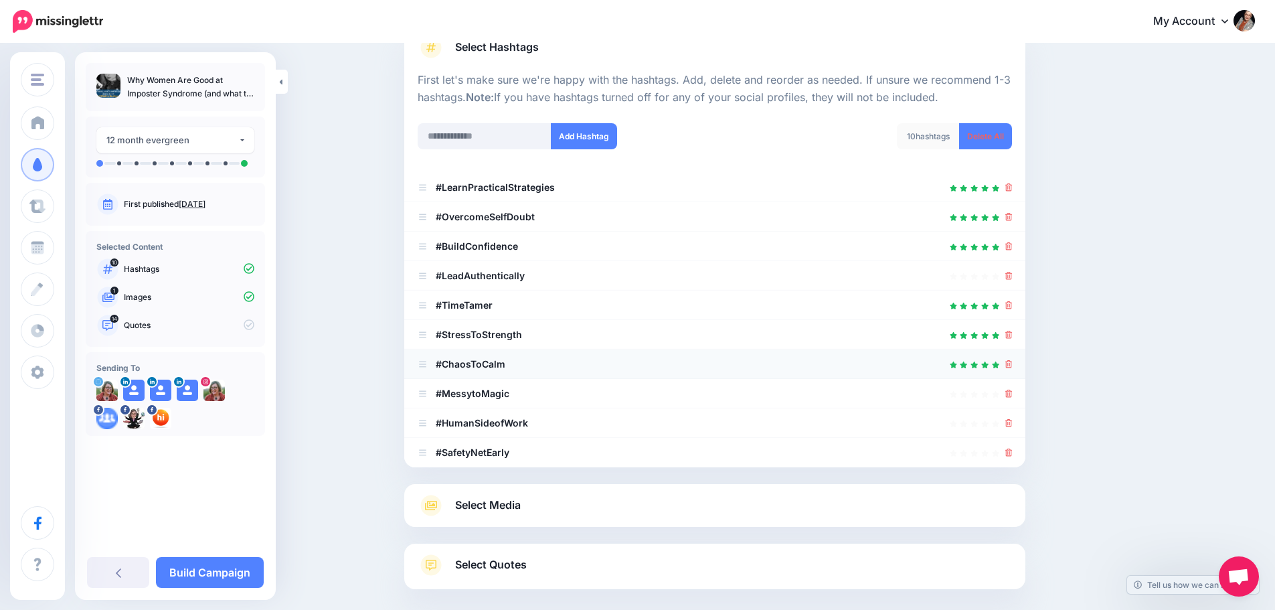
scroll to position [134, 0]
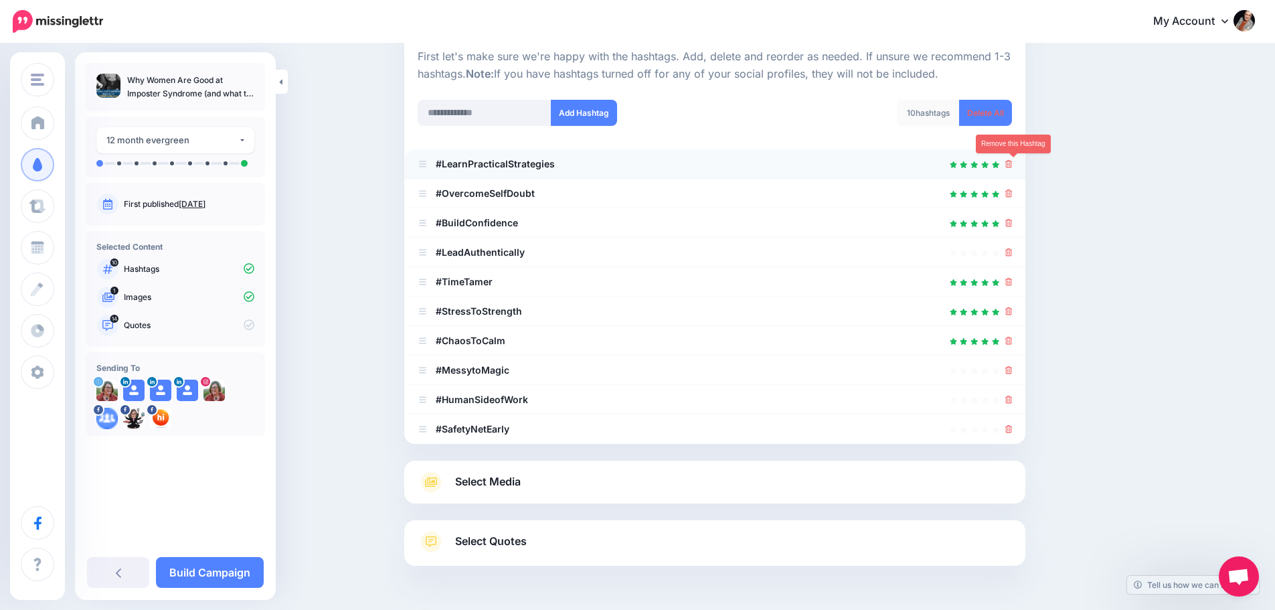
click at [1011, 163] on icon at bounding box center [1008, 164] width 7 height 8
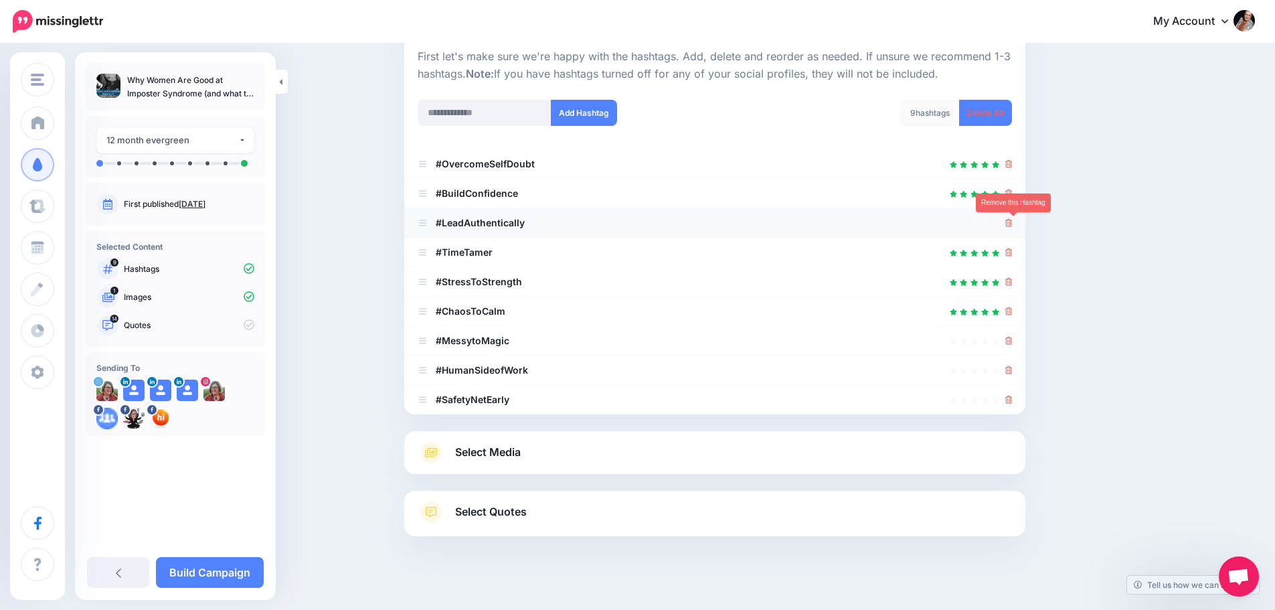
click at [1012, 222] on icon at bounding box center [1008, 223] width 7 height 8
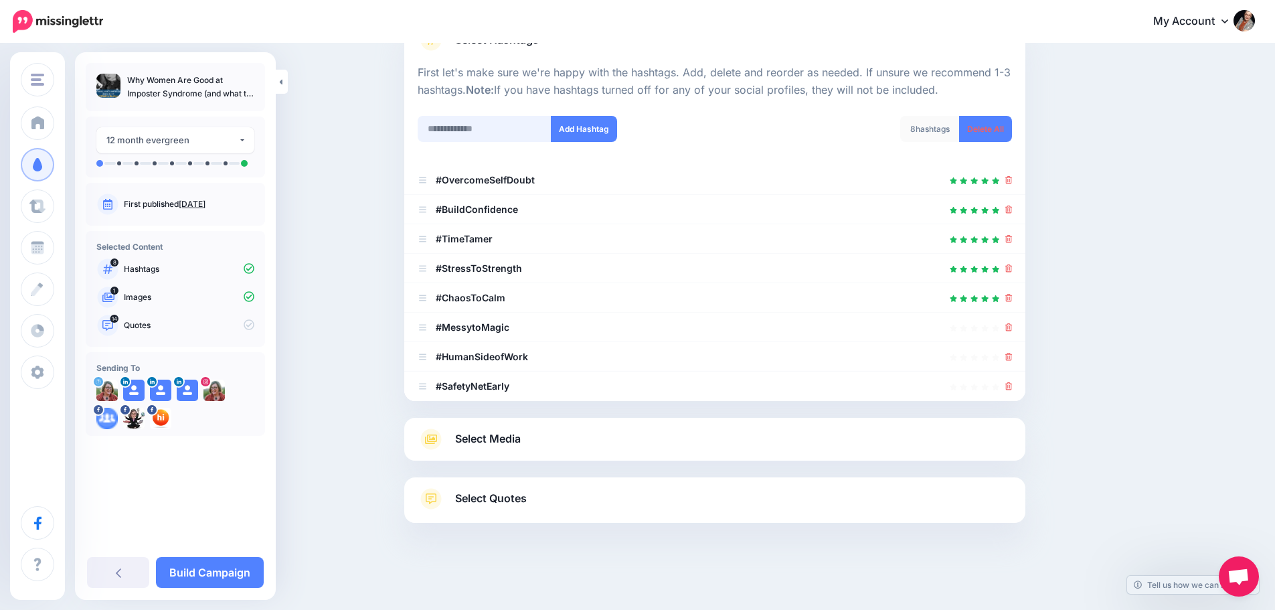
click at [487, 136] on input "text" at bounding box center [485, 129] width 134 height 26
type input "**********"
click at [585, 127] on button "Add Hashtag" at bounding box center [584, 129] width 66 height 26
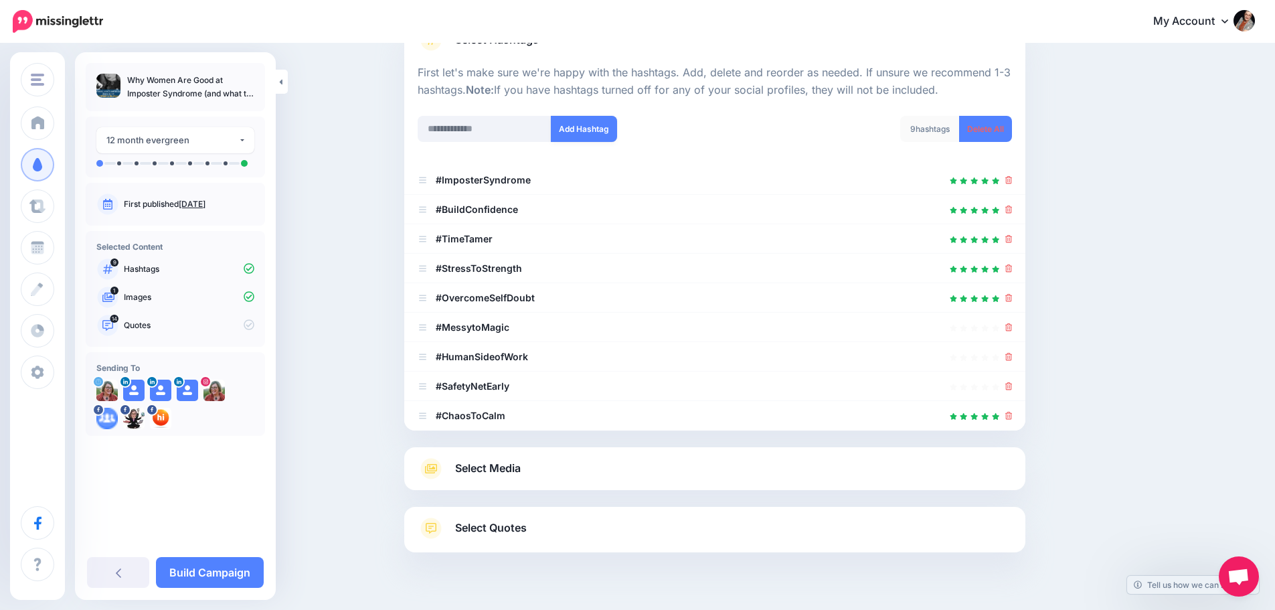
scroll to position [147, 0]
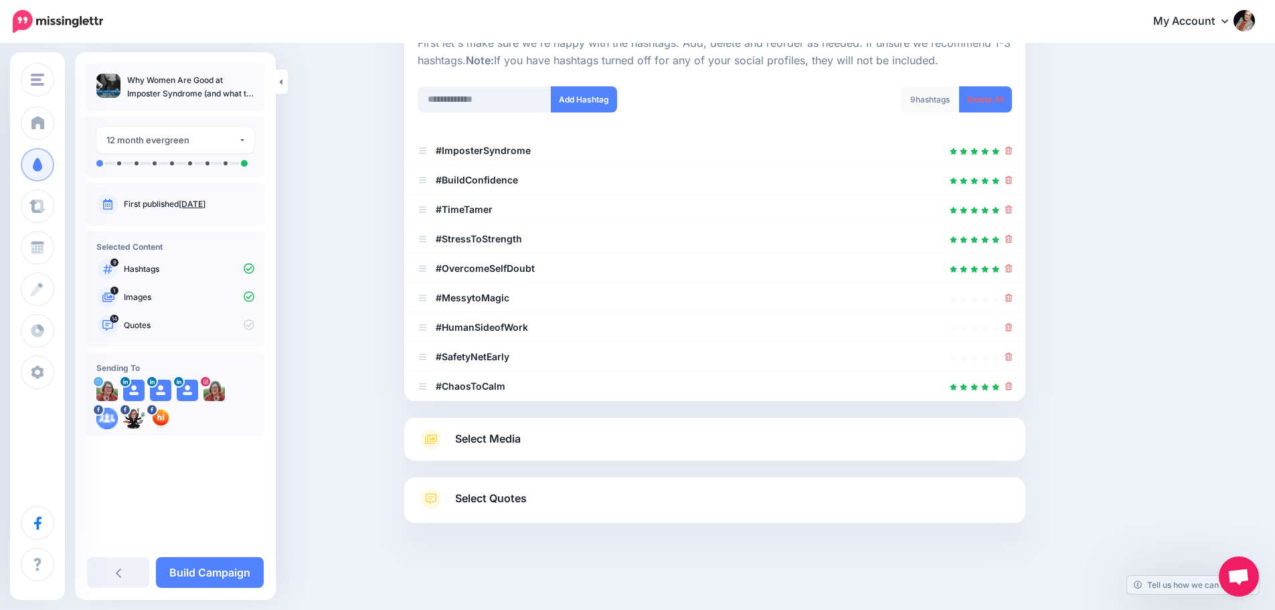
click at [500, 499] on span "Select Quotes" at bounding box center [491, 498] width 72 height 18
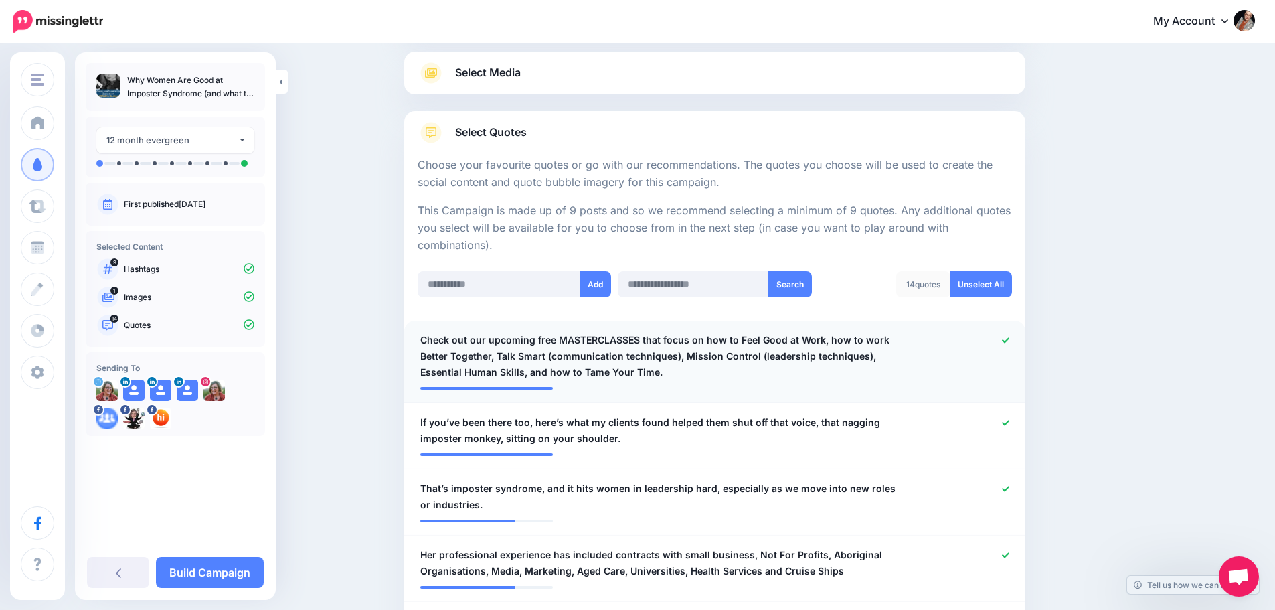
click at [1009, 338] on icon at bounding box center [1005, 340] width 7 height 7
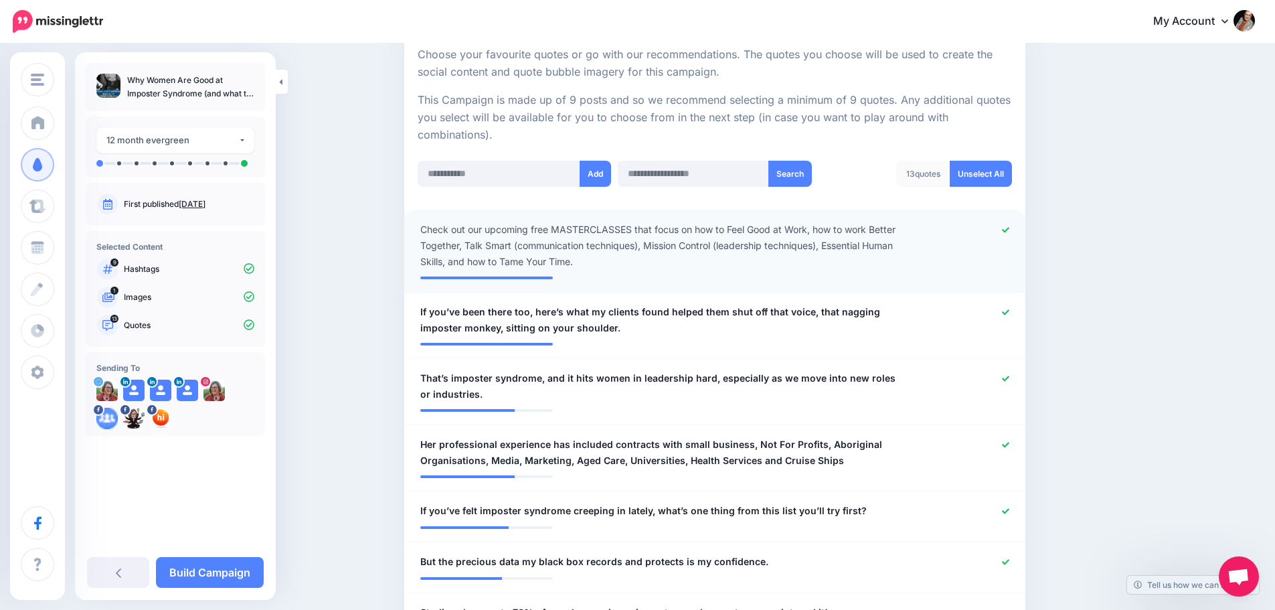
scroll to position [281, 0]
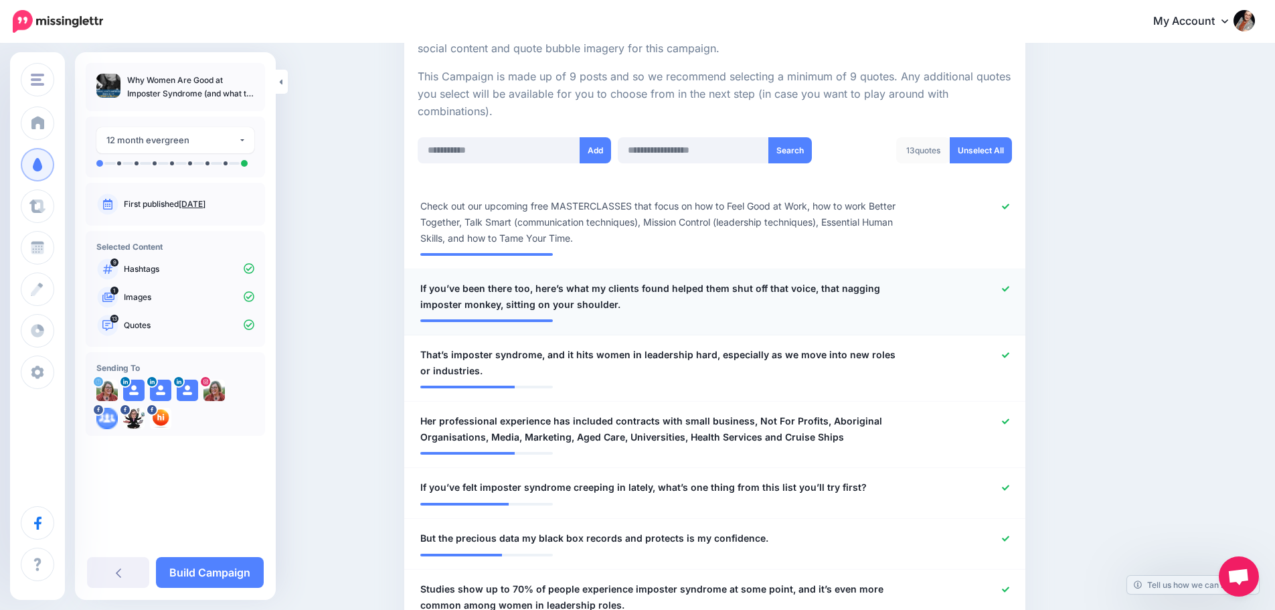
click at [1009, 287] on icon at bounding box center [1005, 288] width 7 height 7
click at [693, 366] on span "That’s imposter syndrome, and it hits women in leadership hard, especially as w…" at bounding box center [664, 363] width 488 height 32
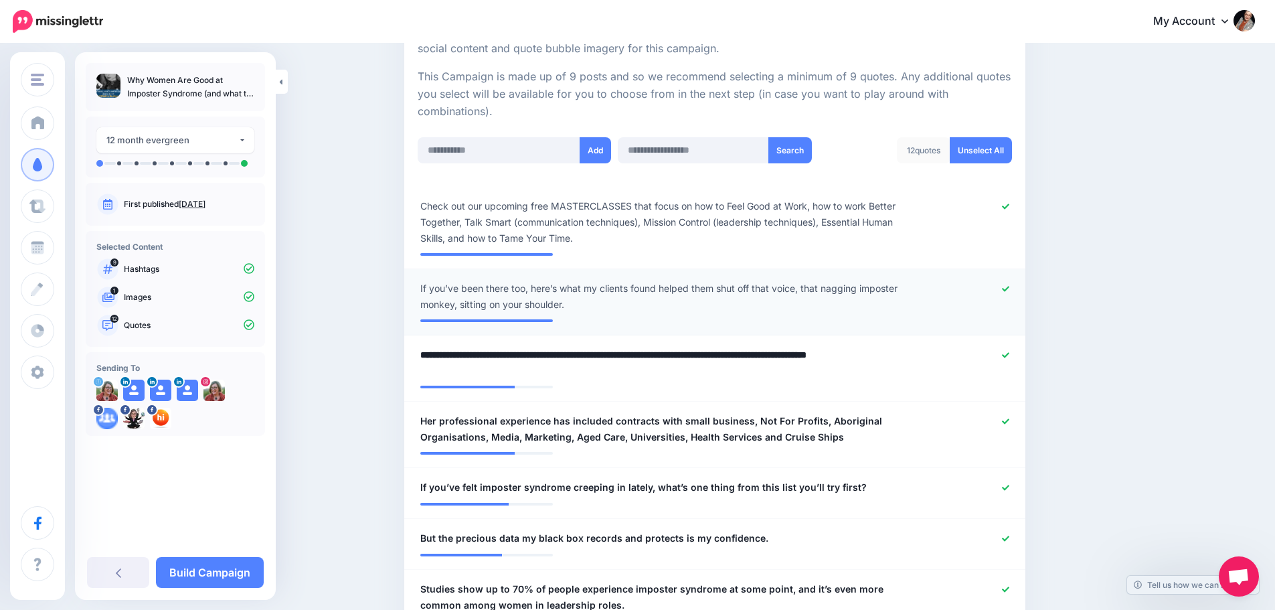
drag, startPoint x: 573, startPoint y: 356, endPoint x: 361, endPoint y: 329, distance: 213.2
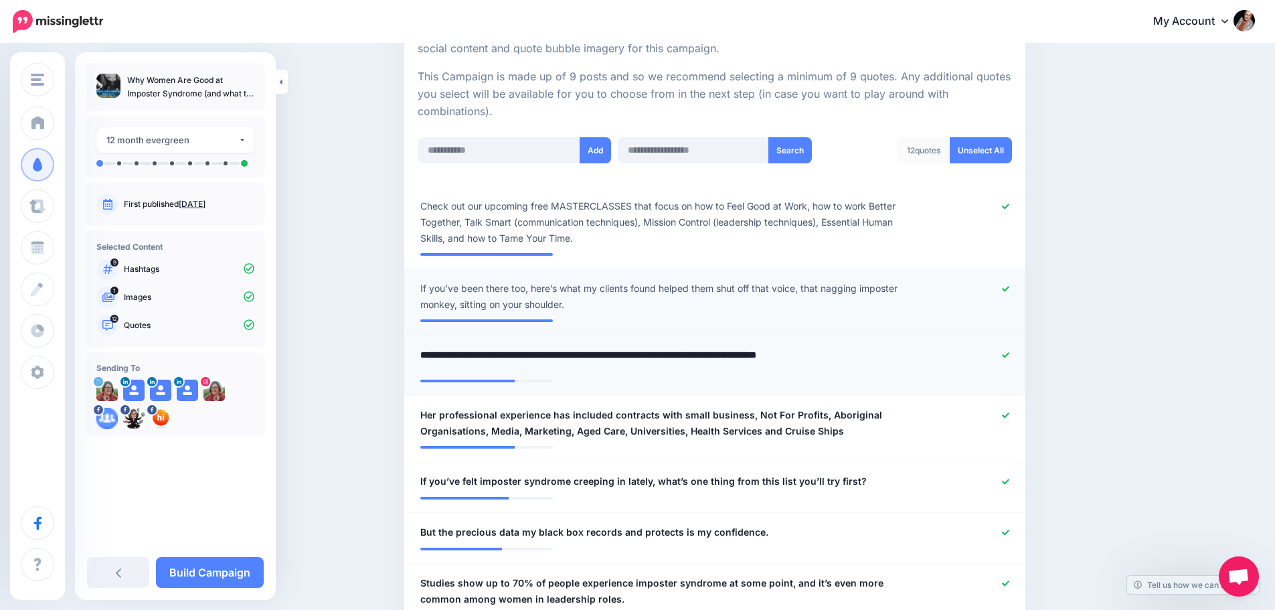
click at [720, 355] on textarea "**********" at bounding box center [664, 360] width 488 height 26
type textarea "**********"
click at [1007, 416] on div at bounding box center [969, 423] width 102 height 32
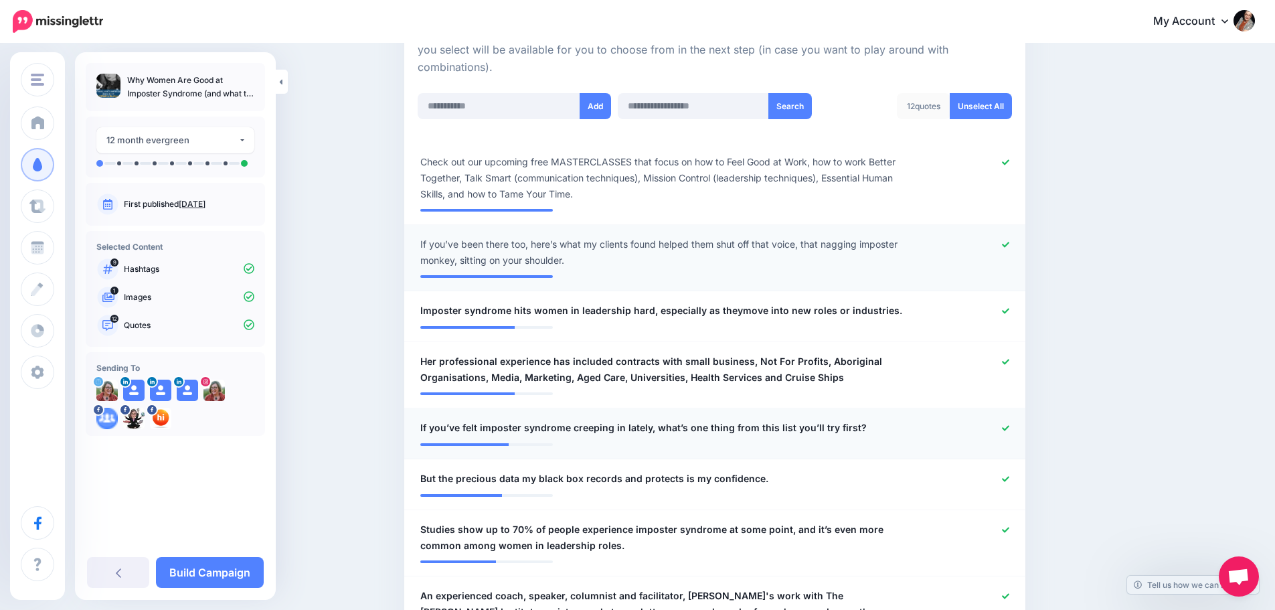
scroll to position [348, 0]
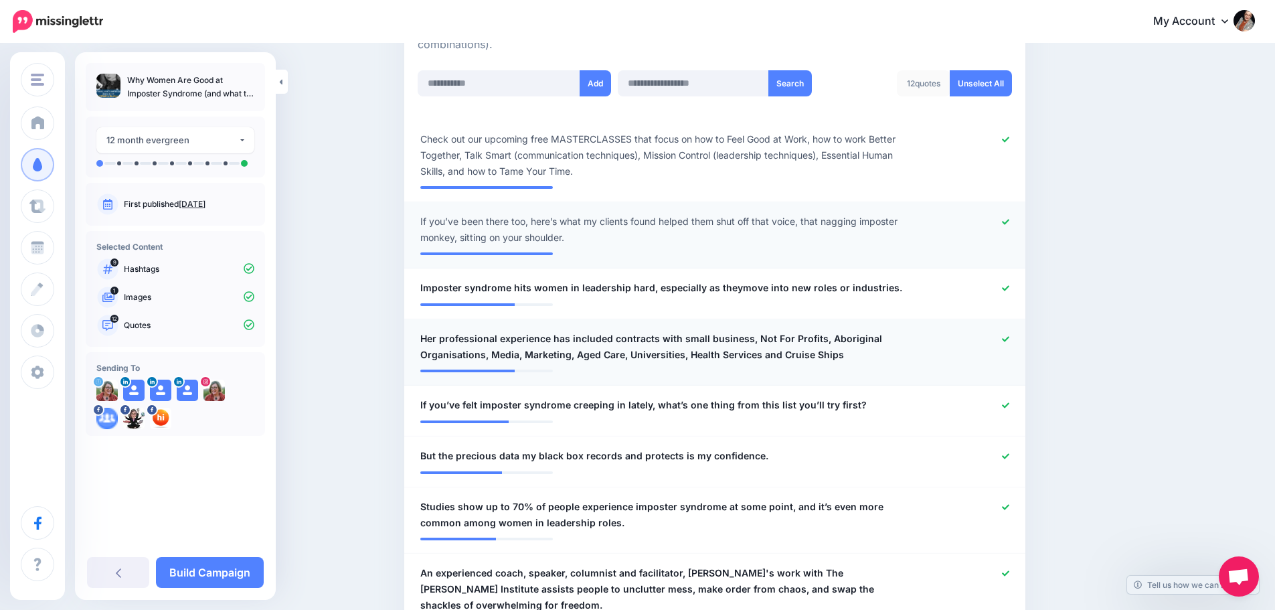
click at [1009, 340] on icon at bounding box center [1005, 338] width 7 height 5
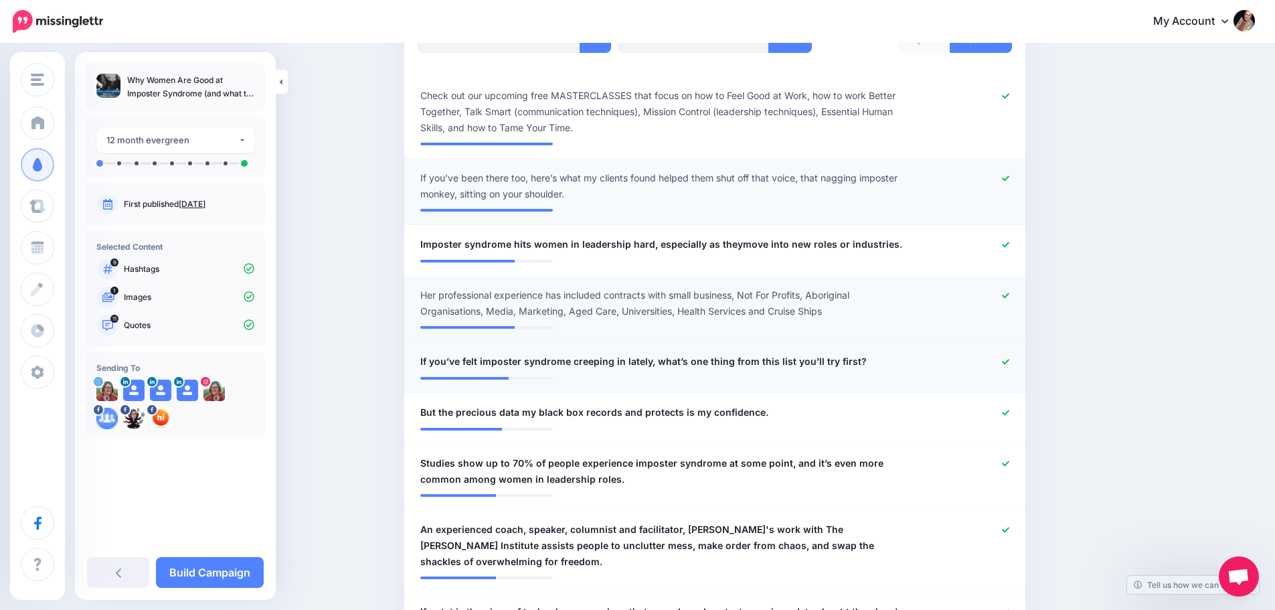
scroll to position [415, 0]
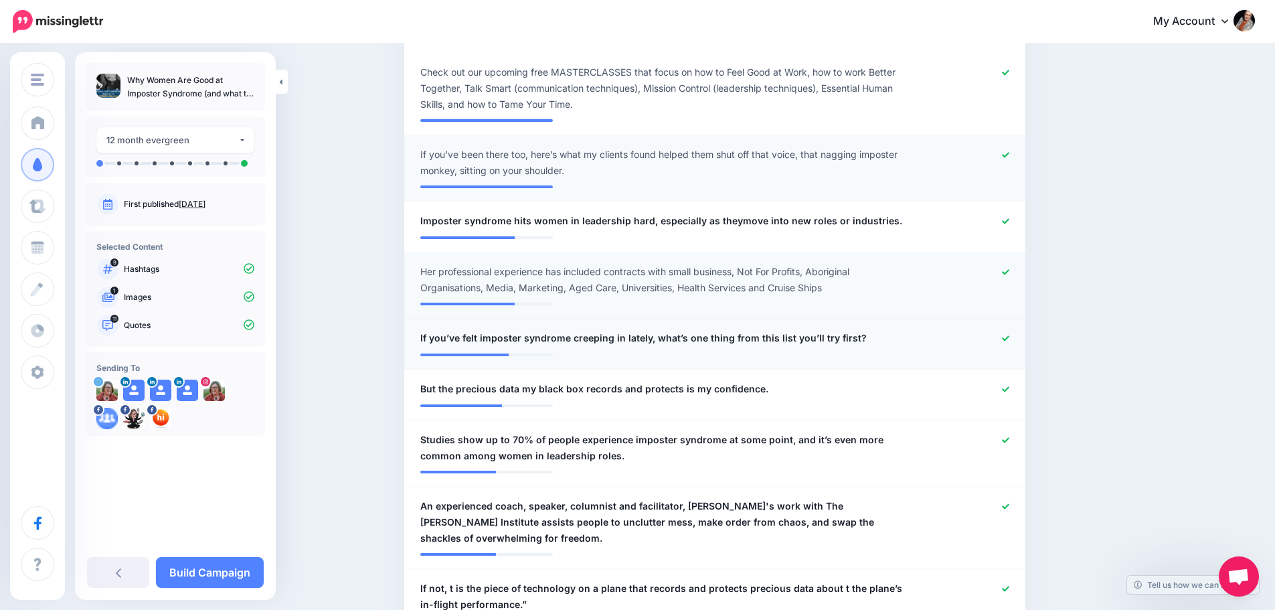
click at [1009, 338] on icon at bounding box center [1005, 338] width 7 height 7
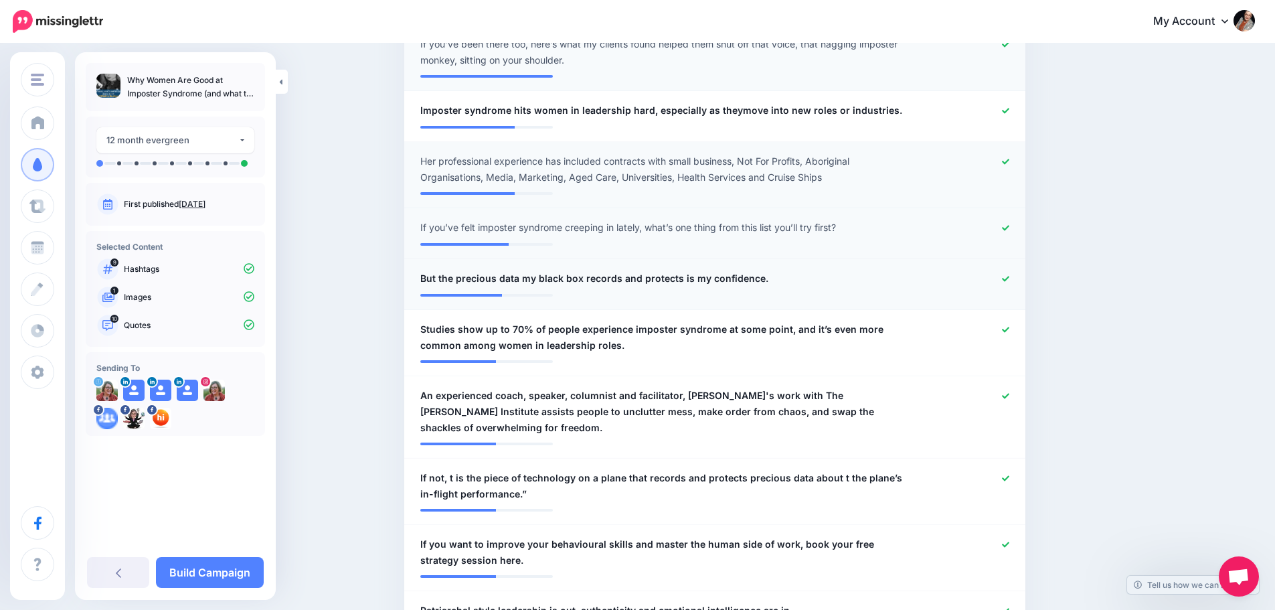
scroll to position [549, 0]
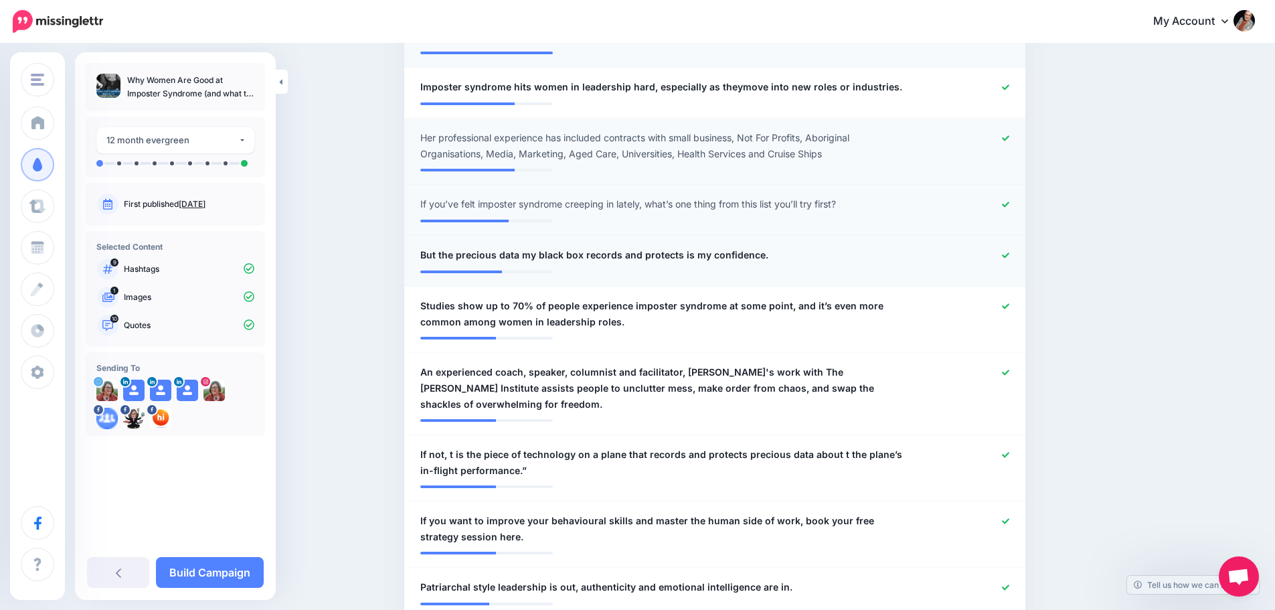
click at [1006, 258] on icon at bounding box center [1005, 255] width 7 height 7
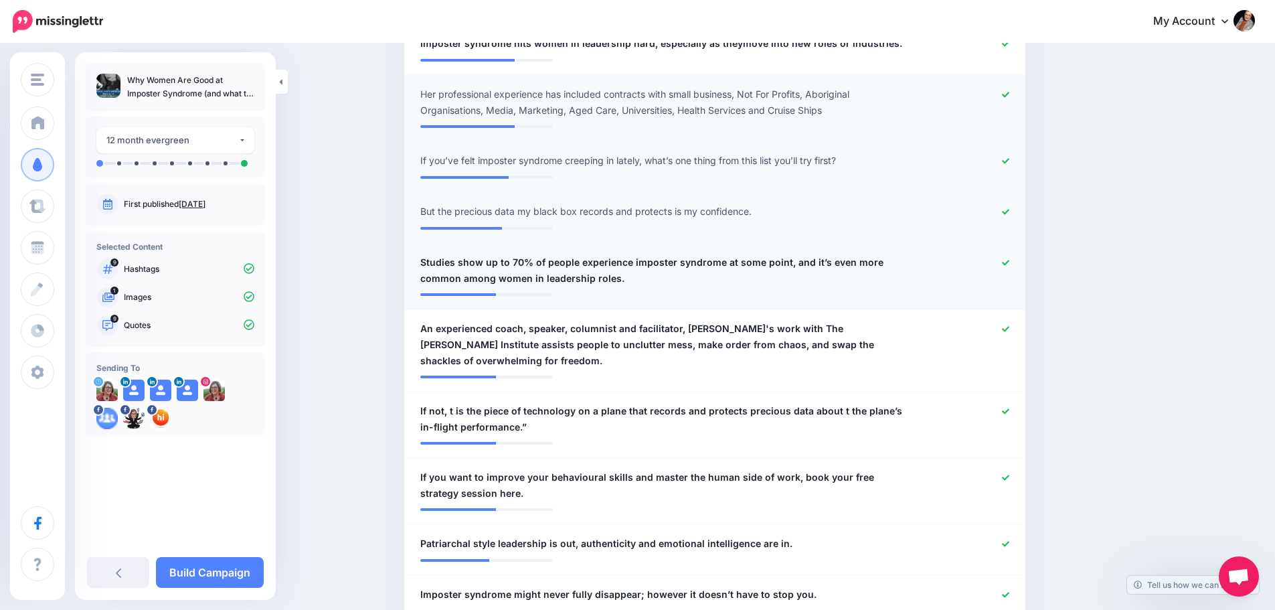
scroll to position [616, 0]
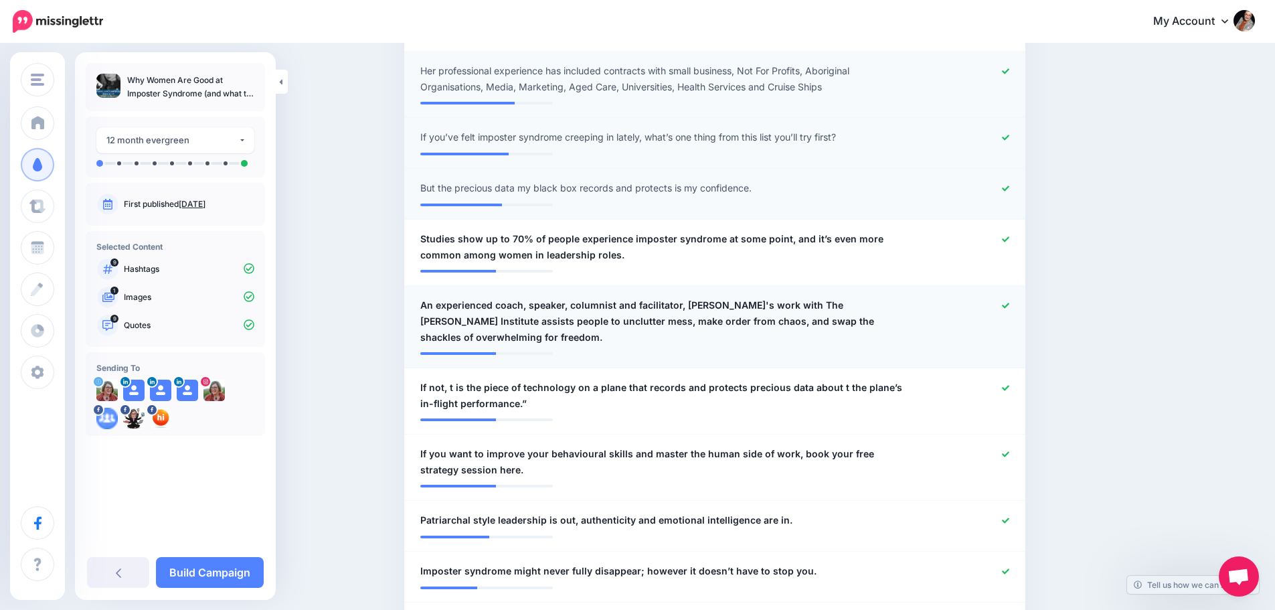
click at [1009, 307] on icon at bounding box center [1005, 304] width 7 height 5
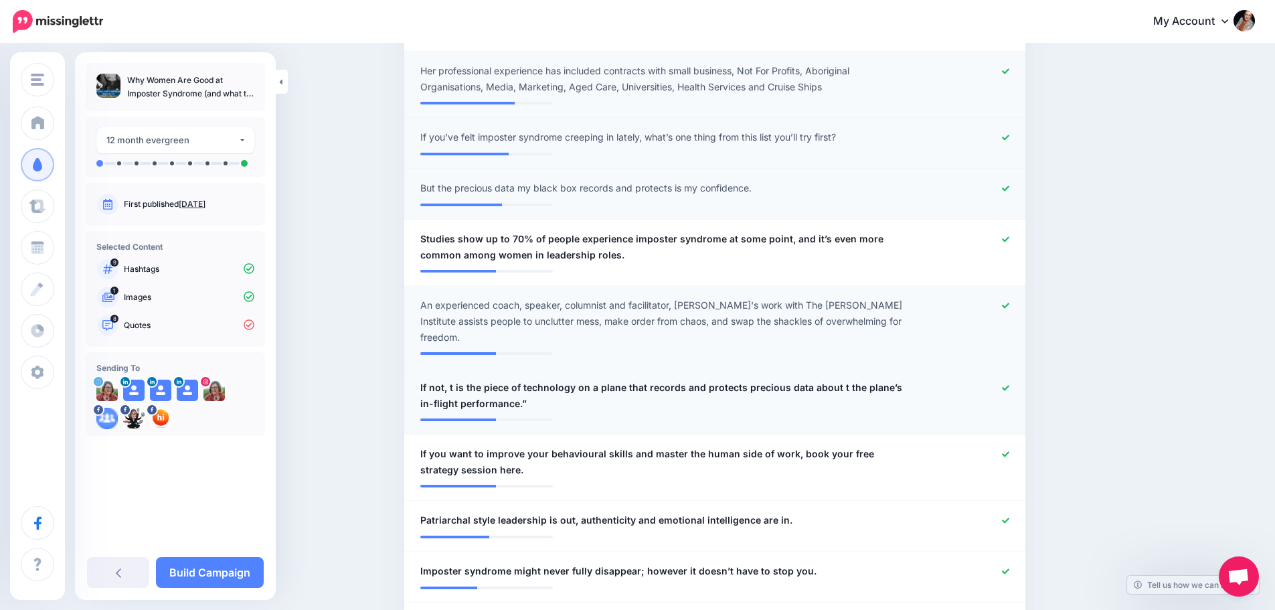
click at [1008, 384] on icon at bounding box center [1005, 387] width 7 height 7
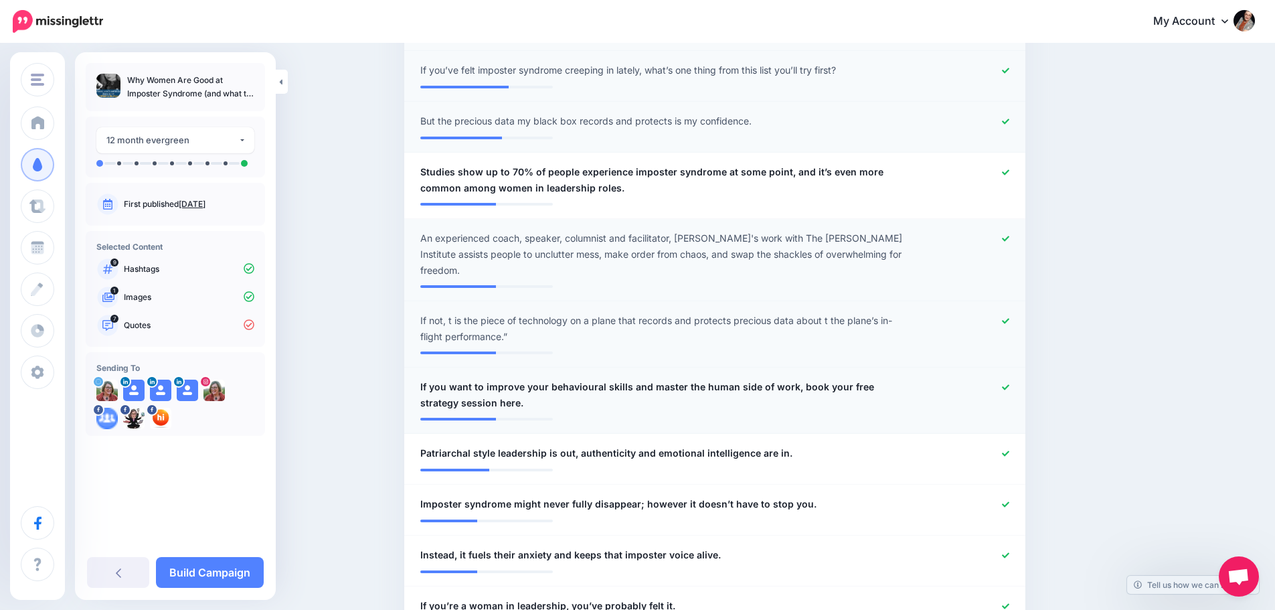
scroll to position [749, 0]
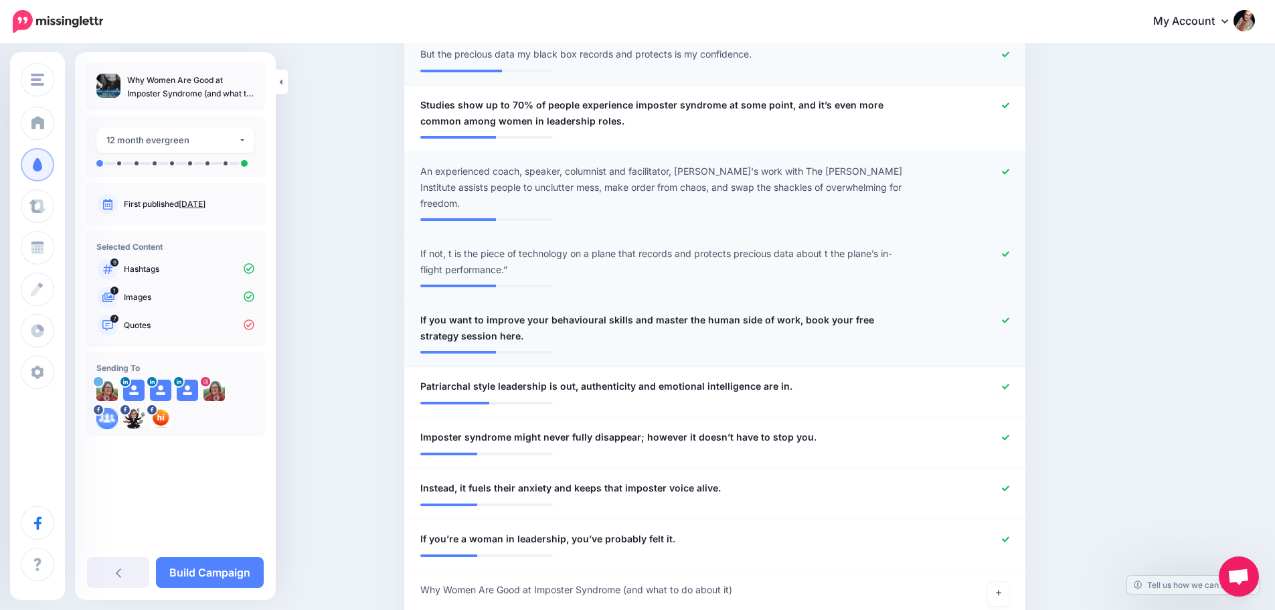
click at [1006, 317] on icon at bounding box center [1005, 320] width 7 height 7
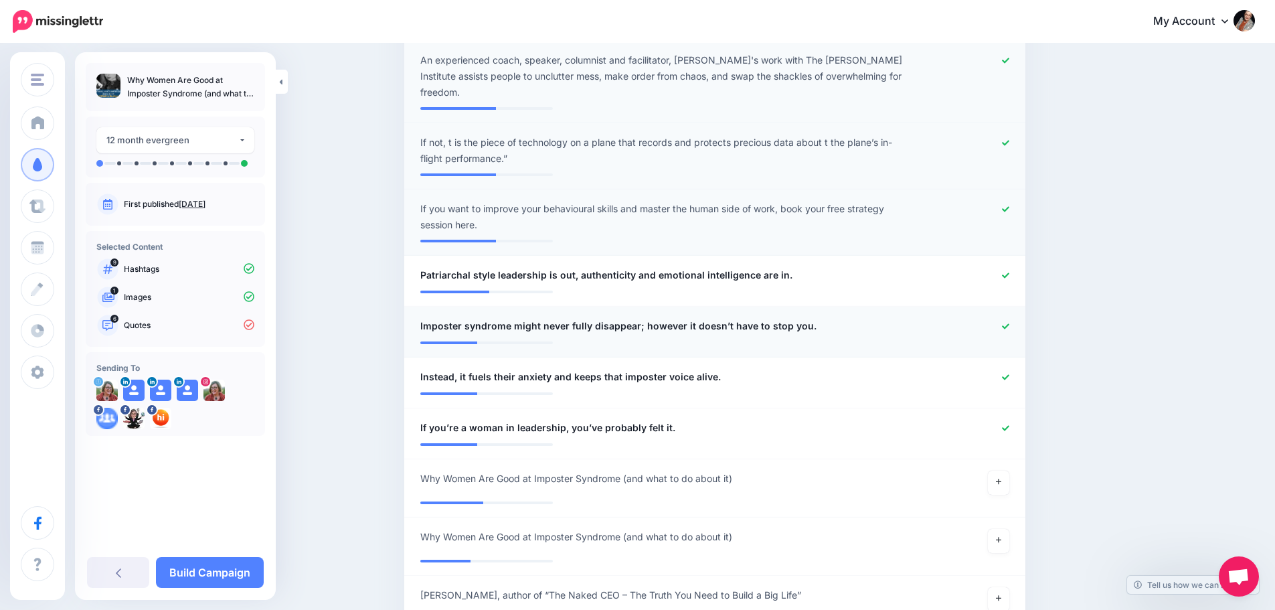
scroll to position [883, 0]
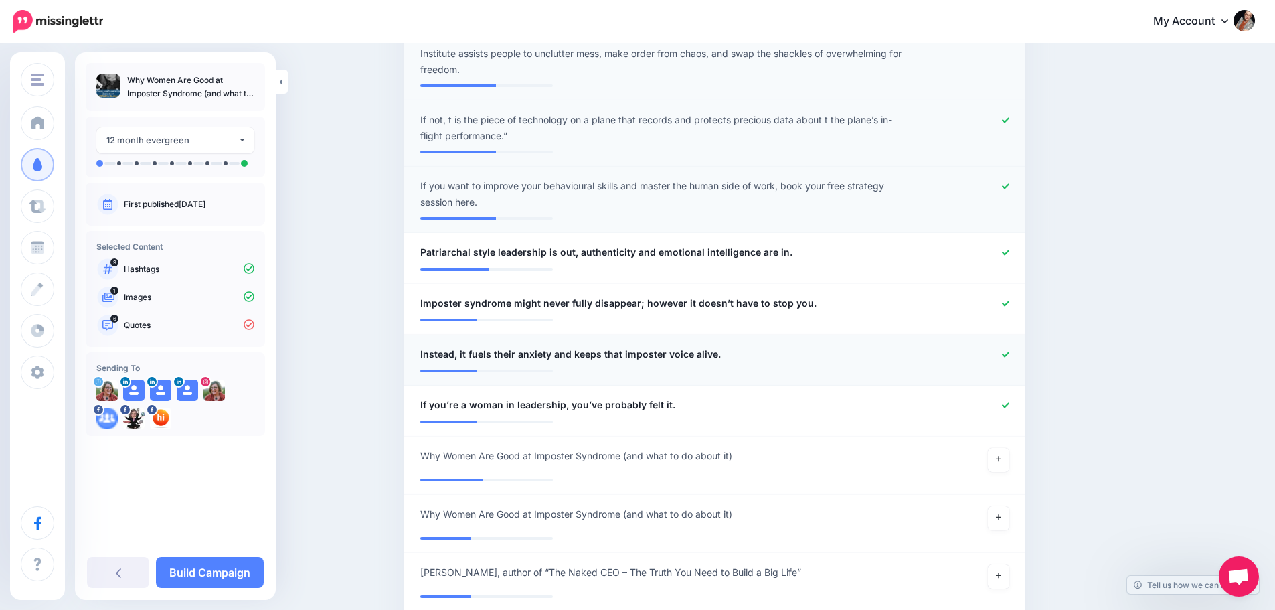
click at [1007, 351] on icon at bounding box center [1005, 353] width 7 height 5
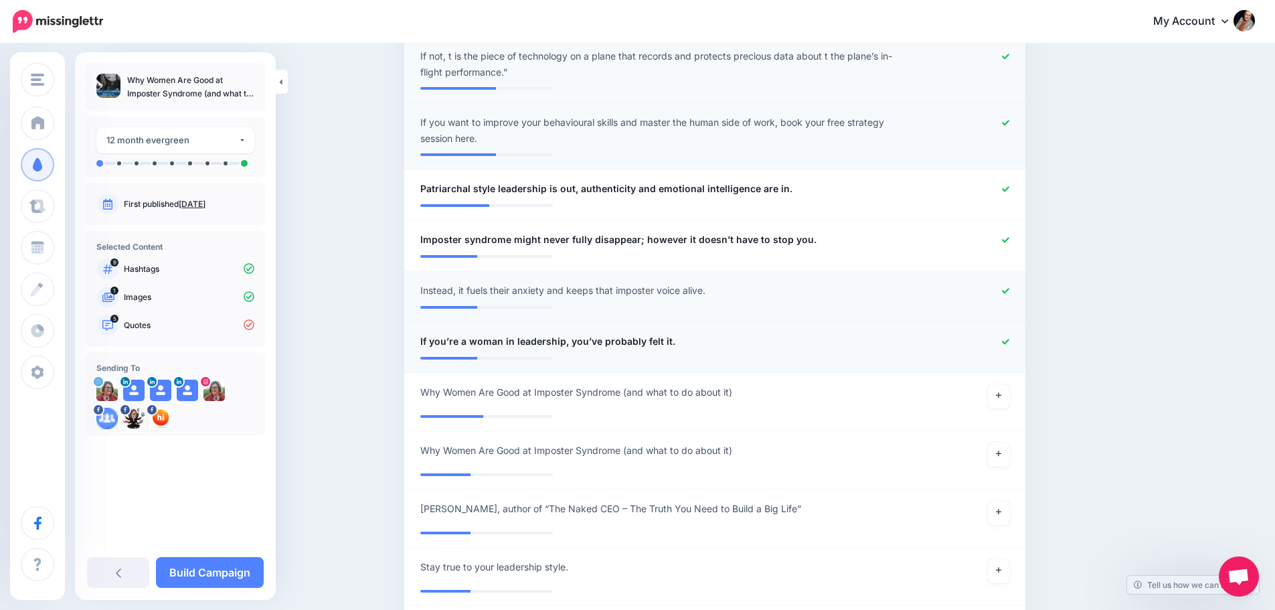
scroll to position [950, 0]
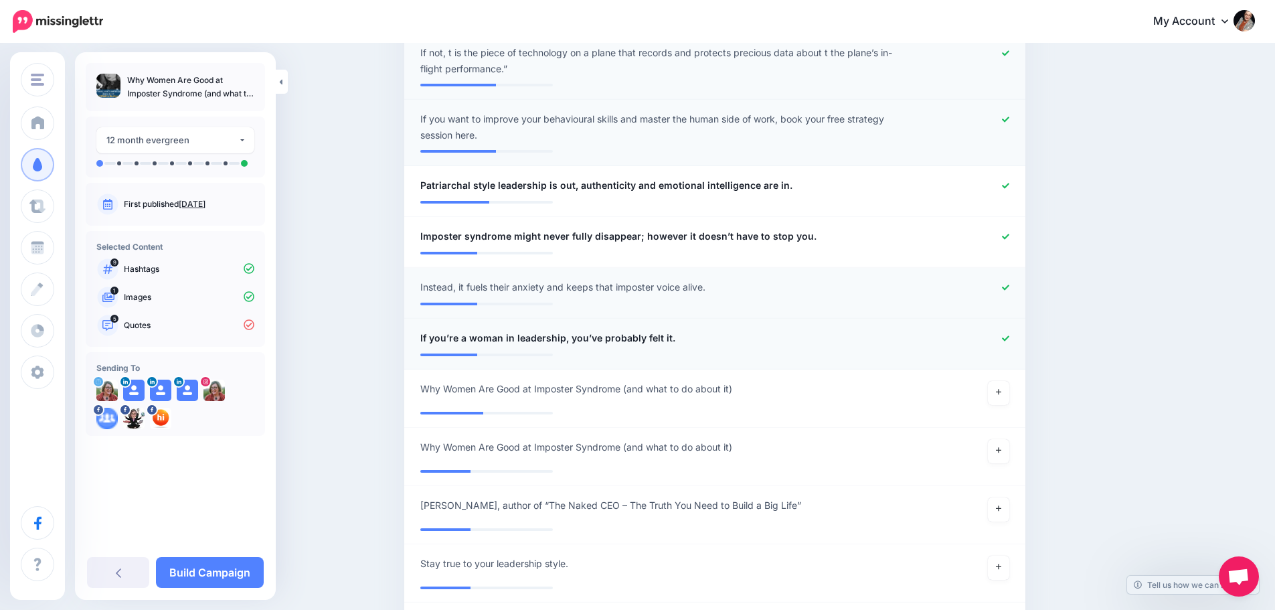
click at [690, 330] on div "**********" at bounding box center [664, 338] width 508 height 17
click at [671, 330] on span "If you’re a woman in leadership, you’ve probably felt it." at bounding box center [547, 338] width 255 height 16
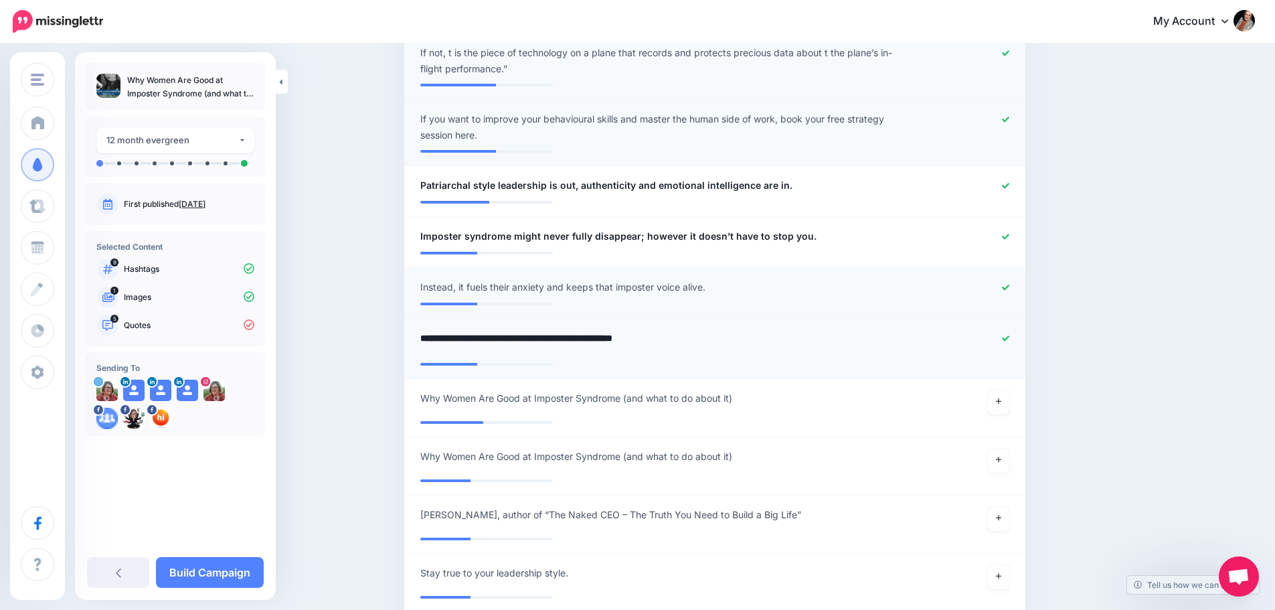
click at [699, 330] on textarea "**********" at bounding box center [664, 343] width 488 height 26
type textarea "**********"
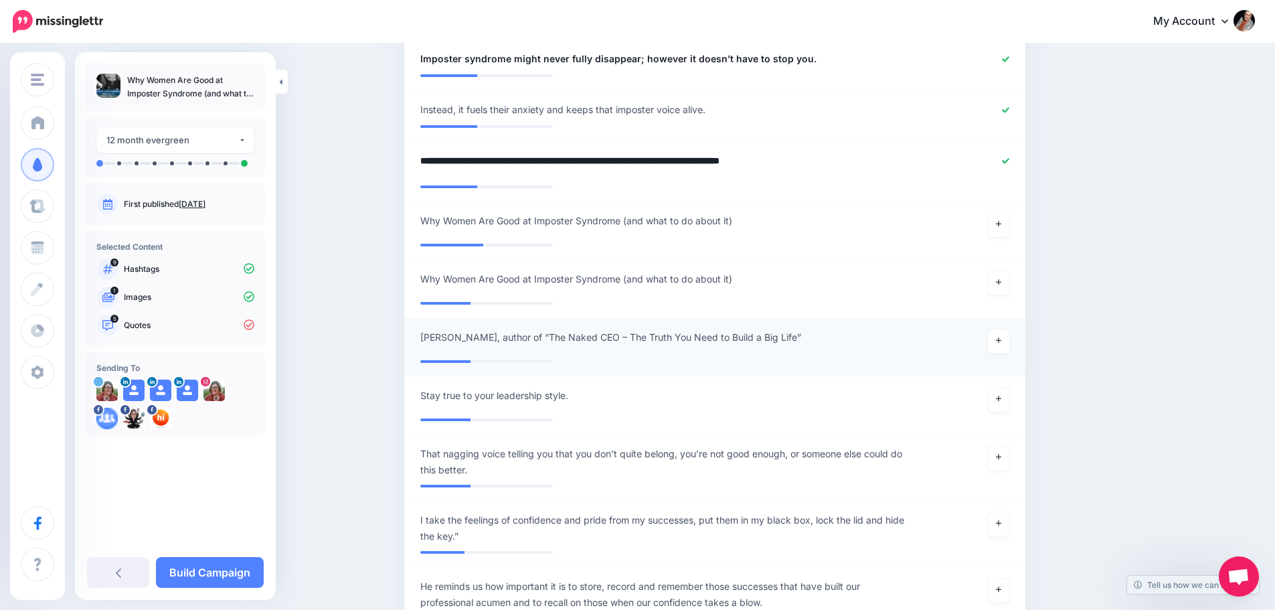
scroll to position [1151, 0]
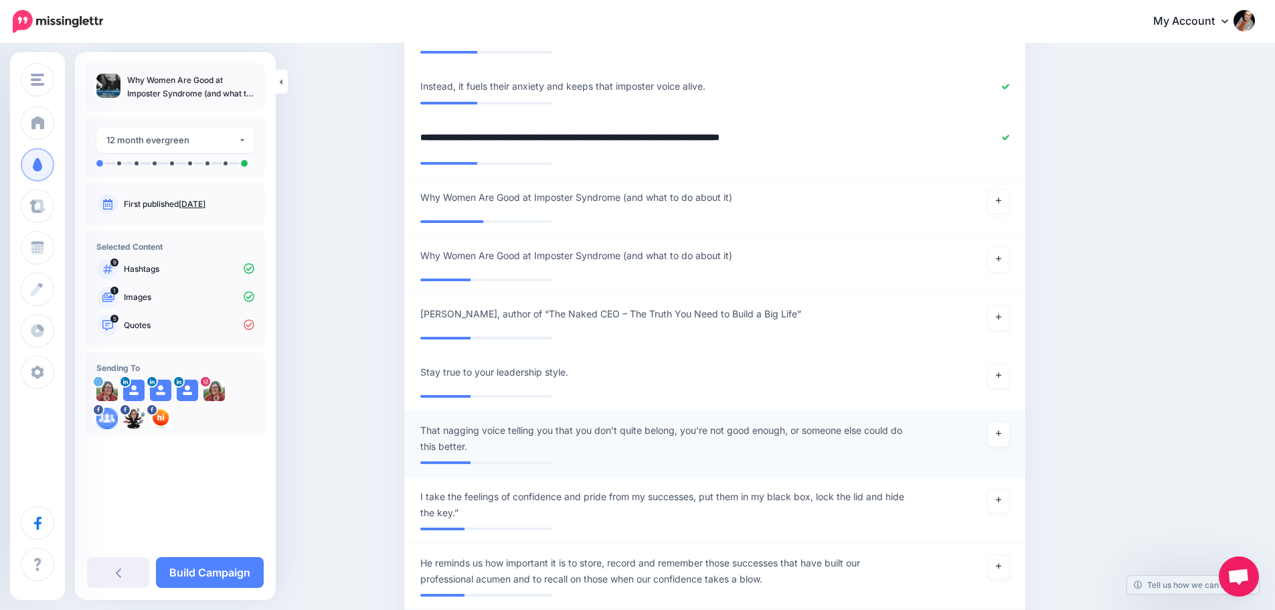
click at [581, 422] on span "That nagging voice telling you that you don’t quite belong, you’re not good eno…" at bounding box center [664, 438] width 488 height 32
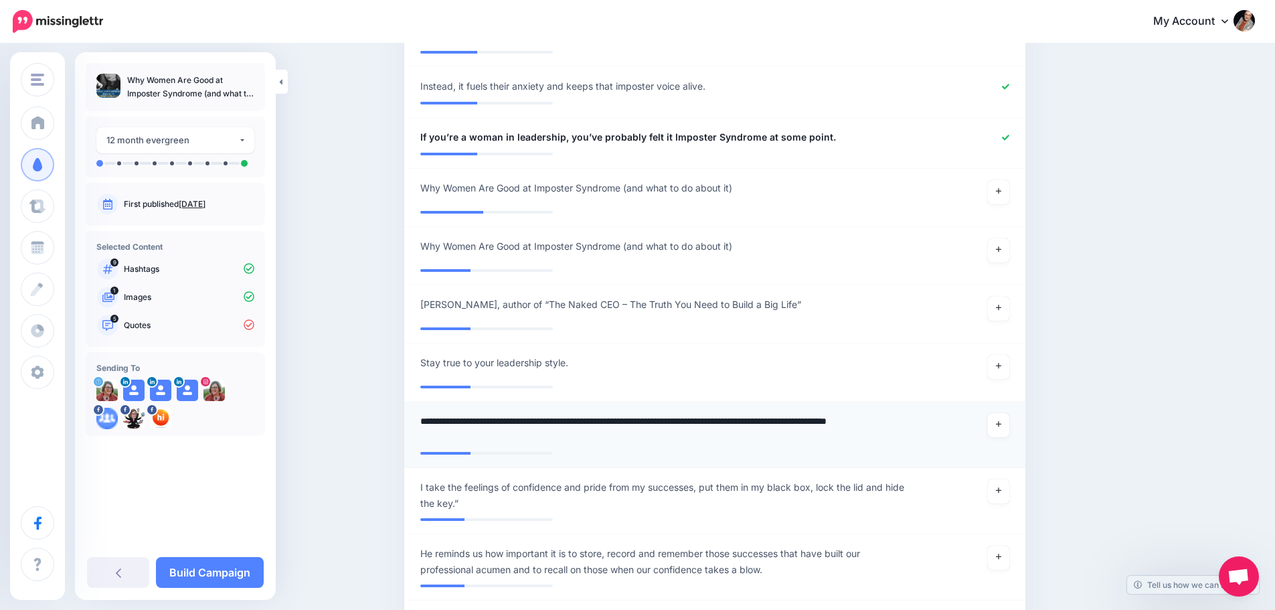
drag, startPoint x: 493, startPoint y: 422, endPoint x: 505, endPoint y: 414, distance: 14.9
click at [493, 419] on textarea "**********" at bounding box center [664, 429] width 488 height 32
type textarea "**********"
click at [616, 486] on span "I take the feelings of confidence and pride from my successes, put them in my b…" at bounding box center [664, 495] width 488 height 32
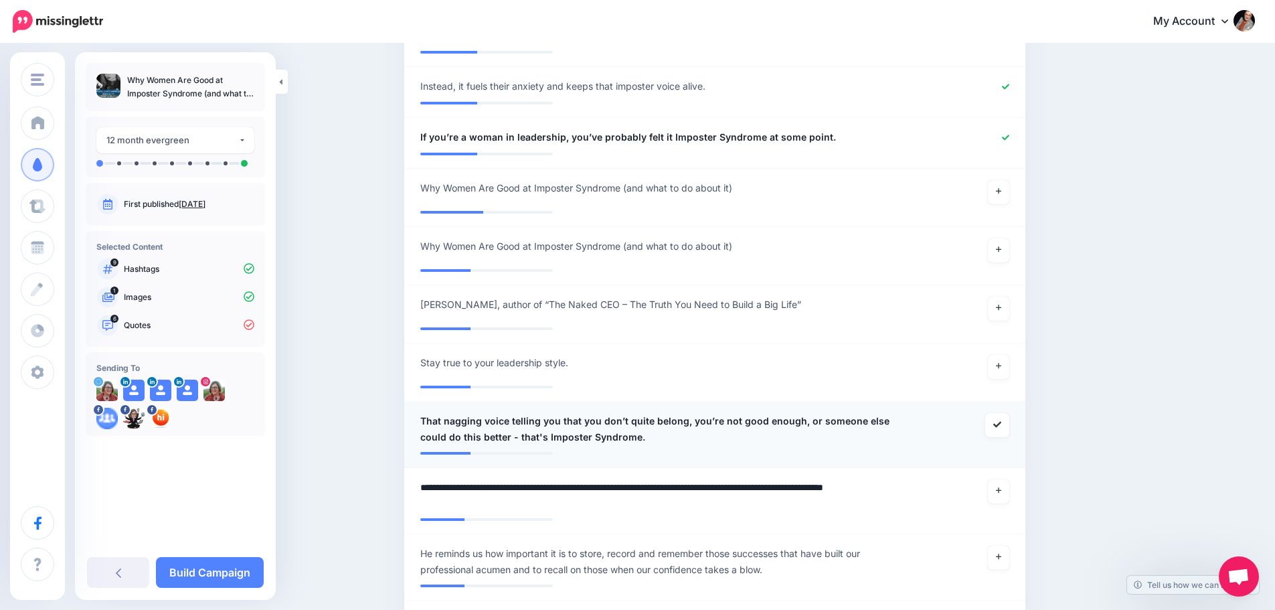
type textarea "**********"
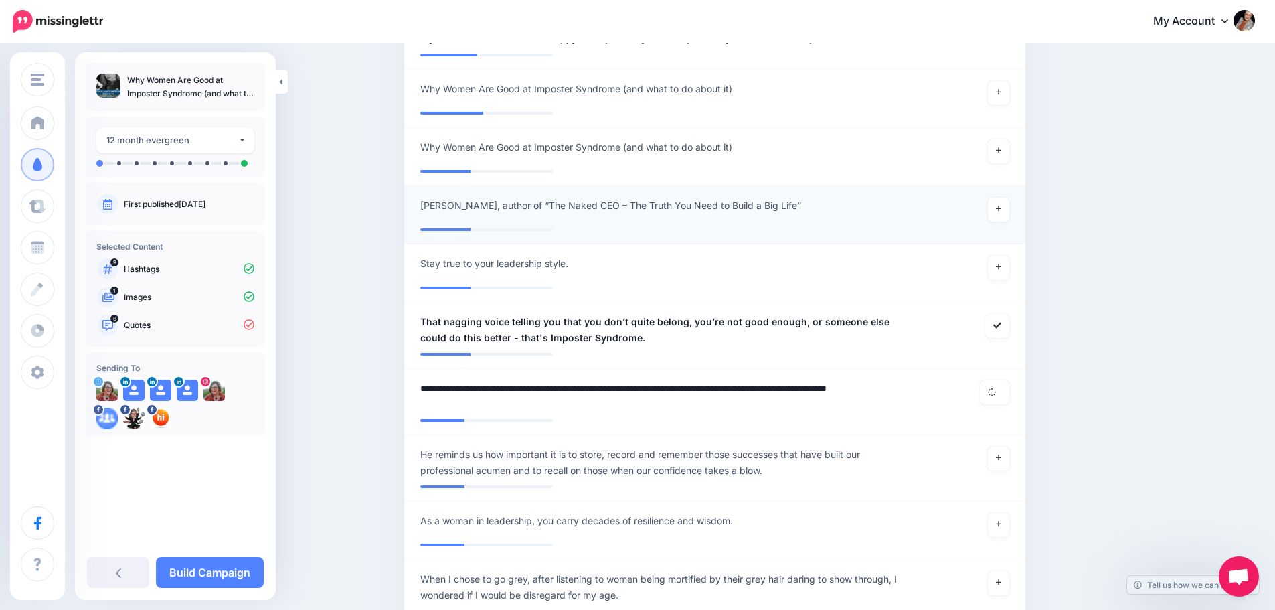
scroll to position [1285, 0]
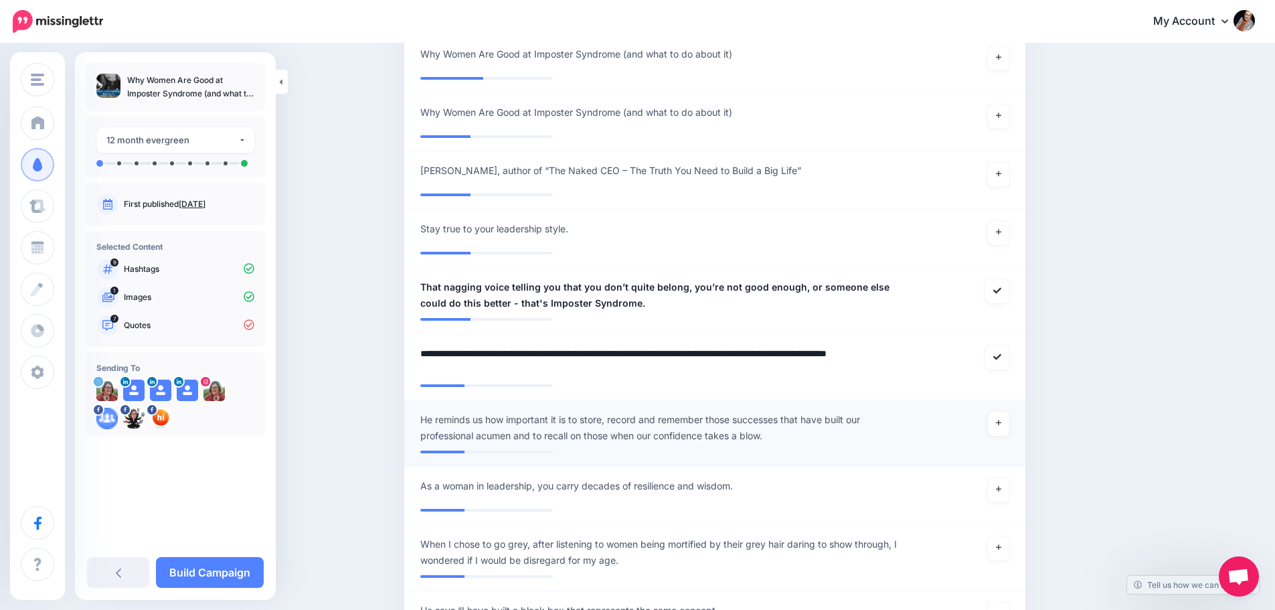
click at [542, 412] on span "He reminds us how important it is to store, record and remember those successes…" at bounding box center [664, 428] width 488 height 32
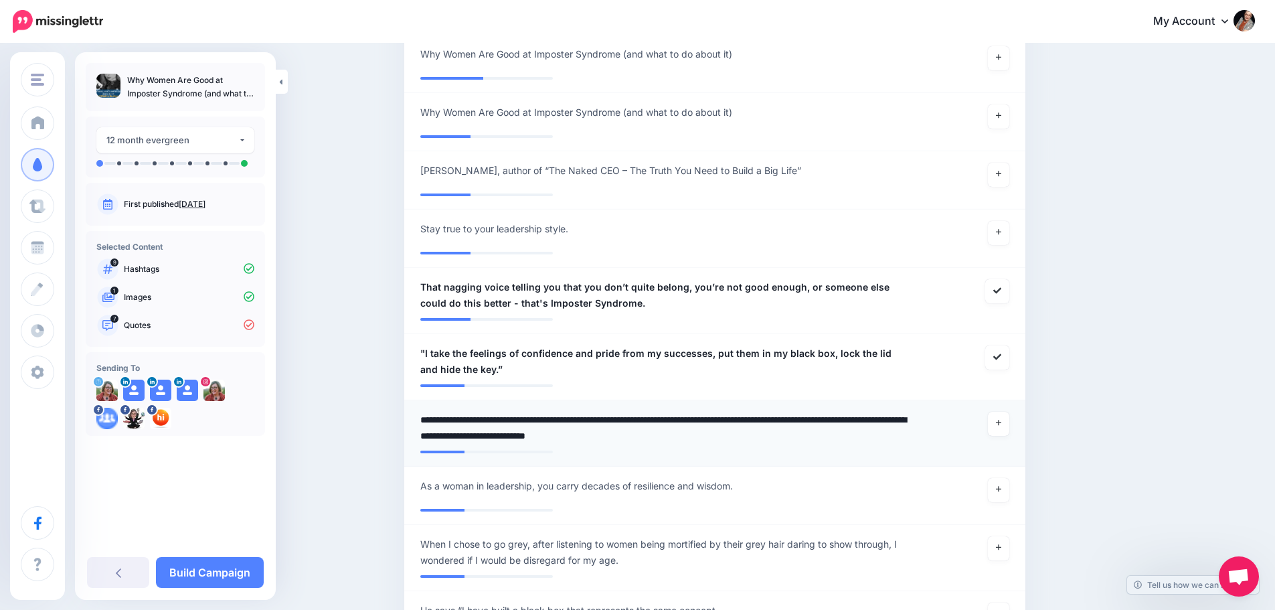
click at [553, 412] on textarea "**********" at bounding box center [664, 428] width 488 height 32
drag, startPoint x: 585, startPoint y: 404, endPoint x: 392, endPoint y: 381, distance: 194.1
click at [397, 390] on div "Content and media Choose the content and media that you'd like to use in this c…" at bounding box center [637, 608] width 1275 height 3697
type textarea "**********"
click at [1000, 419] on icon at bounding box center [997, 423] width 8 height 8
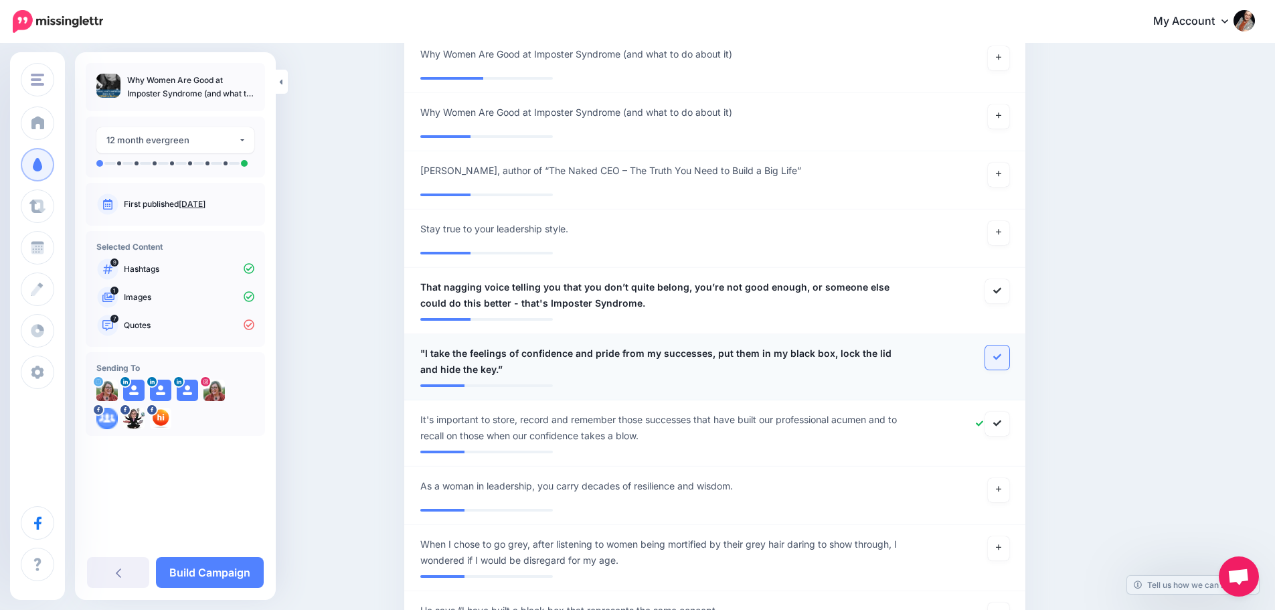
click at [997, 347] on link at bounding box center [997, 357] width 24 height 24
click at [999, 353] on icon at bounding box center [997, 357] width 8 height 8
click at [1000, 419] on icon at bounding box center [997, 423] width 8 height 8
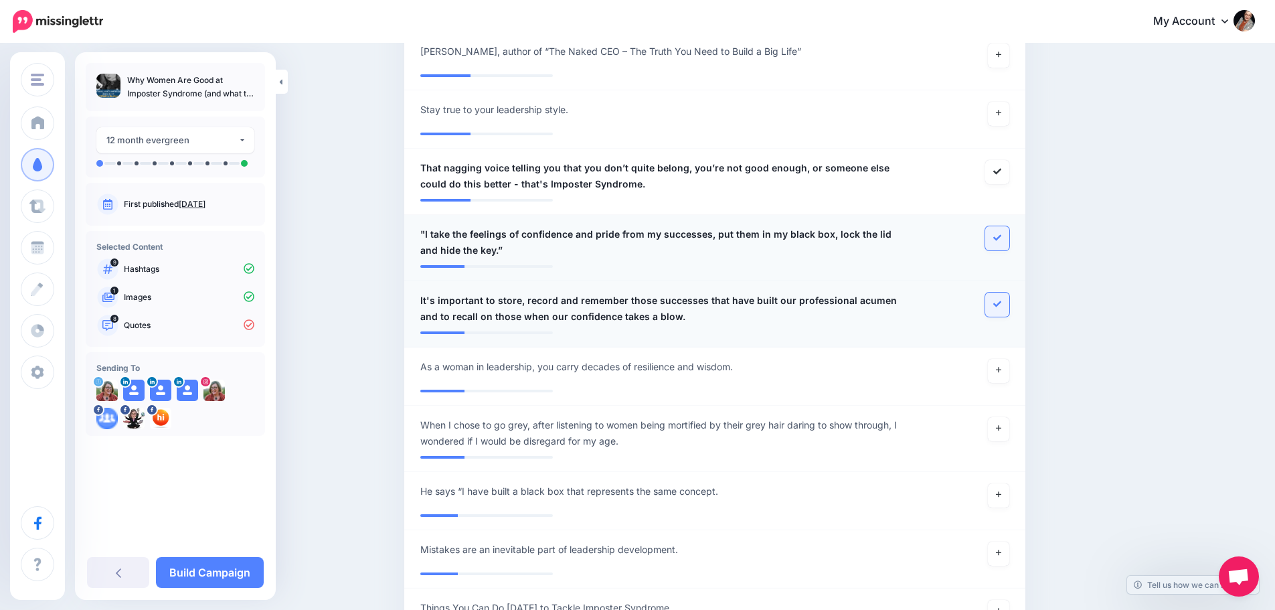
scroll to position [1419, 0]
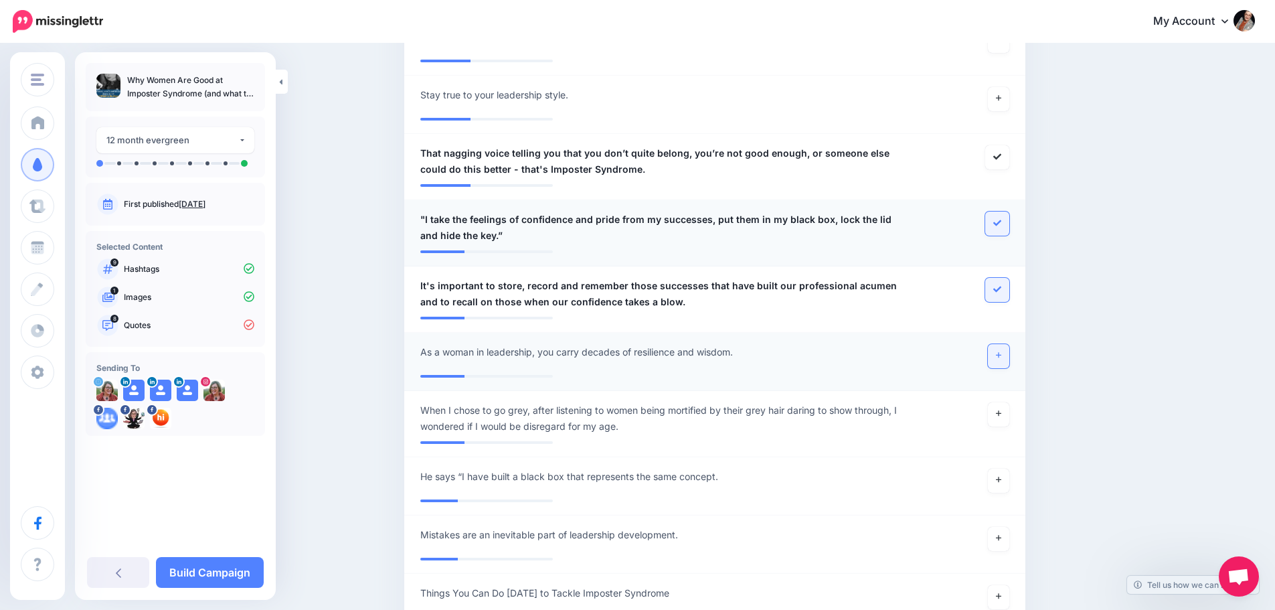
click at [1001, 351] on icon at bounding box center [998, 354] width 5 height 7
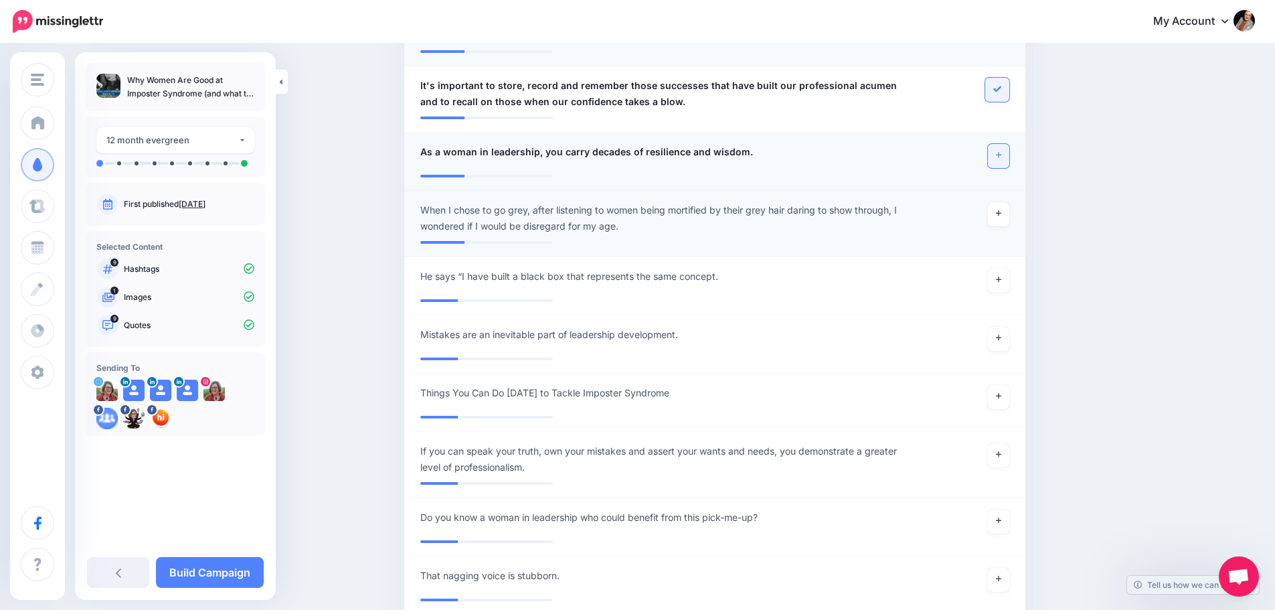
scroll to position [1619, 0]
click at [1001, 209] on icon at bounding box center [998, 212] width 5 height 7
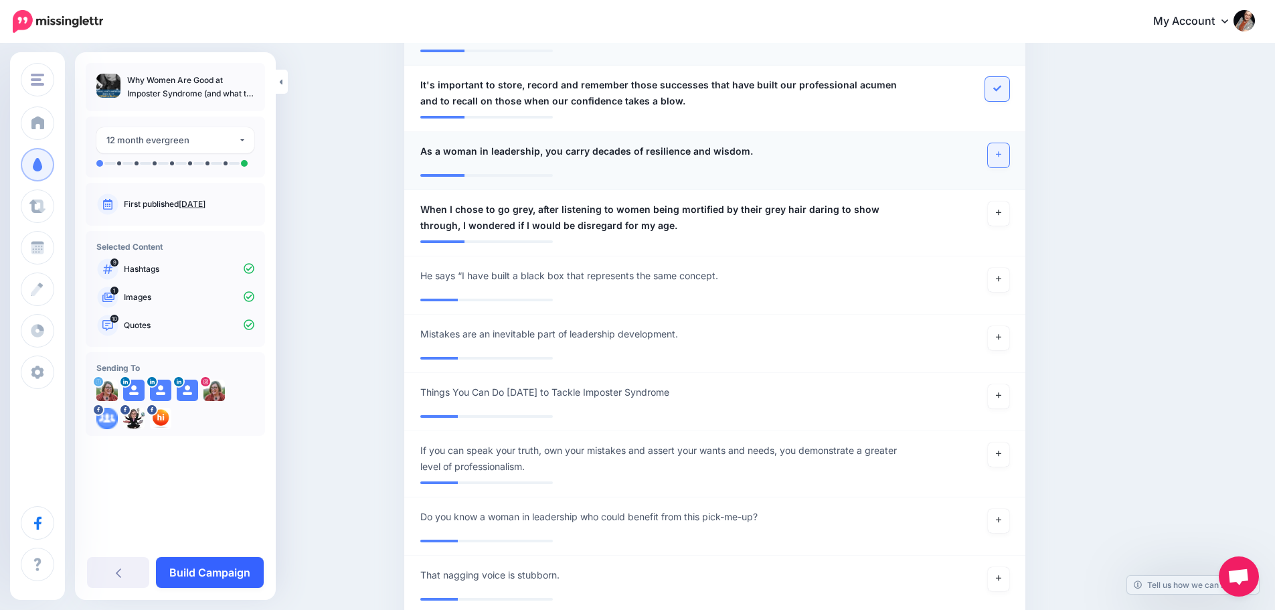
click at [219, 574] on link "Build Campaign" at bounding box center [210, 572] width 108 height 31
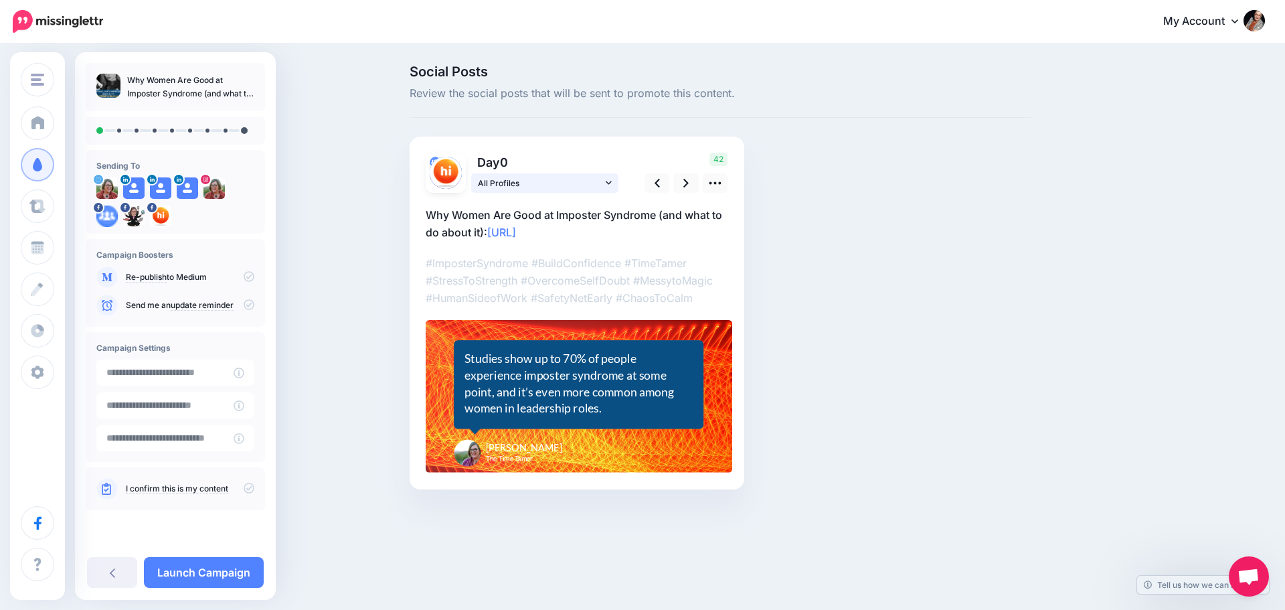
click at [608, 185] on icon at bounding box center [609, 182] width 6 height 9
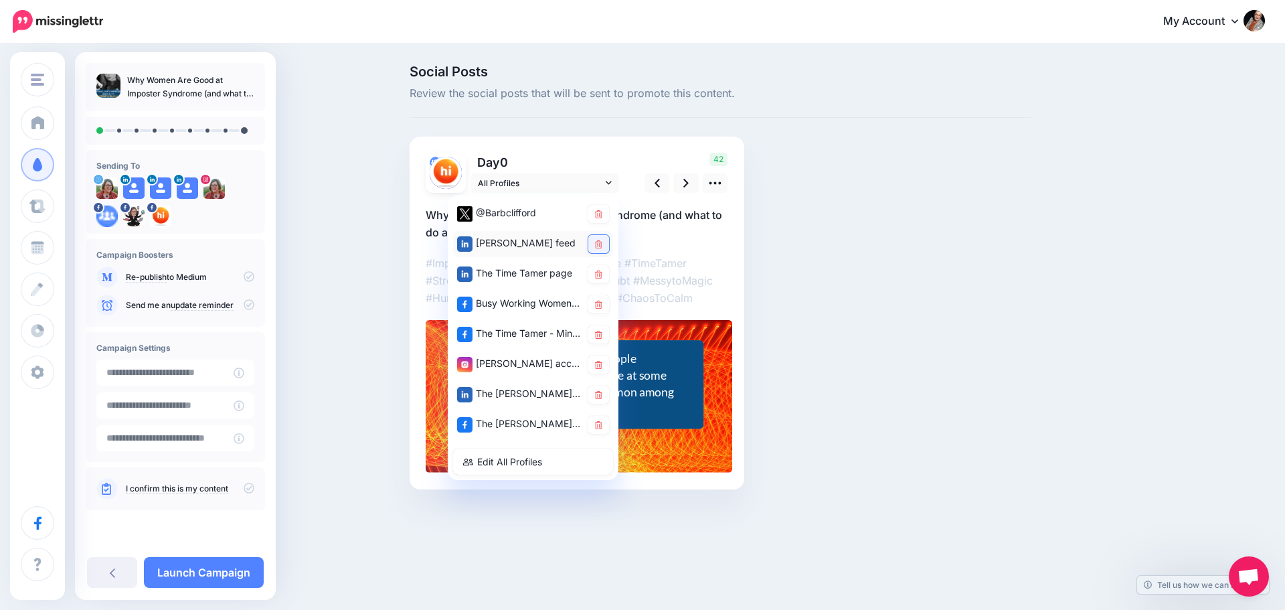
click at [602, 242] on link at bounding box center [598, 244] width 21 height 18
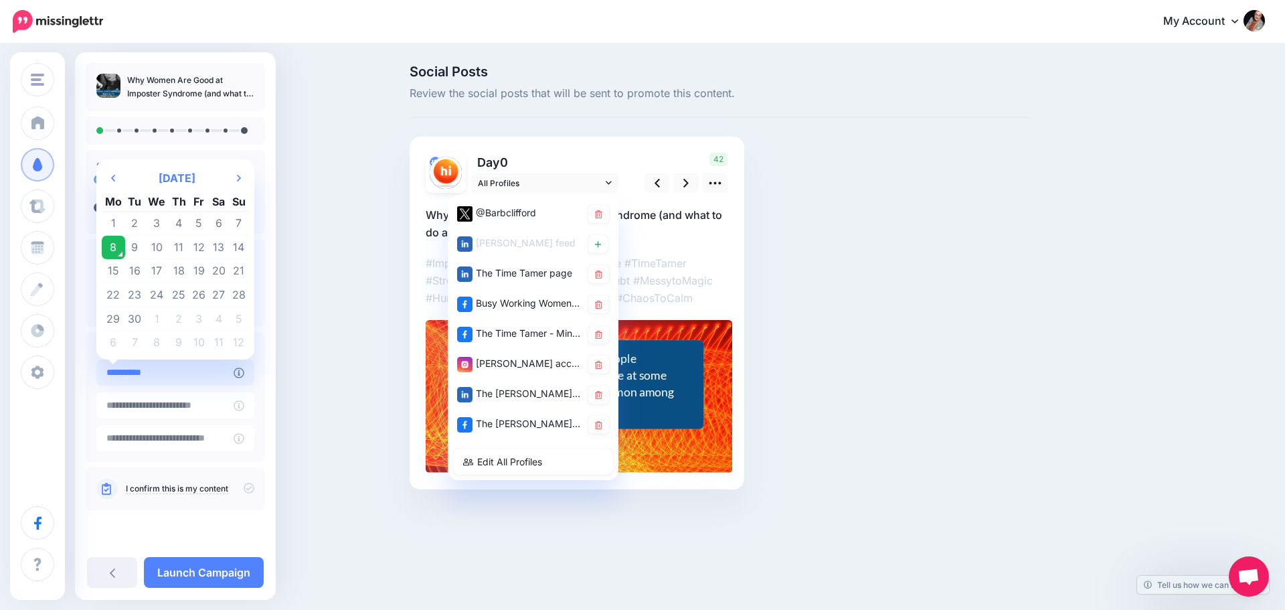
click at [226, 375] on input "**********" at bounding box center [164, 372] width 137 height 26
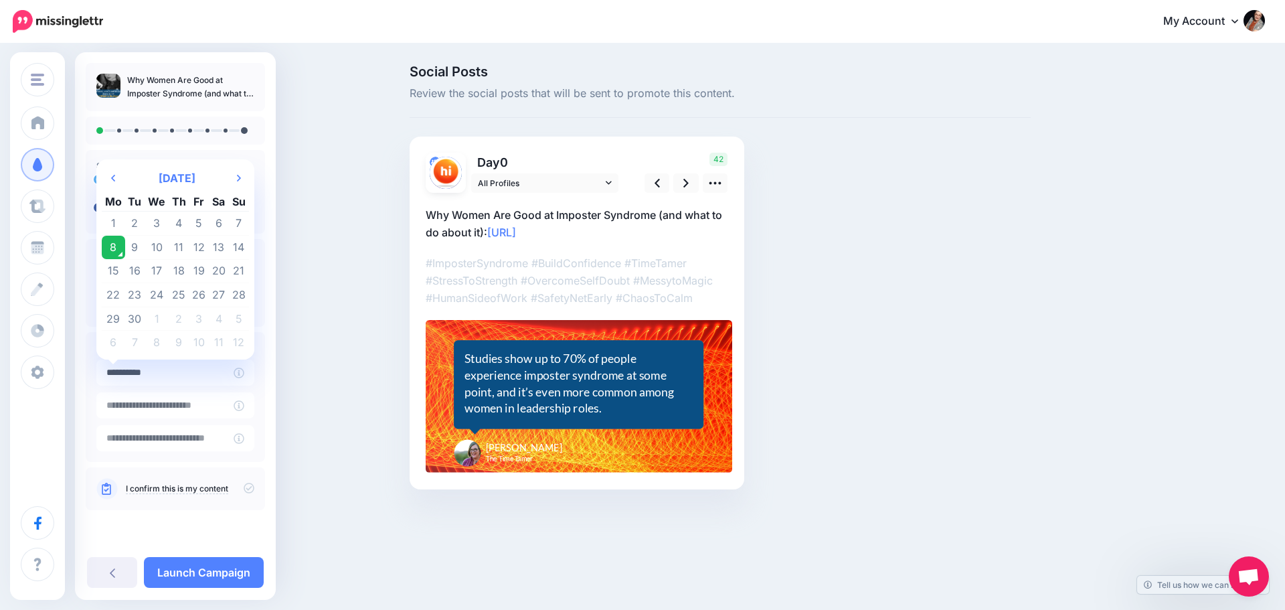
click at [130, 249] on td "9" at bounding box center [135, 248] width 20 height 24
type input "**********"
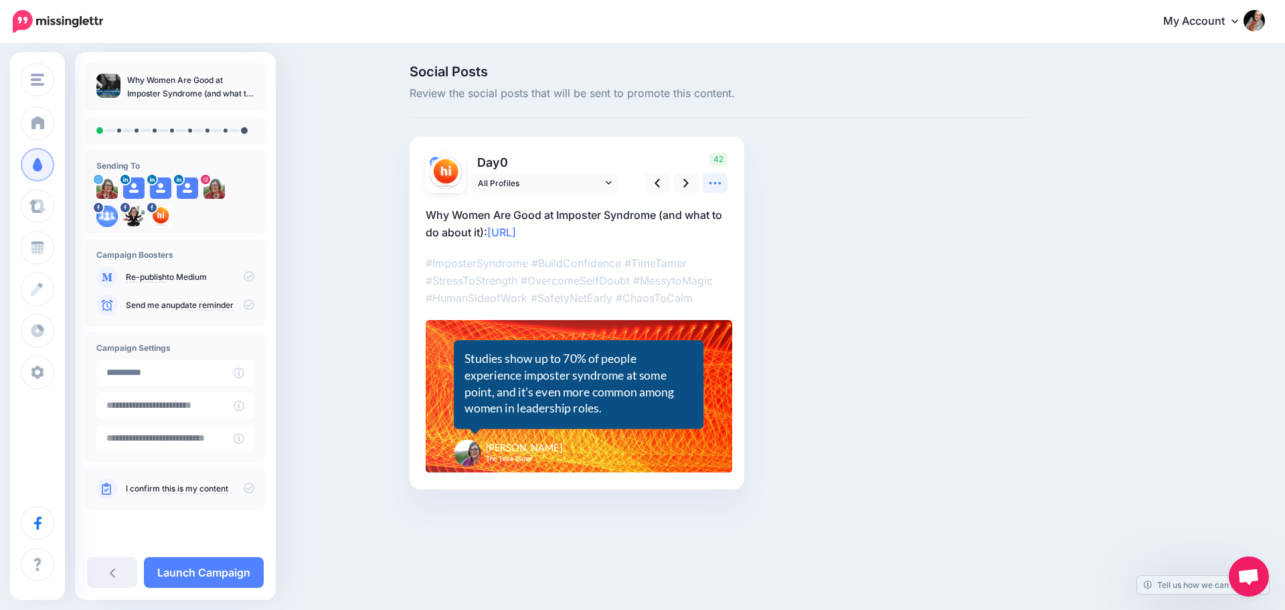
click at [718, 185] on icon at bounding box center [715, 183] width 14 height 14
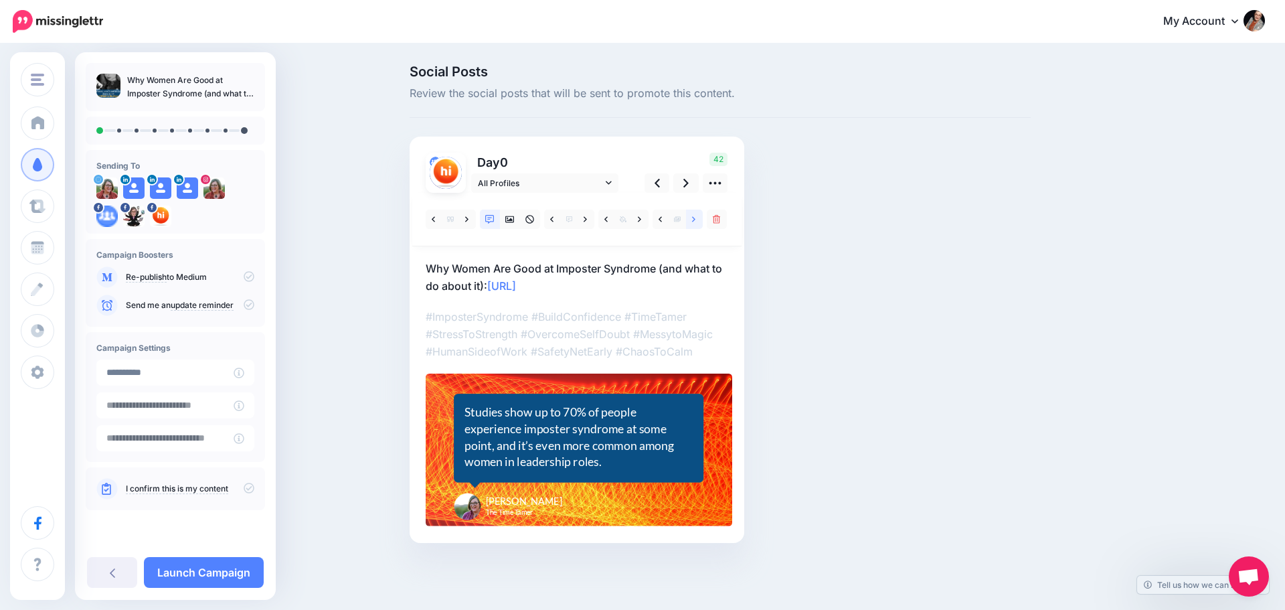
click at [695, 218] on icon at bounding box center [693, 218] width 3 height 5
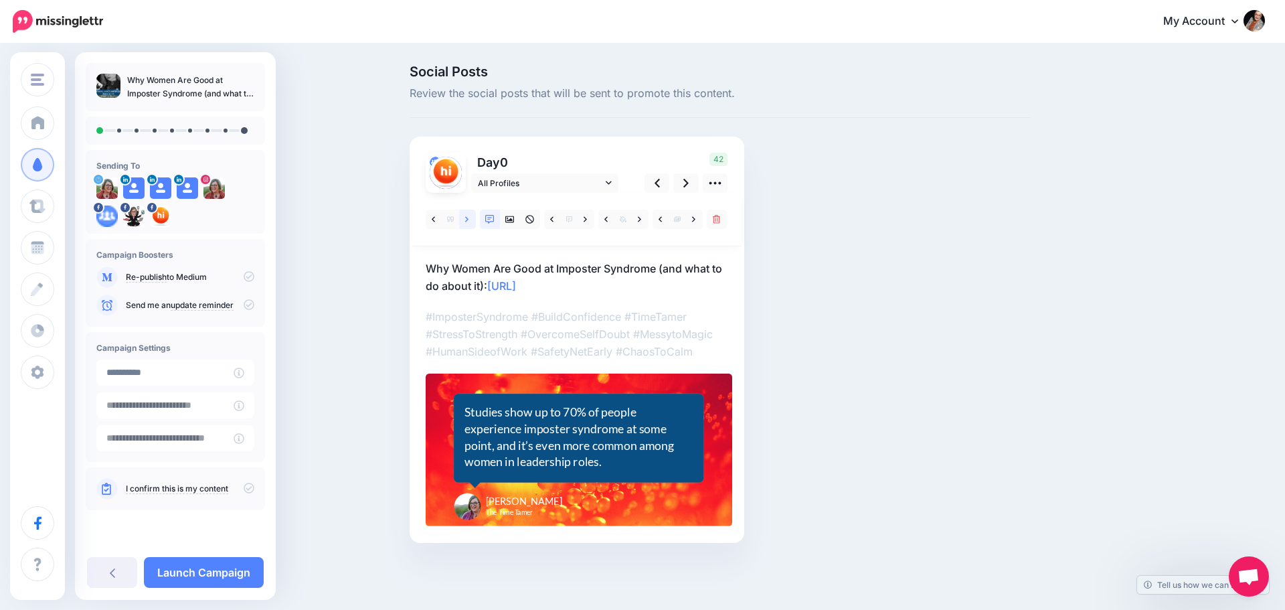
click at [466, 220] on icon at bounding box center [466, 219] width 3 height 9
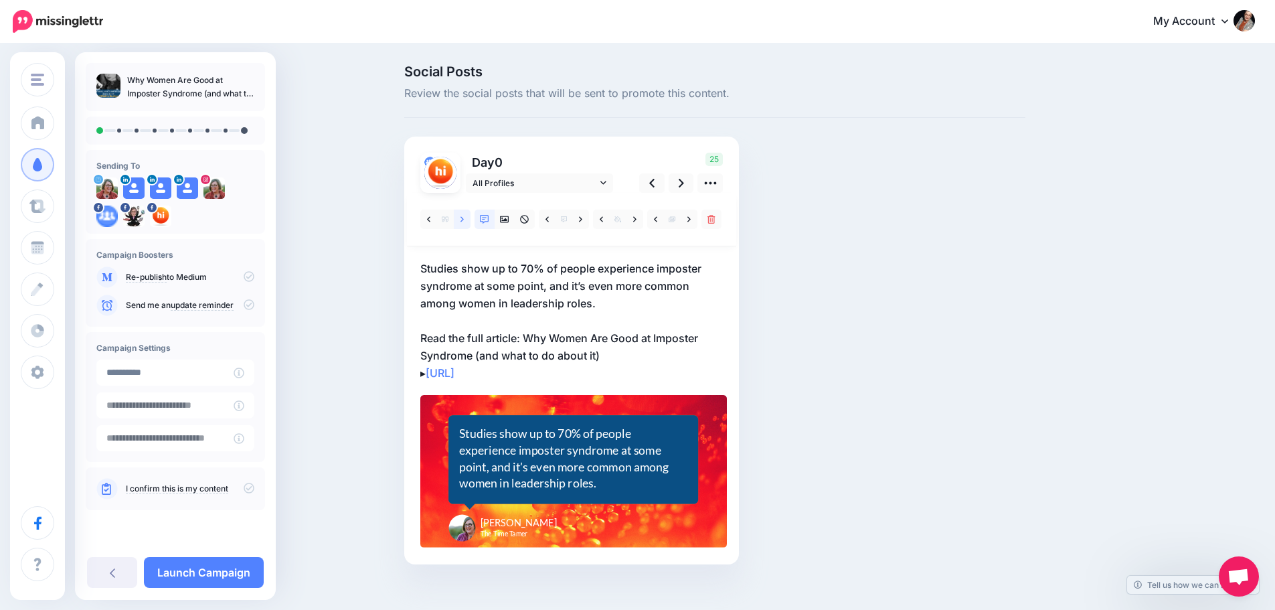
click at [464, 218] on icon at bounding box center [461, 218] width 3 height 5
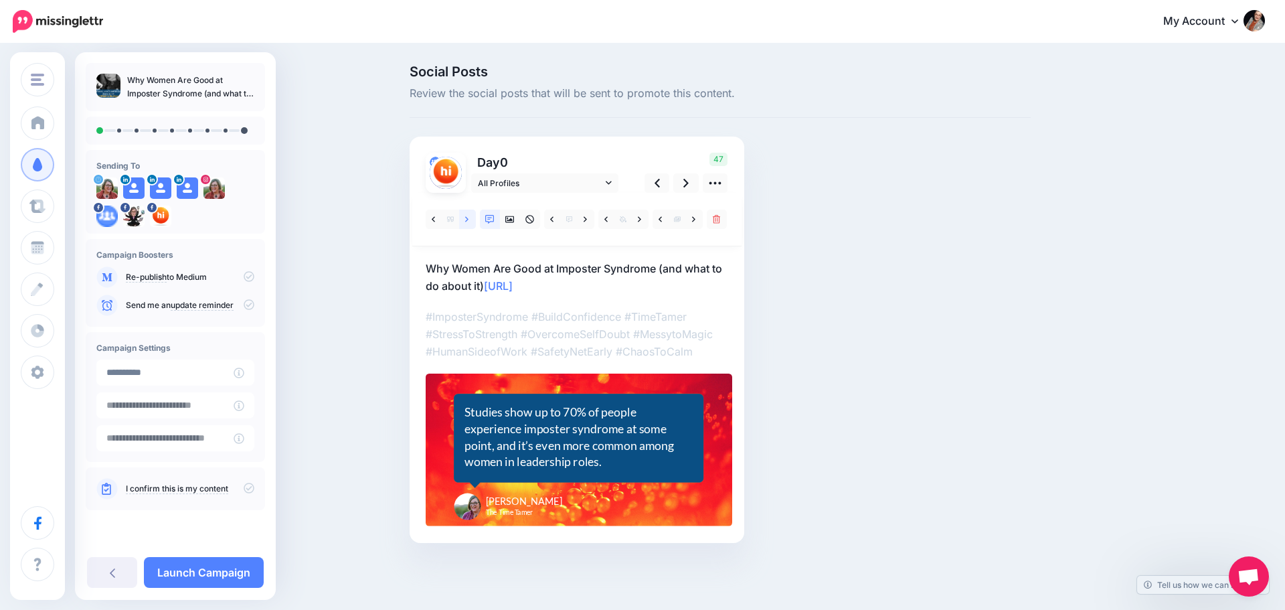
click at [468, 218] on icon at bounding box center [466, 218] width 3 height 5
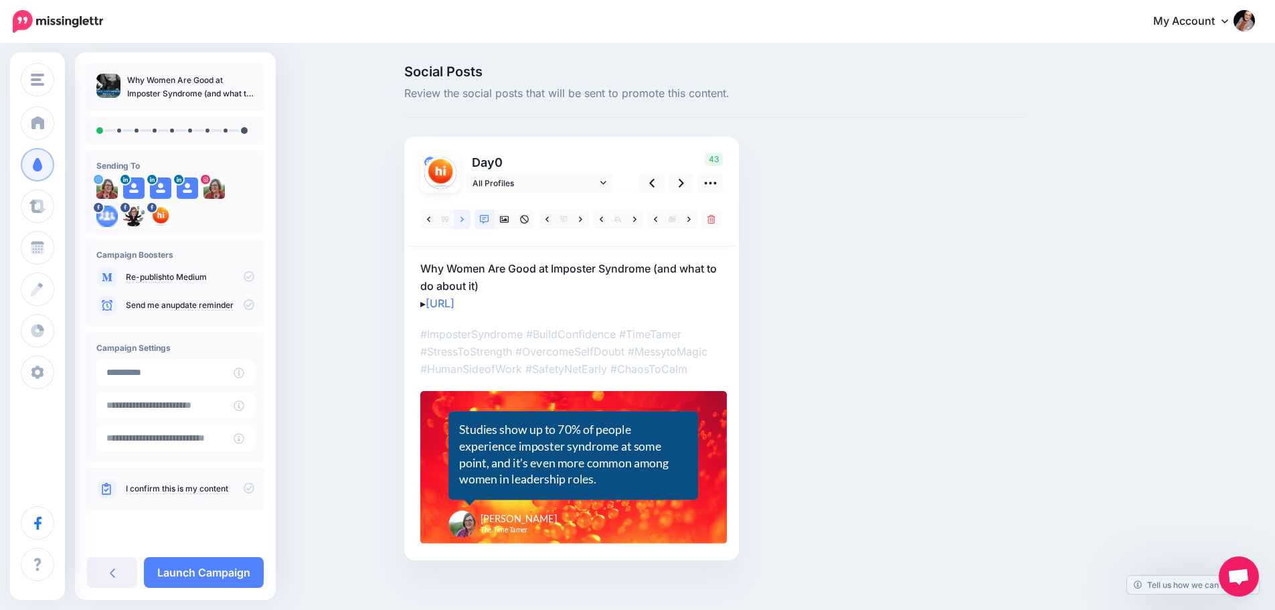
click at [464, 218] on icon at bounding box center [461, 218] width 3 height 5
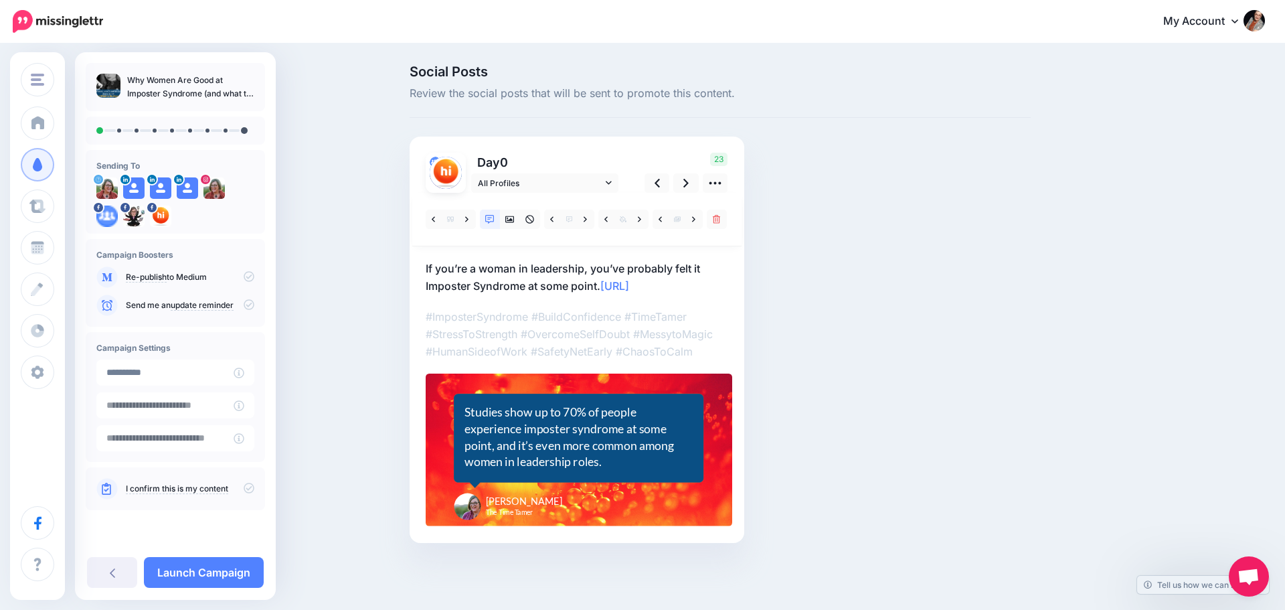
click at [697, 267] on p "If you’re a woman in leadership, you’ve probably felt it Imposter Syndrome at s…" at bounding box center [577, 277] width 302 height 35
click at [710, 268] on textarea "**********" at bounding box center [577, 277] width 302 height 35
click at [703, 268] on textarea "**********" at bounding box center [577, 277] width 302 height 35
click at [700, 265] on textarea "**********" at bounding box center [577, 277] width 302 height 35
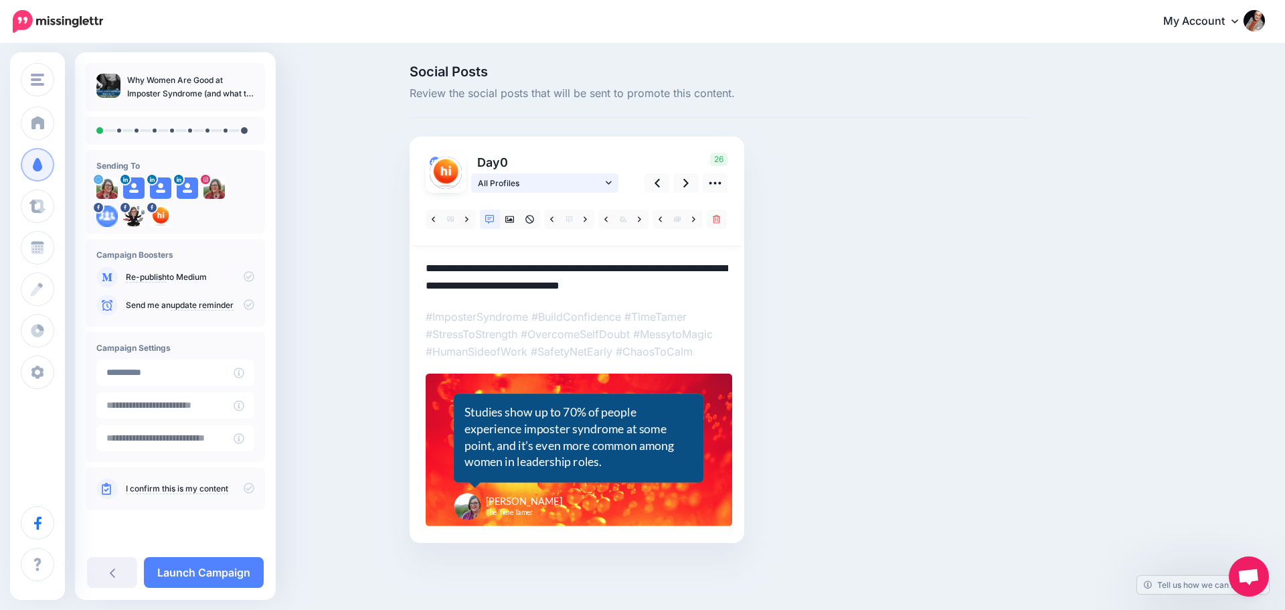
type textarea "**********"
click at [590, 184] on span "All Profiles" at bounding box center [540, 183] width 124 height 14
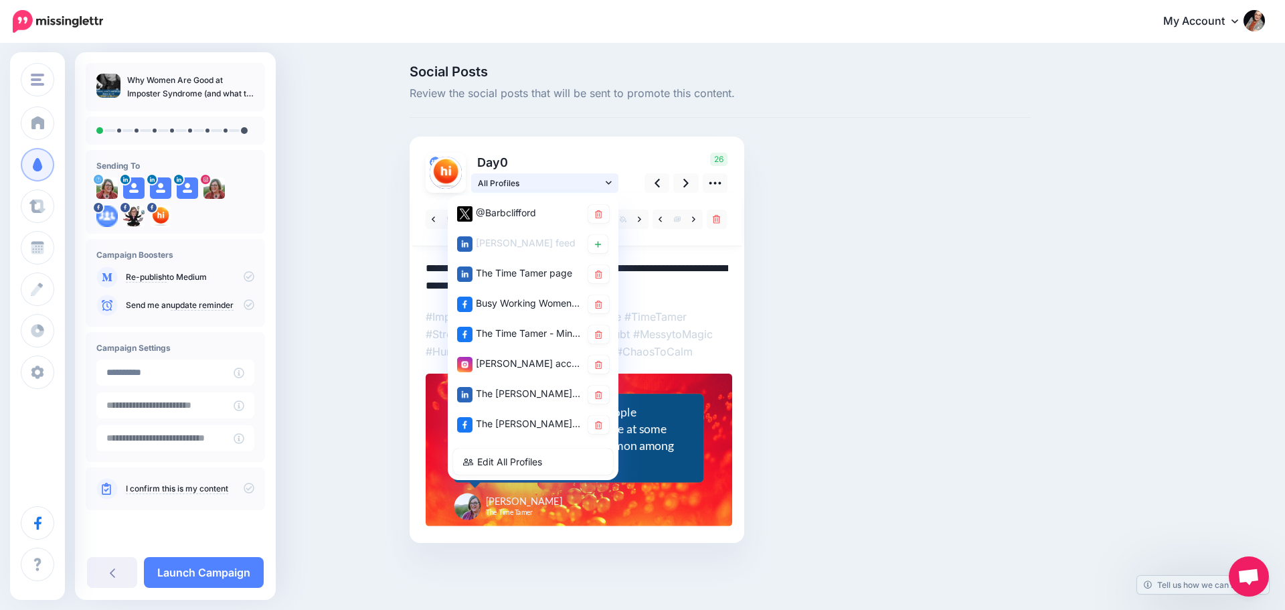
click at [590, 184] on span "All Profiles" at bounding box center [540, 183] width 124 height 14
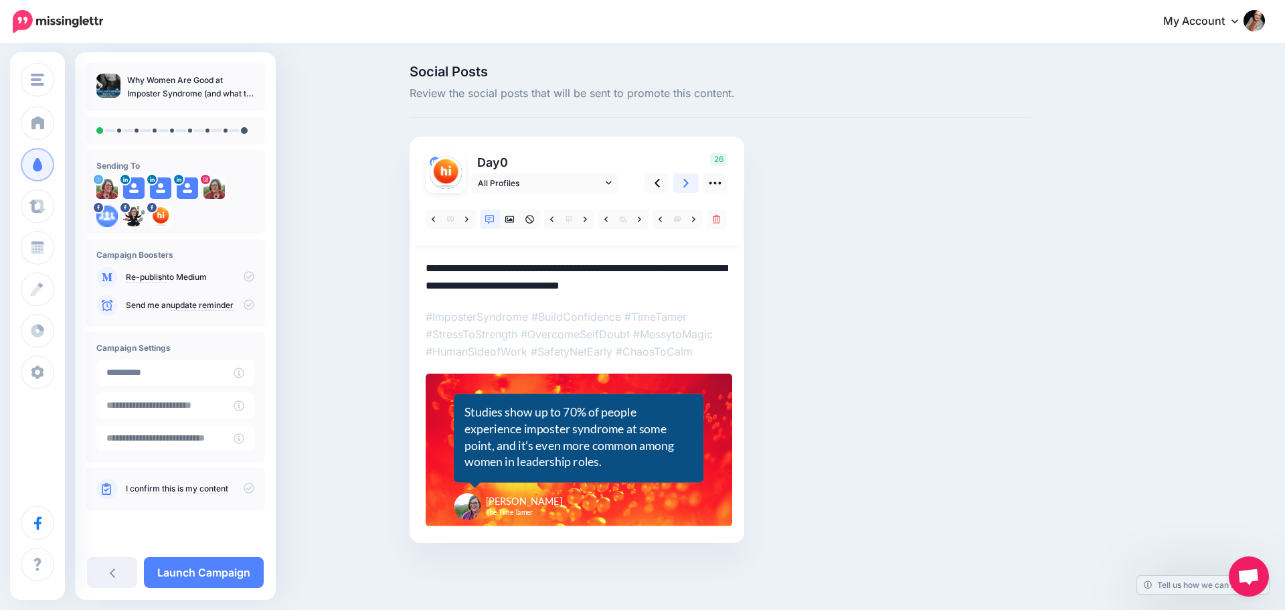
click at [689, 181] on link at bounding box center [685, 182] width 25 height 19
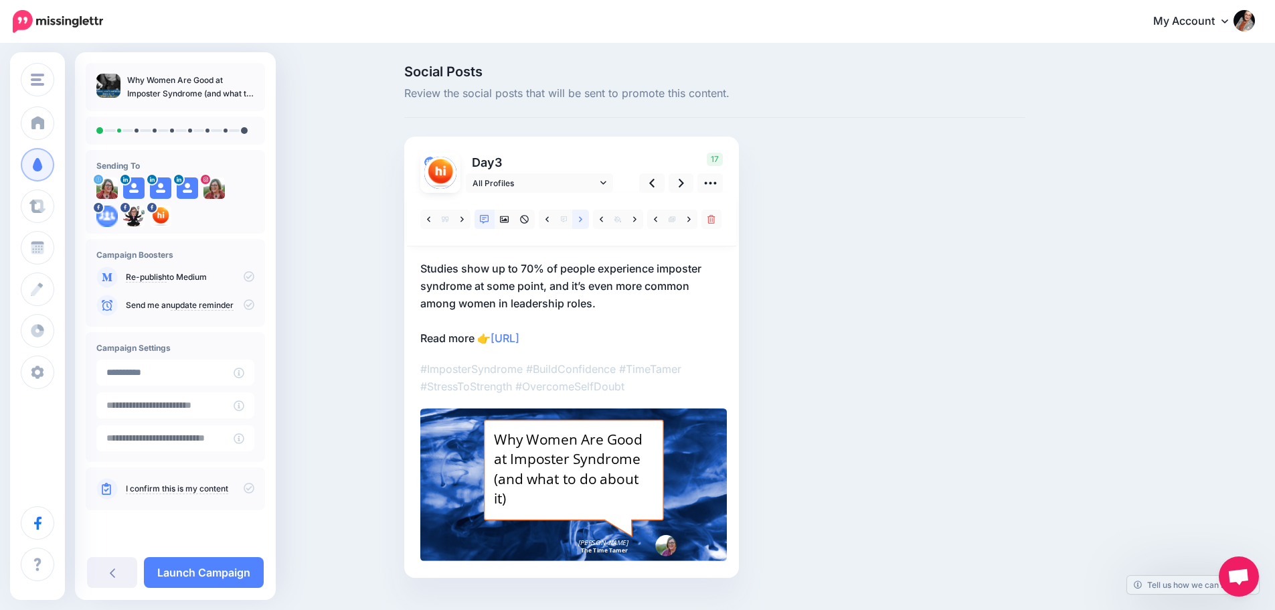
click at [583, 217] on link at bounding box center [580, 218] width 17 height 19
click at [578, 182] on span "All Profiles" at bounding box center [534, 183] width 124 height 14
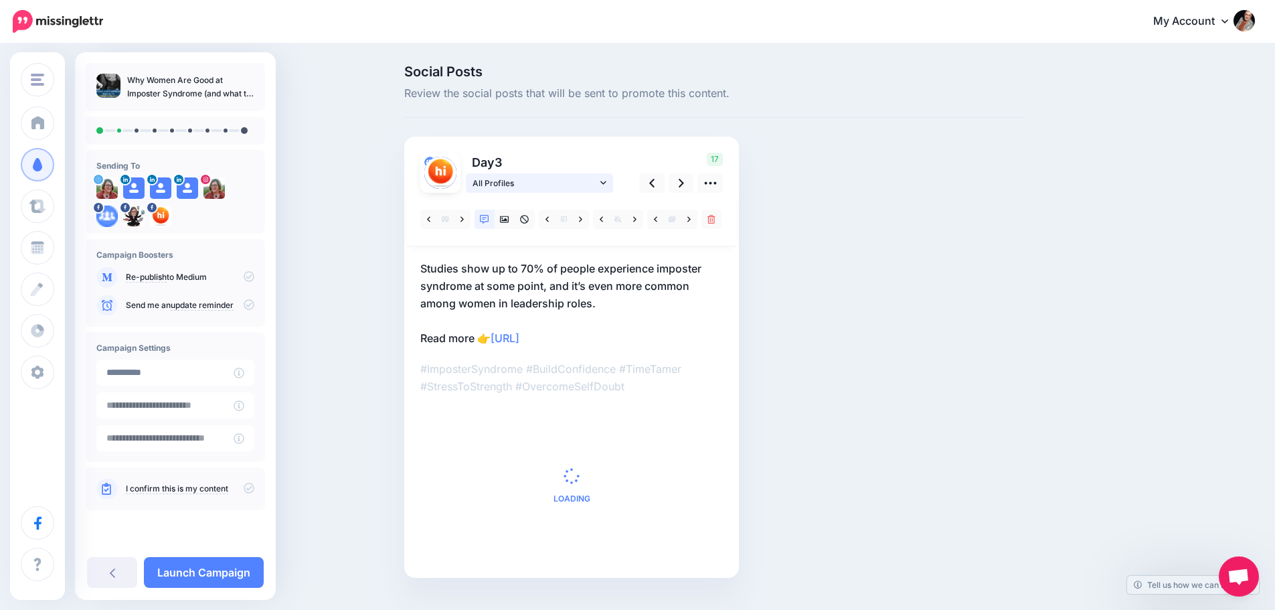
click at [571, 185] on span "All Profiles" at bounding box center [534, 183] width 124 height 14
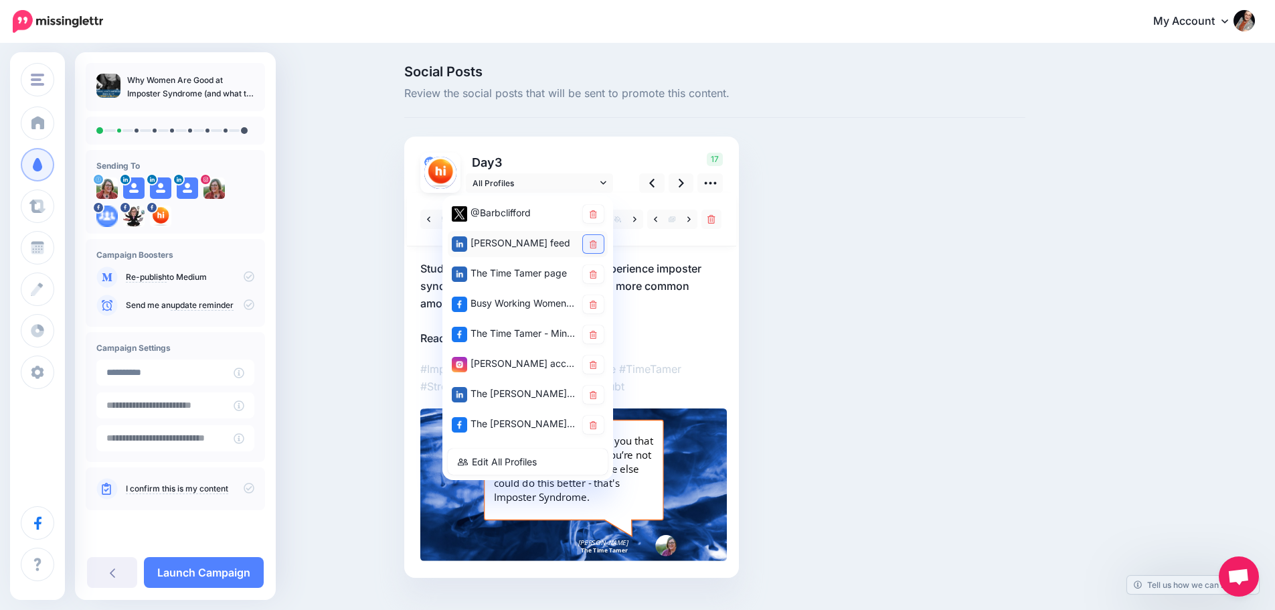
click at [596, 244] on icon at bounding box center [593, 244] width 7 height 8
click at [634, 162] on div "17" at bounding box center [679, 173] width 108 height 40
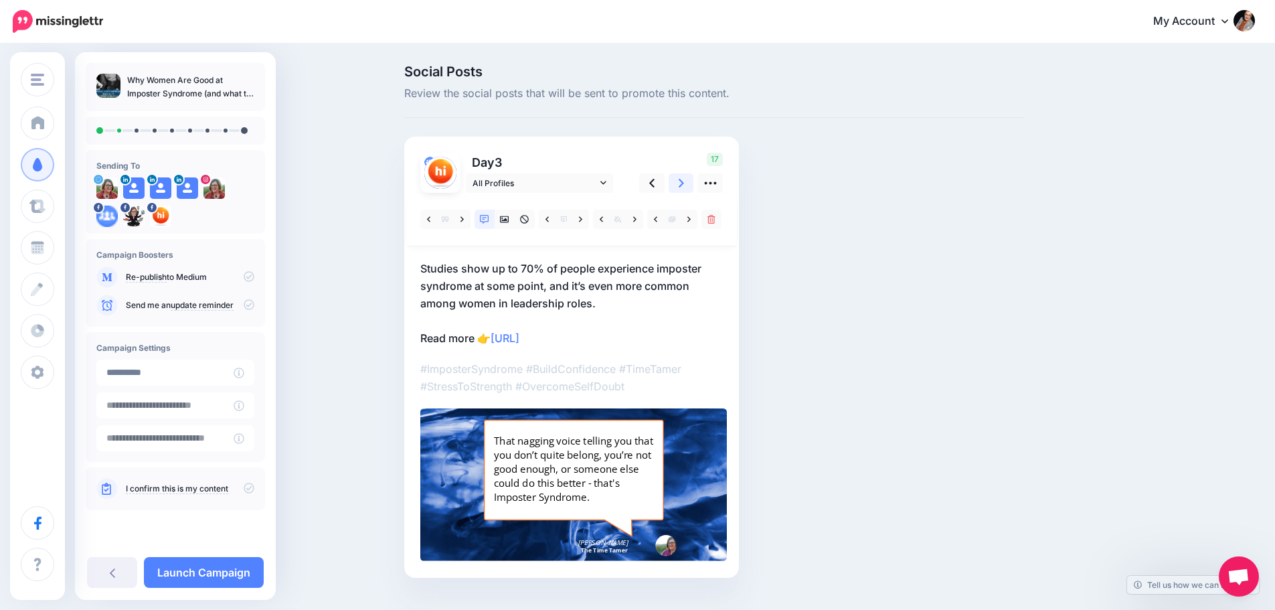
click at [684, 185] on icon at bounding box center [681, 183] width 5 height 14
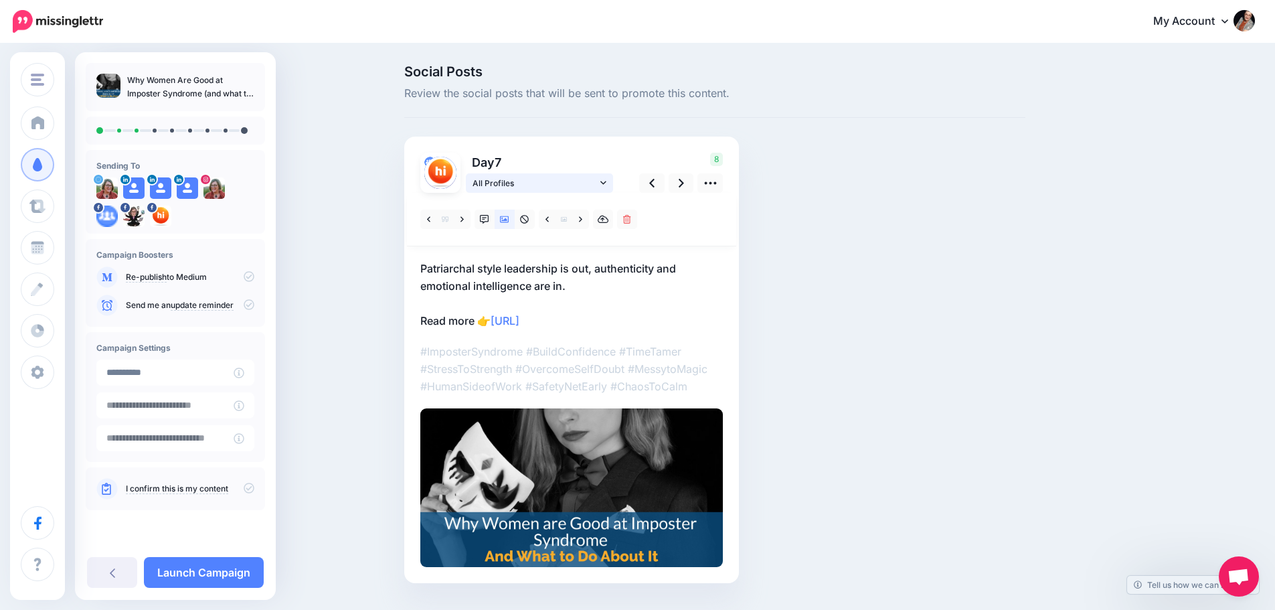
click at [610, 189] on link "All Profiles" at bounding box center [539, 182] width 147 height 19
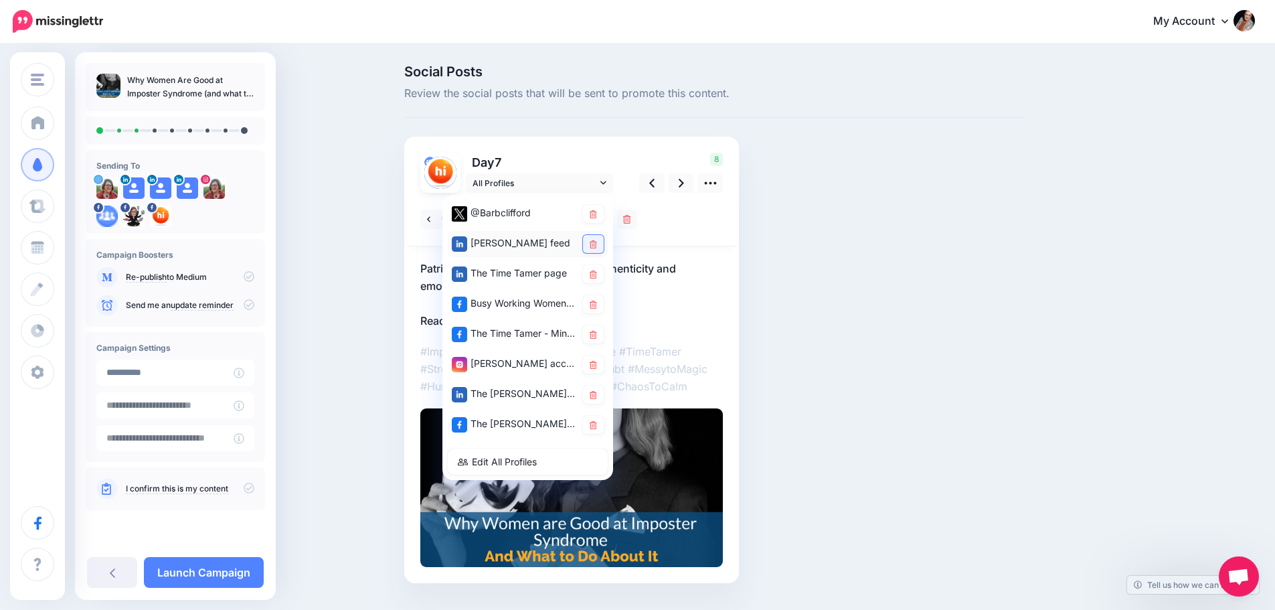
click at [596, 242] on icon at bounding box center [593, 244] width 7 height 8
click at [627, 149] on div "Day 7 8" at bounding box center [571, 360] width 335 height 446
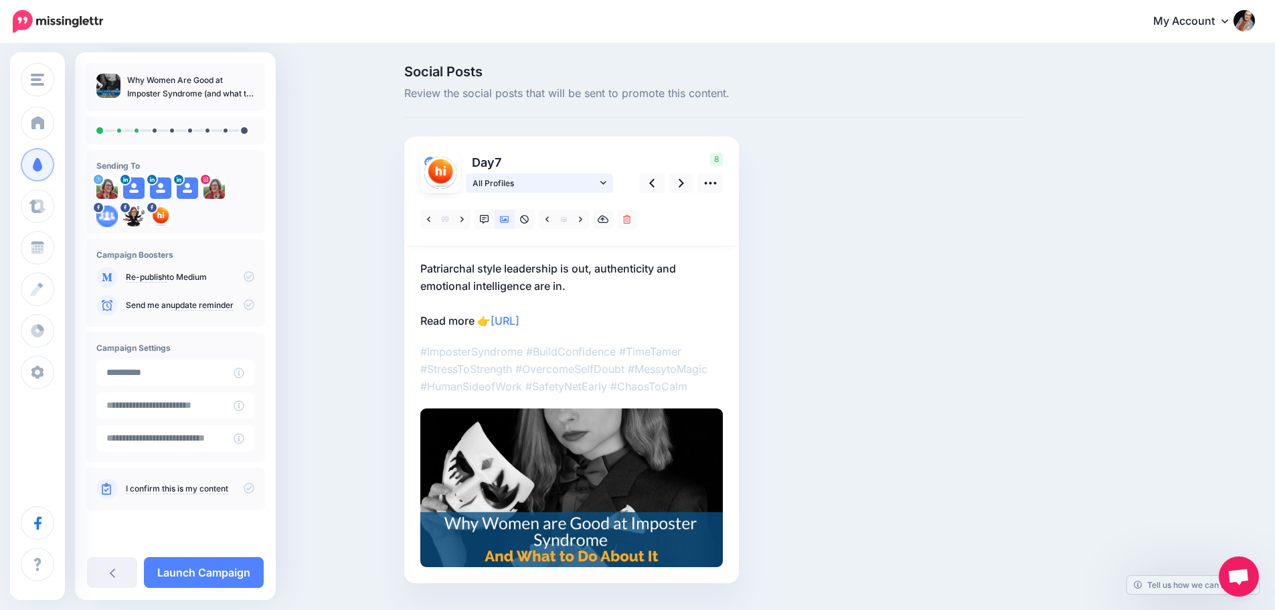
click at [569, 181] on span "All Profiles" at bounding box center [534, 183] width 124 height 14
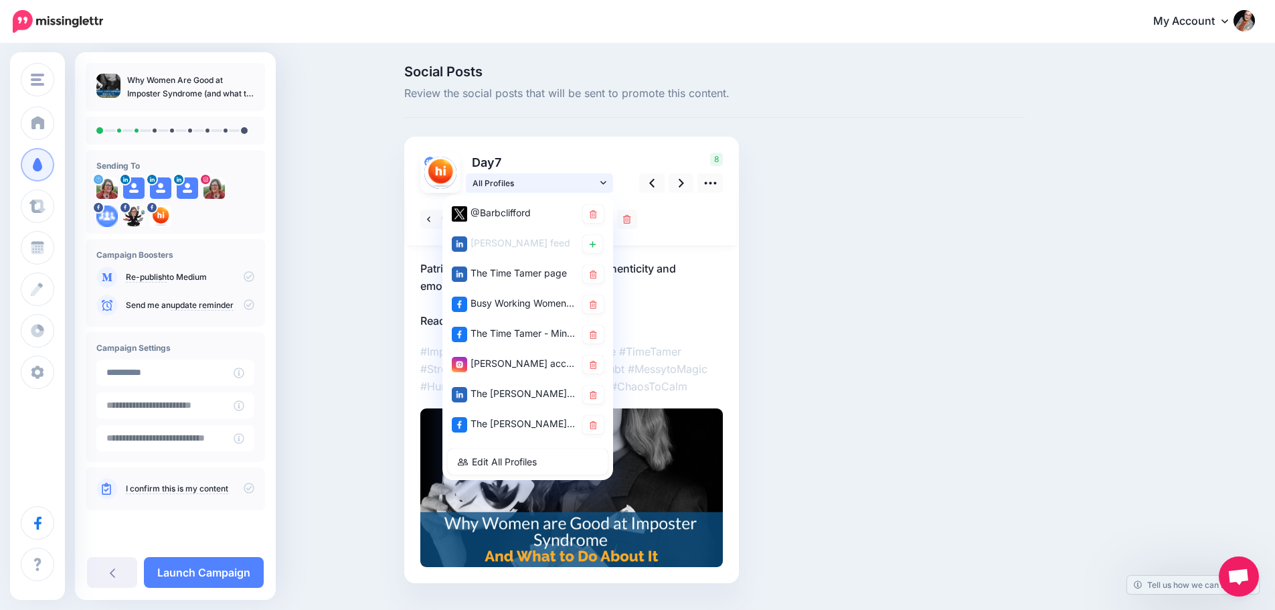
click at [569, 181] on span "All Profiles" at bounding box center [534, 183] width 124 height 14
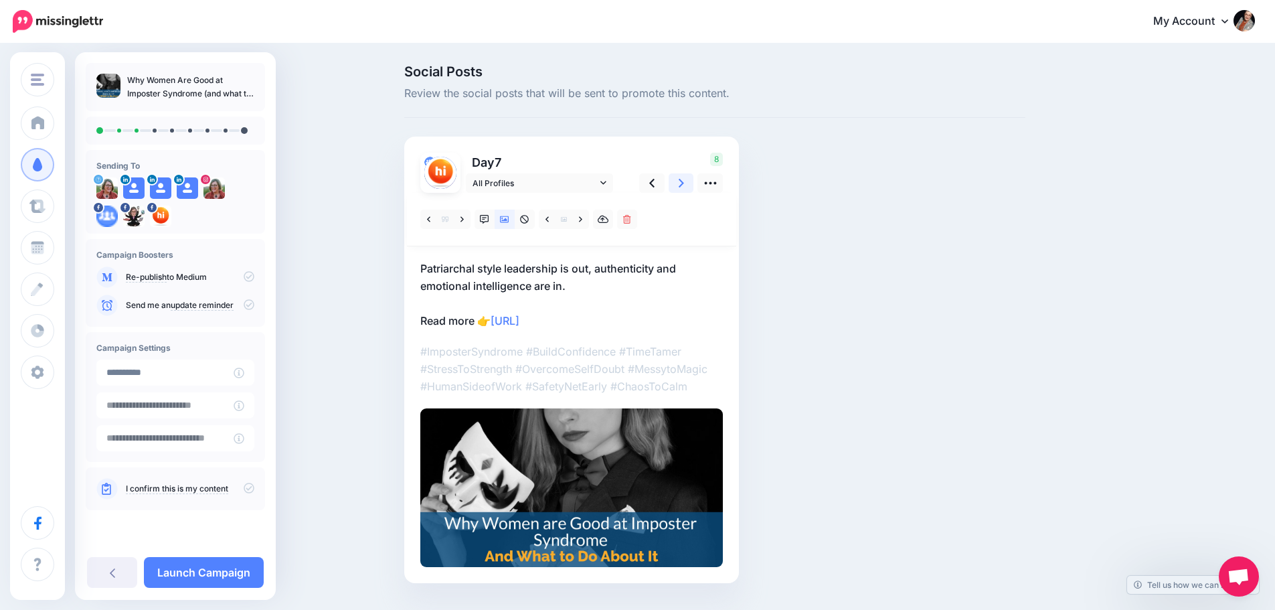
click at [684, 188] on icon at bounding box center [681, 183] width 5 height 14
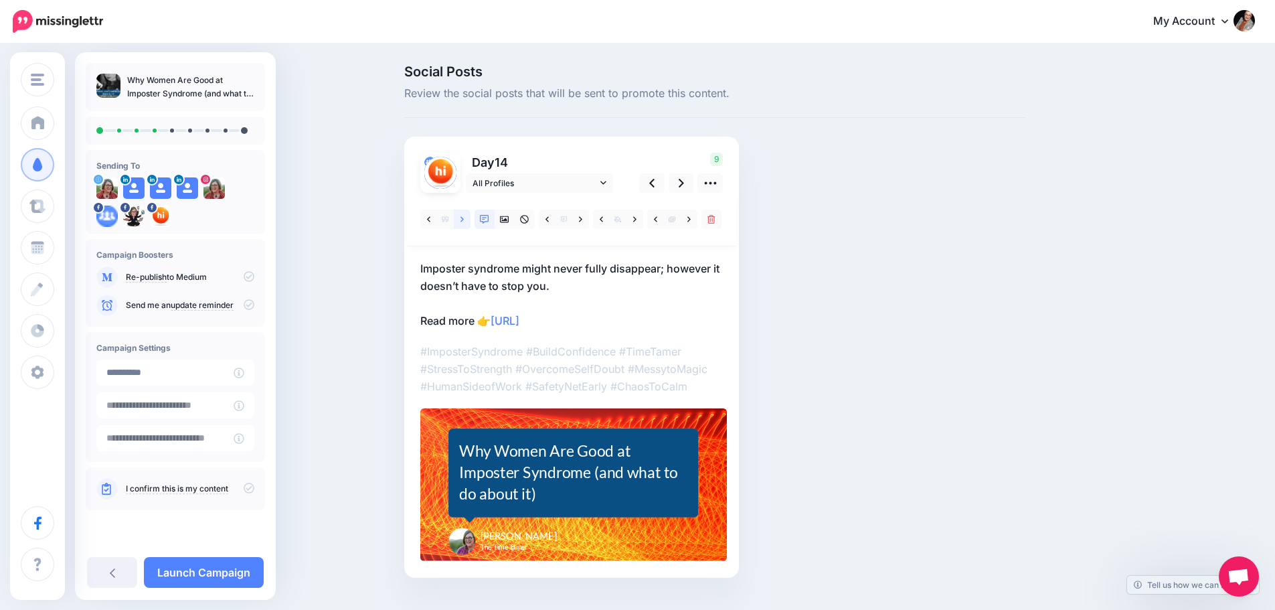
click at [464, 219] on icon at bounding box center [461, 219] width 3 height 9
click at [582, 219] on icon at bounding box center [580, 219] width 3 height 9
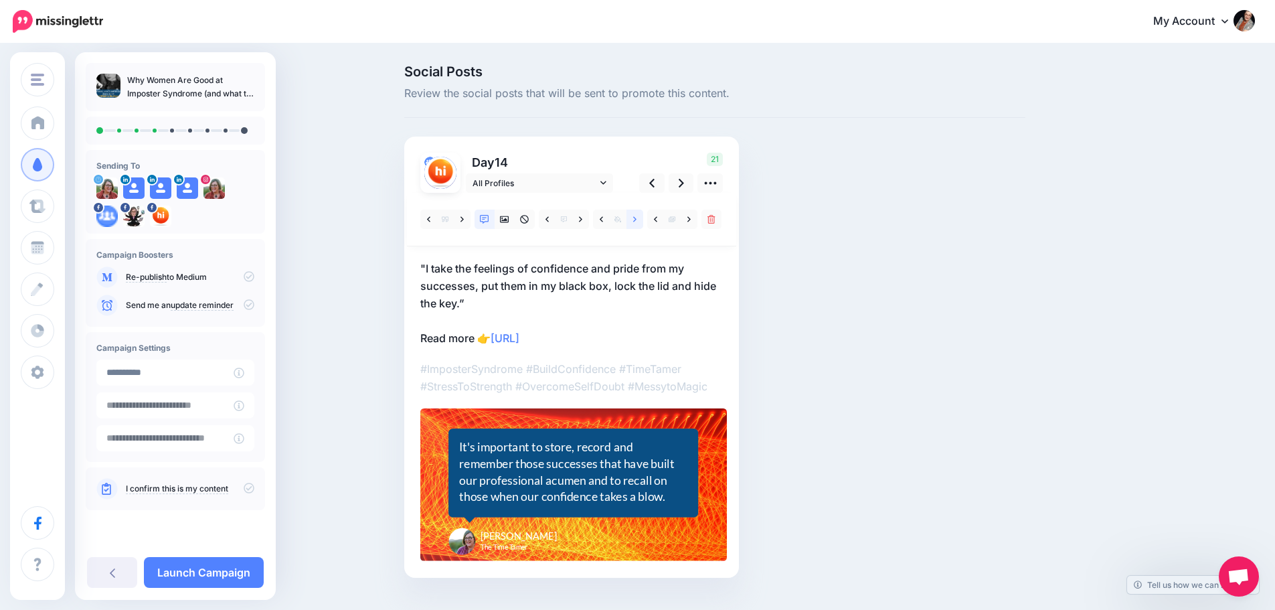
click at [636, 219] on icon at bounding box center [634, 219] width 3 height 9
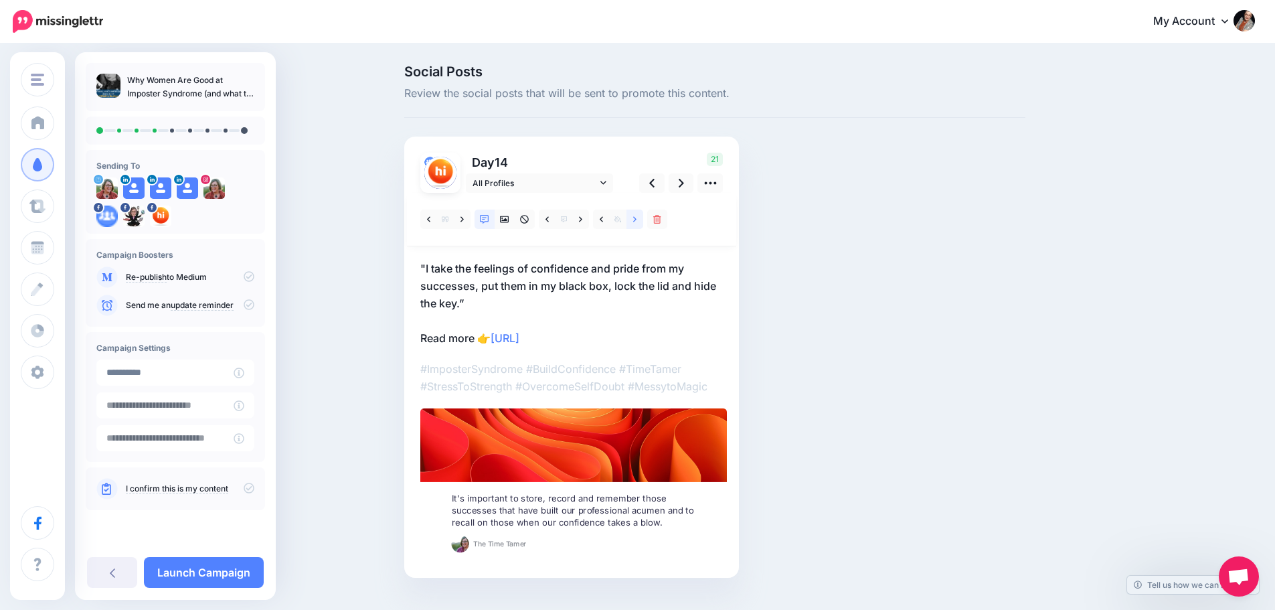
click at [636, 217] on icon at bounding box center [634, 218] width 3 height 5
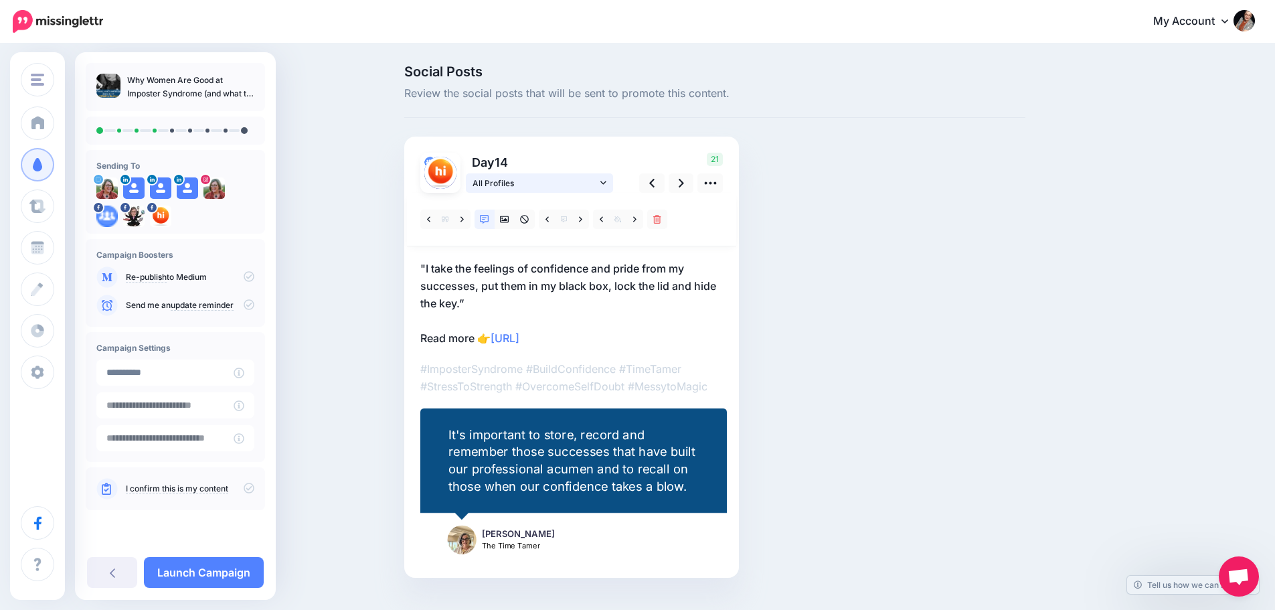
click at [544, 181] on span "All Profiles" at bounding box center [534, 183] width 124 height 14
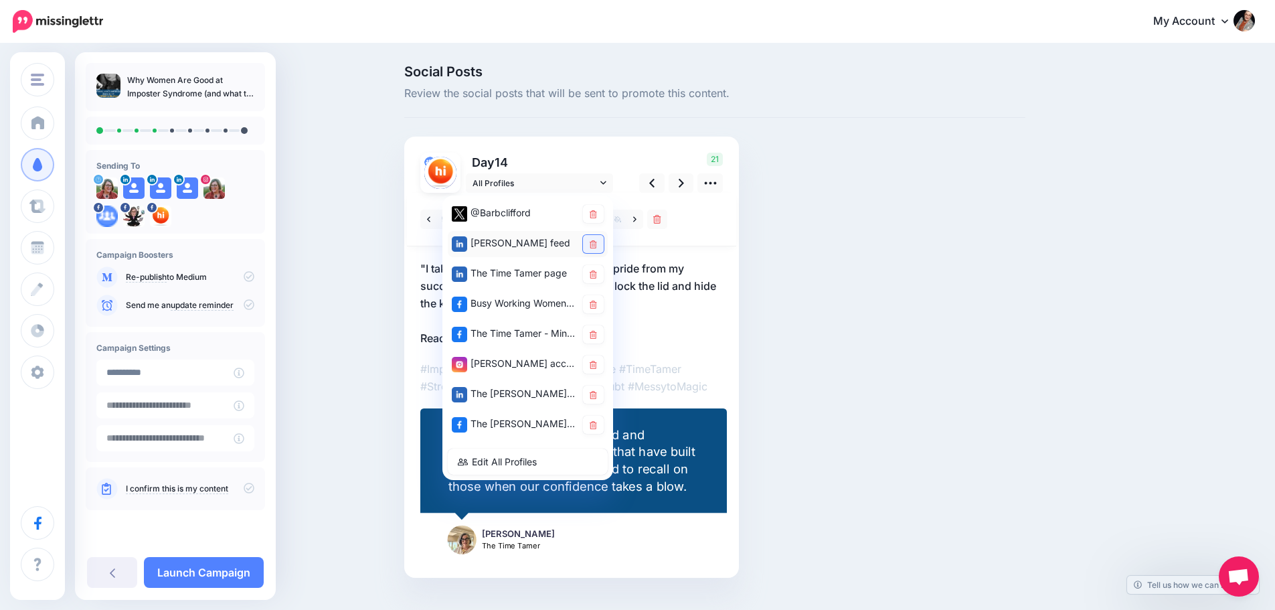
click at [594, 243] on link at bounding box center [593, 244] width 21 height 18
click at [677, 190] on link at bounding box center [681, 182] width 25 height 19
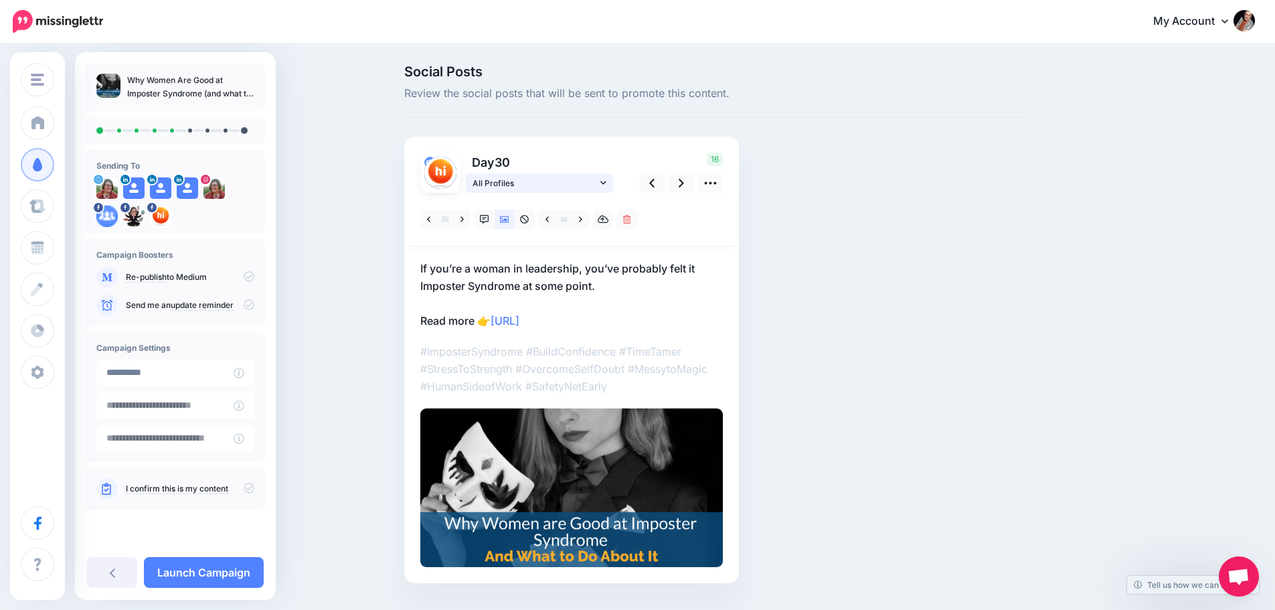
click at [597, 182] on span "All Profiles" at bounding box center [534, 183] width 124 height 14
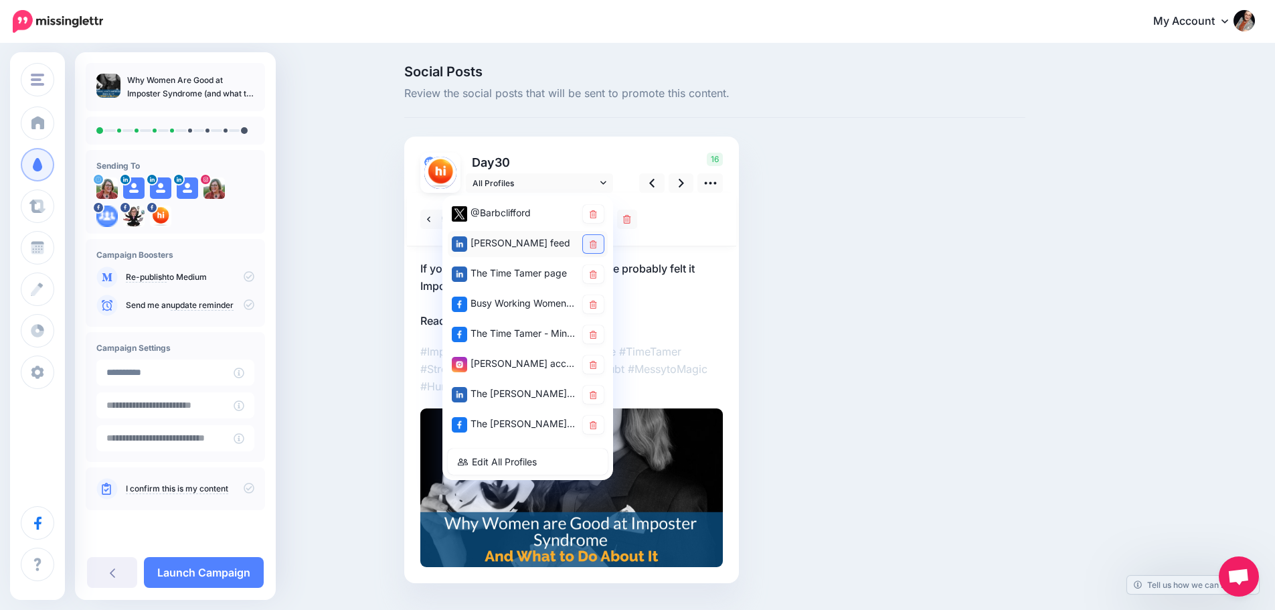
click at [595, 244] on icon at bounding box center [593, 244] width 7 height 8
click at [651, 163] on div "16" at bounding box center [679, 173] width 108 height 40
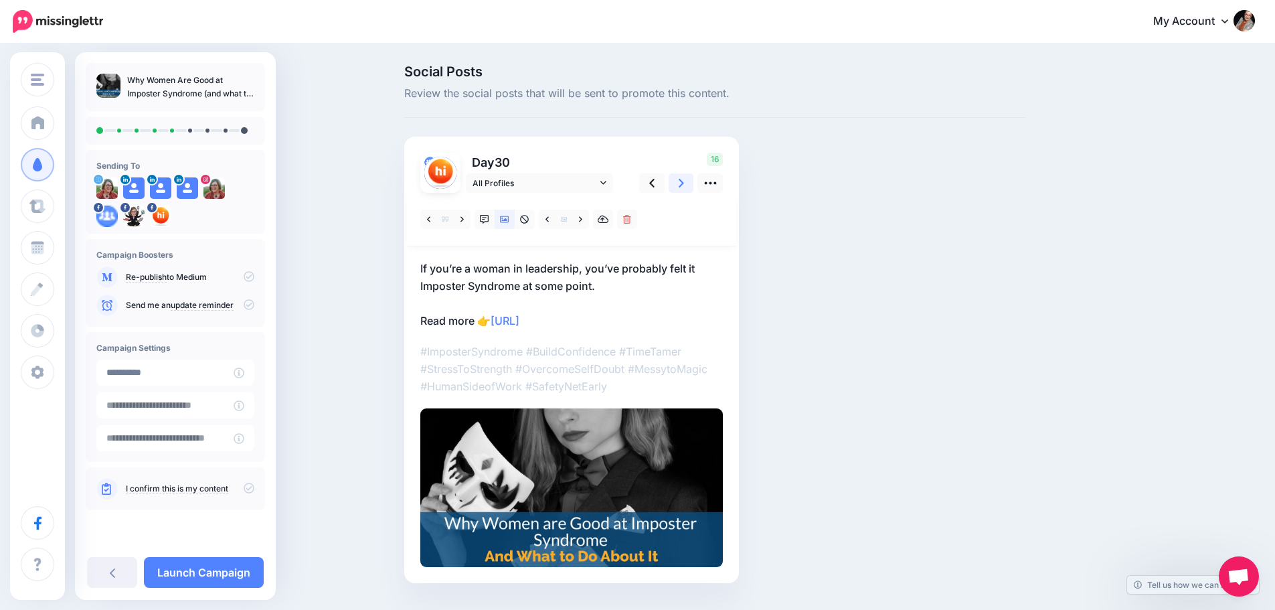
click at [681, 184] on link at bounding box center [681, 182] width 25 height 19
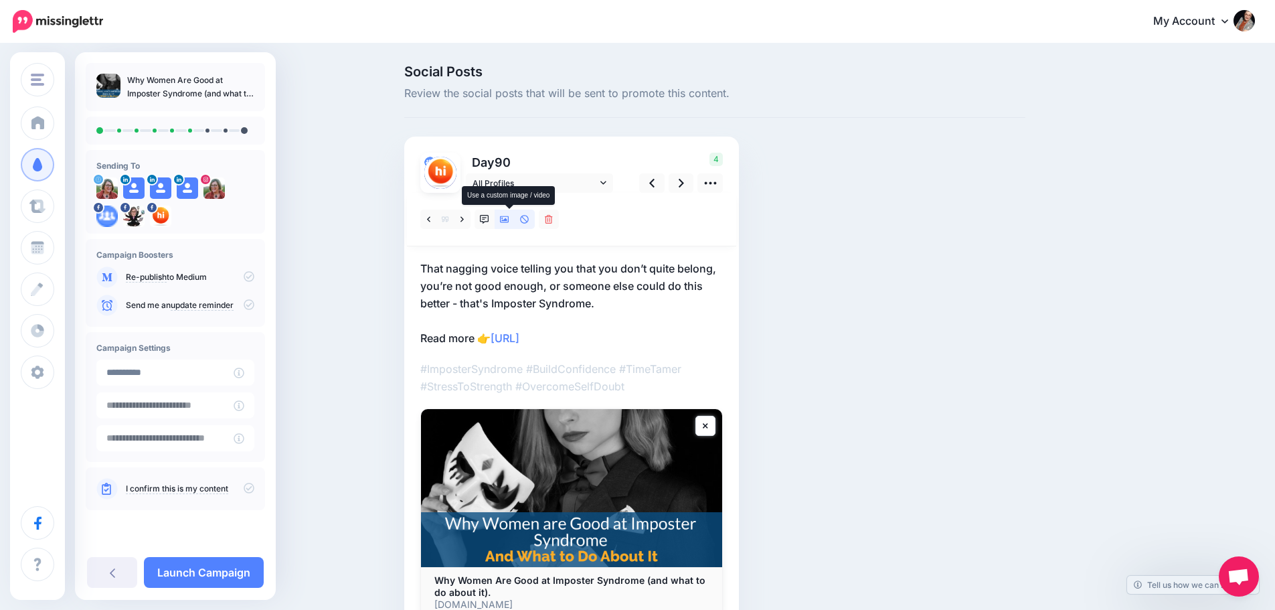
click at [505, 224] on icon at bounding box center [504, 219] width 9 height 9
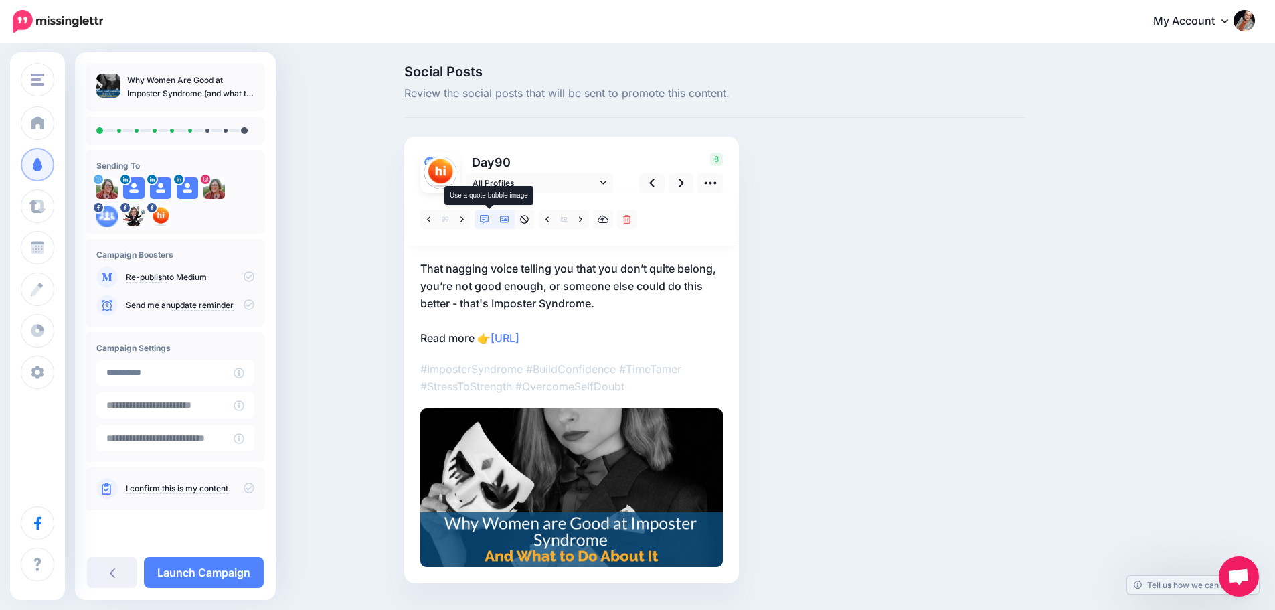
click at [487, 219] on icon at bounding box center [484, 219] width 9 height 9
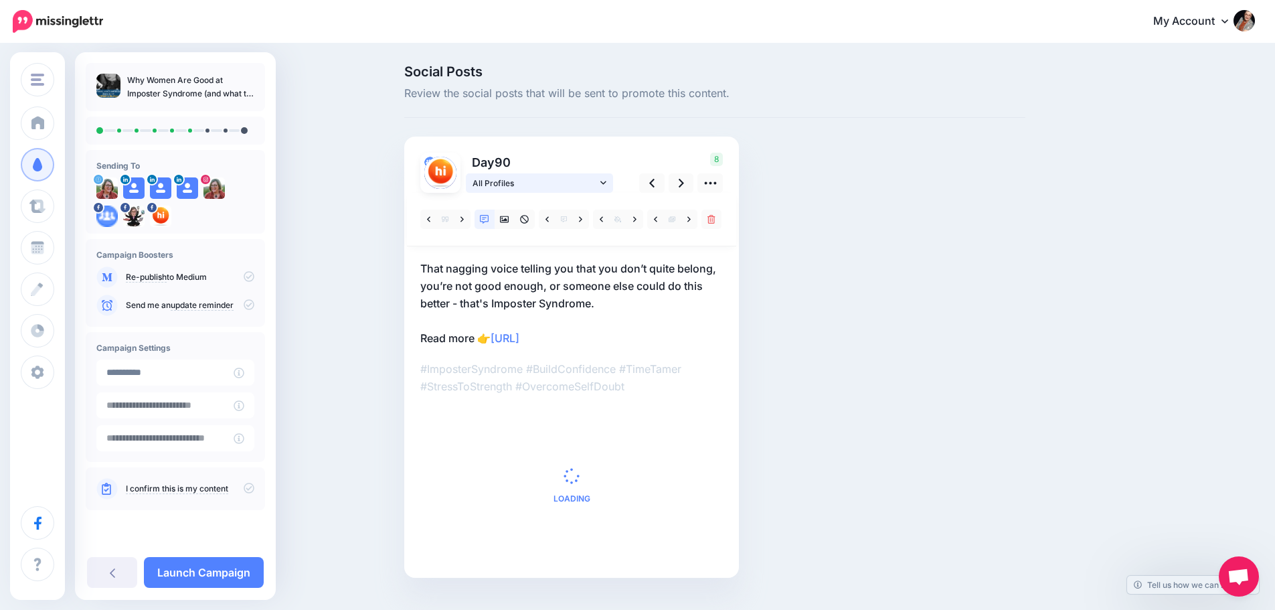
click at [563, 190] on span "All Profiles" at bounding box center [534, 183] width 124 height 14
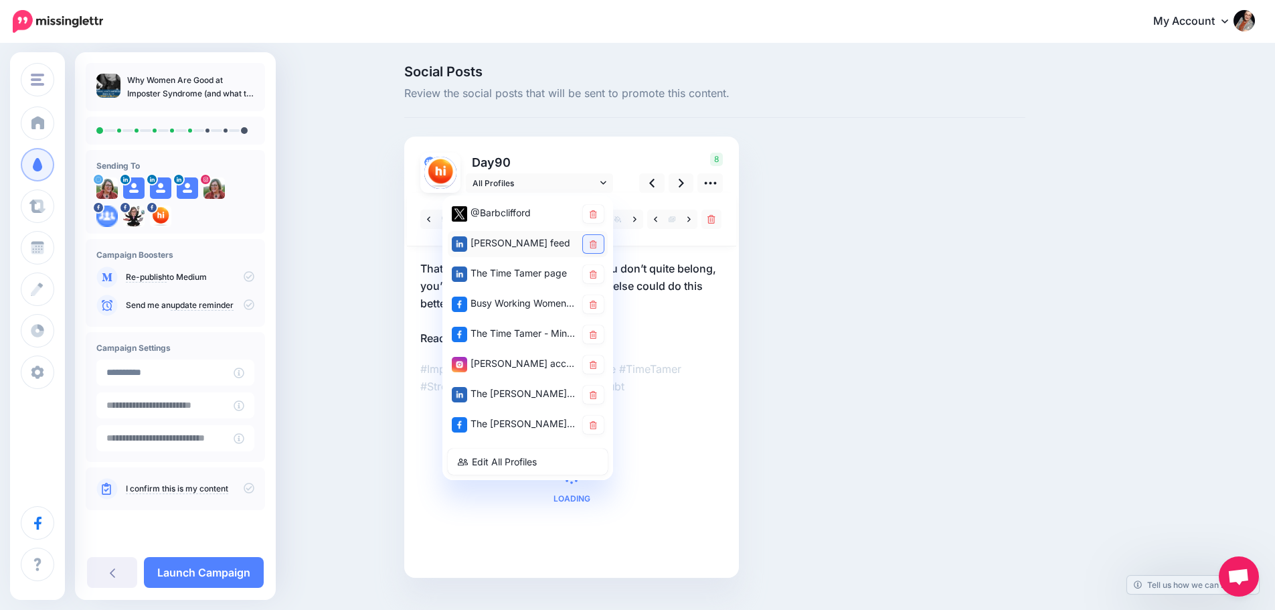
click at [594, 241] on link at bounding box center [593, 244] width 21 height 18
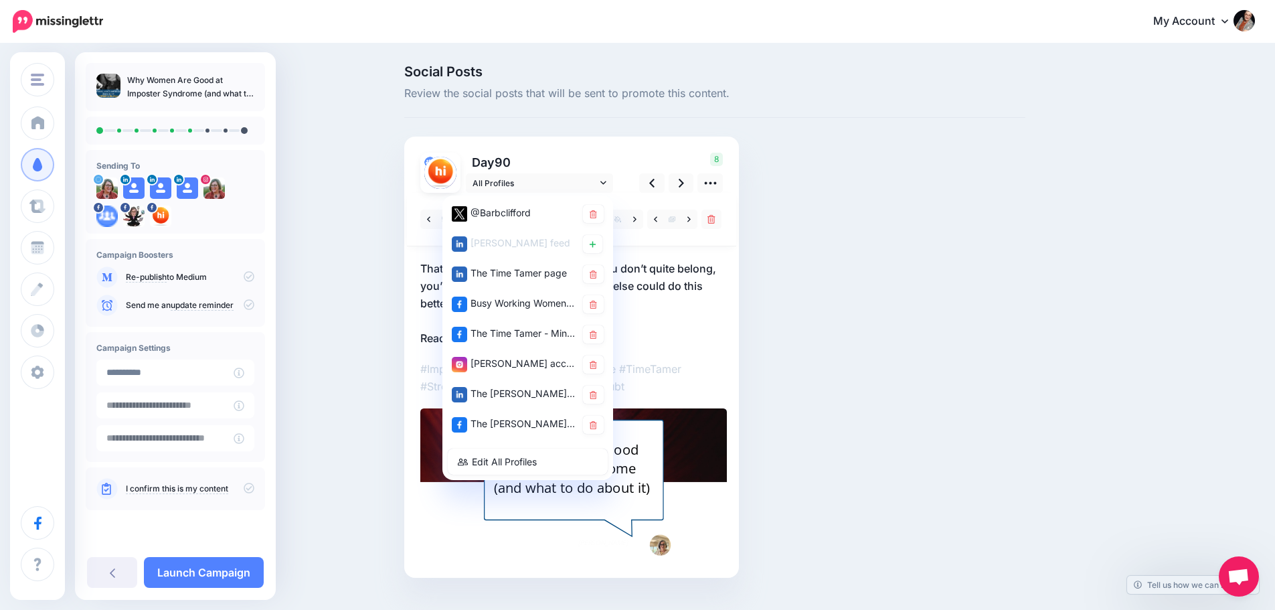
click at [625, 165] on div "Day 90 All Profiles" at bounding box center [517, 173] width 215 height 40
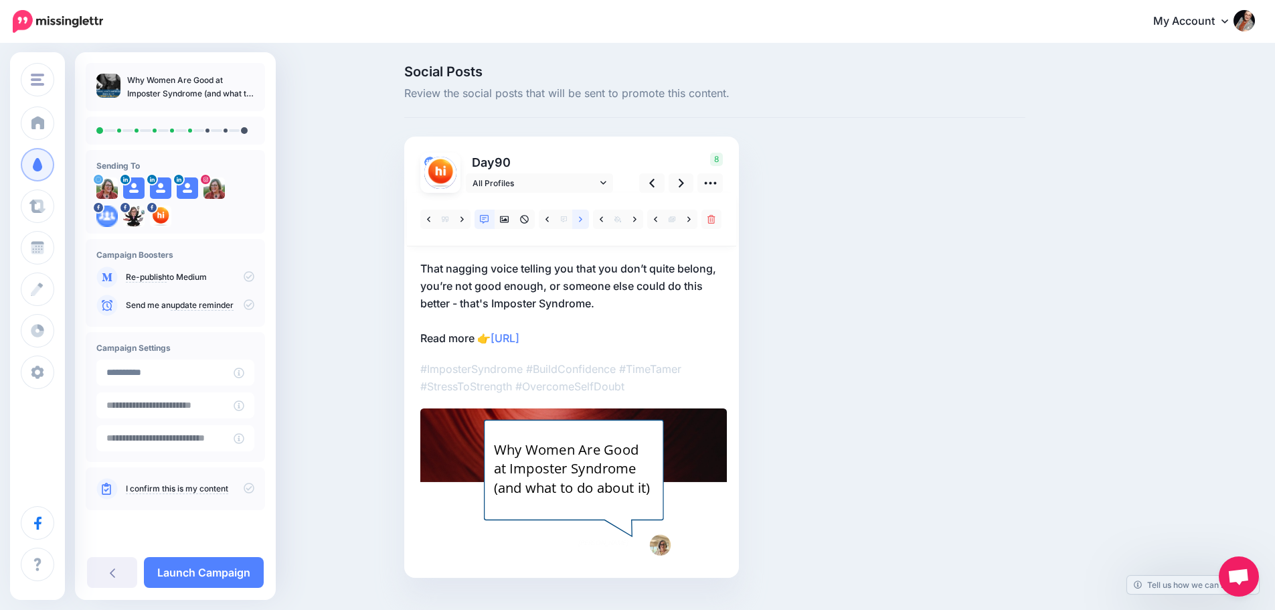
click at [582, 222] on icon at bounding box center [580, 219] width 3 height 9
click at [582, 219] on icon at bounding box center [580, 219] width 3 height 9
click at [689, 183] on link at bounding box center [681, 182] width 25 height 19
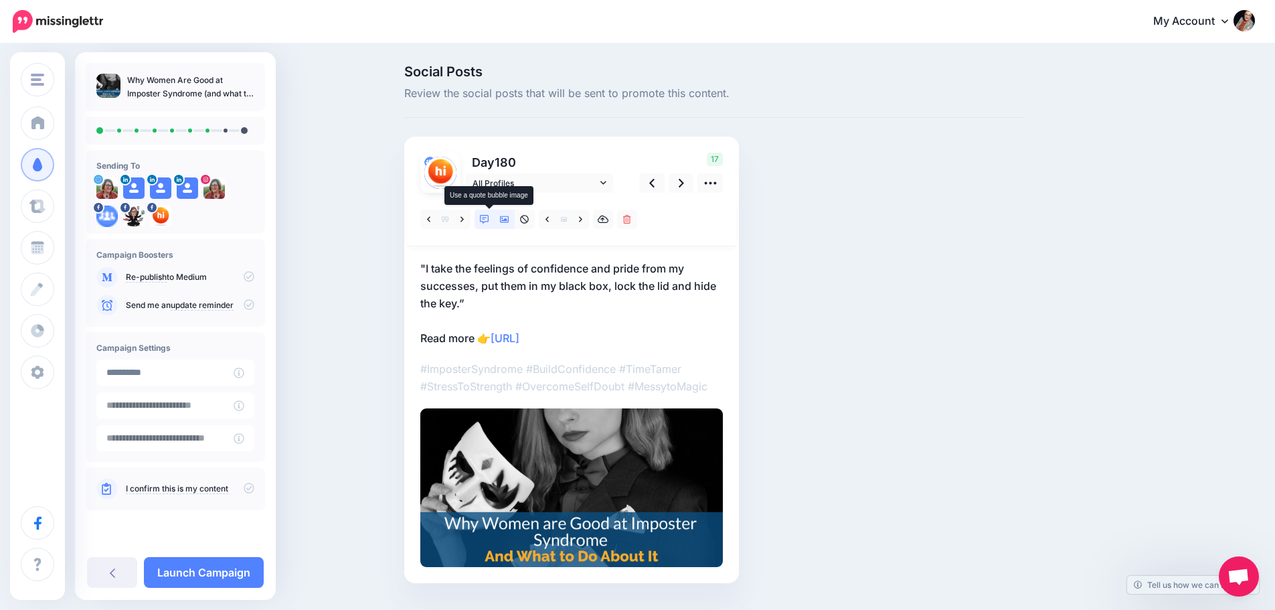
click at [489, 224] on icon at bounding box center [484, 219] width 9 height 9
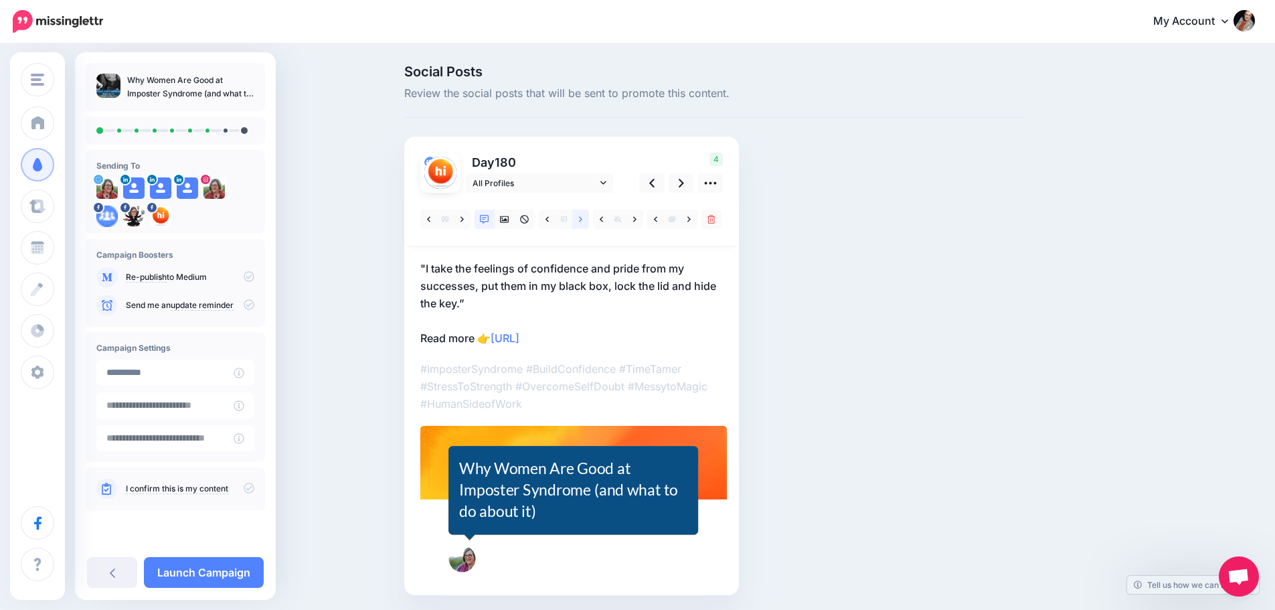
click at [582, 221] on icon at bounding box center [580, 219] width 3 height 9
click at [489, 507] on div "Imposter syndrome hits women in leadership hard, especially as theymove into ne…" at bounding box center [573, 488] width 228 height 57
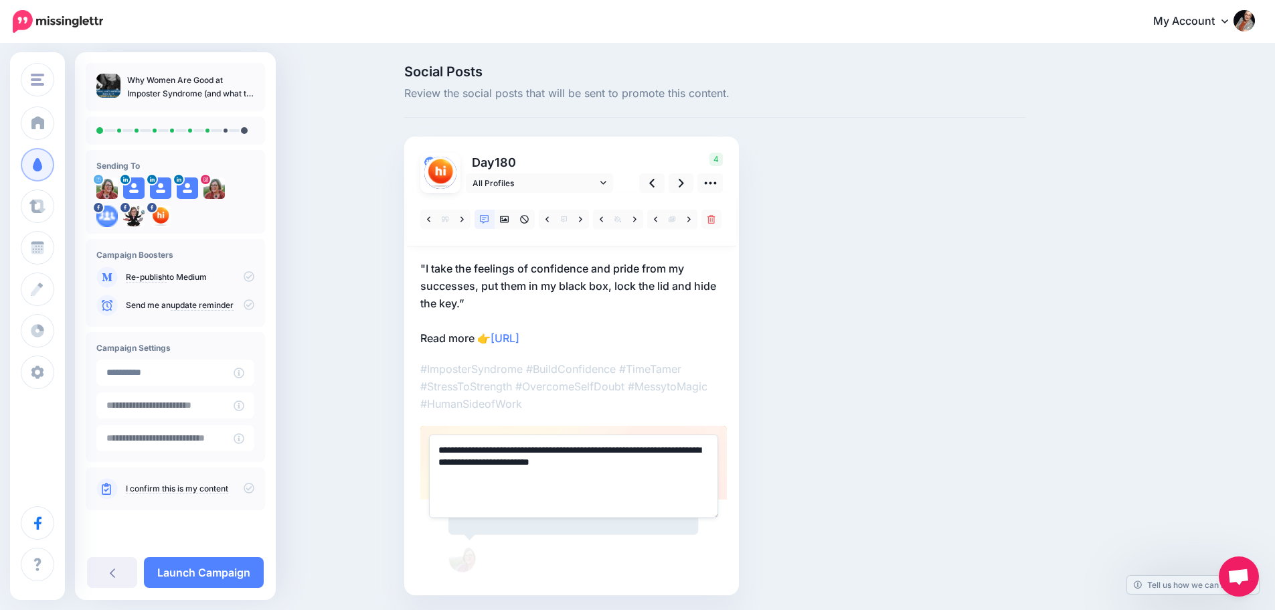
click at [475, 463] on textarea "**********" at bounding box center [573, 475] width 289 height 83
type textarea "**********"
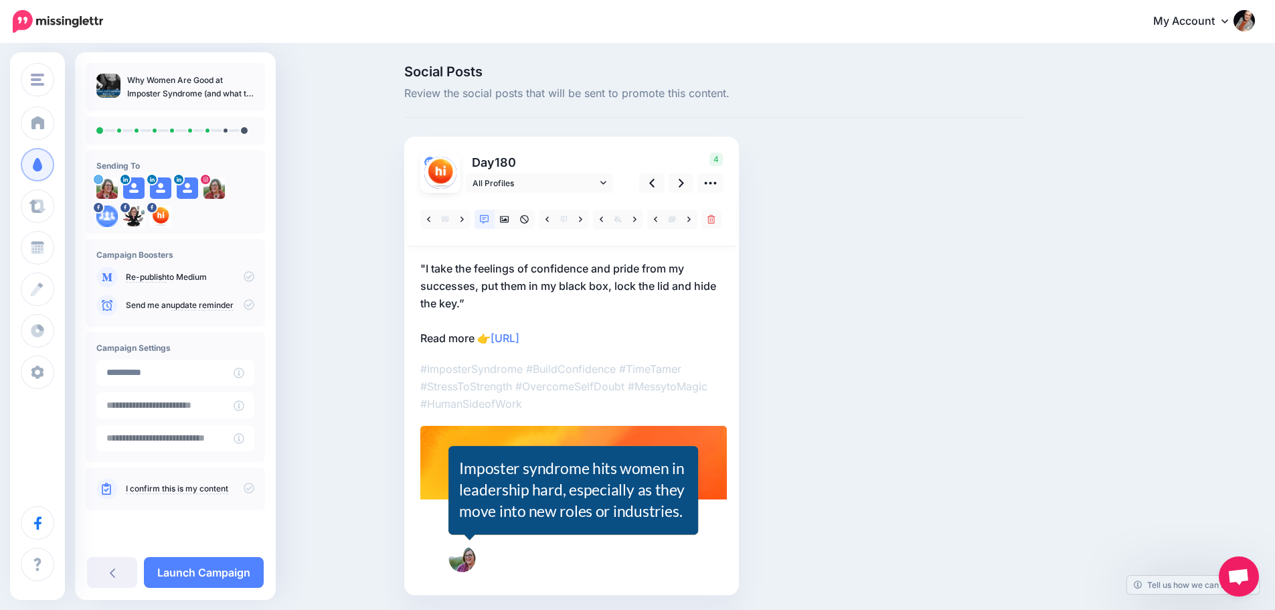
click at [578, 296] on p ""I take the feelings of confidence and pride from my successes, put them in my …" at bounding box center [571, 303] width 302 height 87
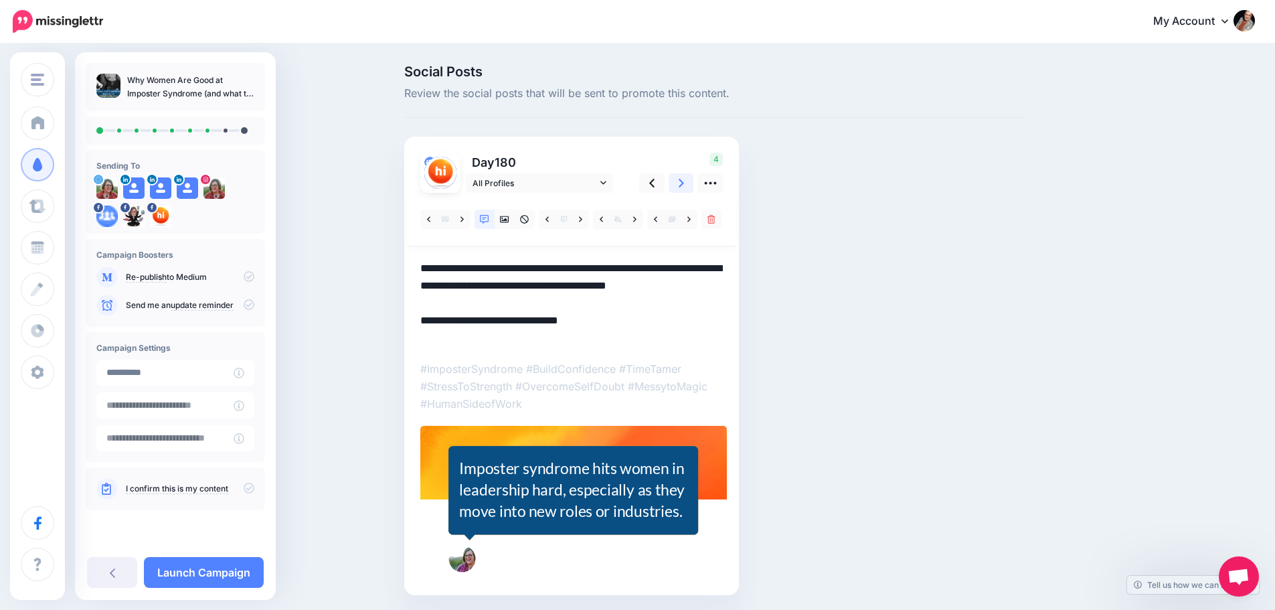
click at [684, 184] on icon at bounding box center [681, 183] width 5 height 14
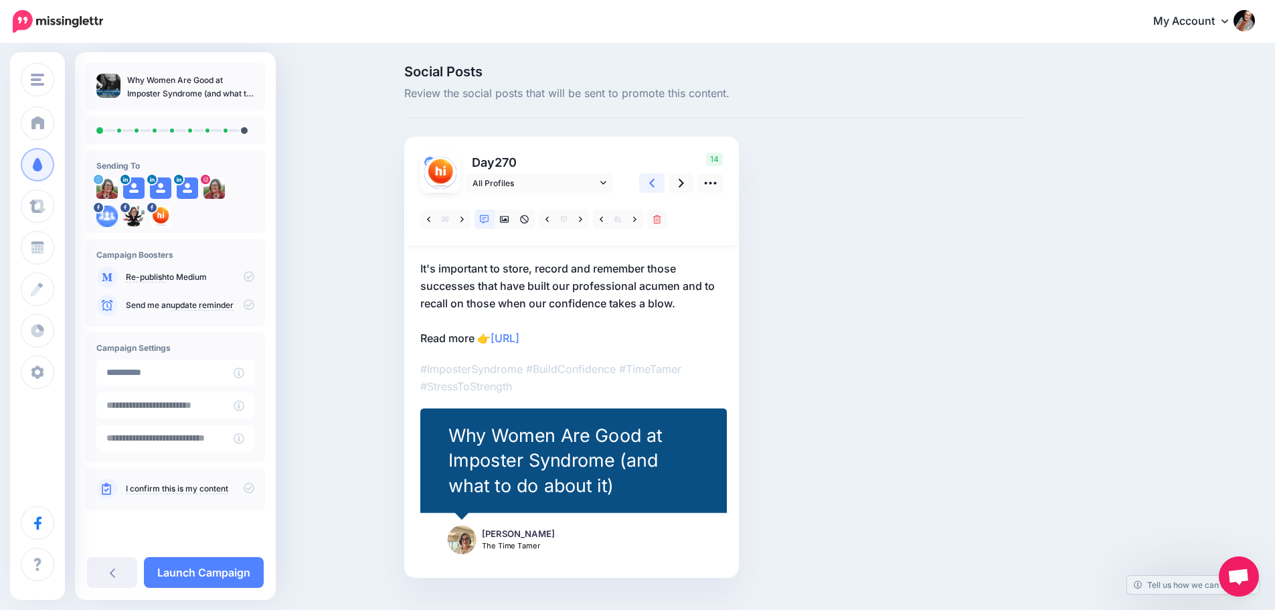
click at [646, 182] on link at bounding box center [651, 182] width 25 height 19
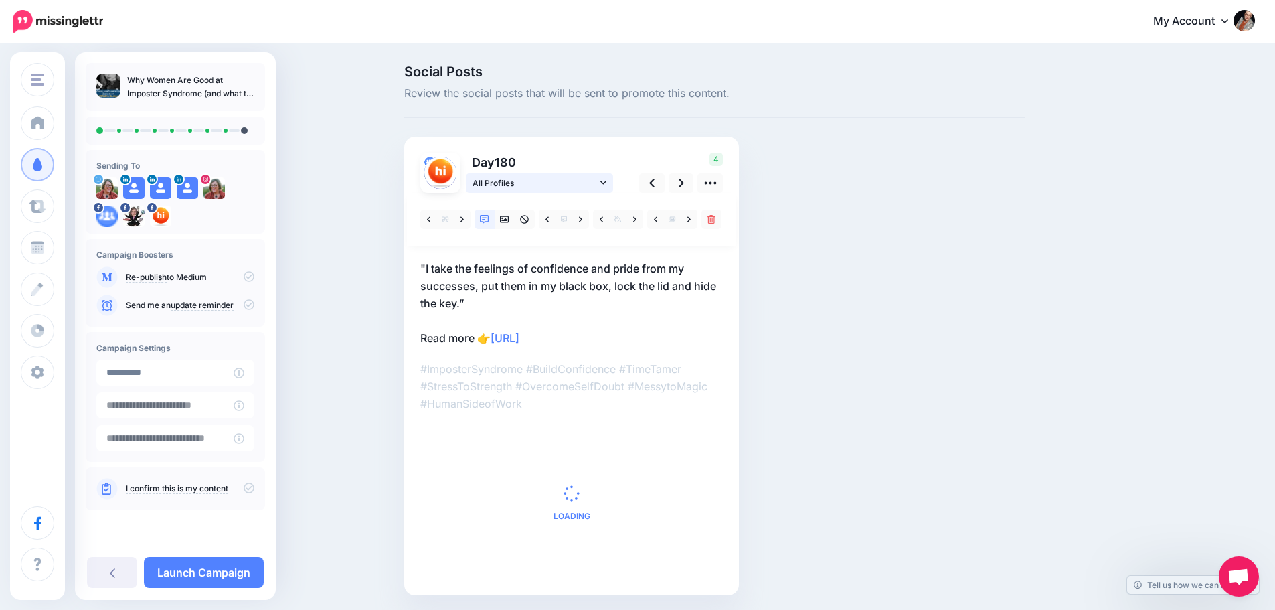
click at [568, 189] on span "All Profiles" at bounding box center [534, 183] width 124 height 14
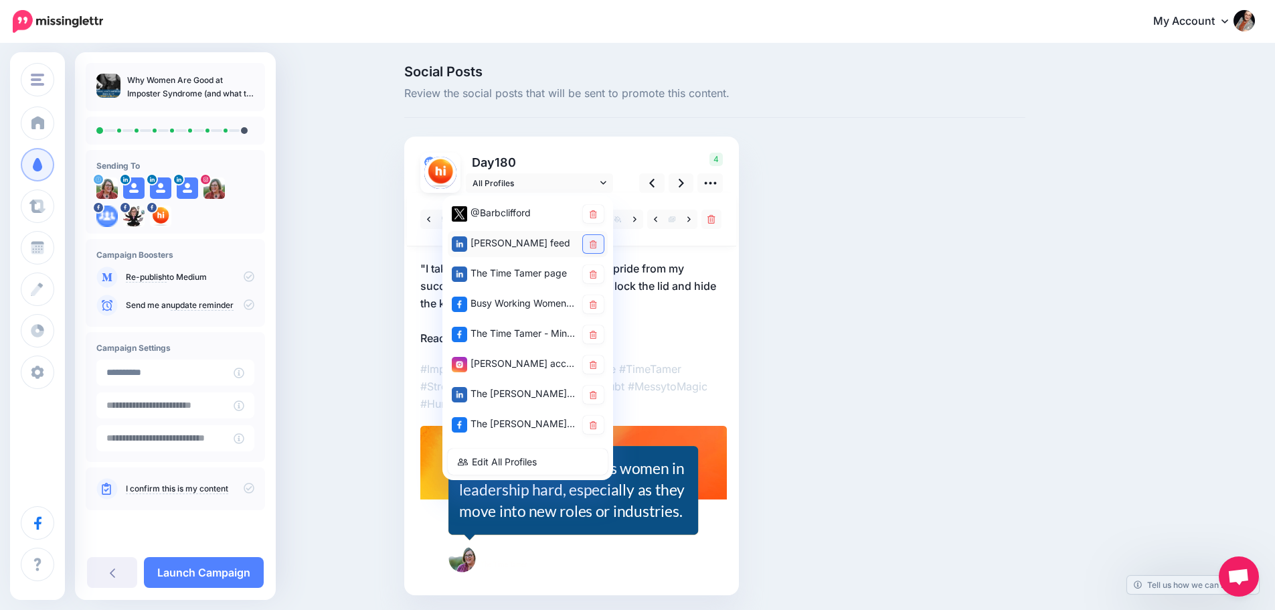
click at [596, 243] on icon at bounding box center [593, 244] width 7 height 8
click at [690, 182] on link at bounding box center [681, 182] width 25 height 19
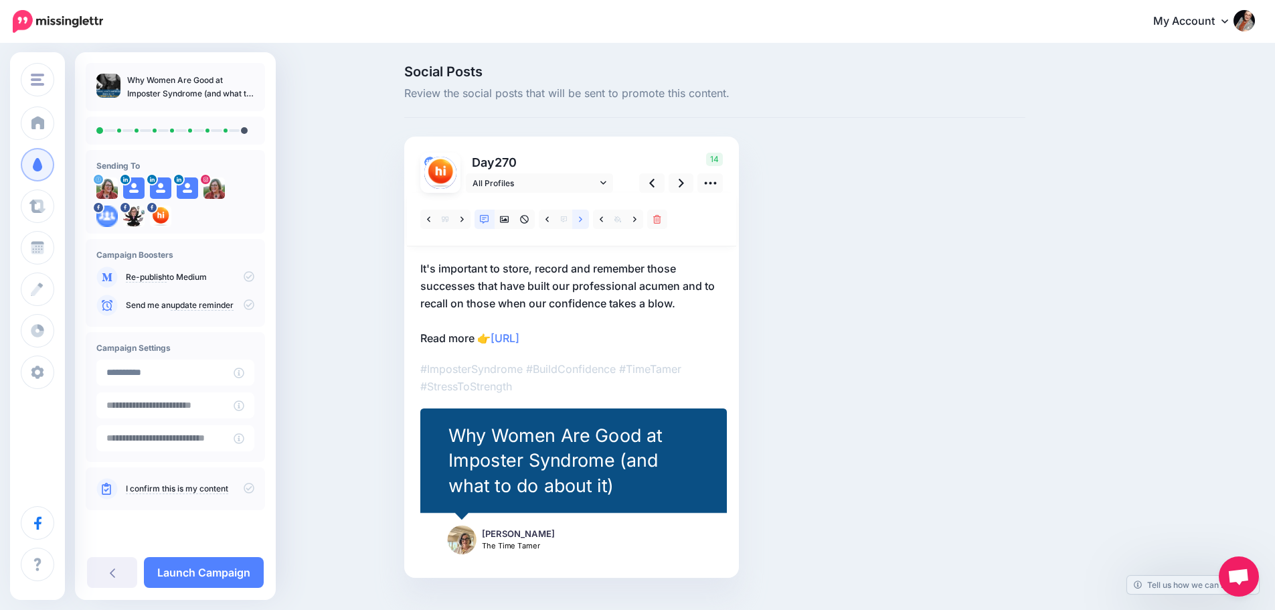
click at [582, 218] on icon at bounding box center [580, 218] width 3 height 5
click at [681, 178] on link at bounding box center [681, 182] width 25 height 19
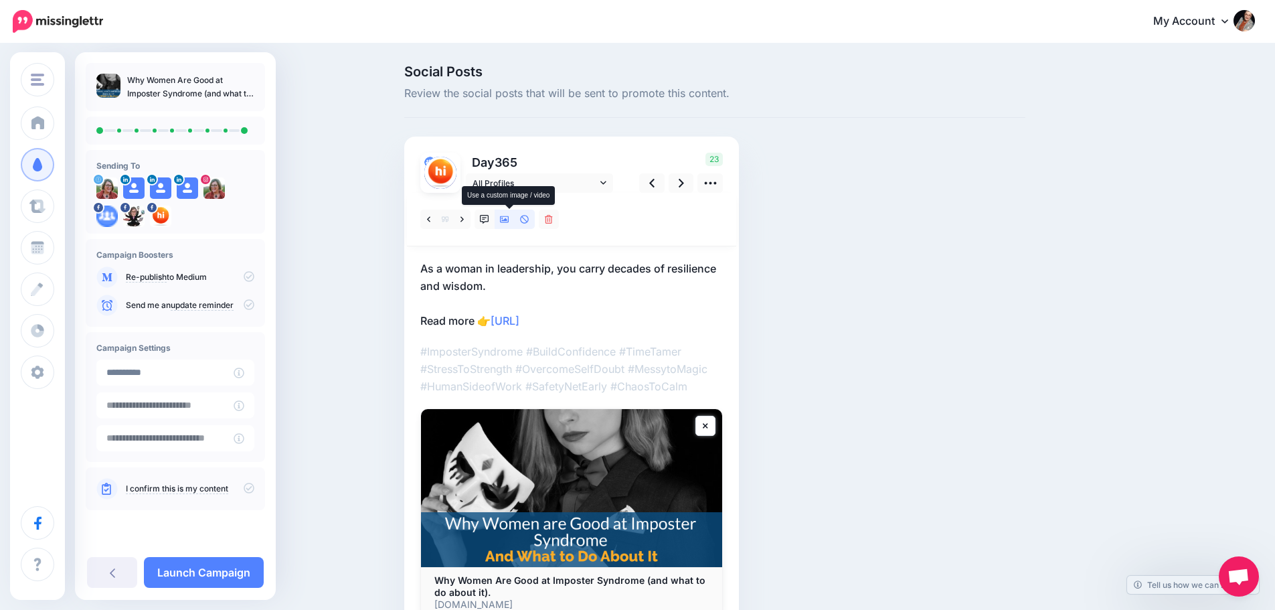
click at [509, 222] on icon at bounding box center [504, 219] width 9 height 7
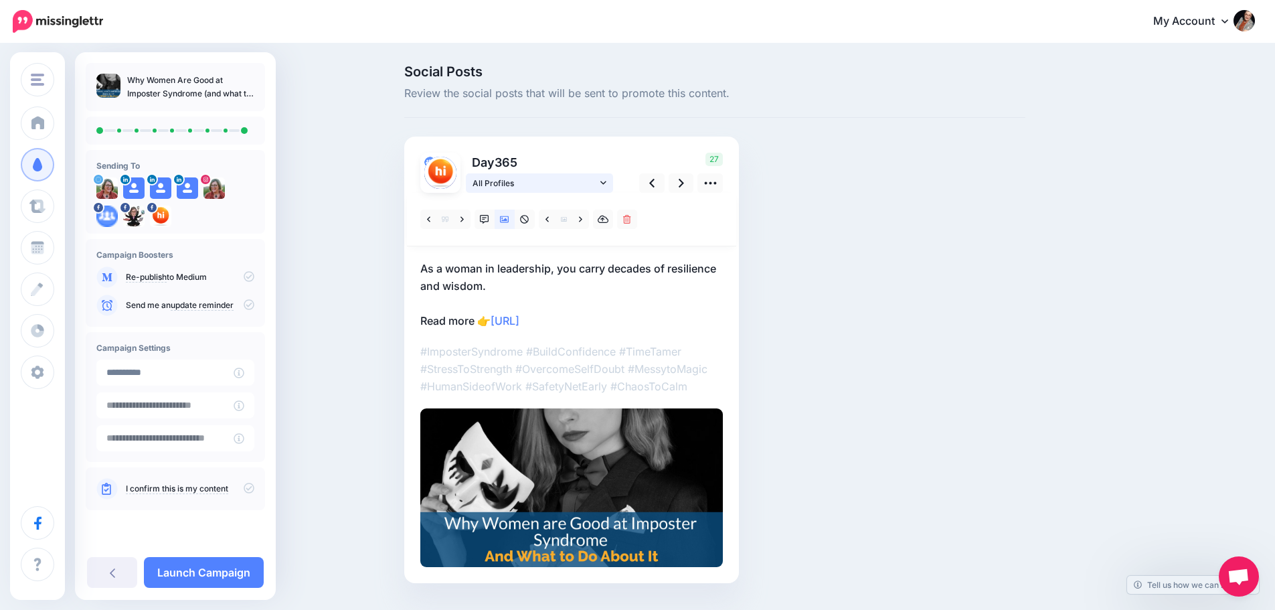
click at [551, 189] on span "All Profiles" at bounding box center [534, 183] width 124 height 14
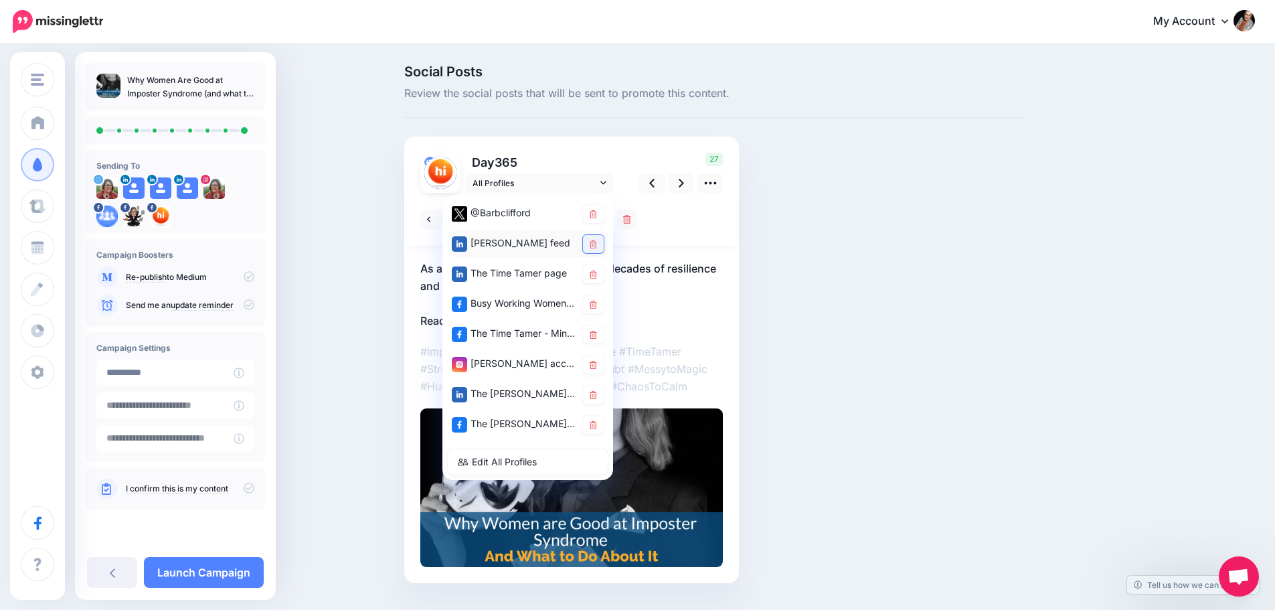
click at [604, 239] on link at bounding box center [593, 244] width 21 height 18
click at [252, 278] on icon at bounding box center [249, 276] width 11 height 11
click at [247, 276] on icon at bounding box center [249, 276] width 11 height 11
click at [247, 488] on icon at bounding box center [249, 487] width 11 height 11
click at [224, 571] on link "Launch Campaign" at bounding box center [204, 572] width 120 height 31
